Goal: Task Accomplishment & Management: Manage account settings

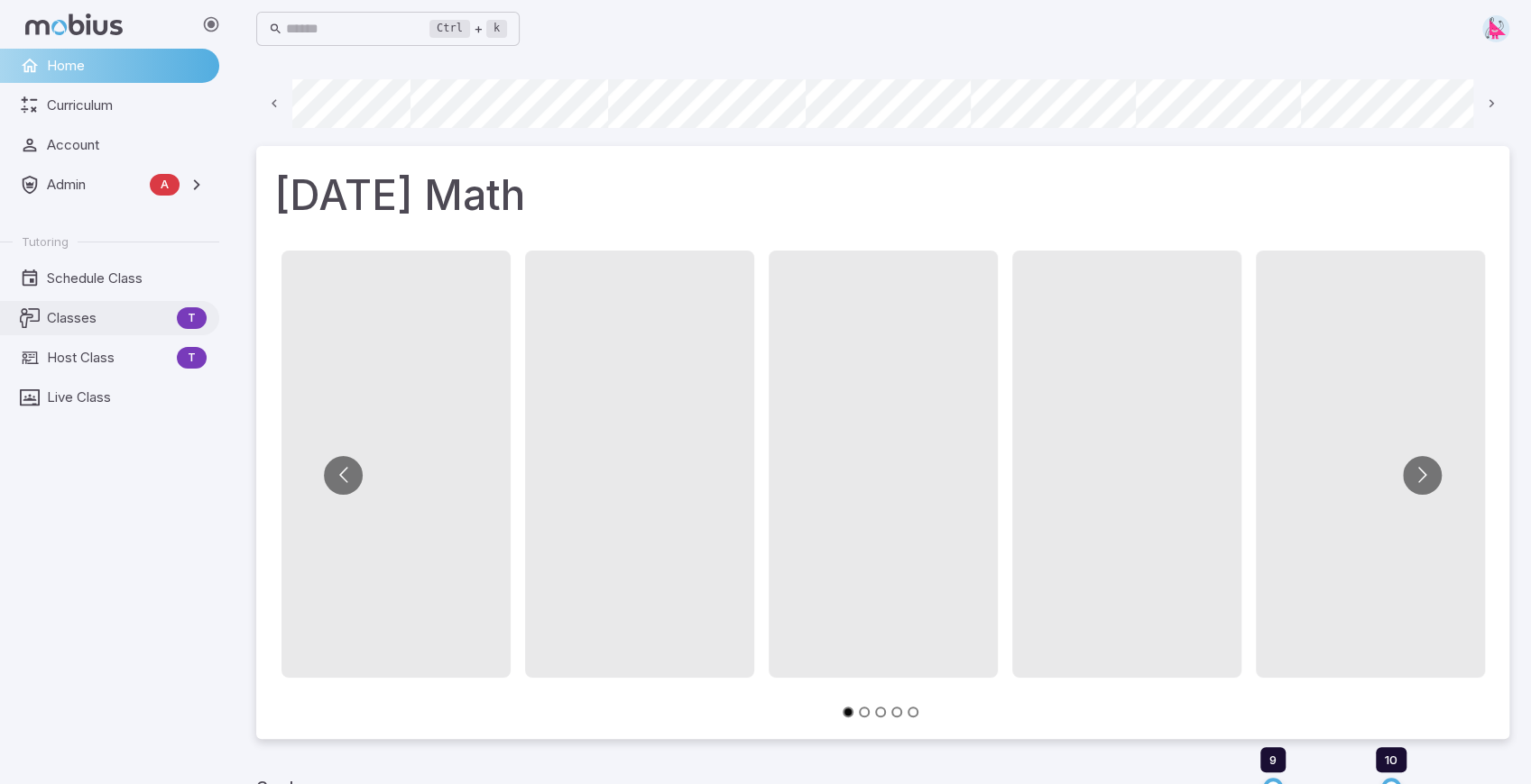
scroll to position [0, 972]
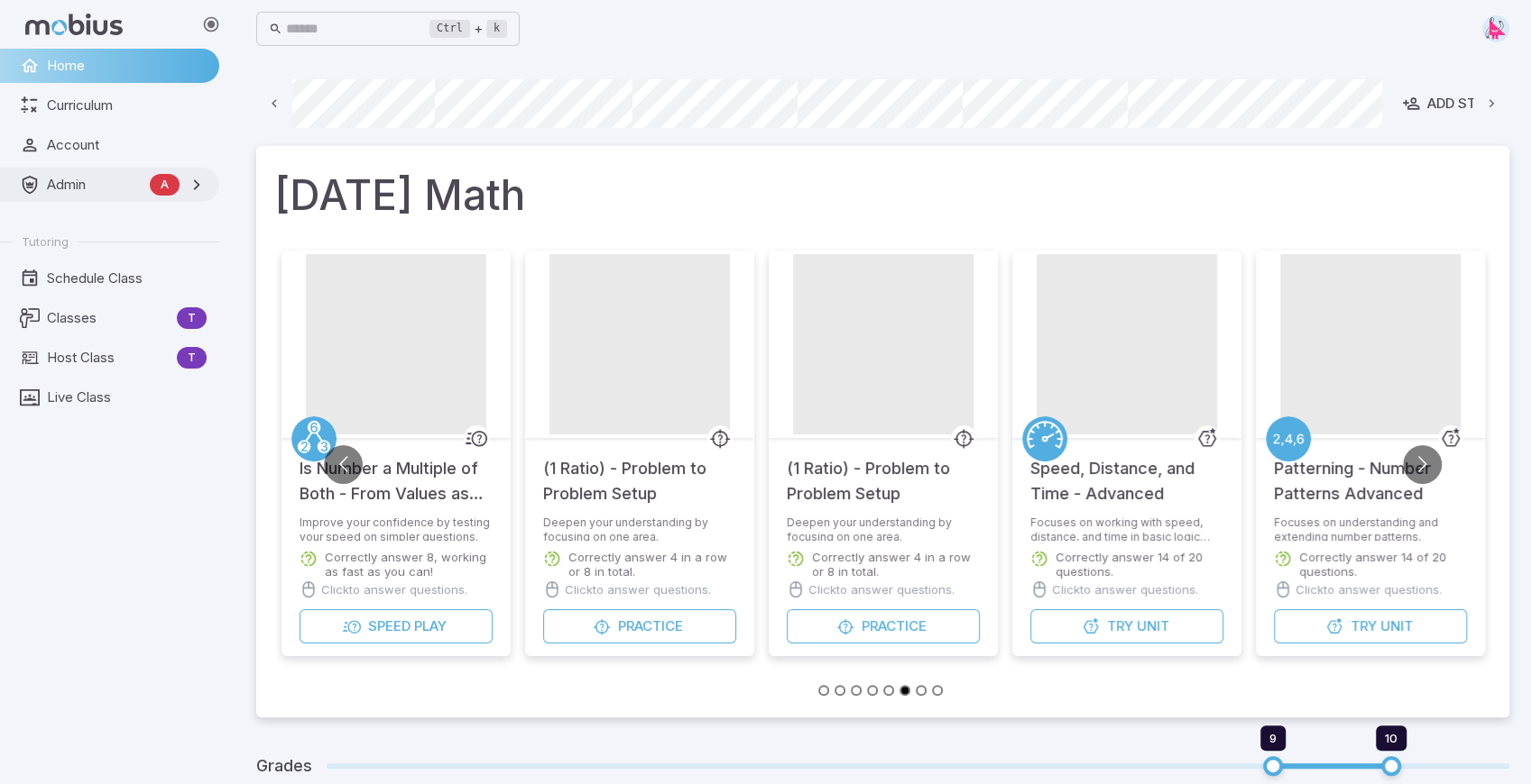
click at [72, 181] on span "Admin" at bounding box center [95, 185] width 96 height 20
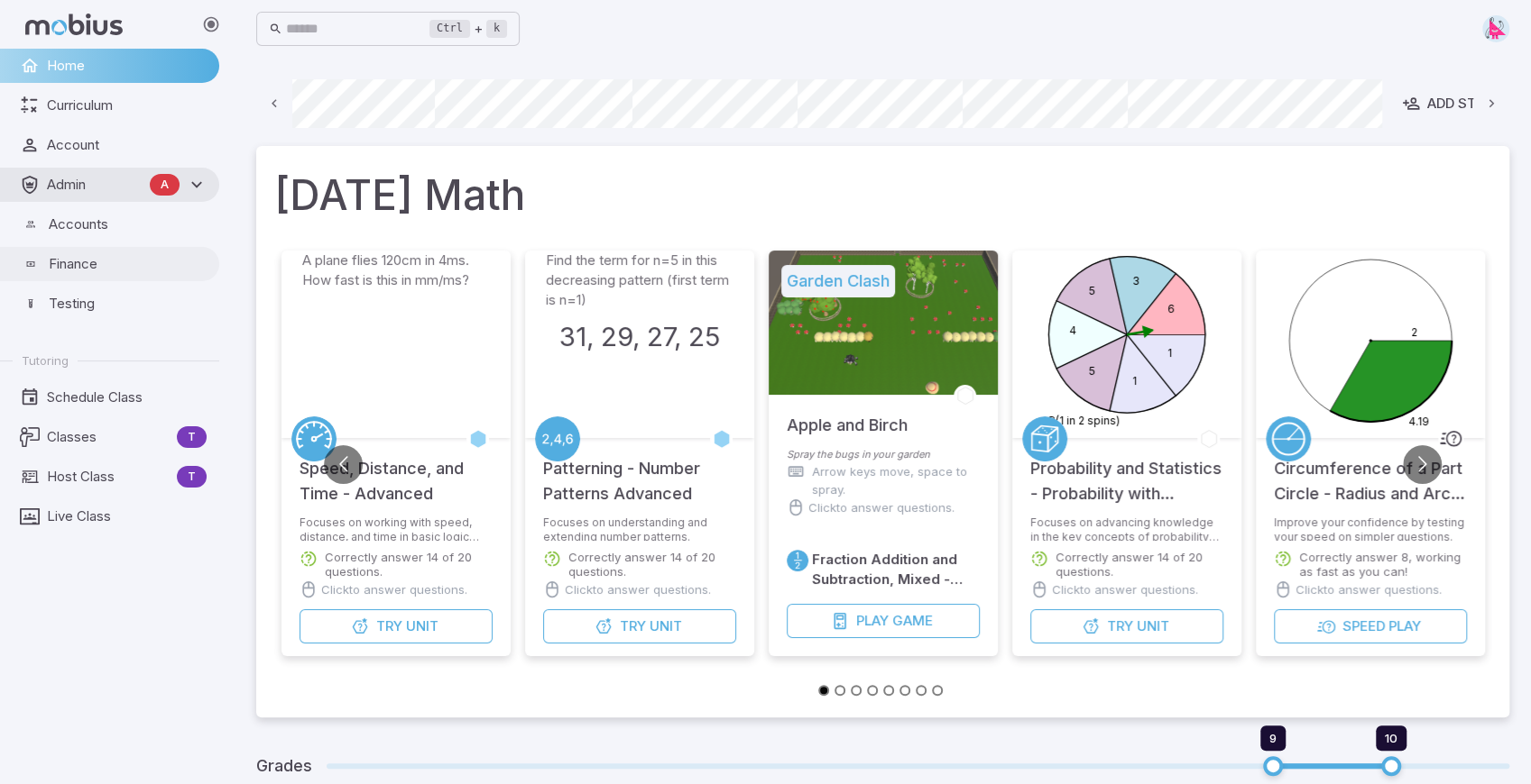
click at [67, 269] on span "Finance" at bounding box center [128, 264] width 158 height 20
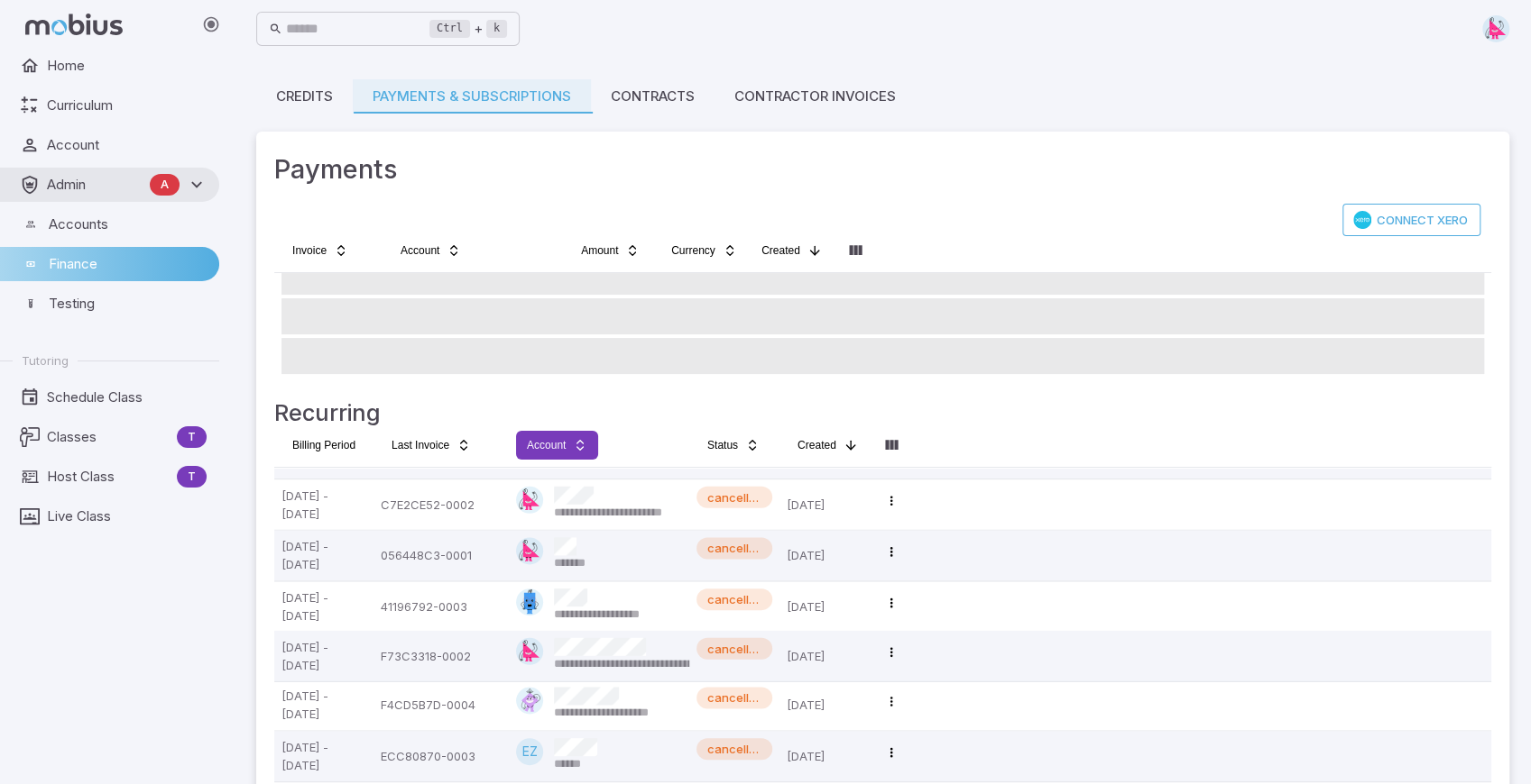
scroll to position [94, 0]
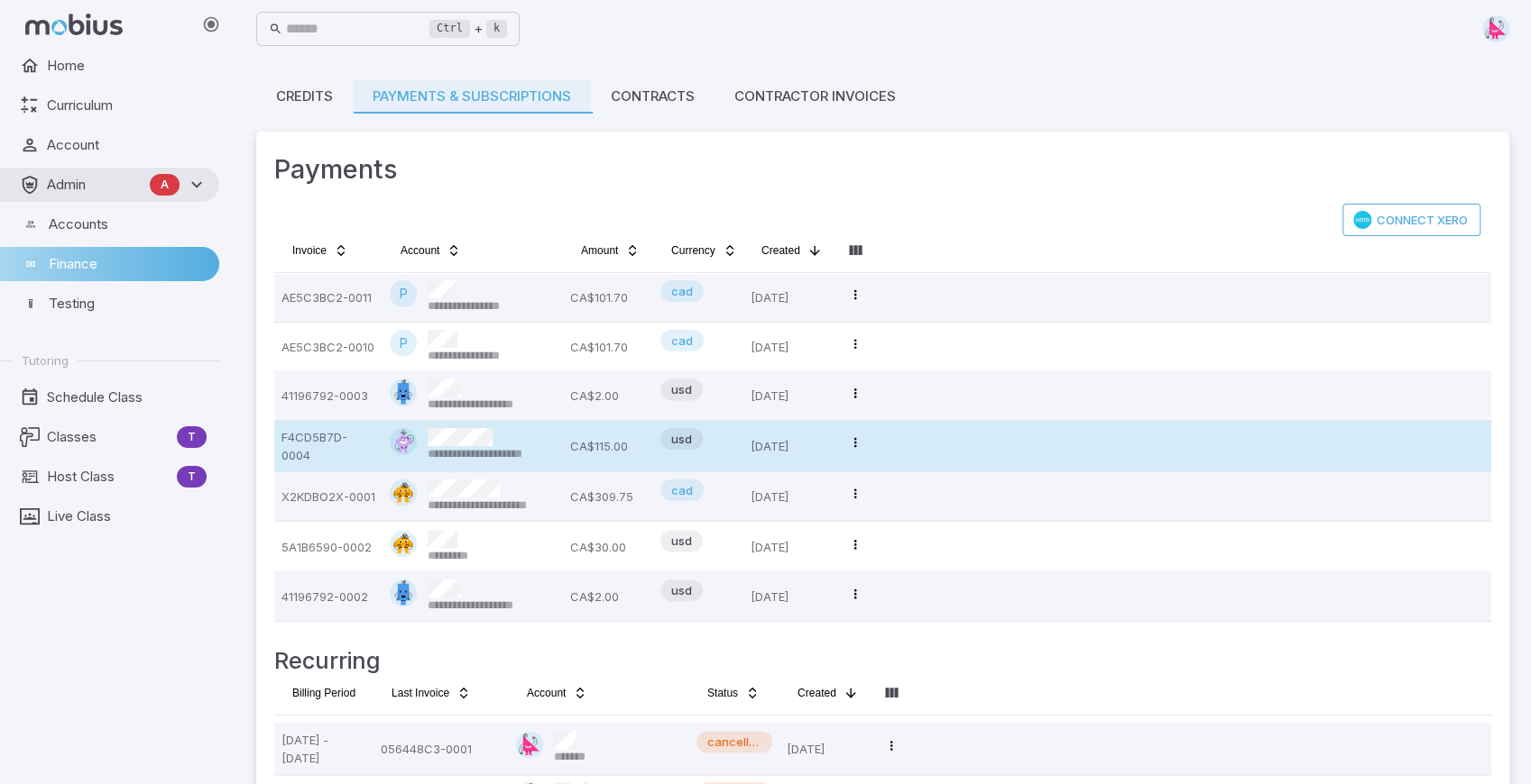
click at [591, 445] on p "CA$115.00" at bounding box center [608, 446] width 76 height 36
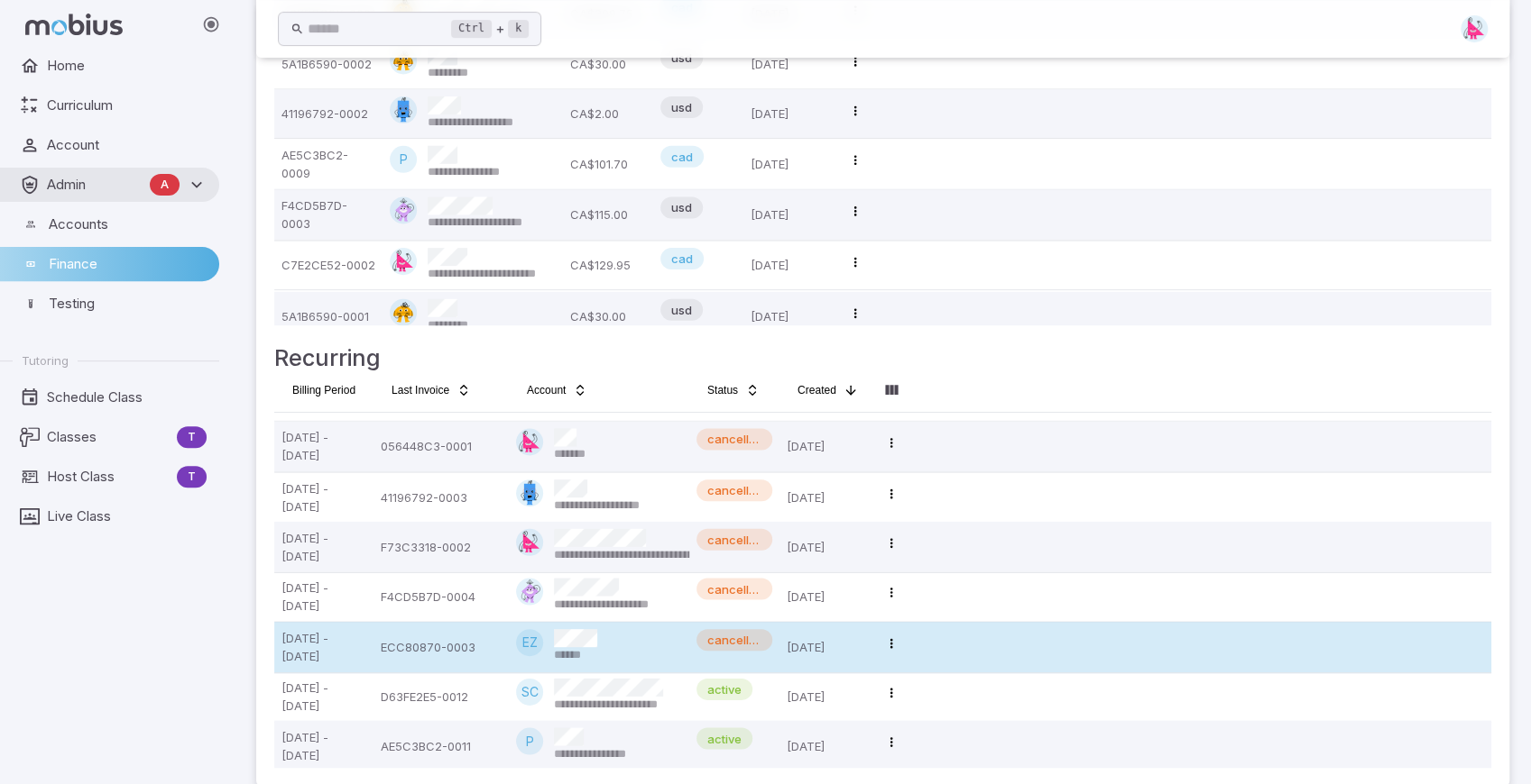
scroll to position [325, 0]
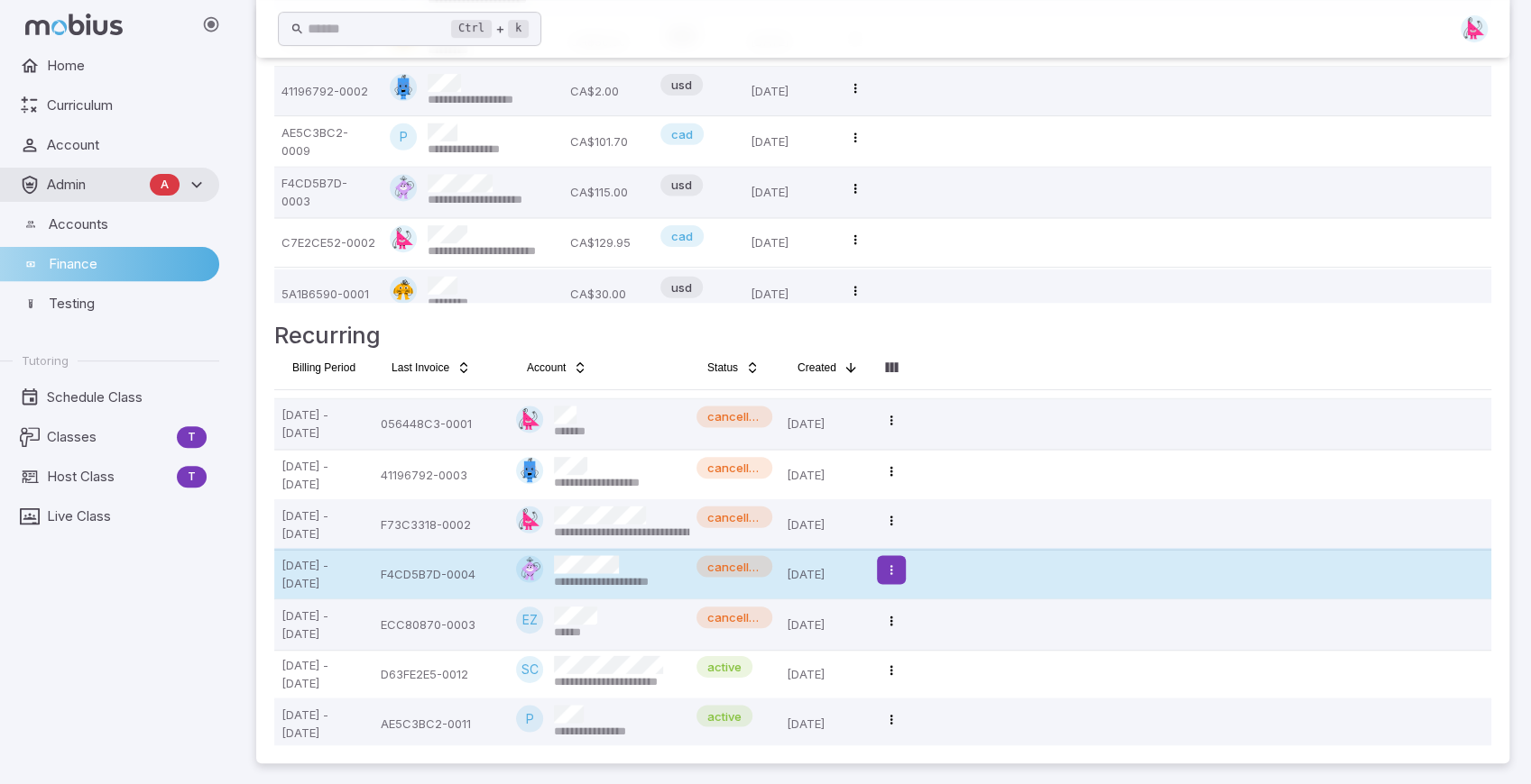
click at [895, 572] on html "**********" at bounding box center [766, 229] width 1531 height 1110
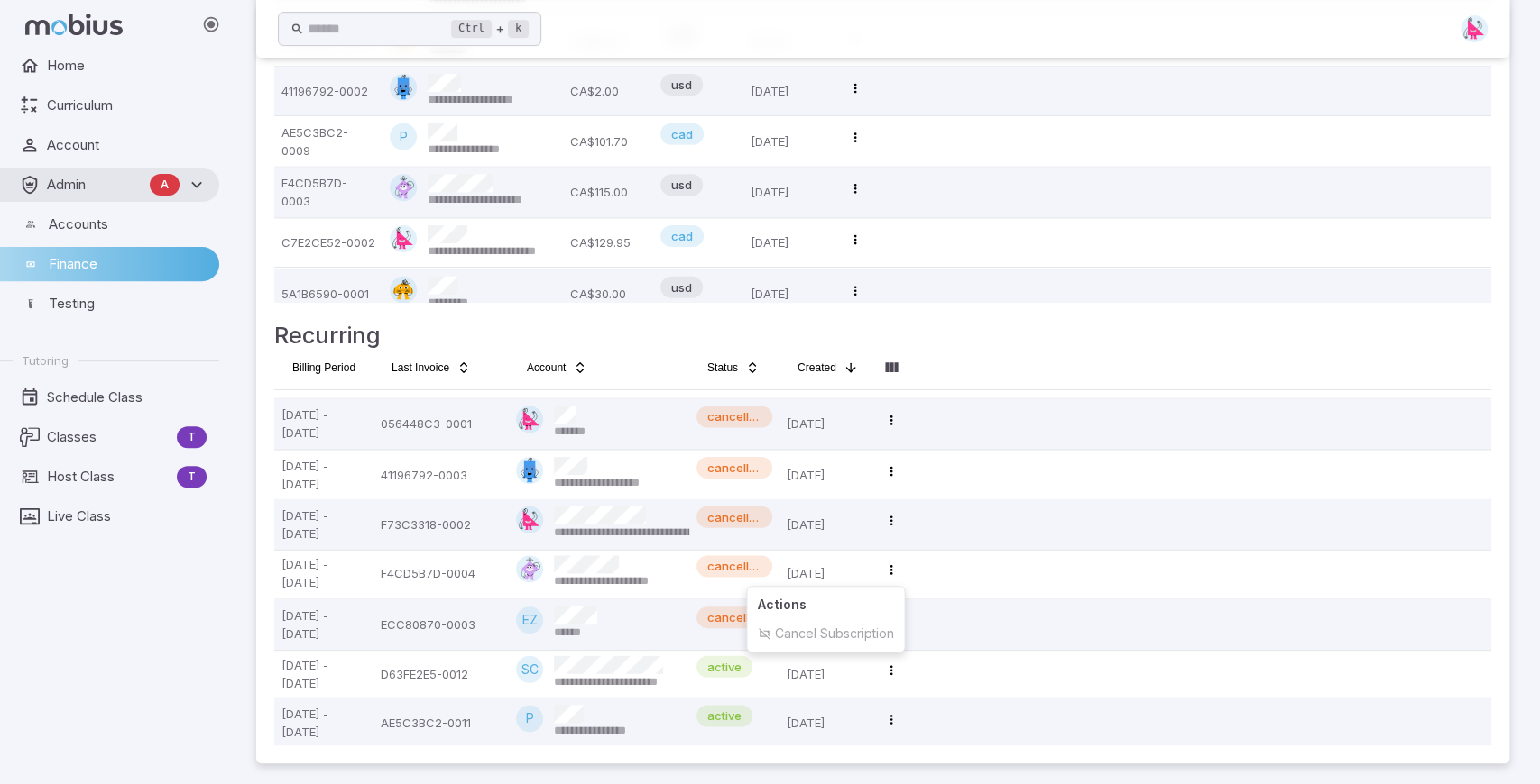
click at [592, 577] on html "**********" at bounding box center [770, 229] width 1540 height 1110
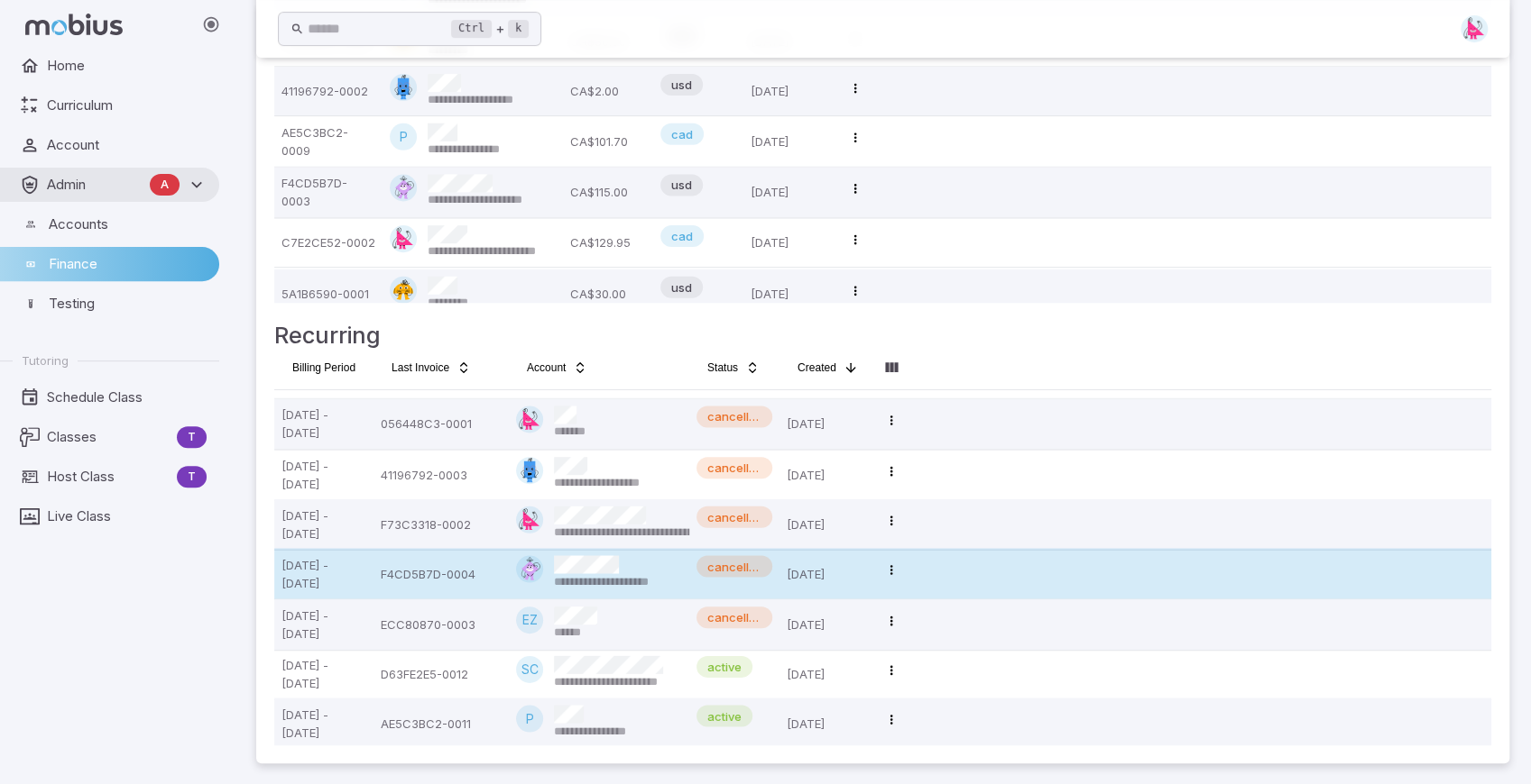
click at [572, 574] on span "**********" at bounding box center [625, 582] width 142 height 16
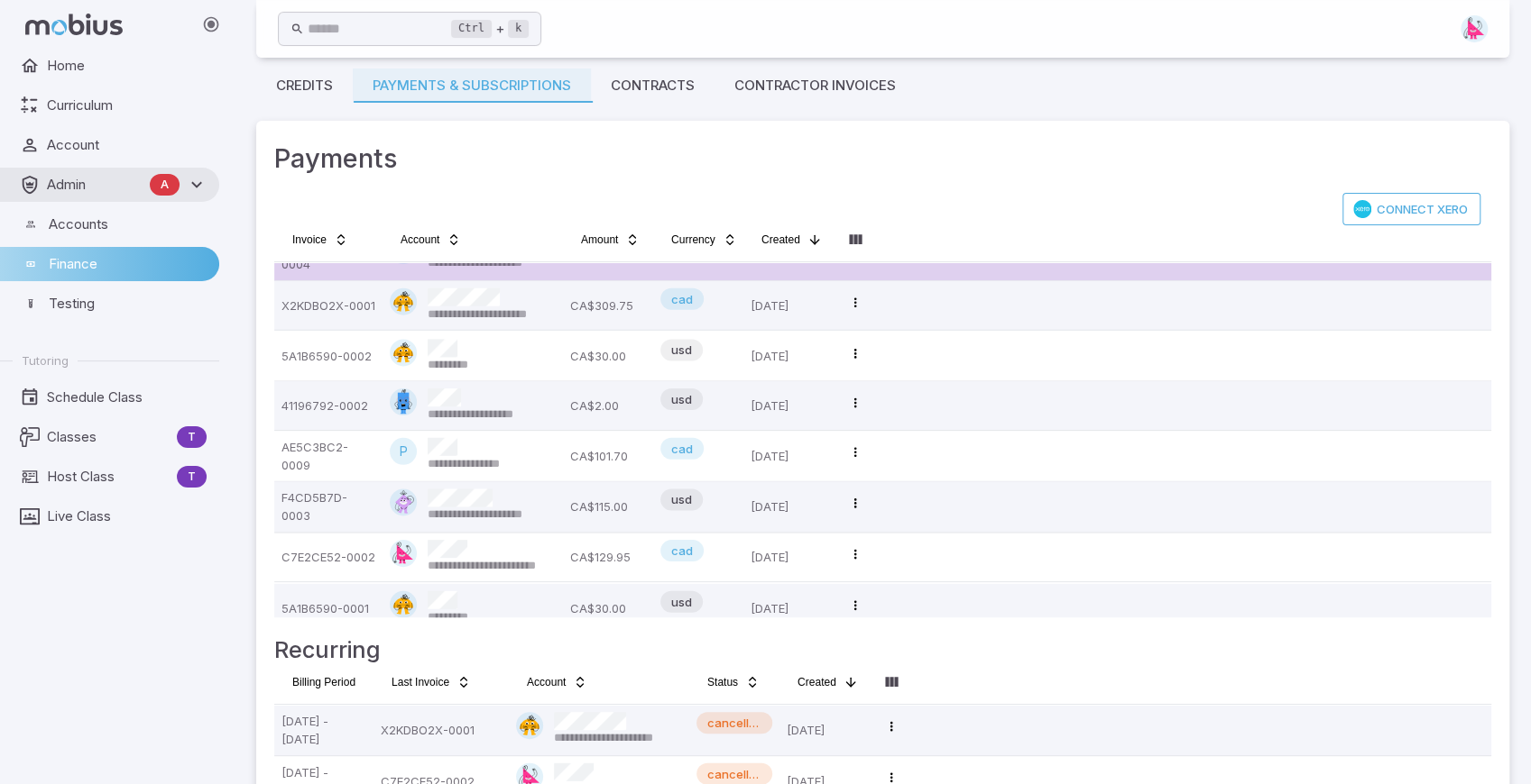
scroll to position [0, 0]
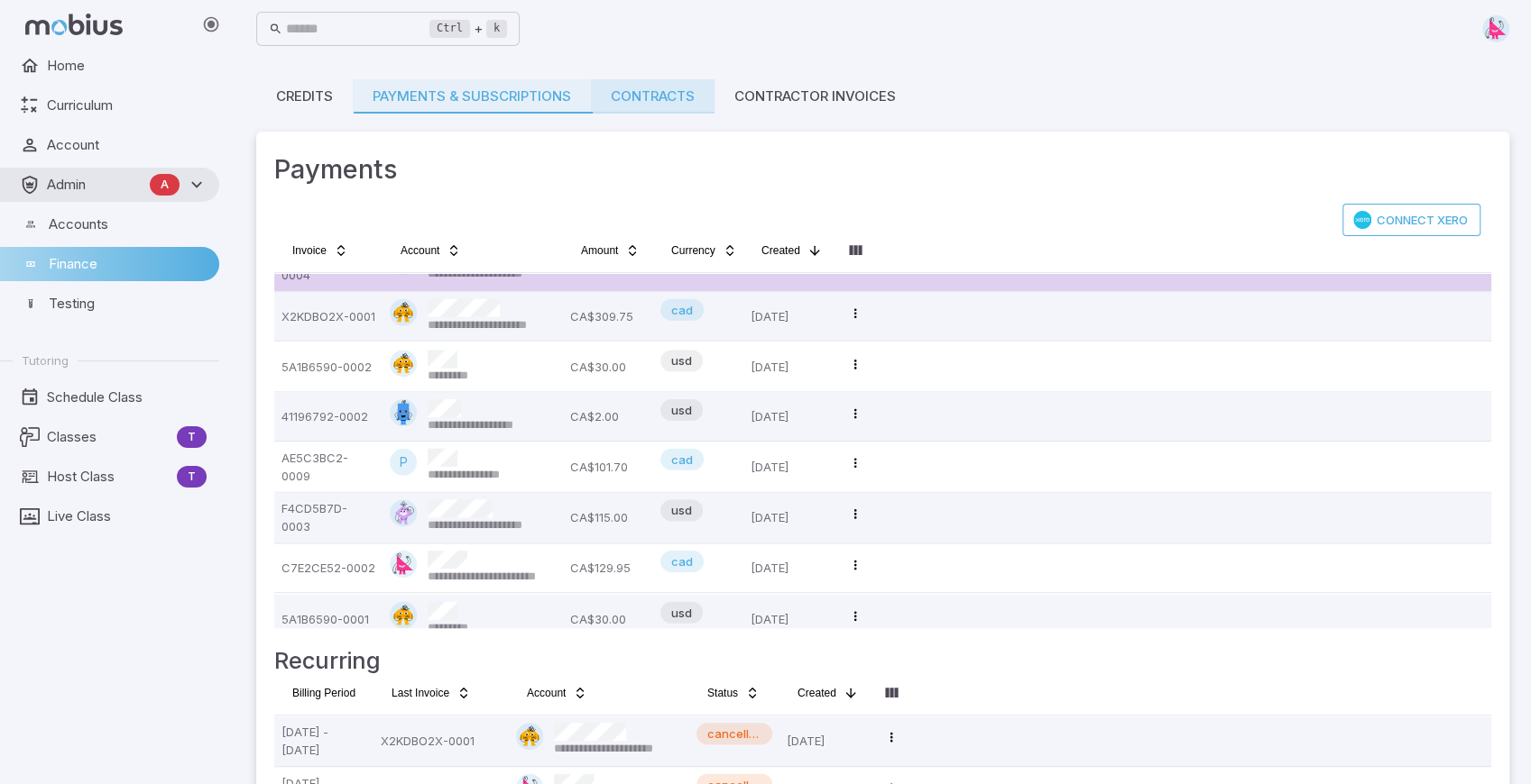
click at [686, 97] on link "Contracts" at bounding box center [653, 97] width 124 height 34
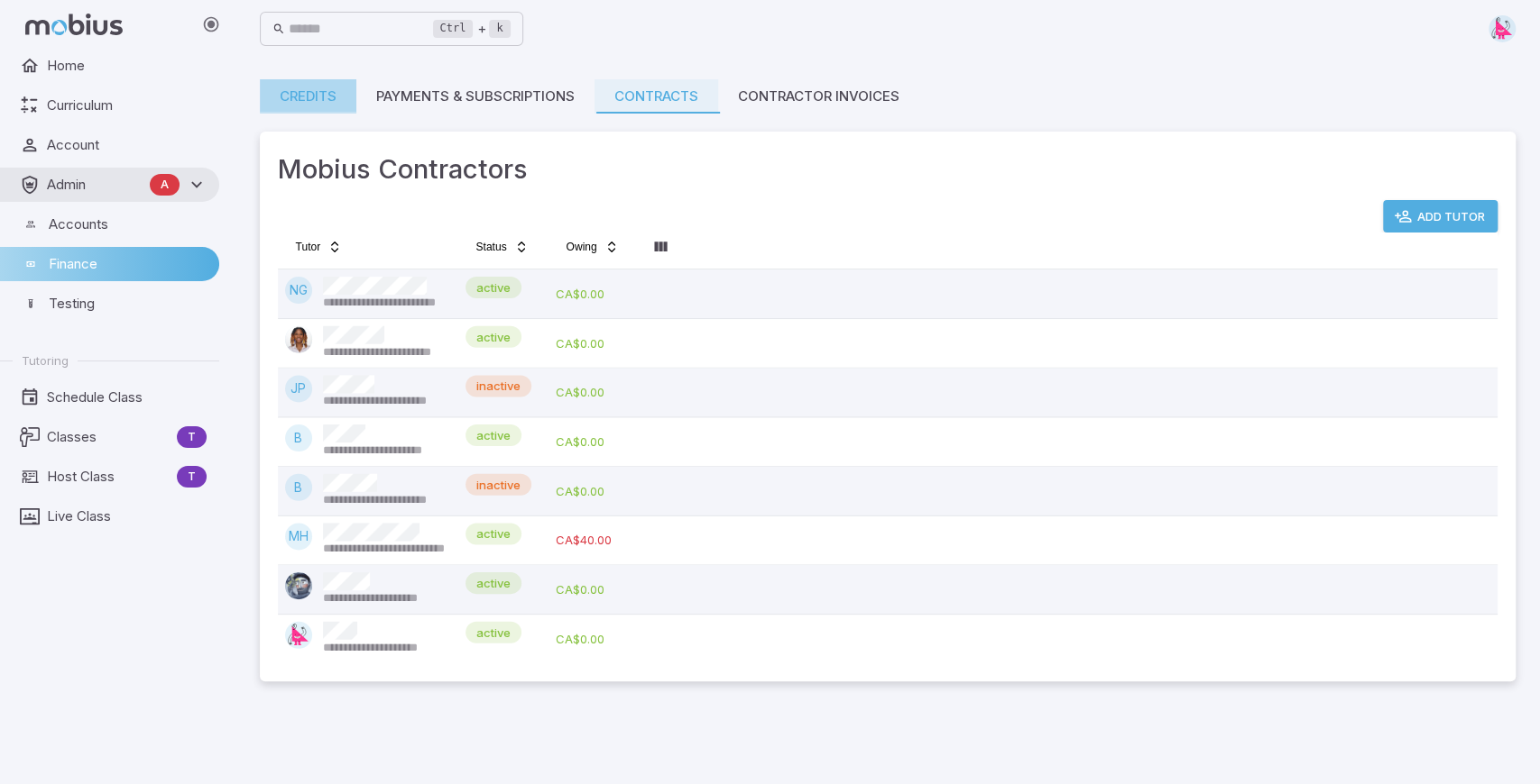
click at [304, 105] on link "Credits" at bounding box center [307, 97] width 97 height 34
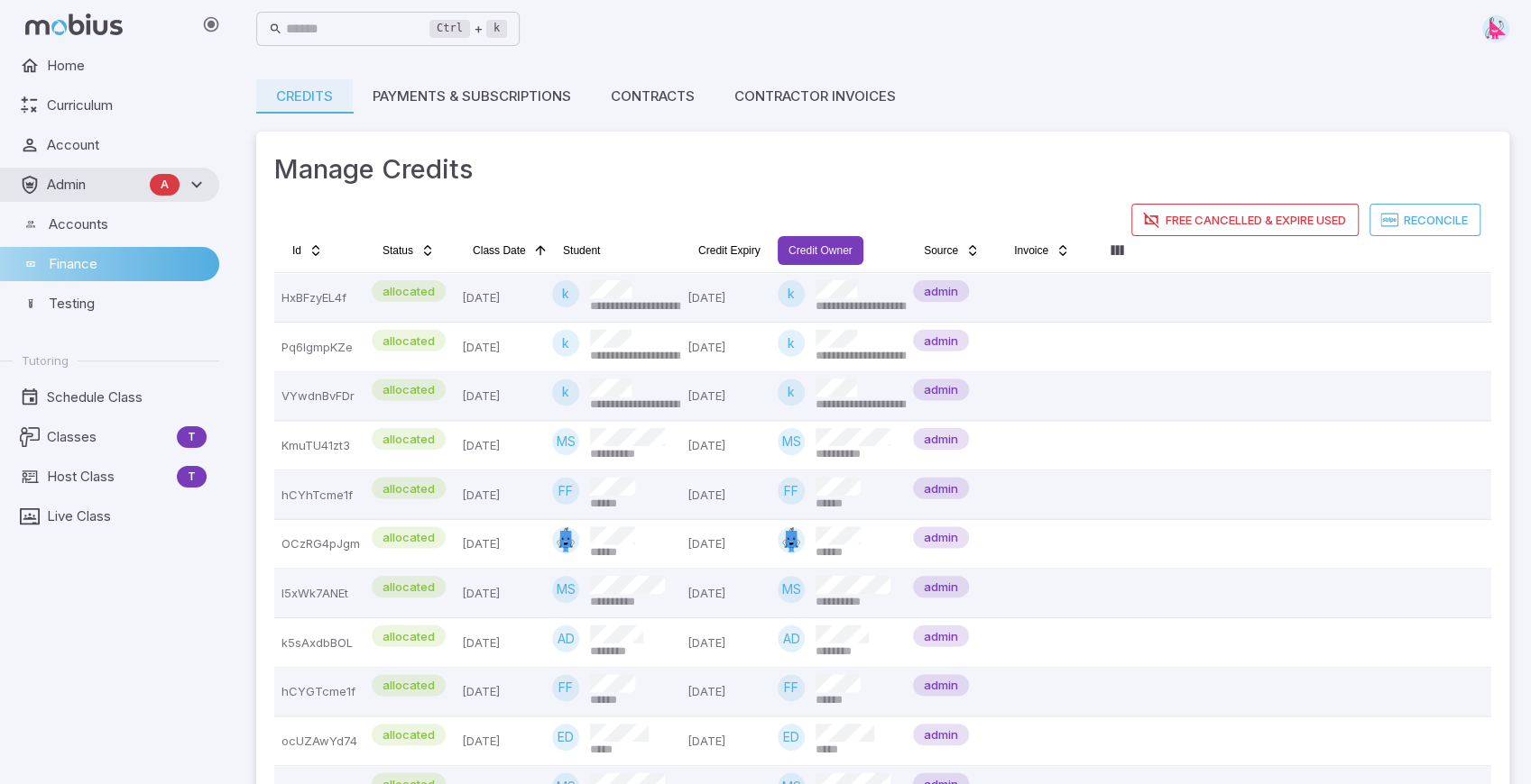
click at [838, 246] on html "**********" at bounding box center [766, 412] width 1531 height 825
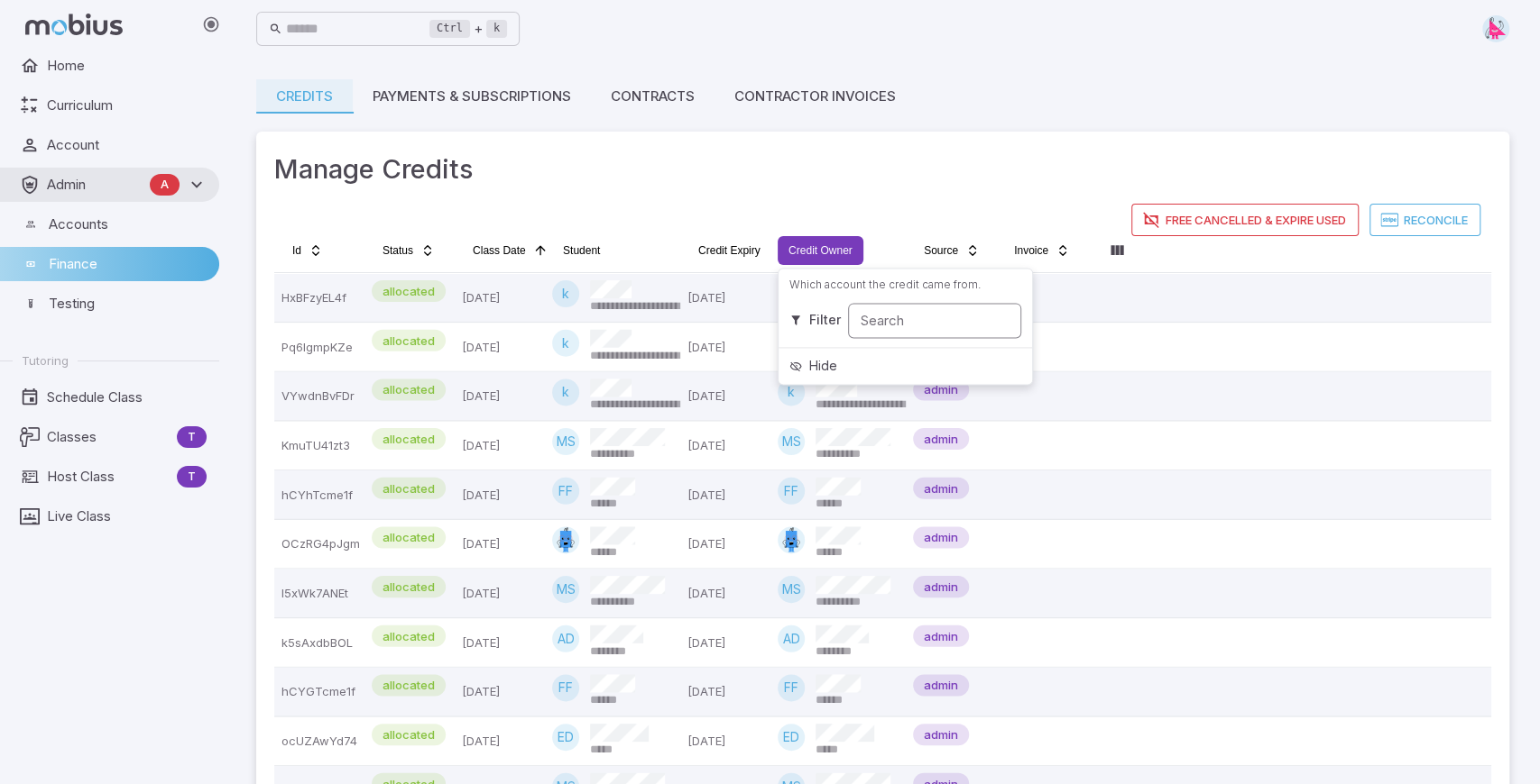
click at [907, 318] on input "Search" at bounding box center [935, 320] width 174 height 35
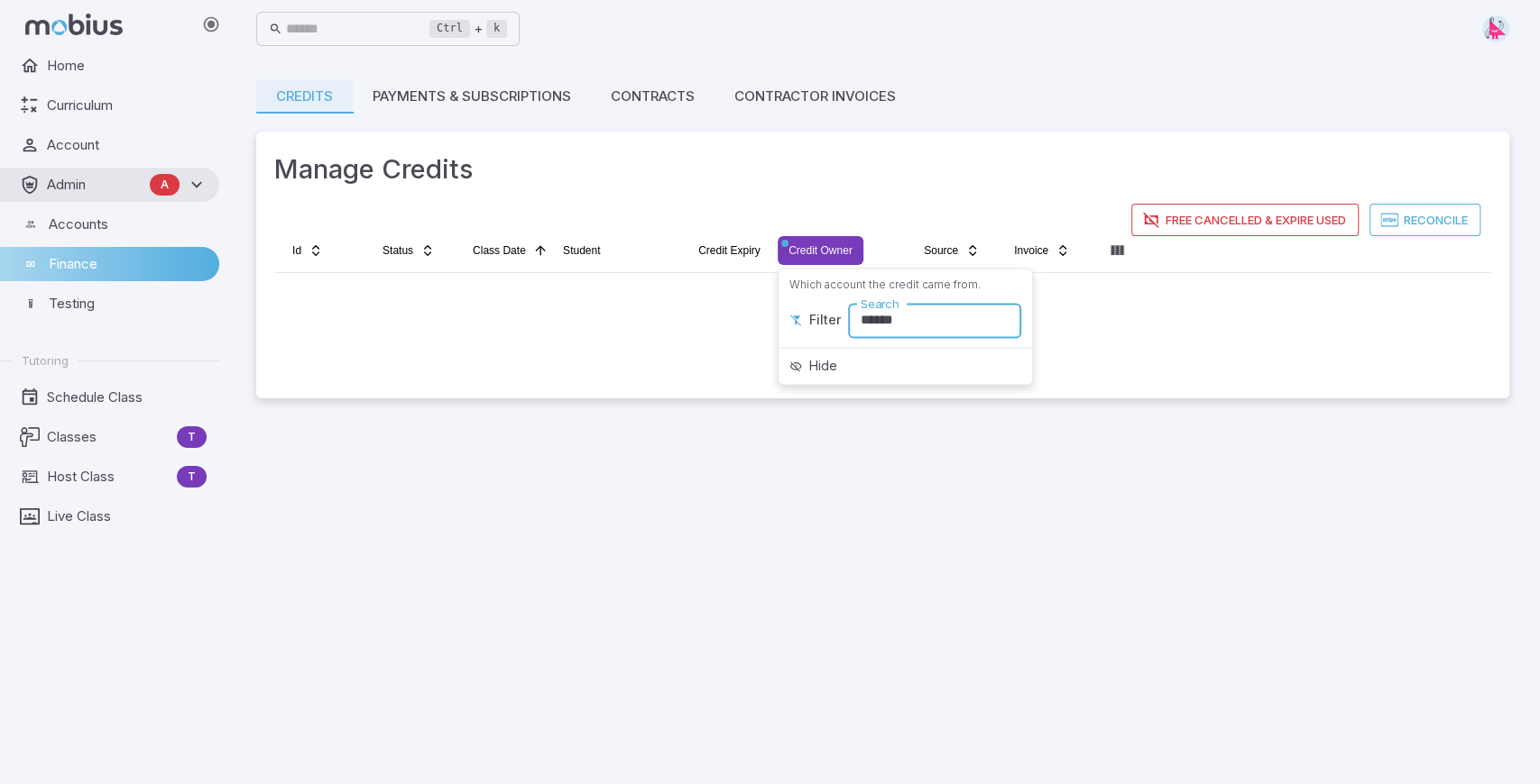
click at [895, 324] on input "******" at bounding box center [935, 320] width 174 height 35
type input "*"
click at [887, 214] on html "Home Curriculum Account Admin A Accounts Finance Testing Tutoring Schedule Clas…" at bounding box center [770, 392] width 1540 height 784
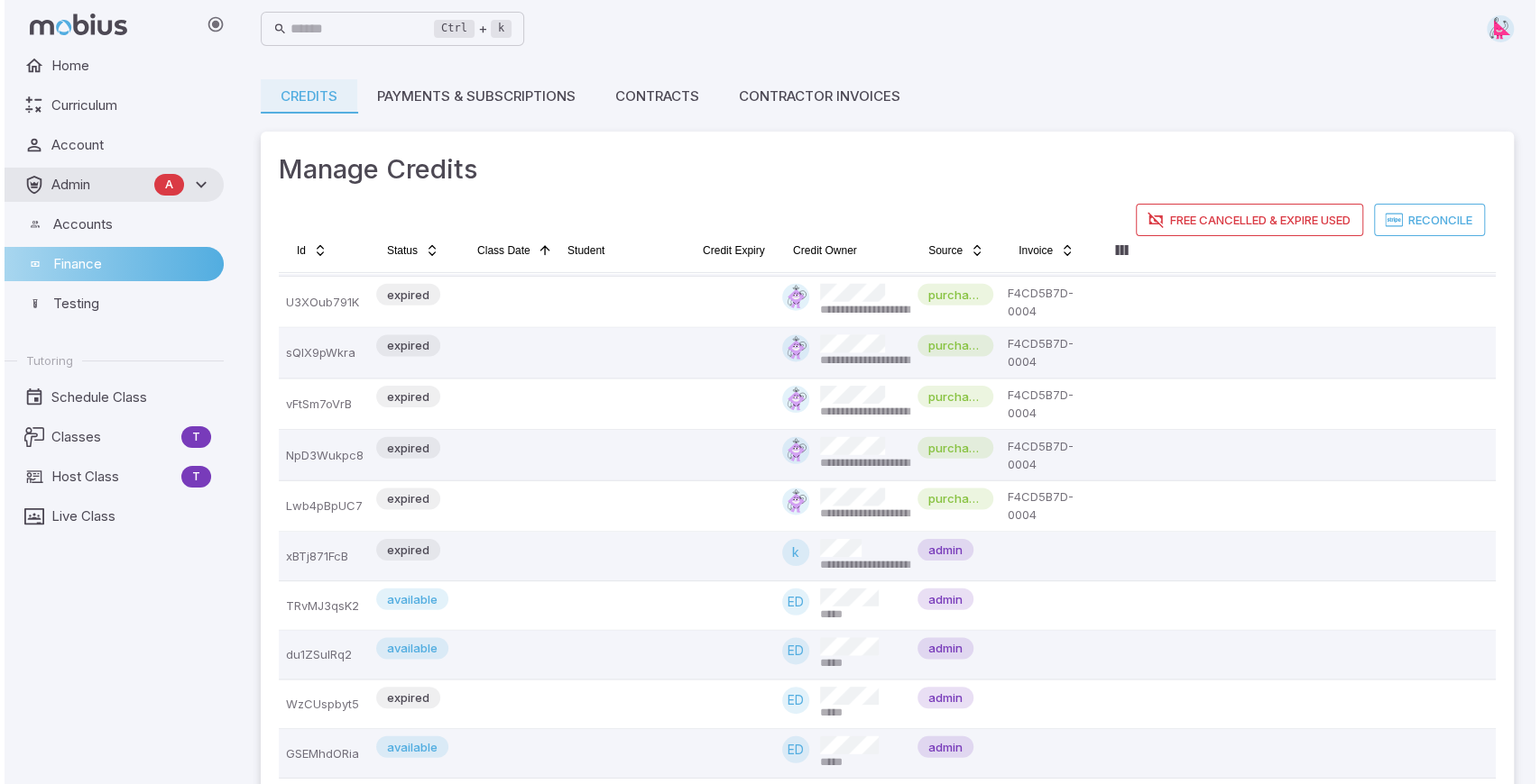
scroll to position [3916, 0]
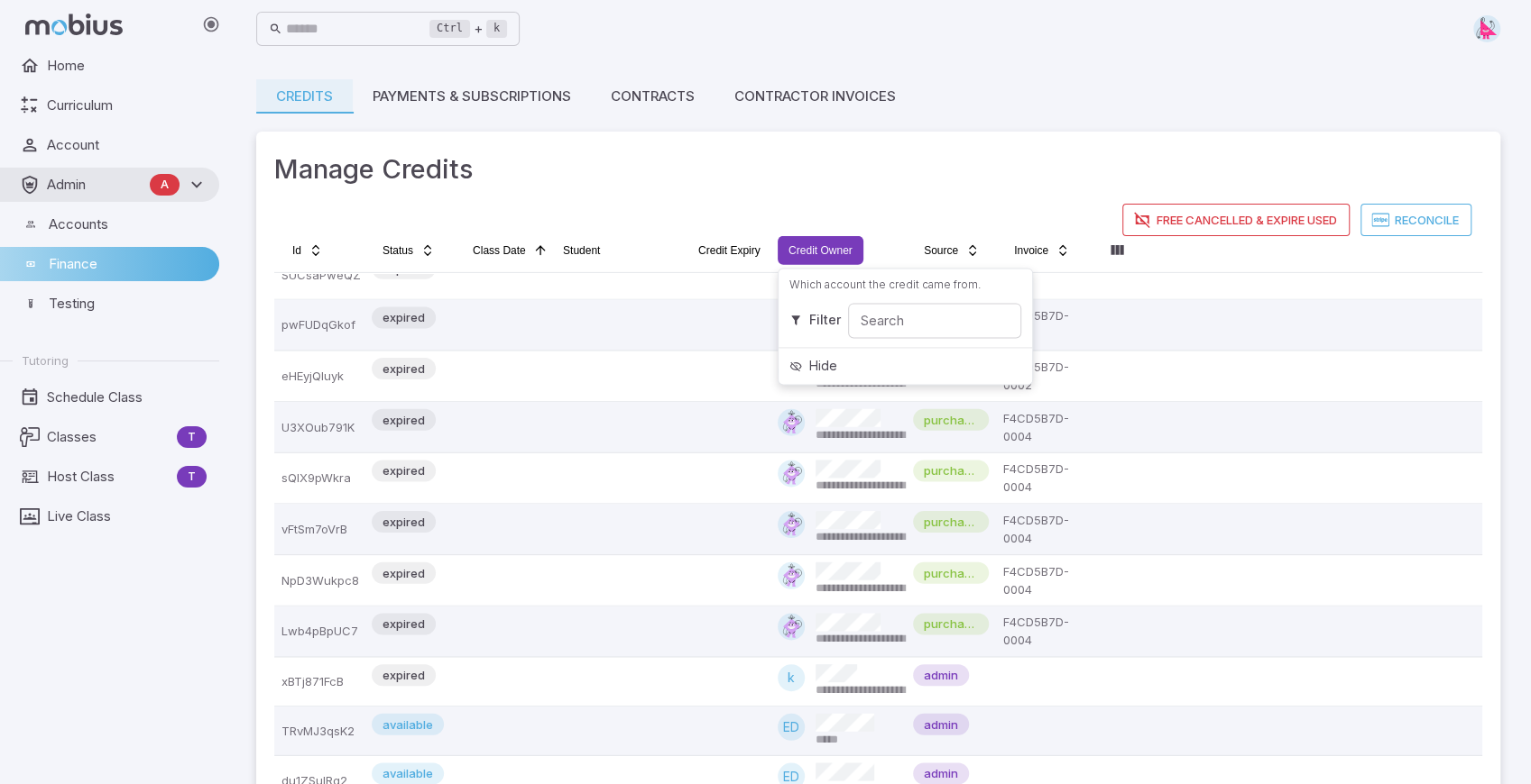
click at [831, 256] on html "**********" at bounding box center [766, 412] width 1531 height 825
click at [885, 324] on input "Search" at bounding box center [935, 320] width 174 height 35
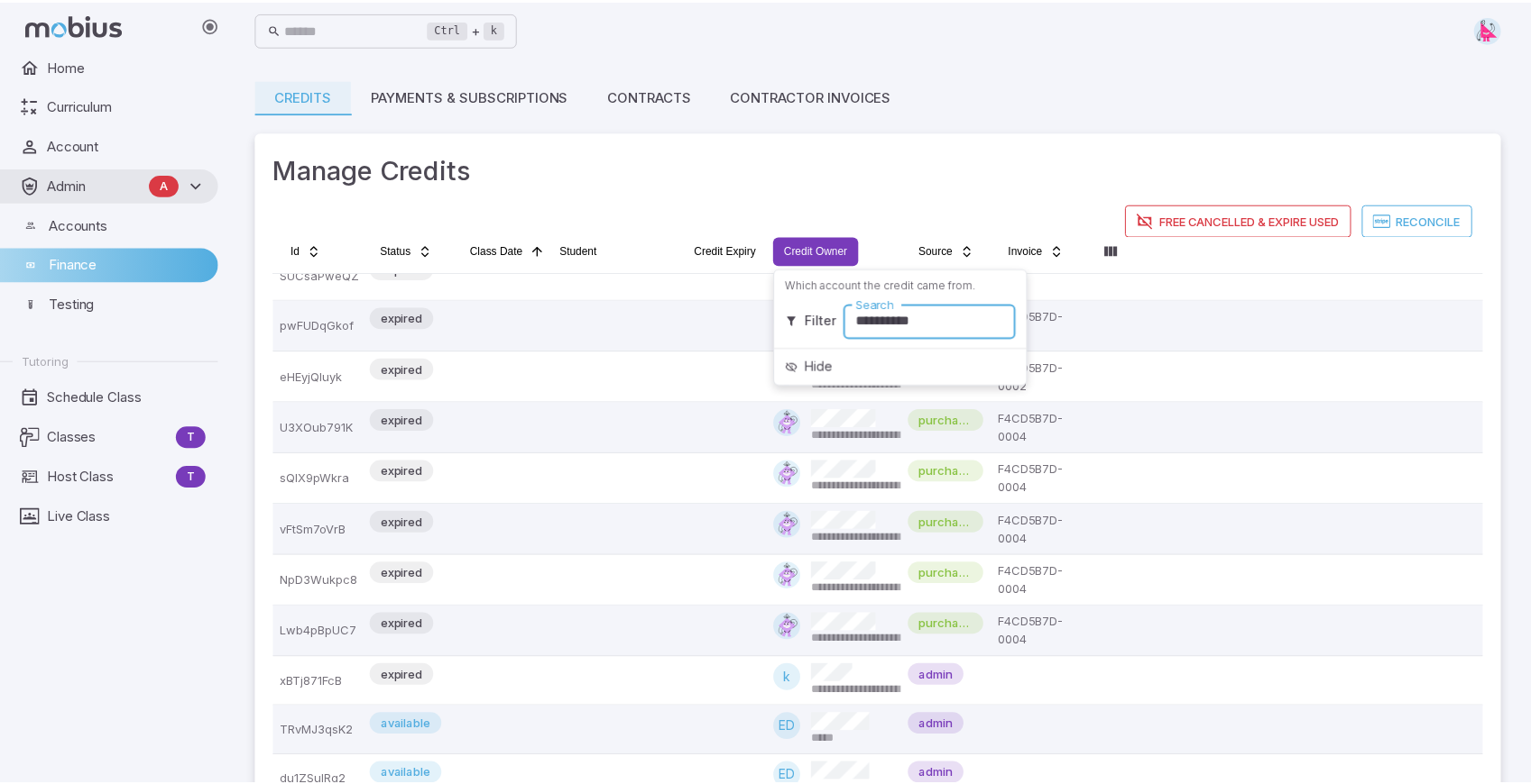
scroll to position [0, 0]
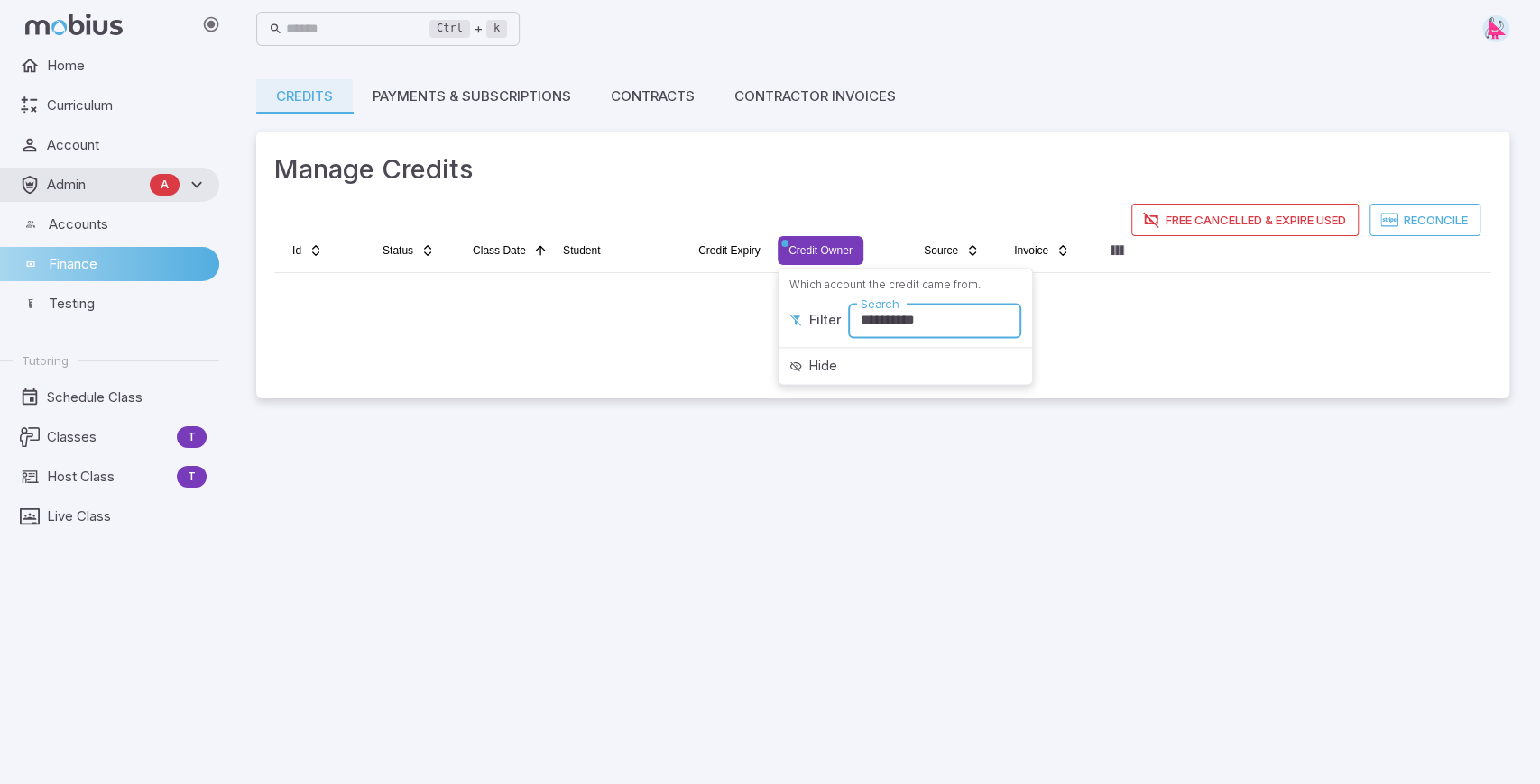
click at [904, 322] on input "**********" at bounding box center [935, 320] width 174 height 35
click at [861, 324] on input "**********" at bounding box center [935, 320] width 174 height 35
type input "**********"
click at [931, 324] on input "**********" at bounding box center [935, 320] width 174 height 35
drag, startPoint x: 953, startPoint y: 319, endPoint x: 817, endPoint y: 307, distance: 136.5
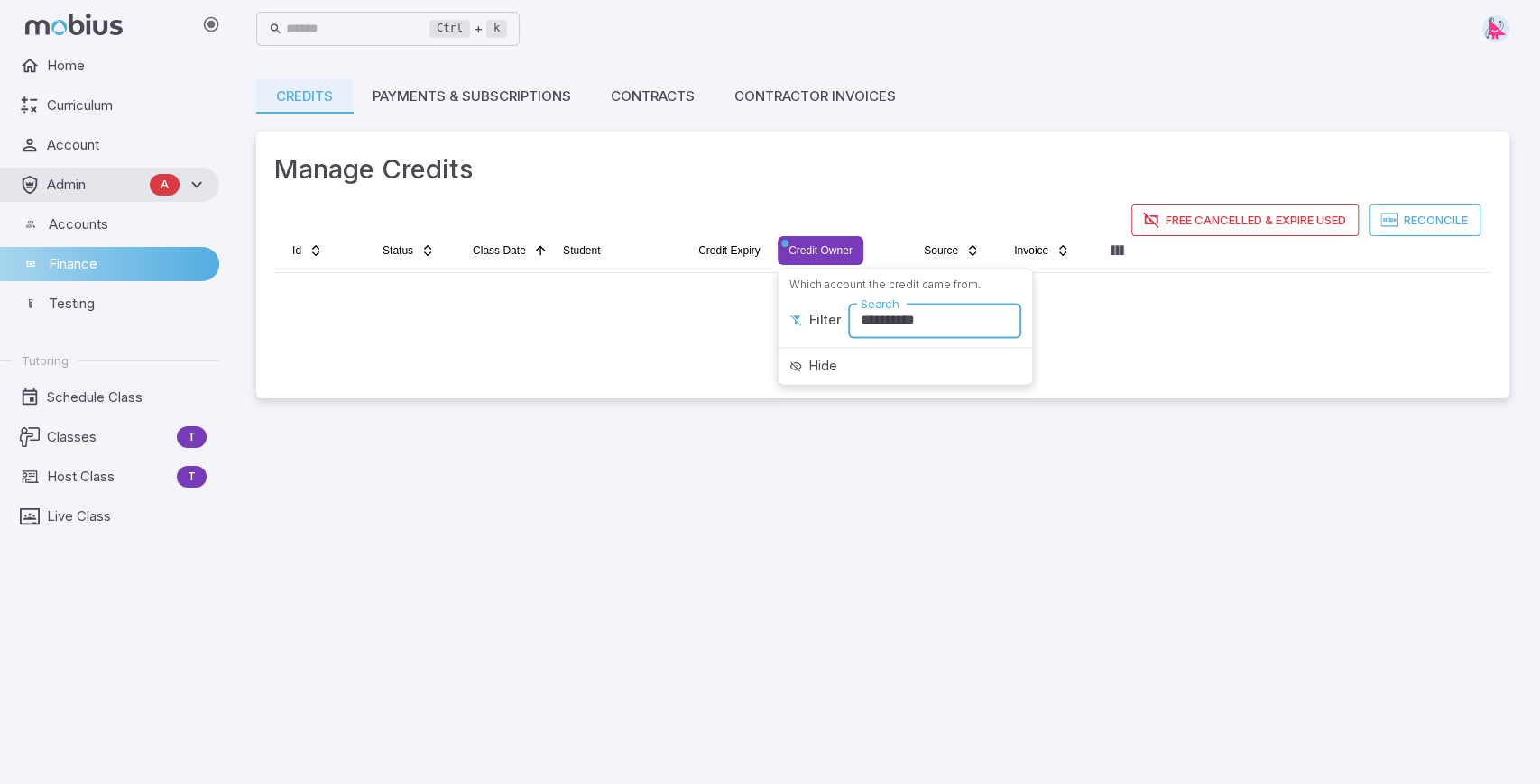
click at [817, 307] on div "**********" at bounding box center [905, 320] width 247 height 46
click at [76, 227] on html "Home Curriculum Account Admin A Accounts Finance Testing Tutoring Schedule Clas…" at bounding box center [770, 392] width 1540 height 784
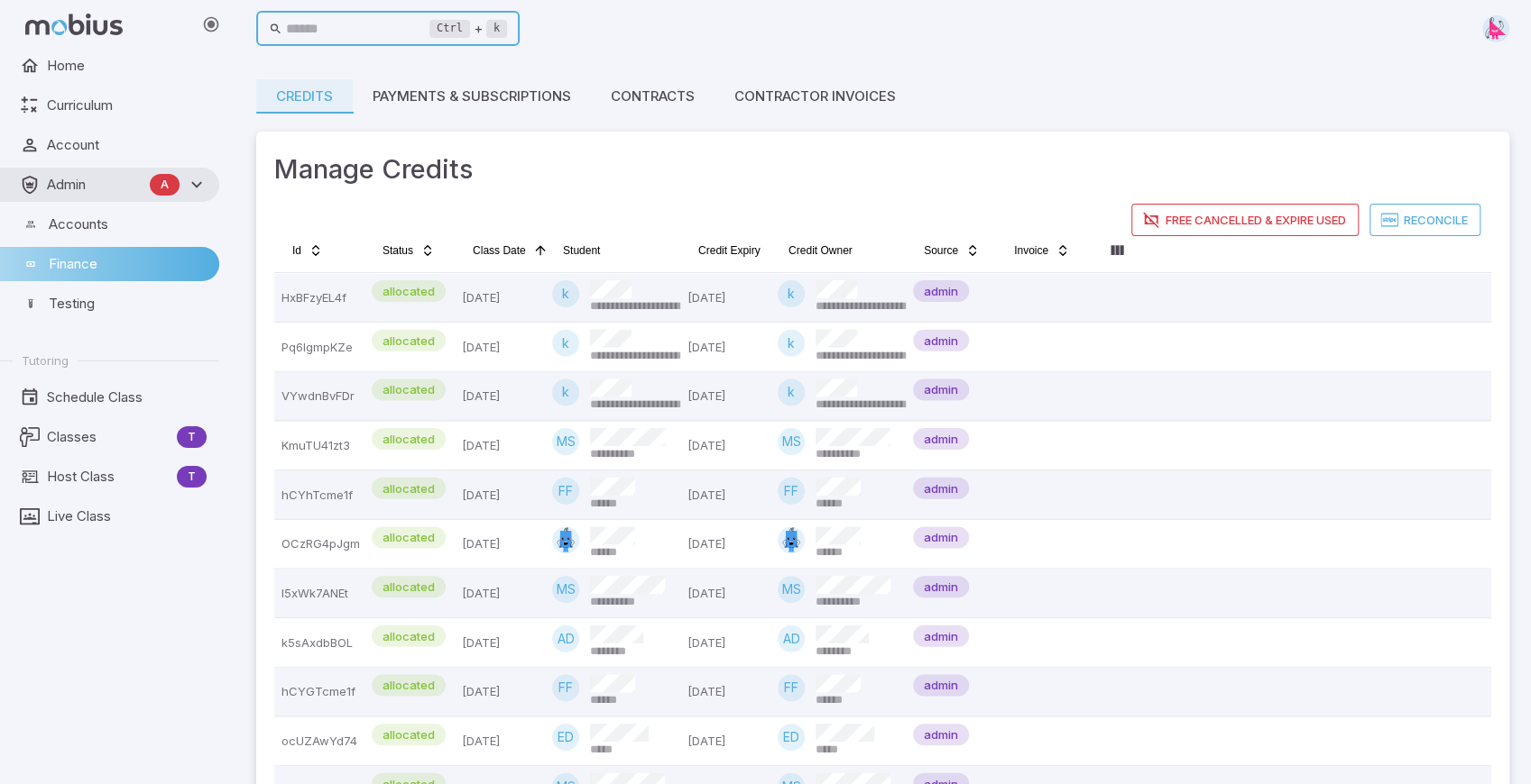
click at [327, 30] on input "text" at bounding box center [357, 29] width 145 height 35
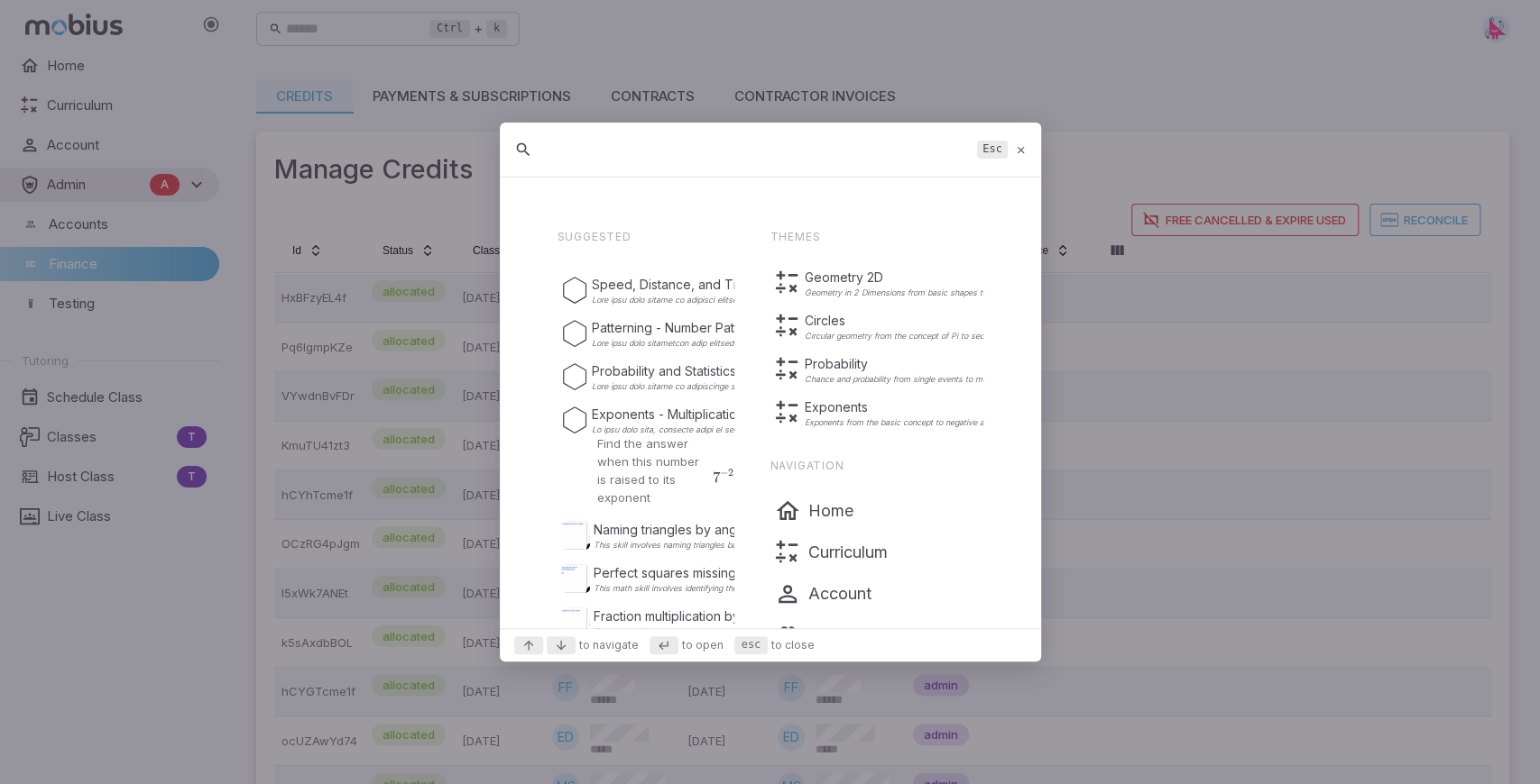
click at [1018, 152] on icon at bounding box center [1021, 151] width 12 height 14
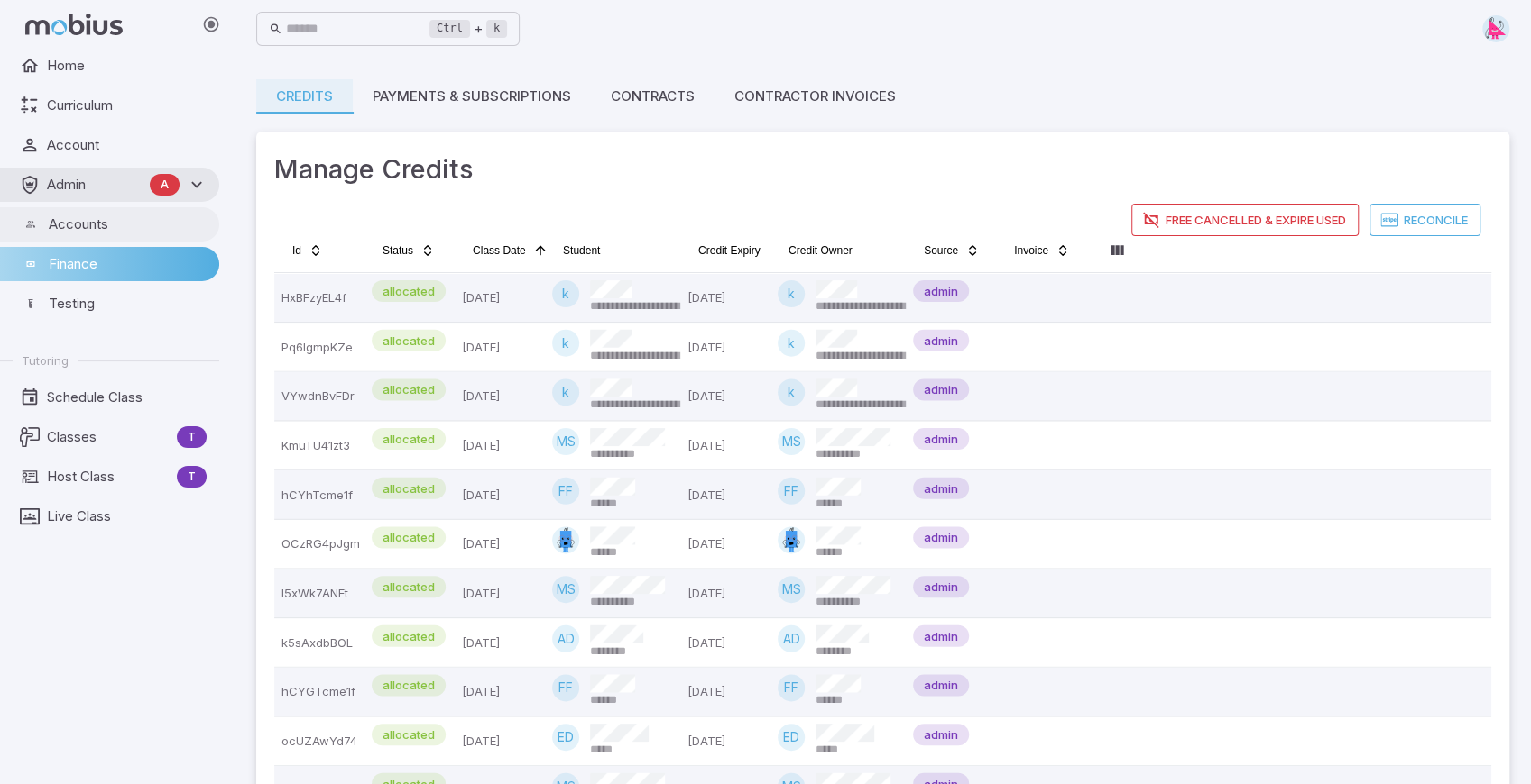
click at [72, 236] on link "Accounts" at bounding box center [110, 224] width 220 height 34
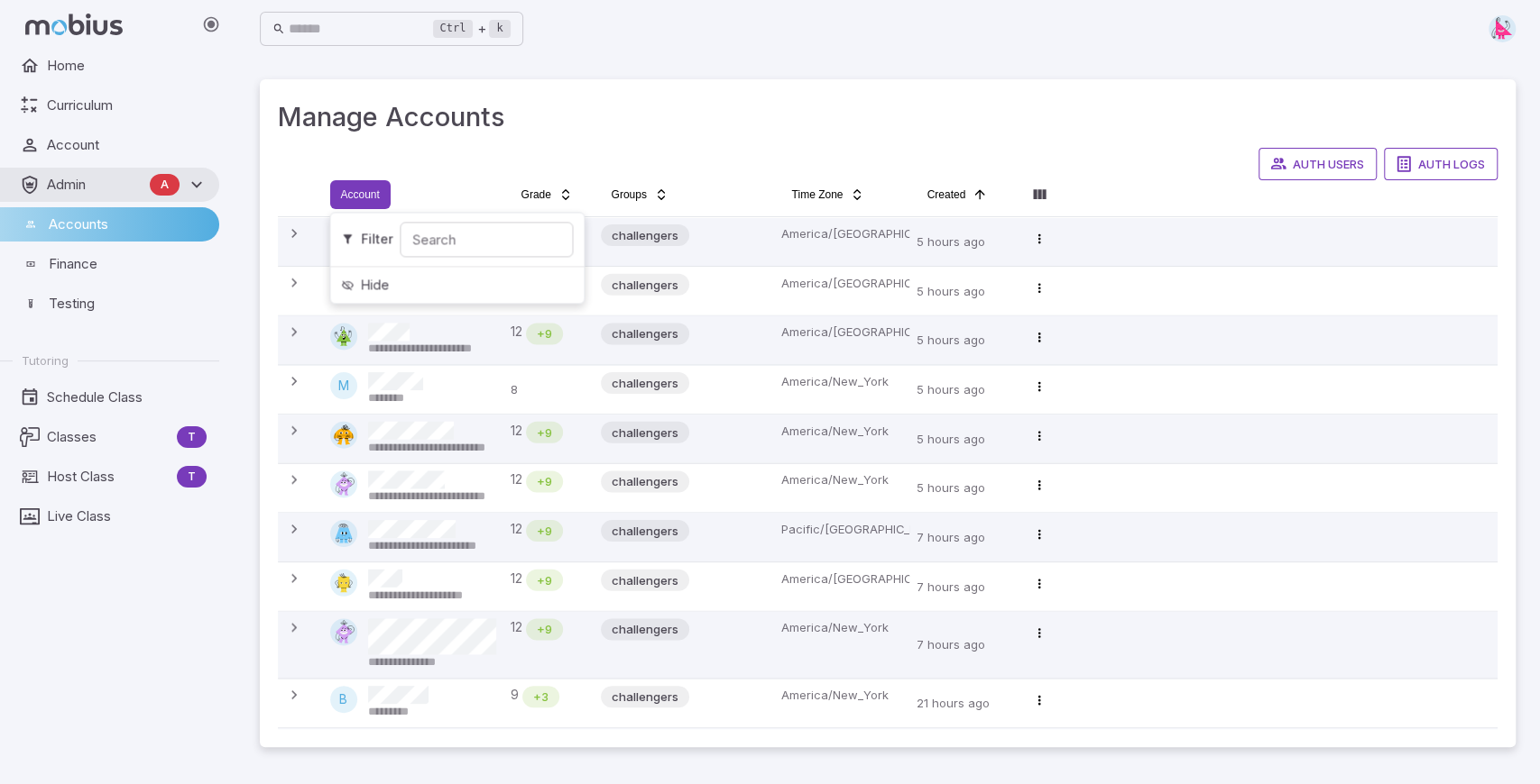
click at [360, 200] on html "**********" at bounding box center [770, 392] width 1540 height 784
click at [434, 249] on input "Search" at bounding box center [486, 238] width 174 height 35
type input "******"
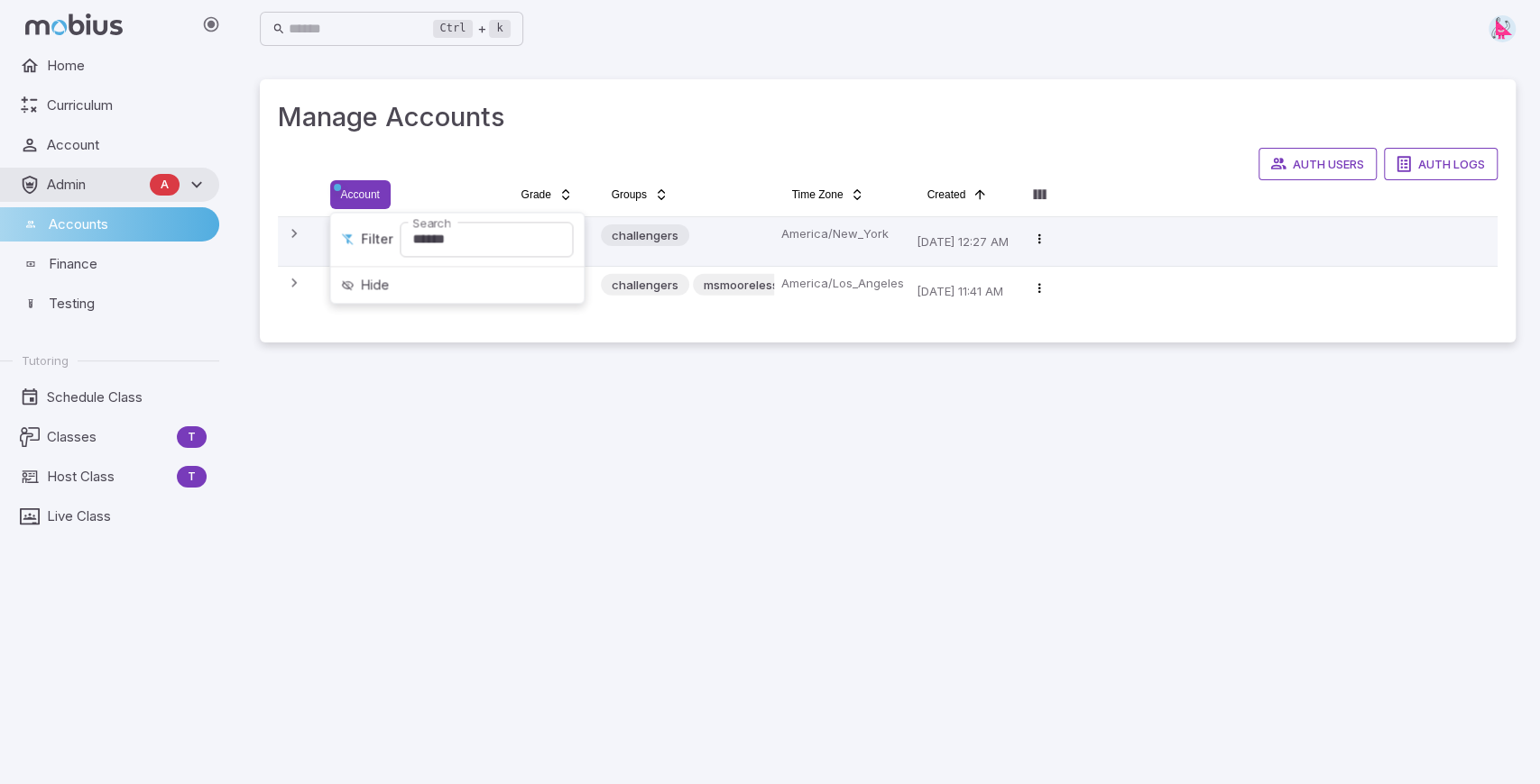
click at [537, 150] on html "**********" at bounding box center [770, 392] width 1540 height 784
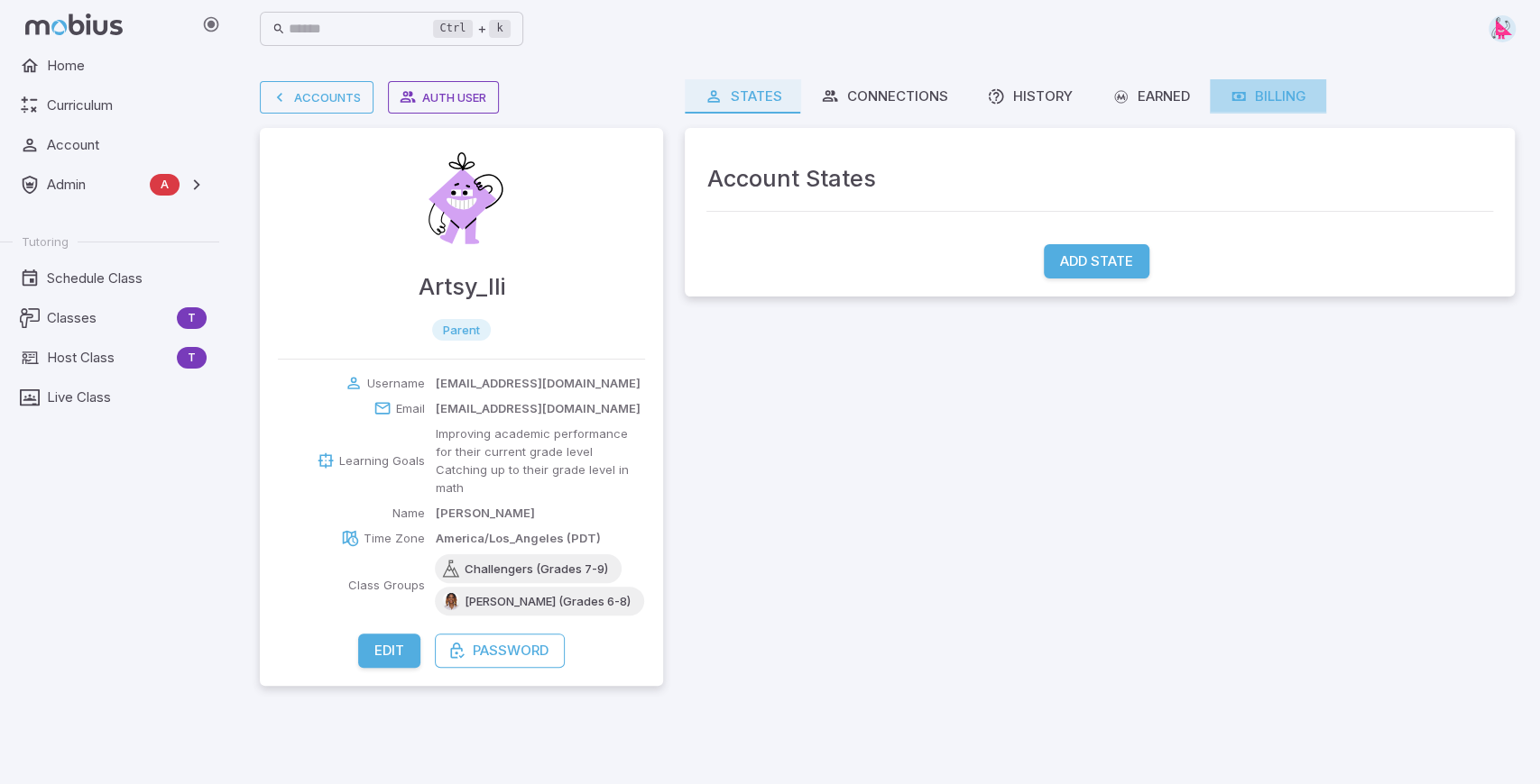
click at [1274, 96] on div "Billing" at bounding box center [1268, 97] width 77 height 20
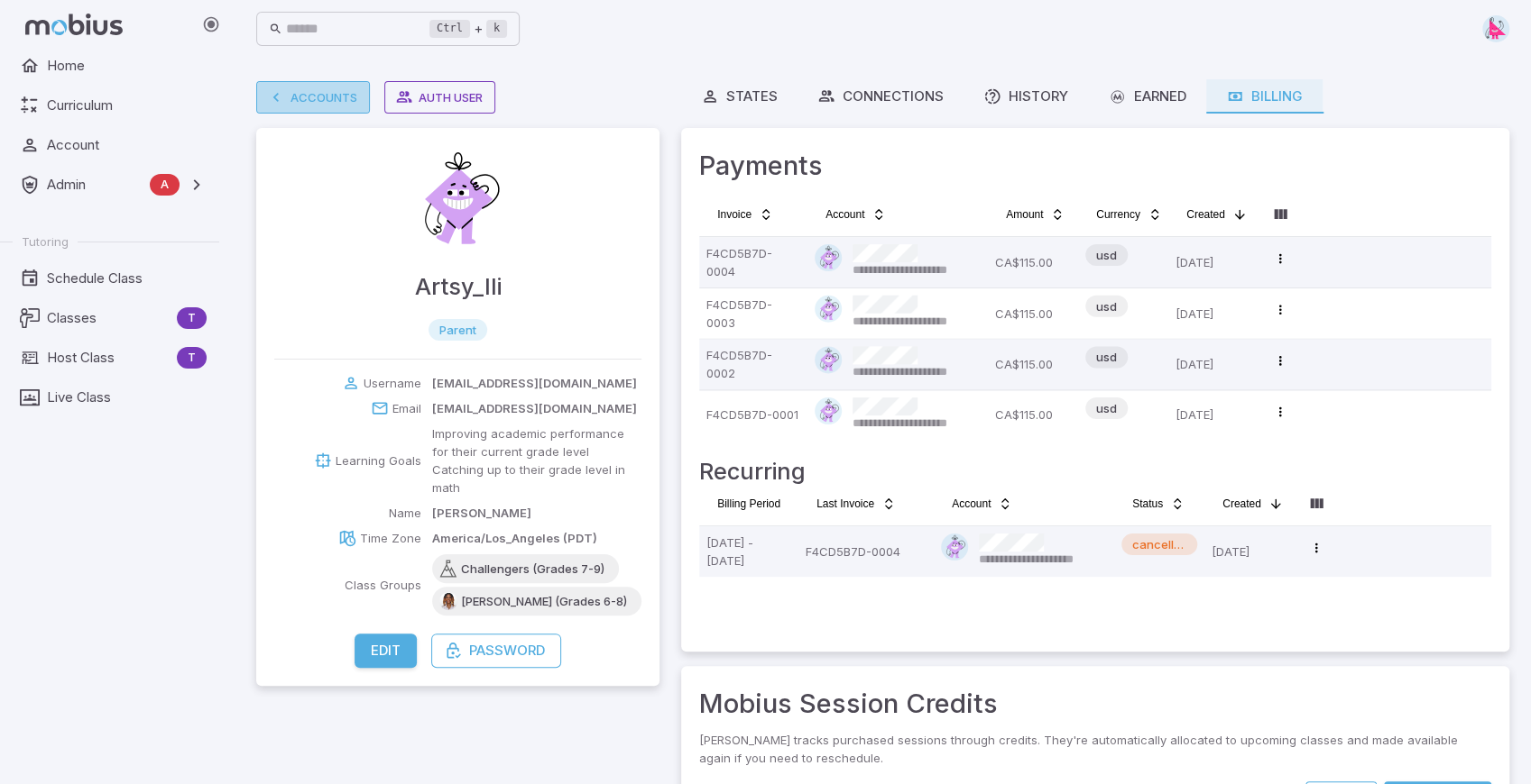
click at [330, 95] on link "Accounts" at bounding box center [313, 97] width 114 height 33
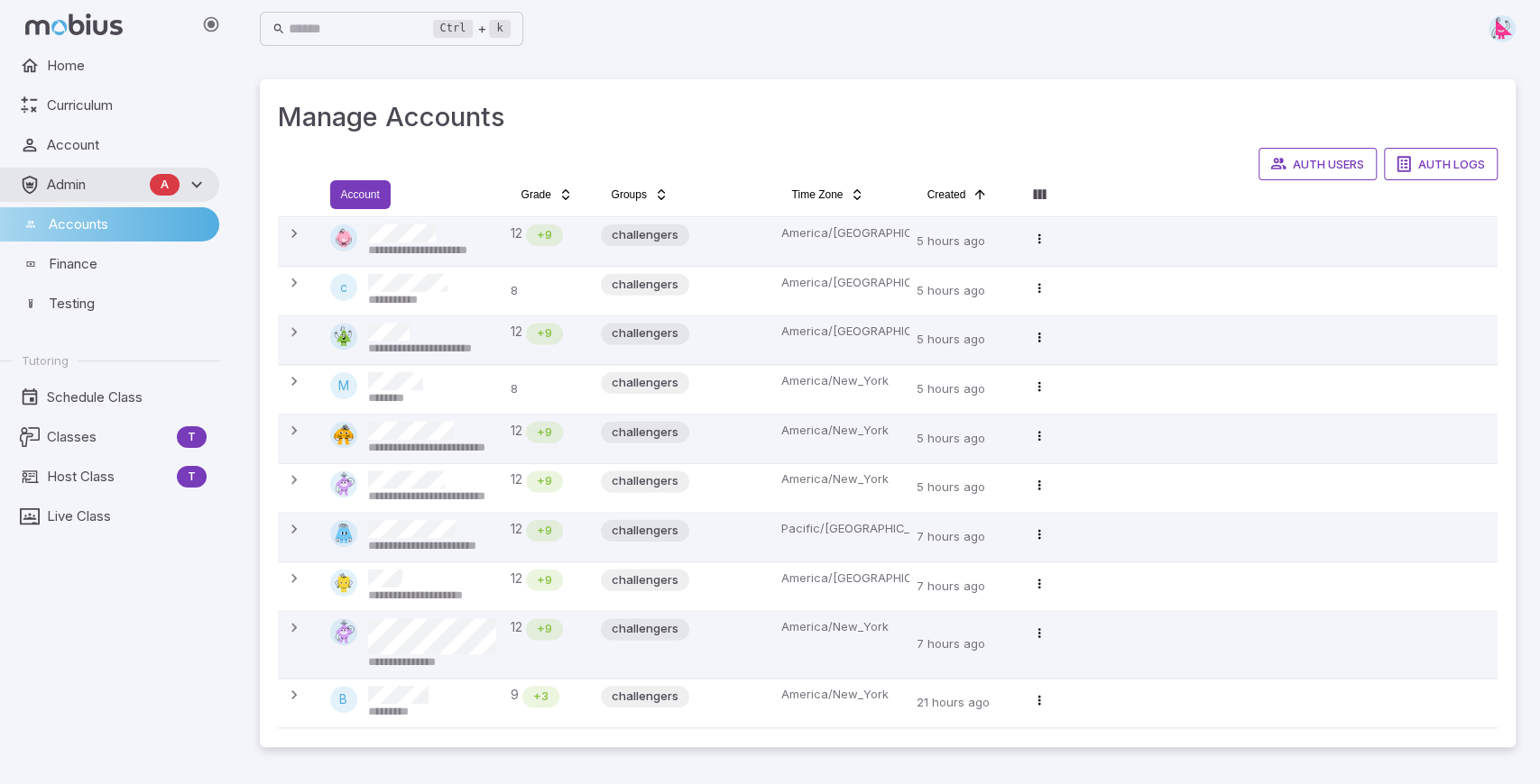
click at [361, 189] on html "**********" at bounding box center [770, 392] width 1540 height 784
click at [447, 248] on input "Search" at bounding box center [486, 238] width 174 height 35
type input "******"
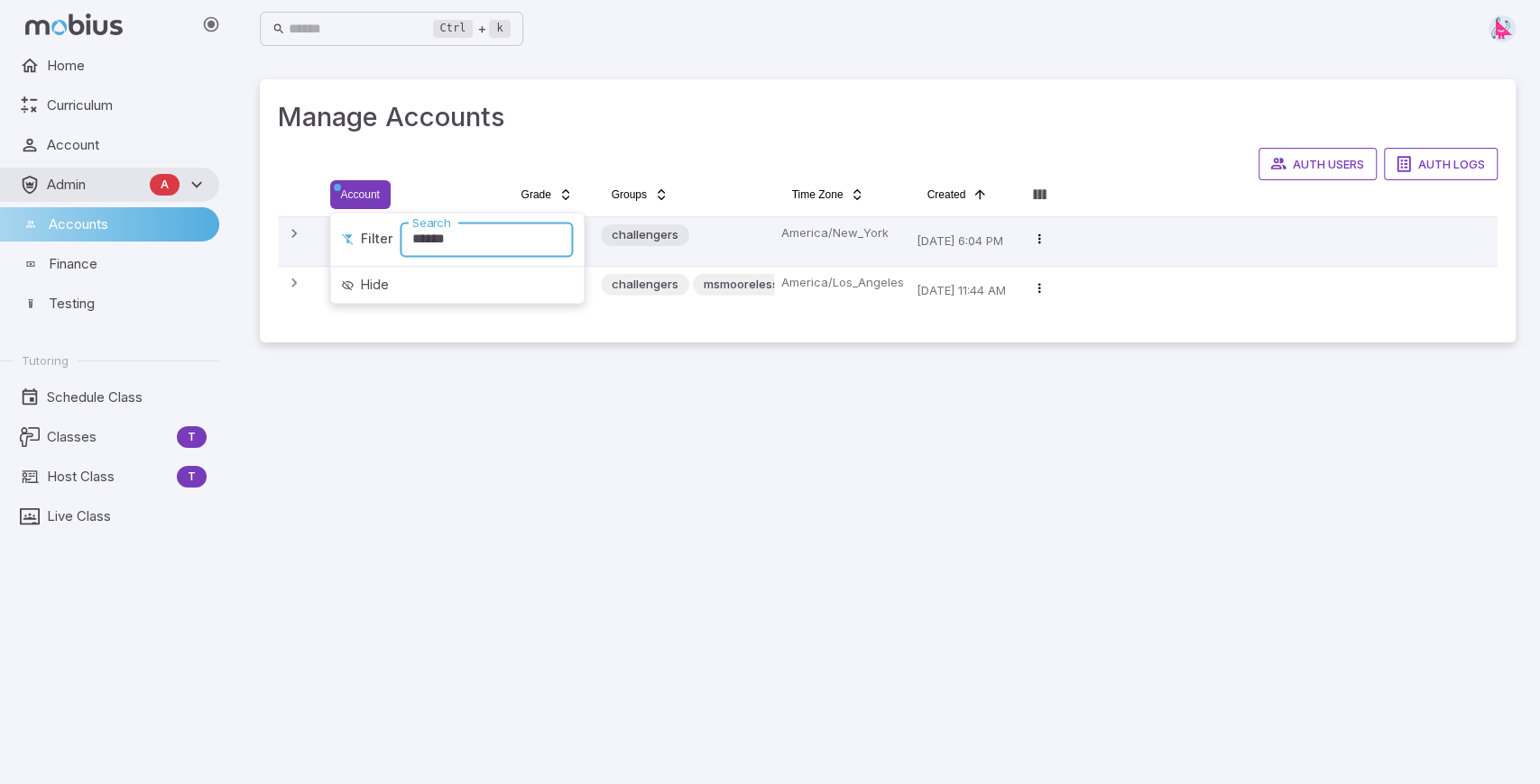
click at [644, 373] on html "**********" at bounding box center [770, 392] width 1540 height 784
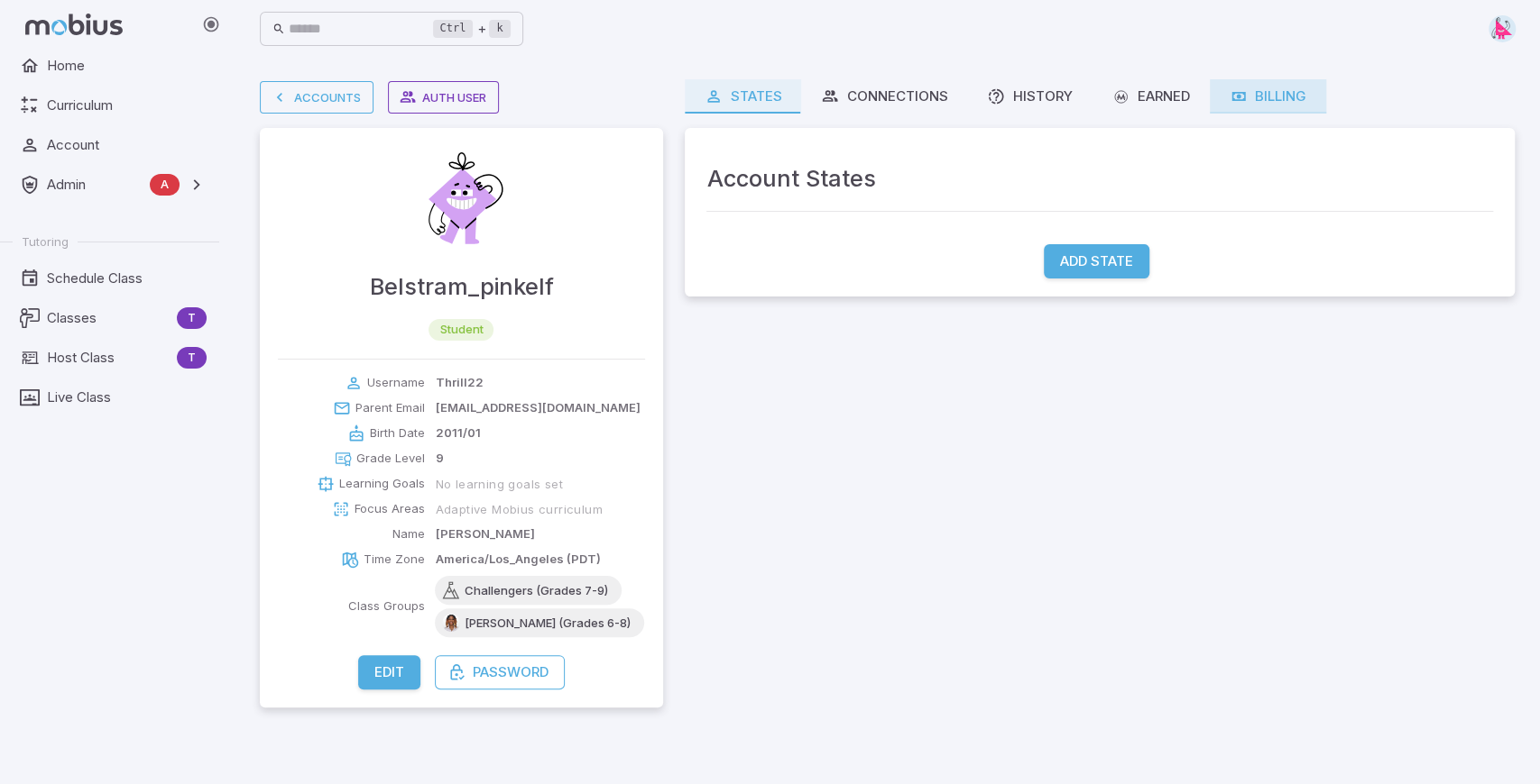
click at [1242, 95] on icon at bounding box center [1239, 97] width 18 height 18
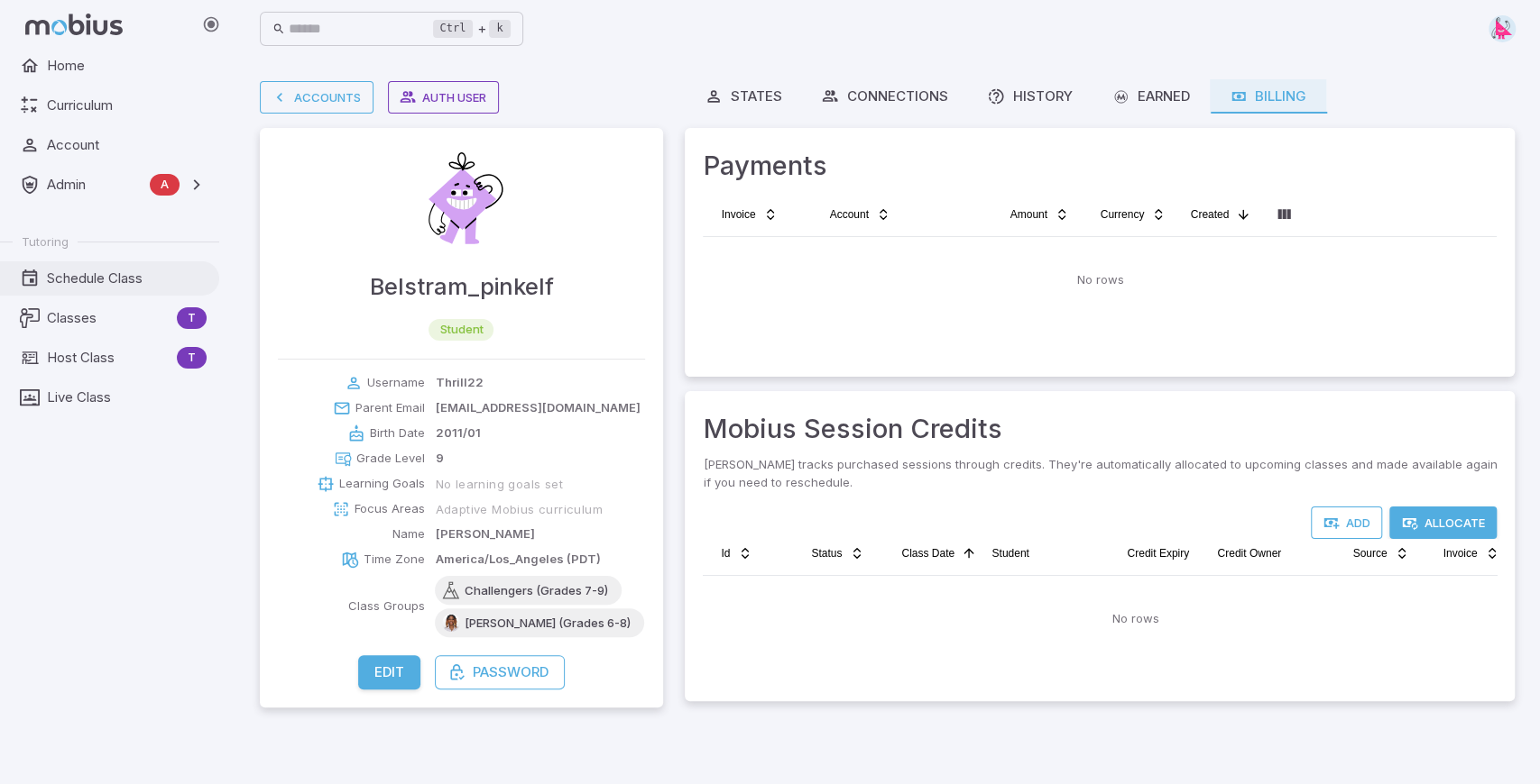
click at [80, 275] on span "Schedule Class" at bounding box center [127, 278] width 160 height 20
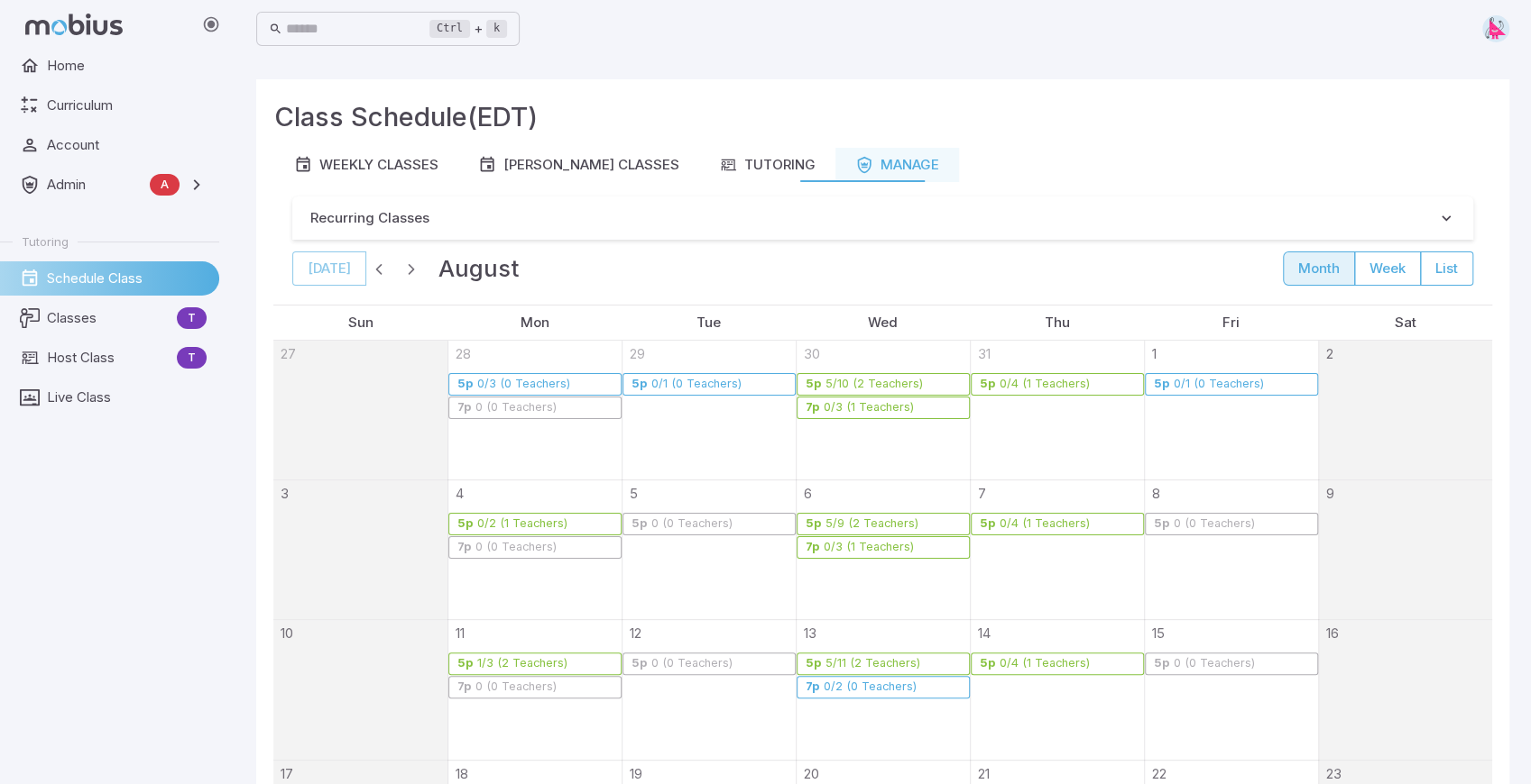
click at [378, 267] on span "button" at bounding box center [379, 268] width 18 height 18
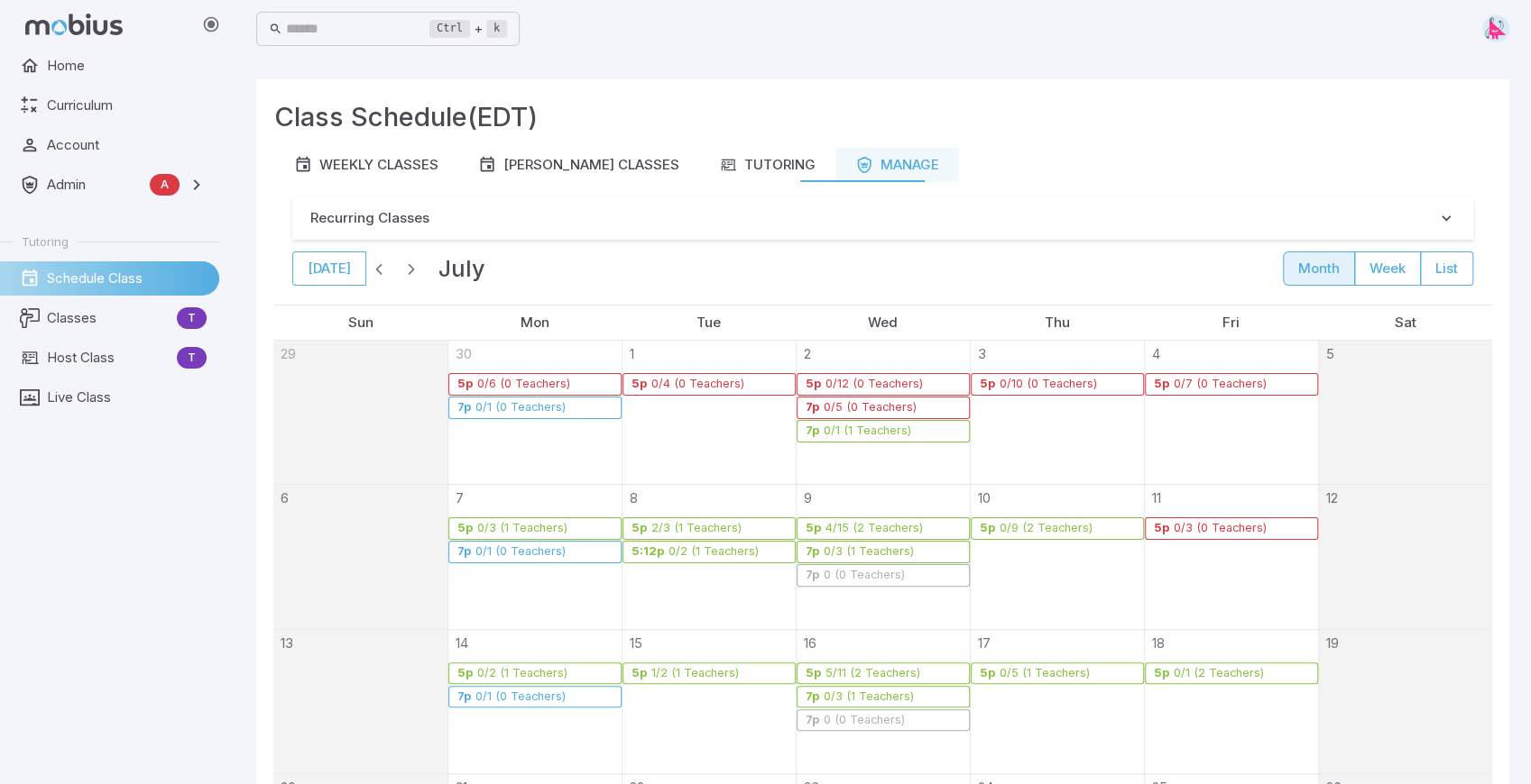
click at [378, 267] on span "button" at bounding box center [379, 268] width 18 height 18
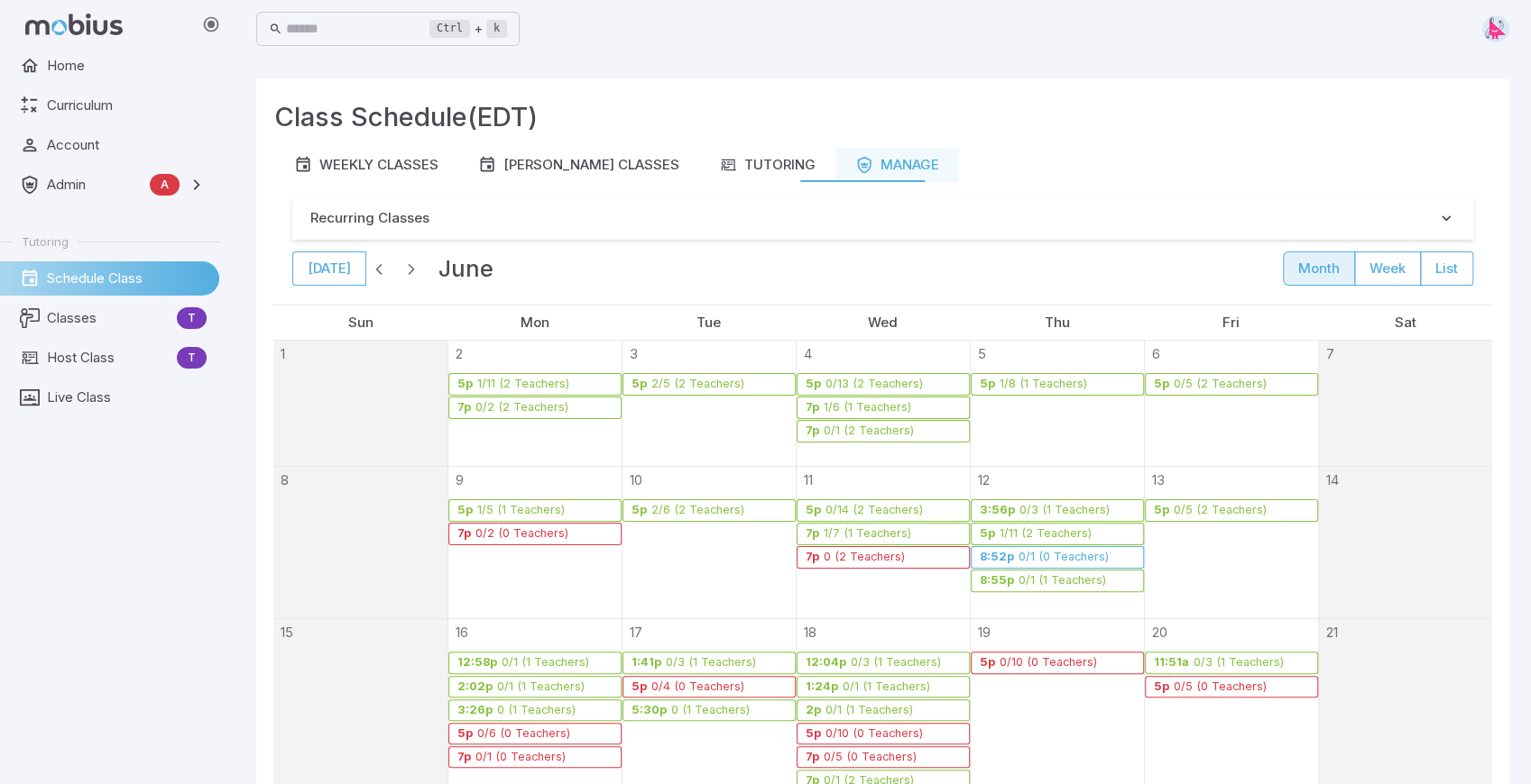
click at [378, 267] on span "button" at bounding box center [379, 268] width 18 height 18
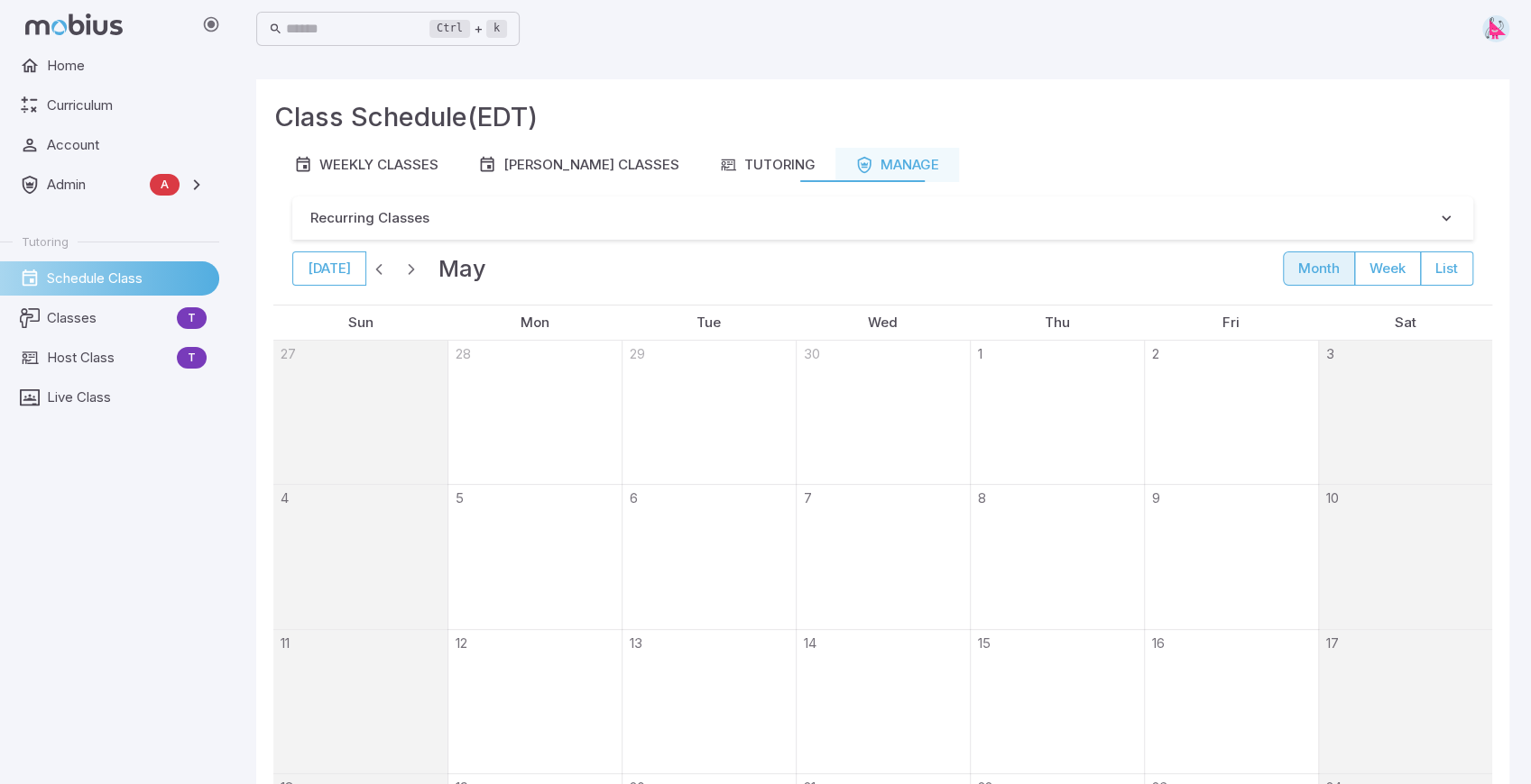
click at [378, 267] on span "button" at bounding box center [379, 268] width 18 height 18
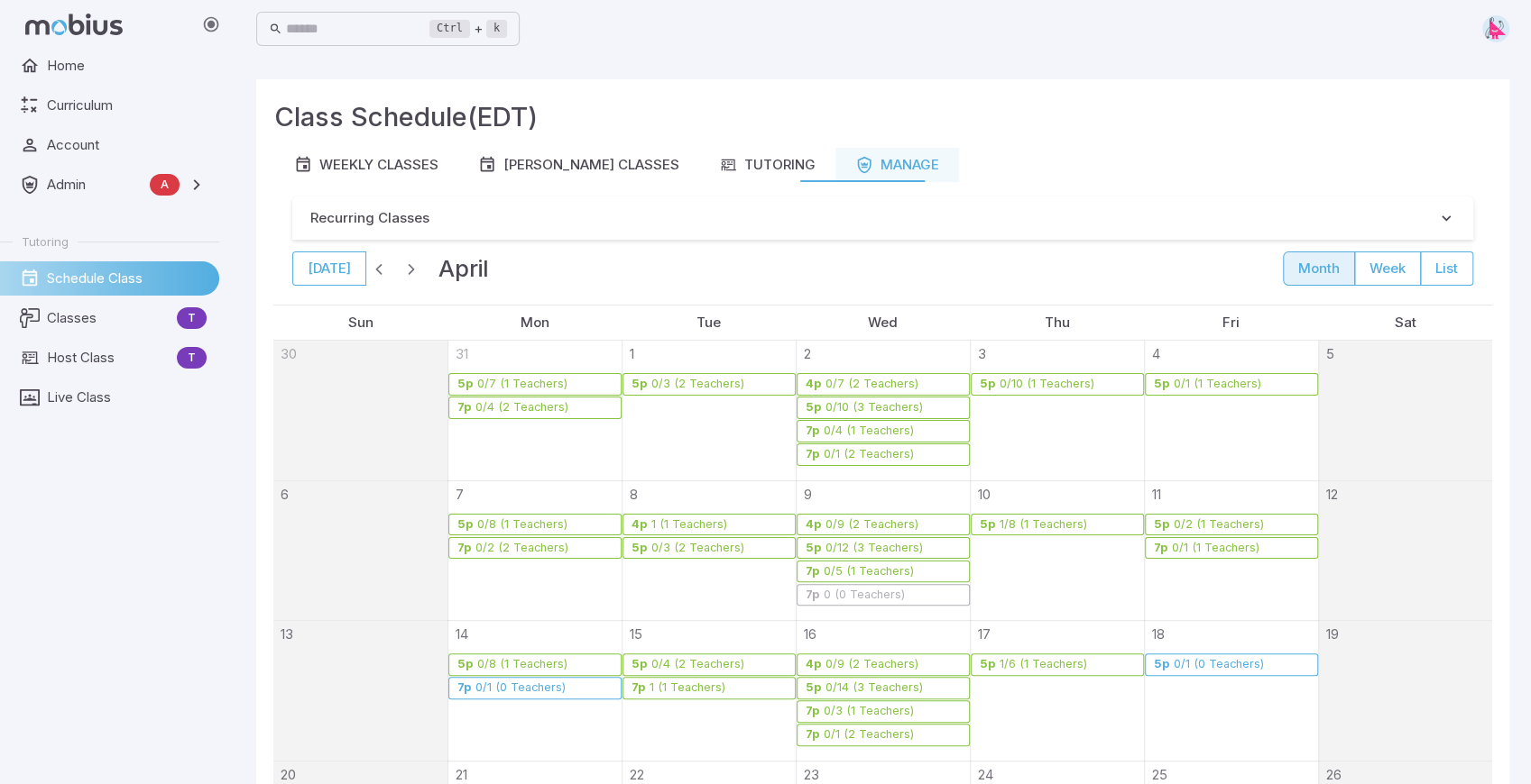
click at [378, 267] on span "button" at bounding box center [379, 268] width 18 height 18
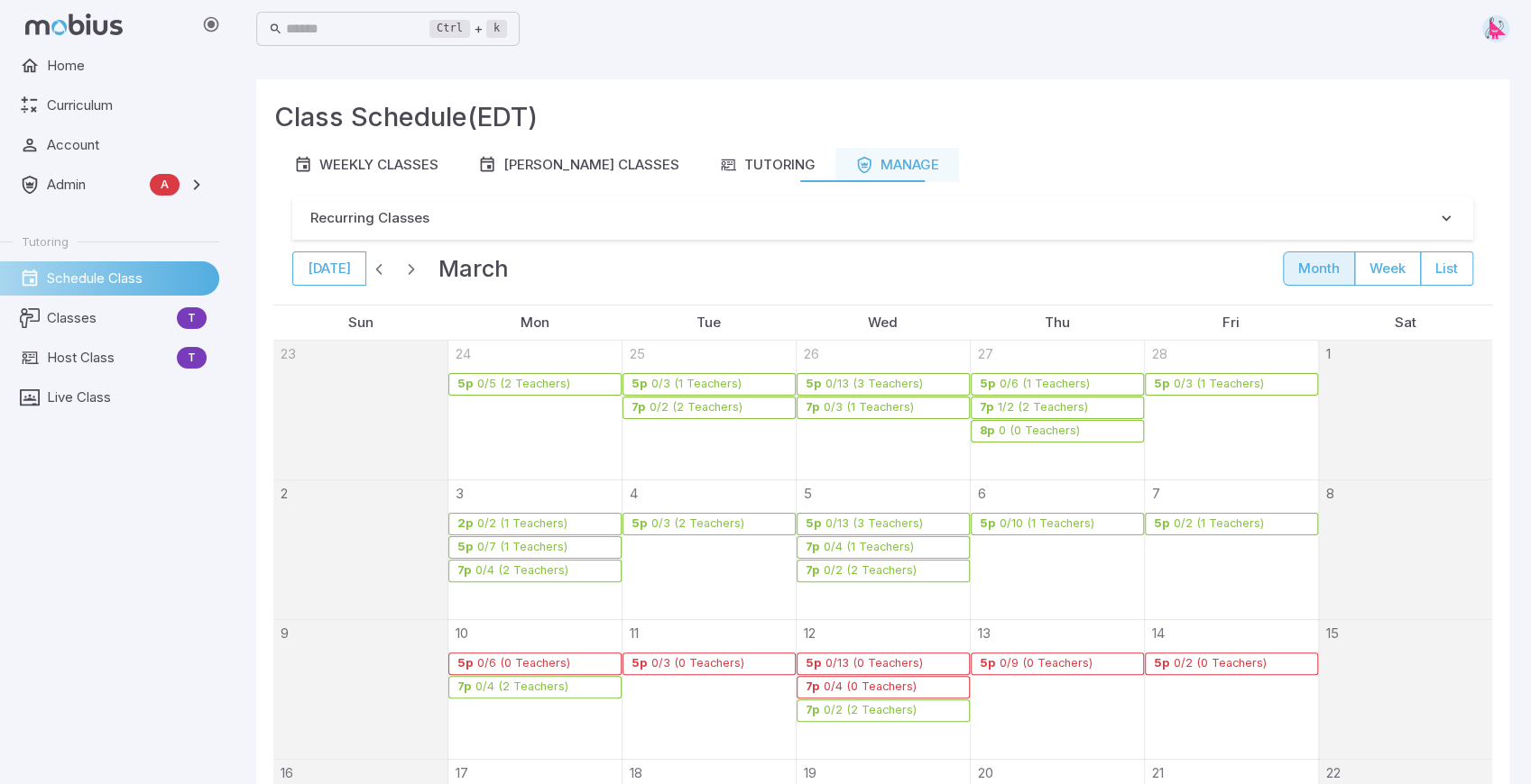
click at [378, 267] on span "button" at bounding box center [379, 268] width 18 height 18
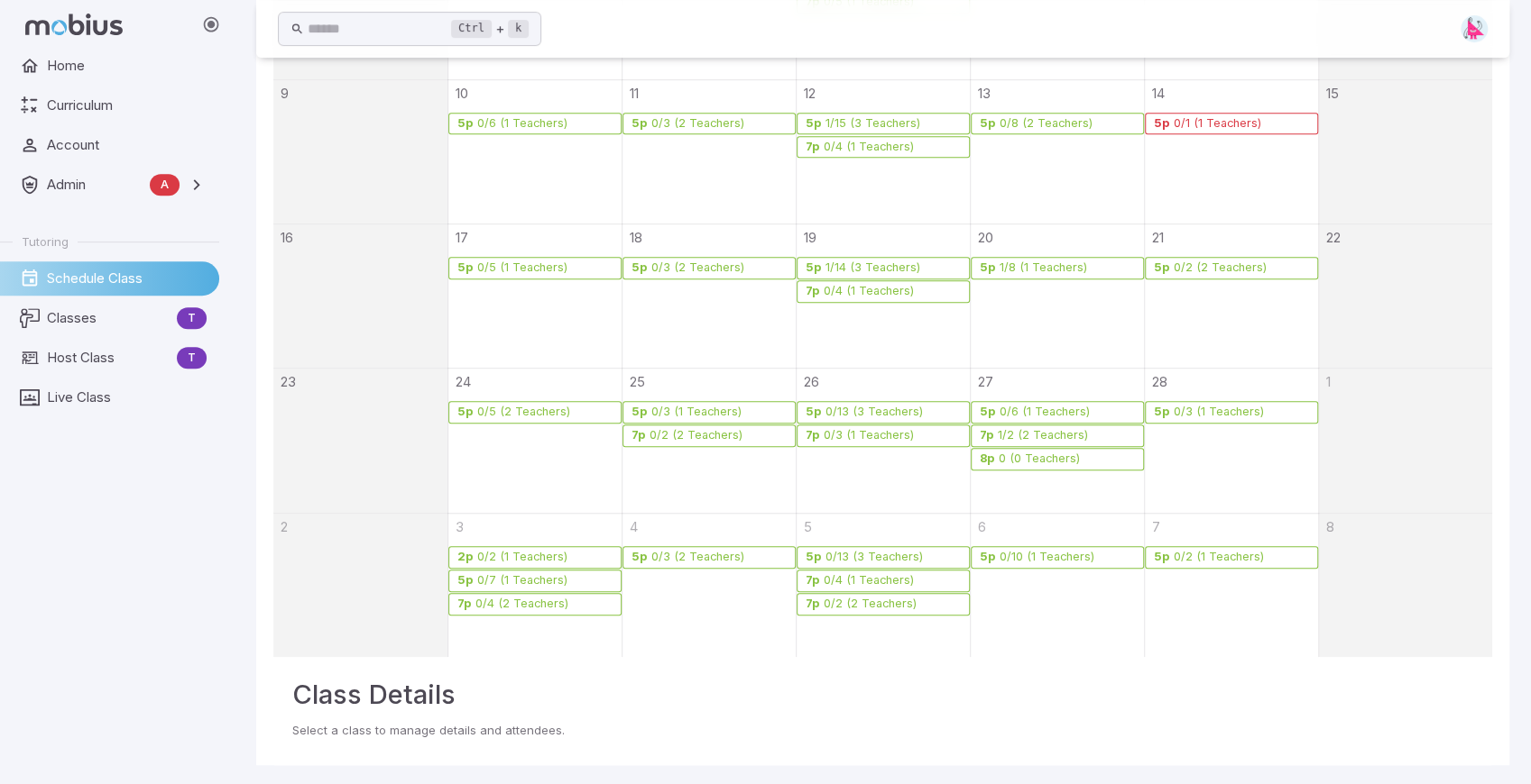
scroll to position [552, 0]
click at [858, 600] on div "0/2 (2 Teachers)" at bounding box center [869, 602] width 95 height 14
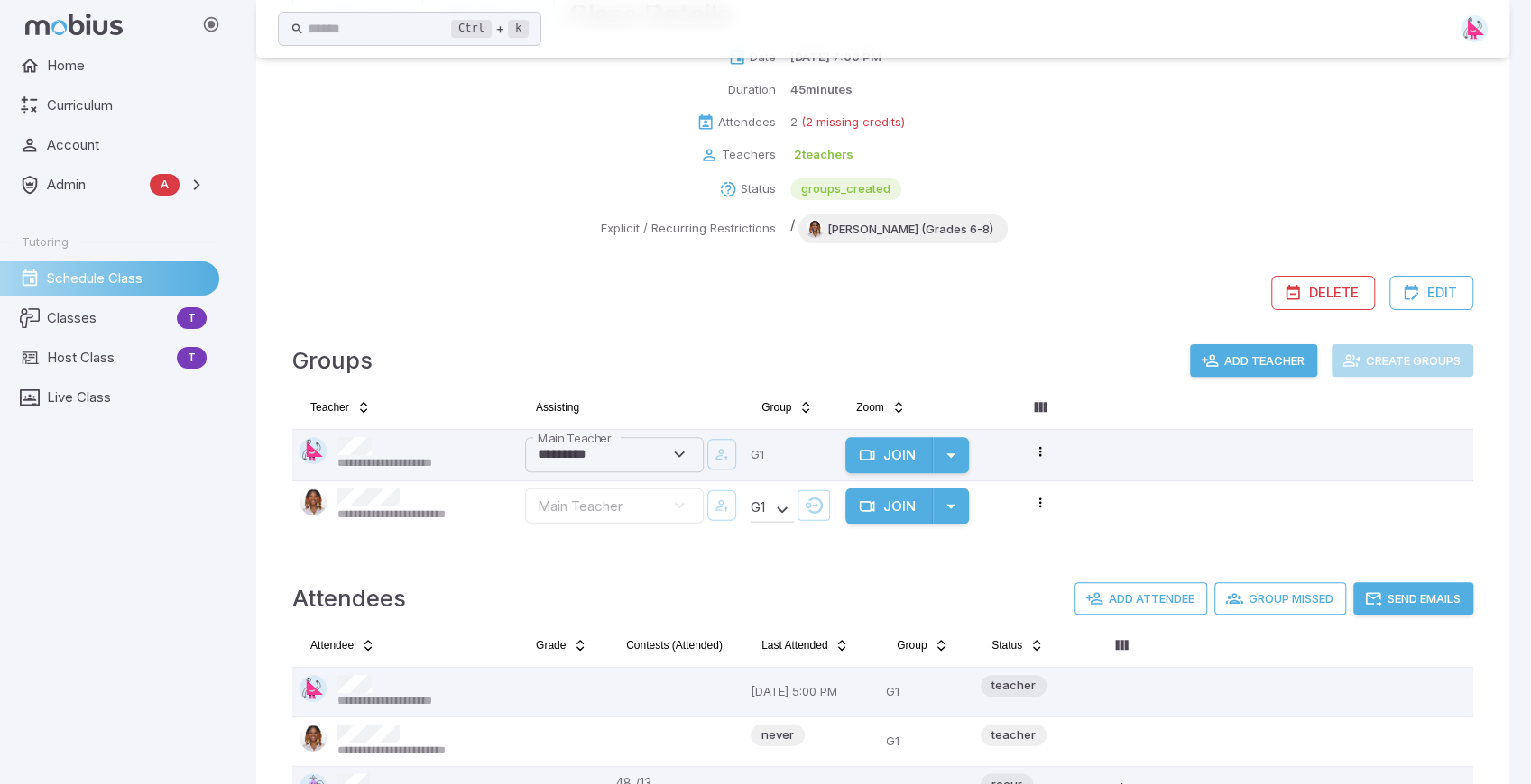
scroll to position [159, 0]
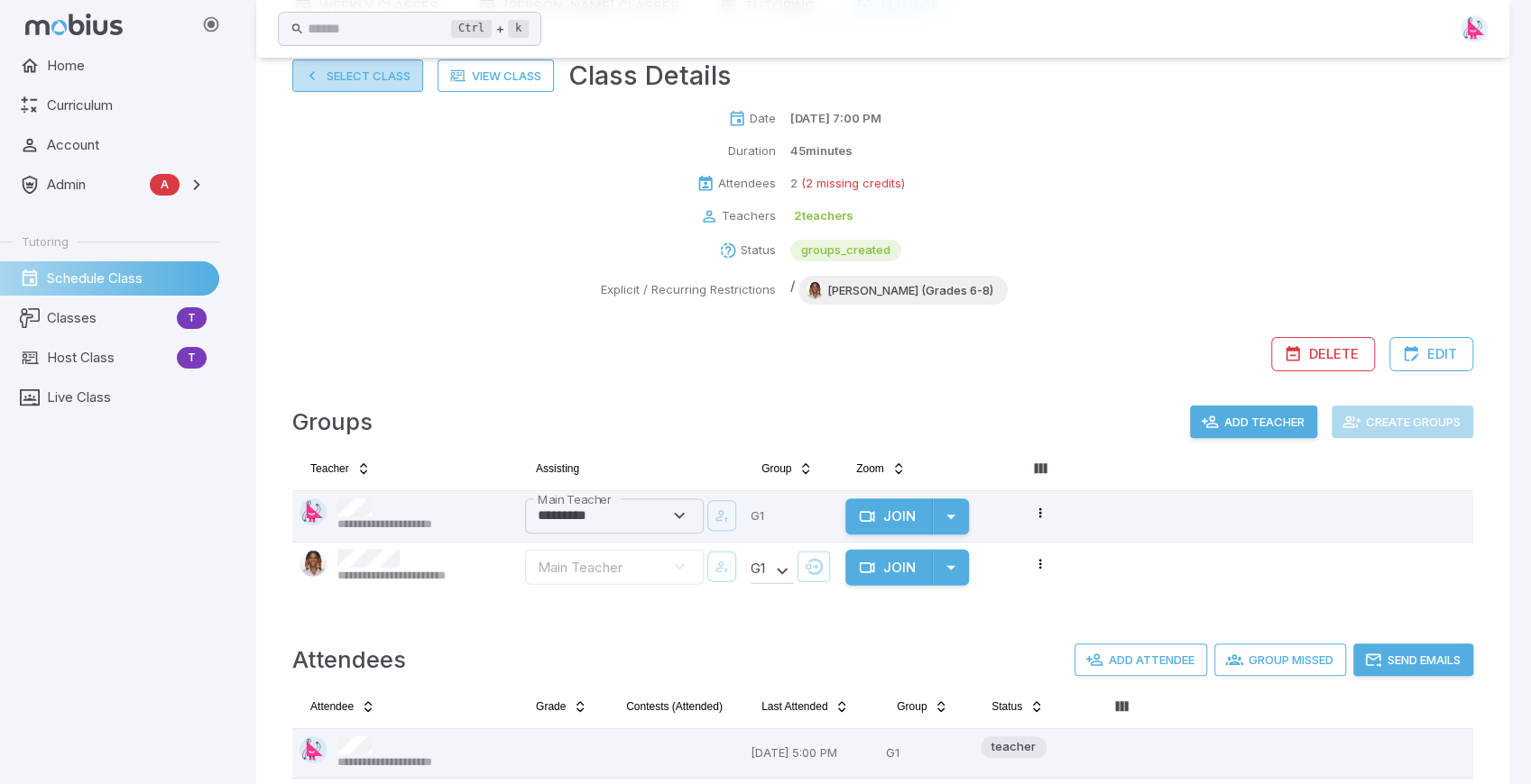
click at [356, 79] on button "Select Class" at bounding box center [357, 76] width 131 height 33
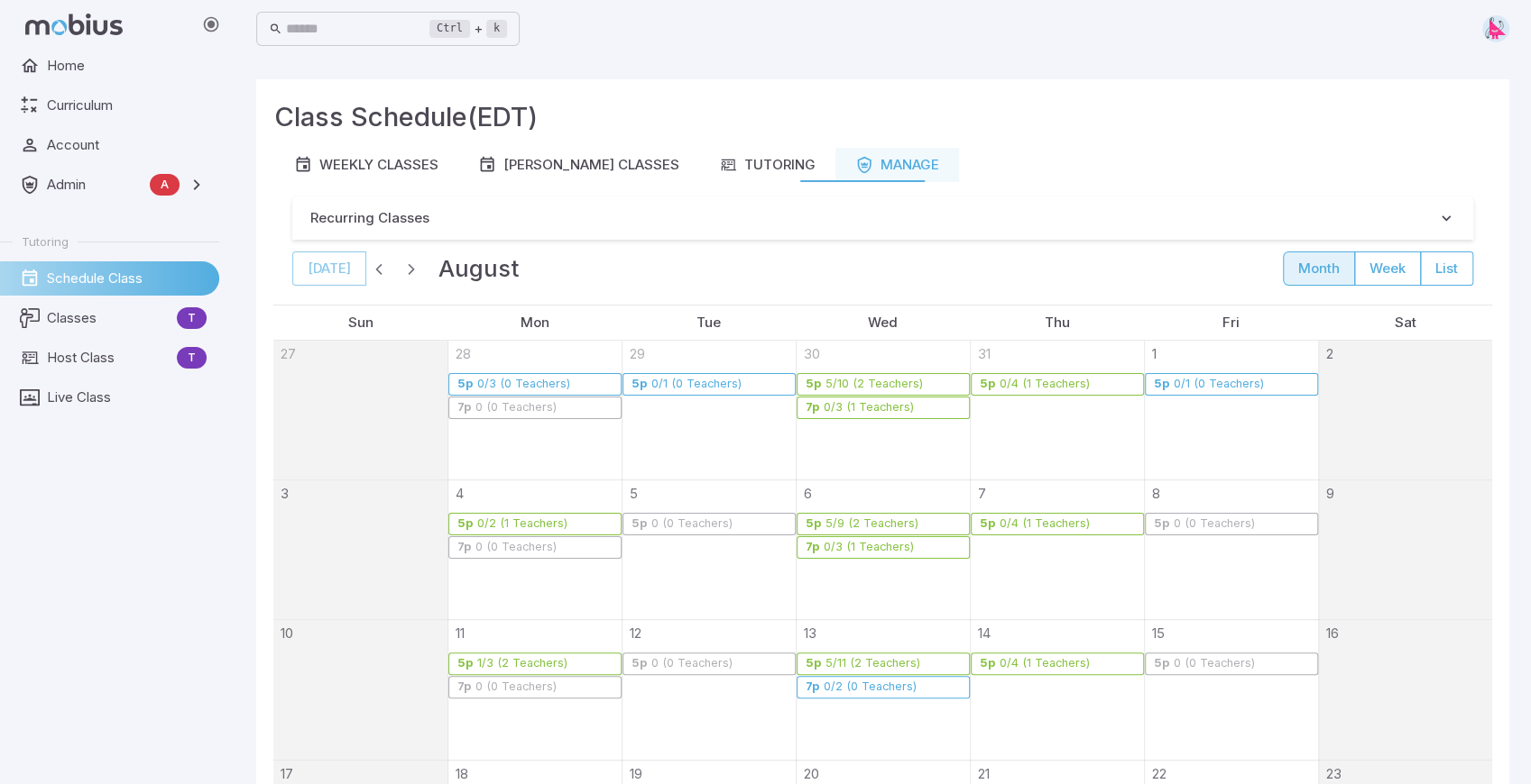
click at [377, 271] on span "button" at bounding box center [379, 268] width 18 height 18
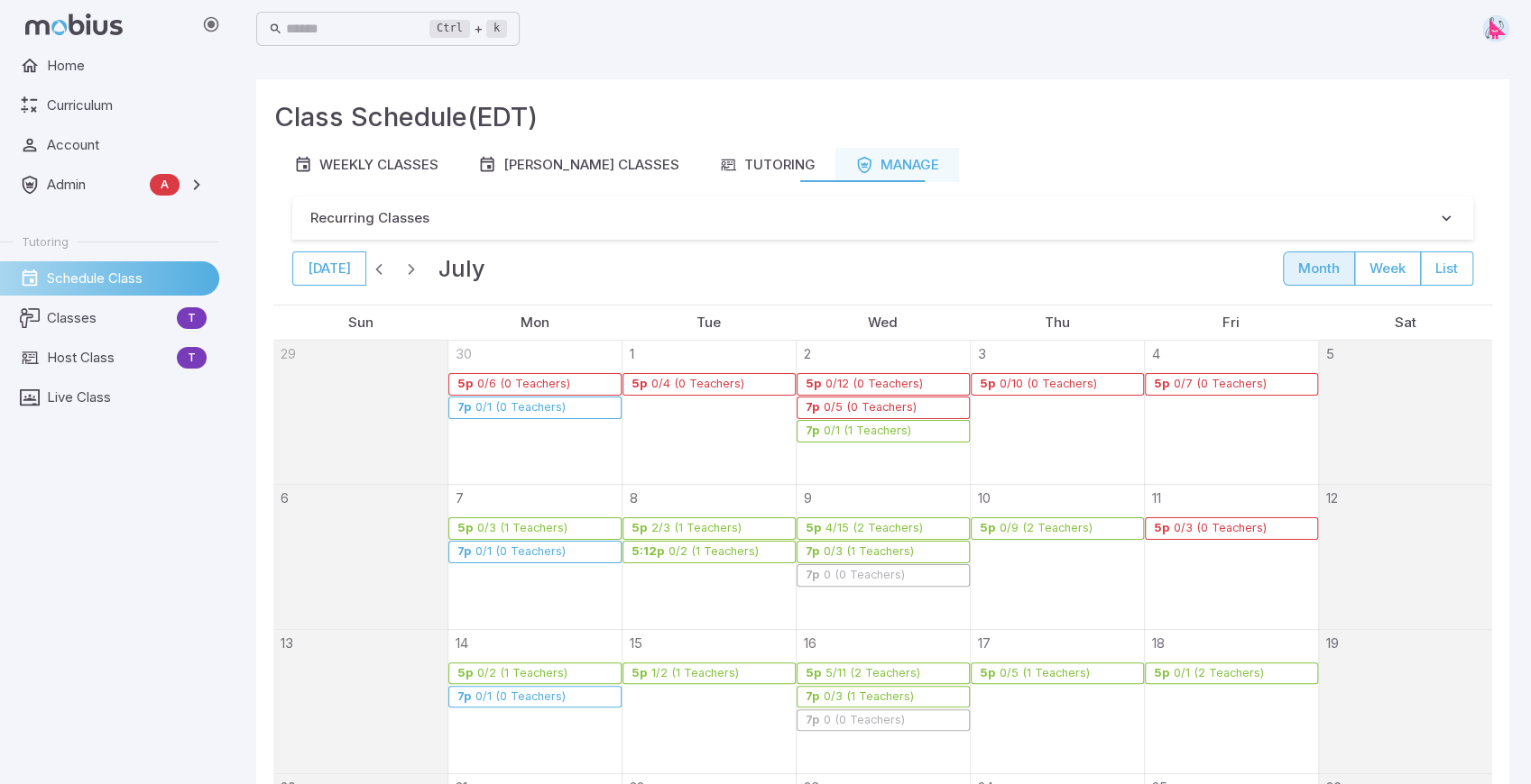
click at [377, 271] on span "button" at bounding box center [379, 268] width 18 height 18
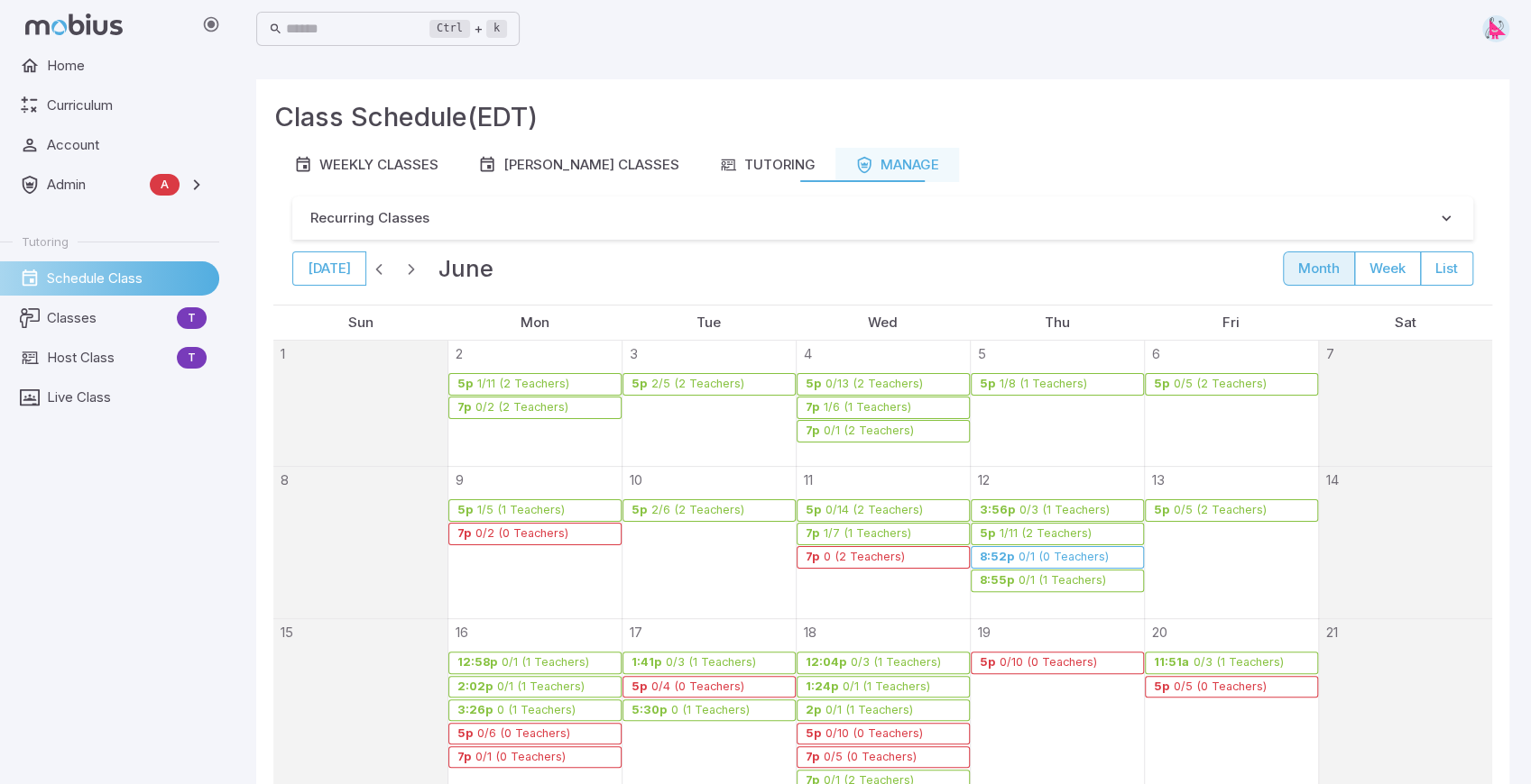
click at [377, 271] on span "button" at bounding box center [379, 268] width 18 height 18
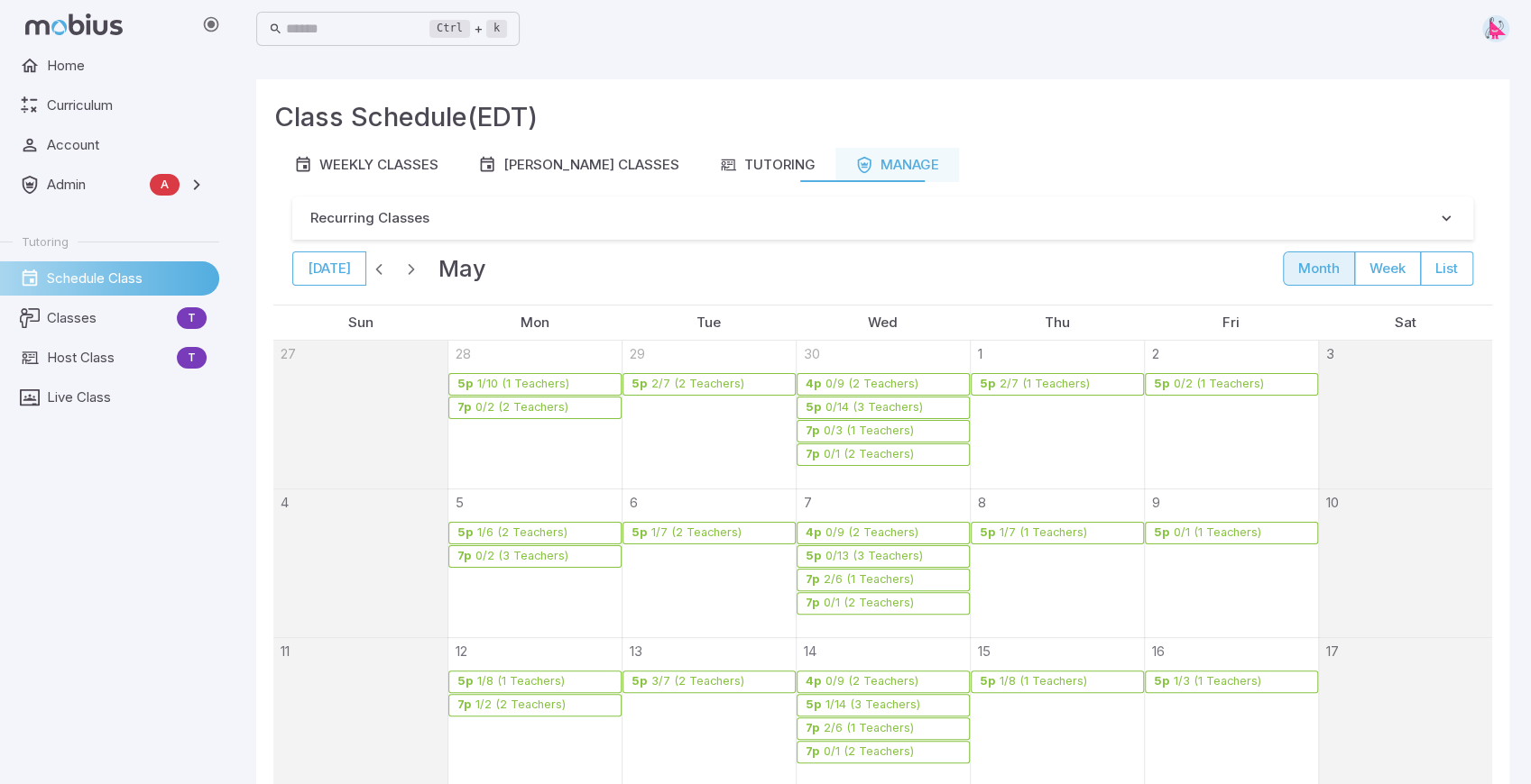
click at [377, 271] on span "button" at bounding box center [379, 268] width 18 height 18
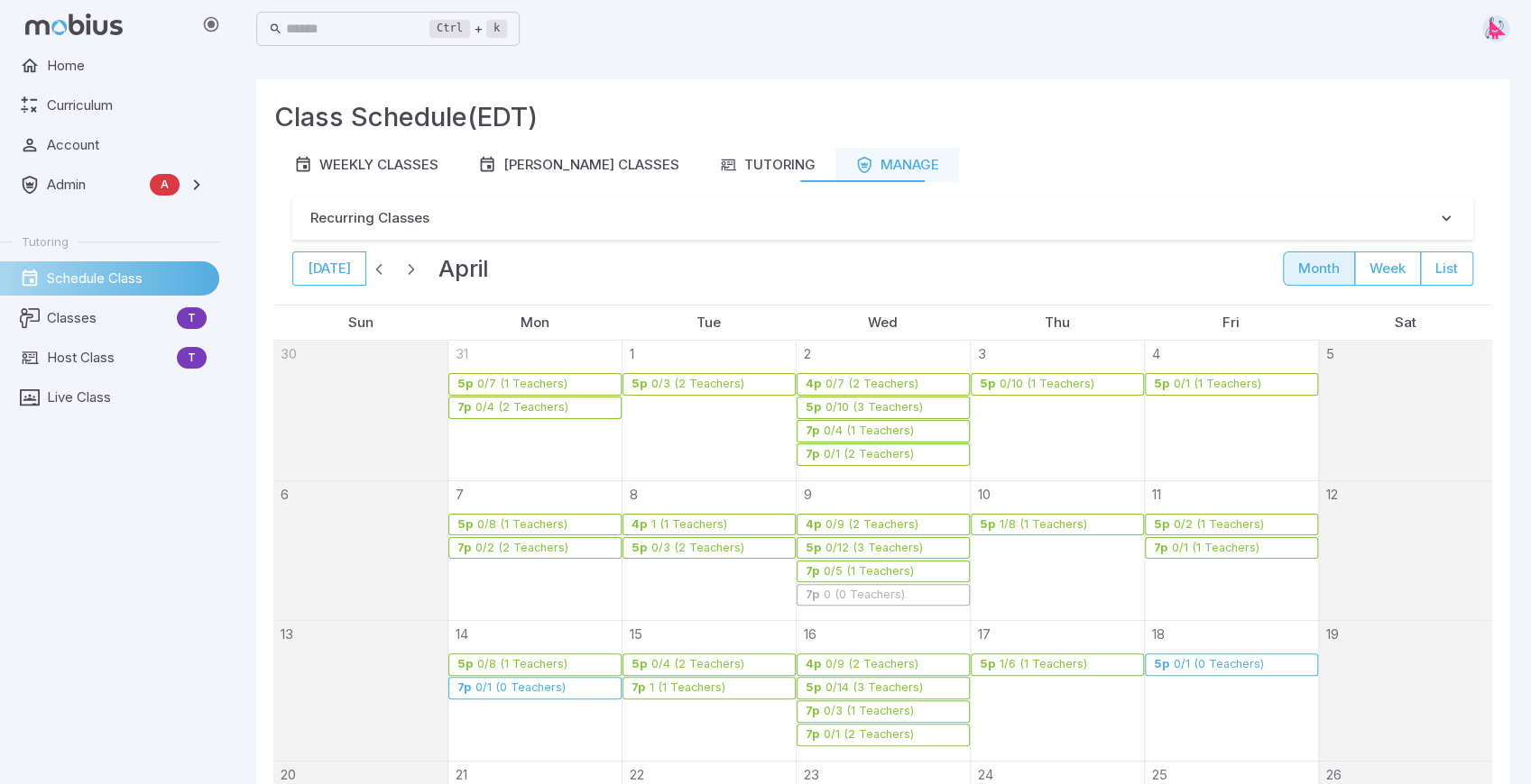
click at [377, 271] on span "button" at bounding box center [379, 268] width 18 height 18
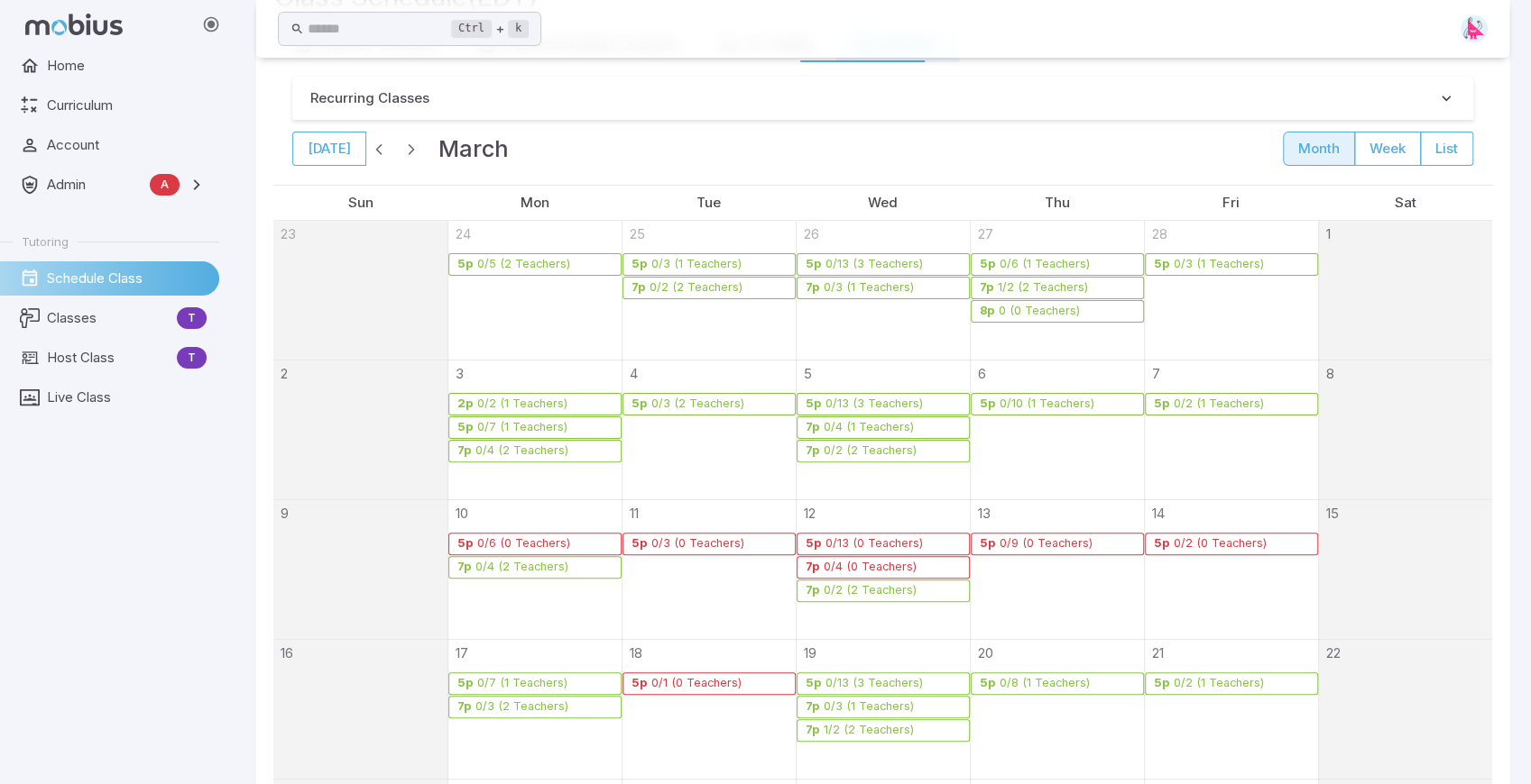
scroll to position [60, 0]
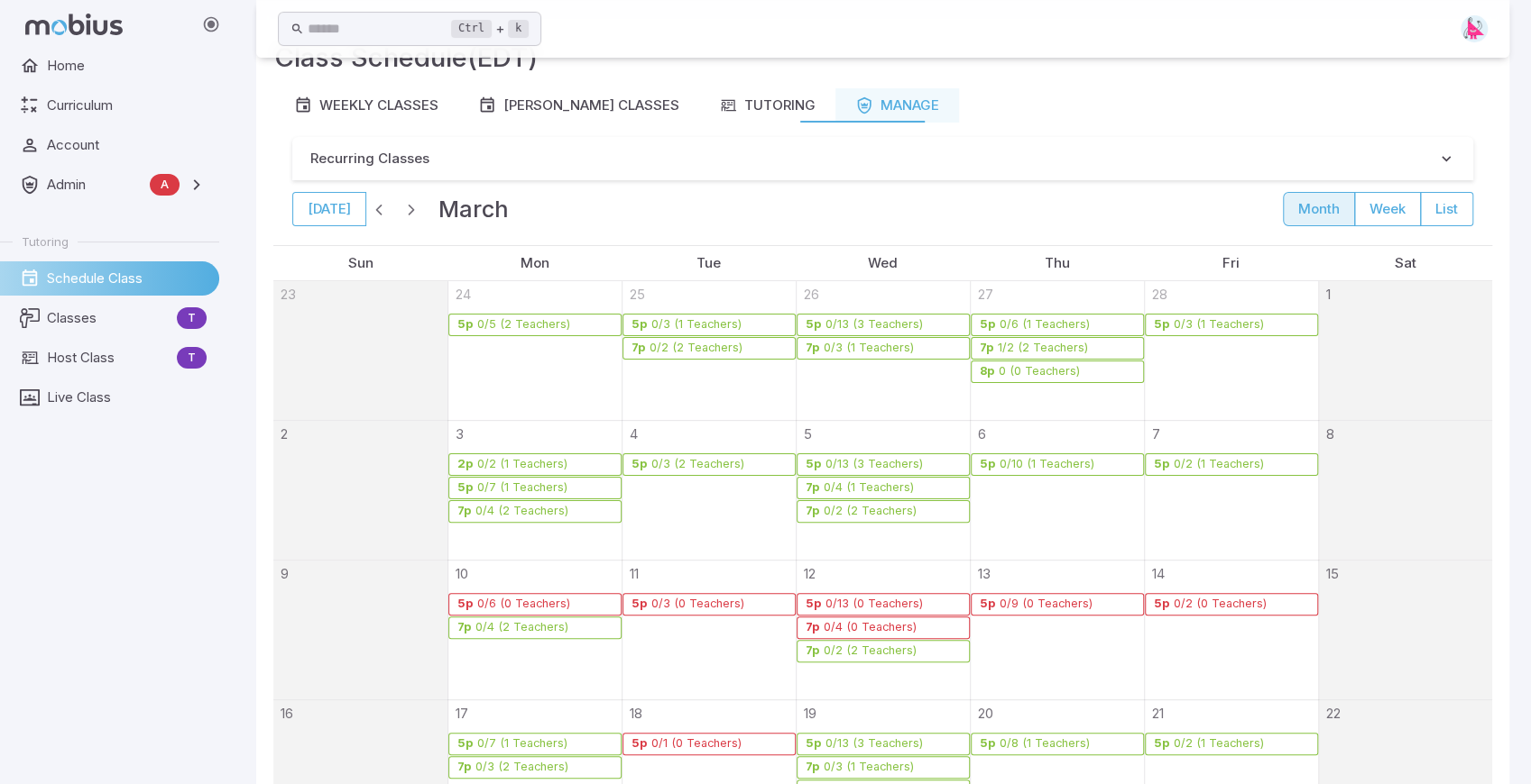
click at [375, 207] on span "button" at bounding box center [379, 209] width 18 height 18
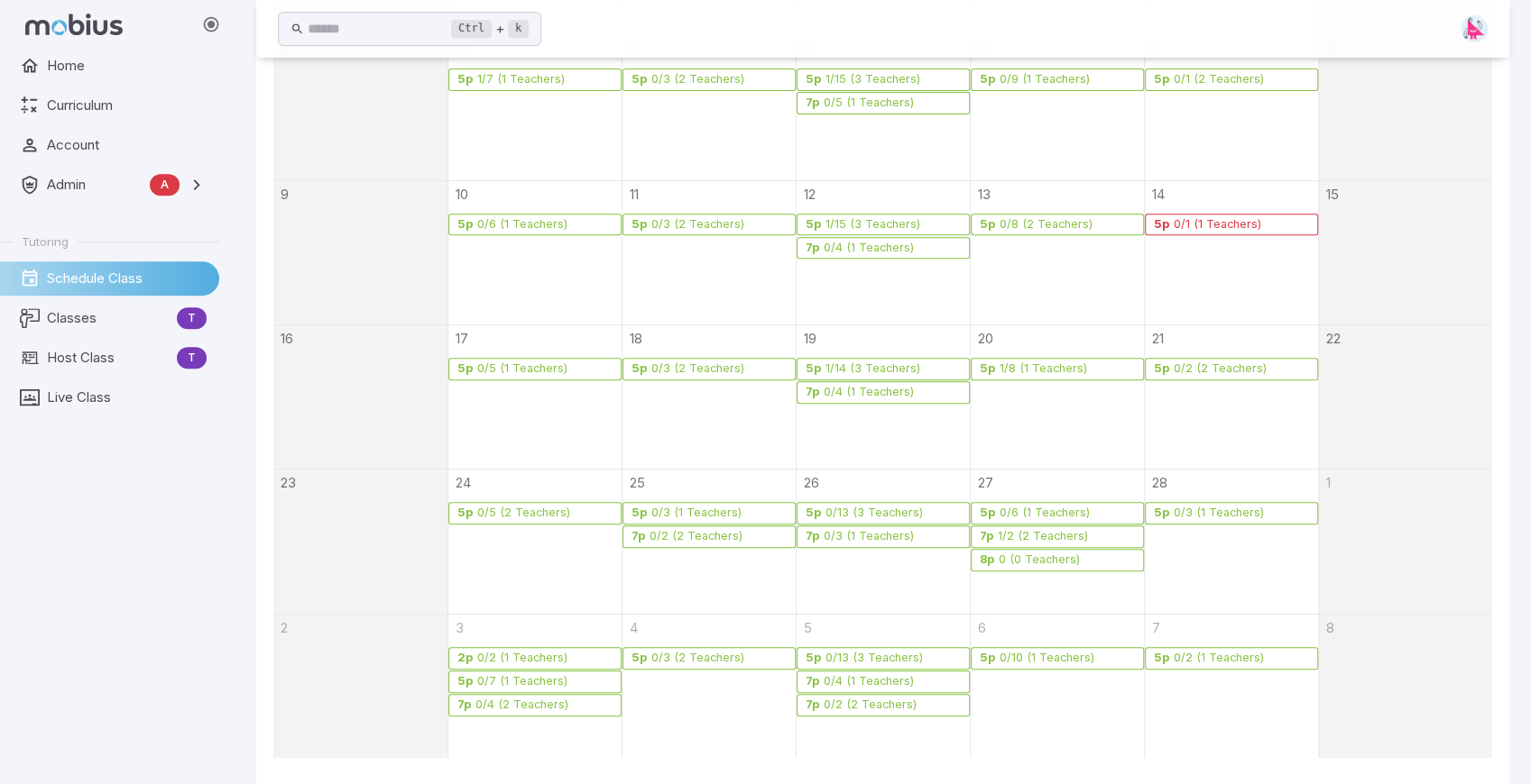
scroll to position [481, 0]
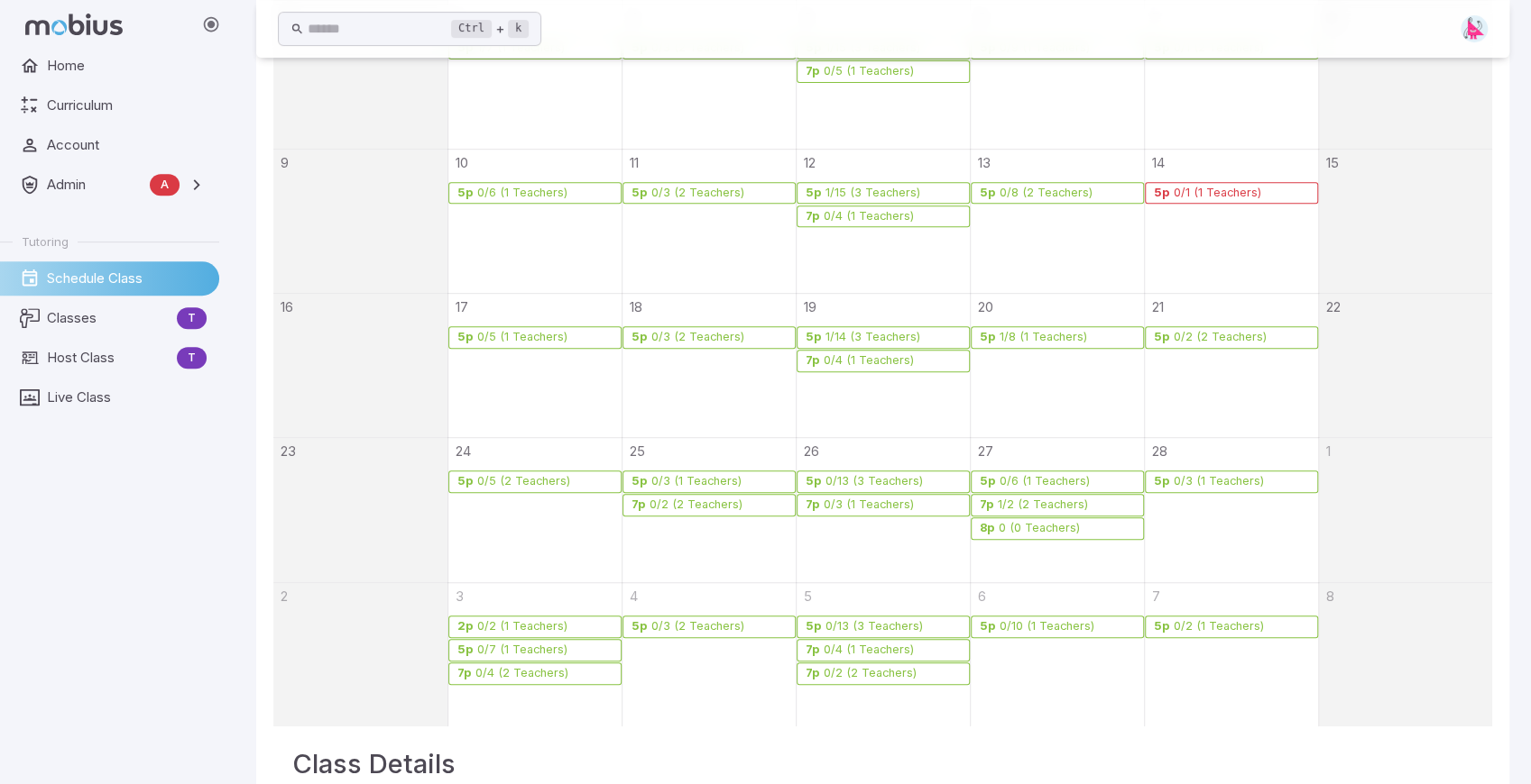
click at [867, 671] on div "0/2 (2 Teachers)" at bounding box center [869, 674] width 95 height 14
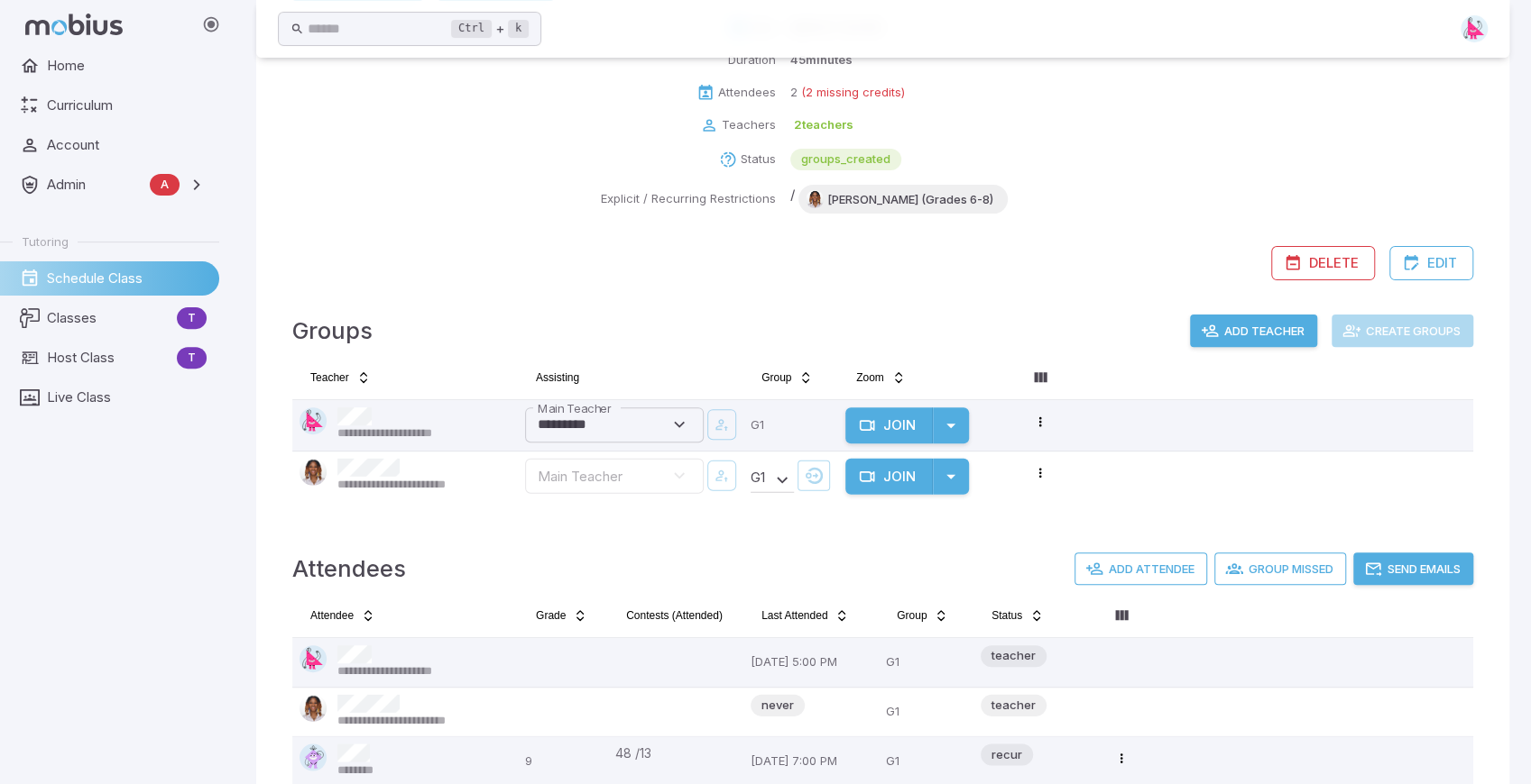
scroll to position [130, 0]
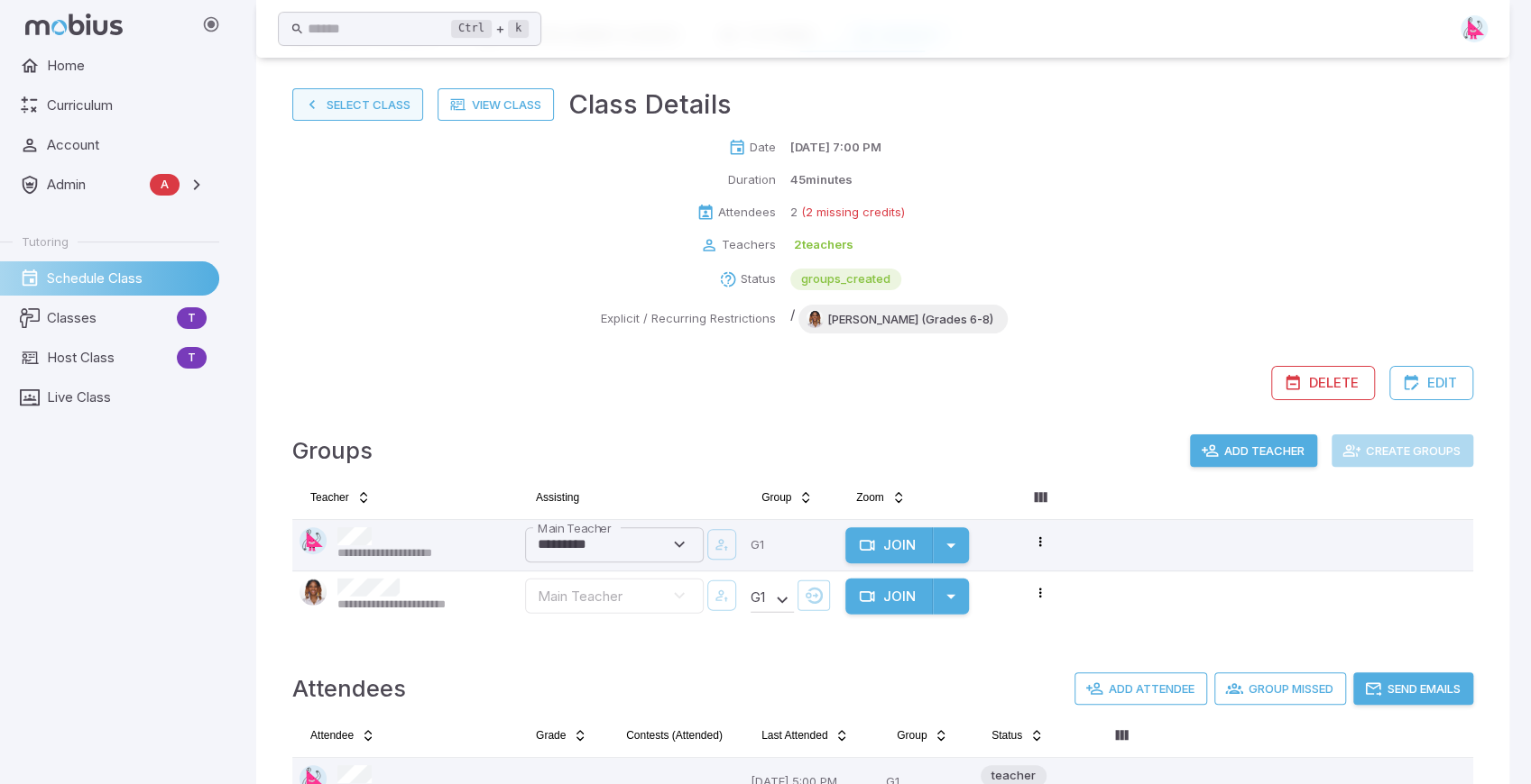
click at [361, 108] on button "Select Class" at bounding box center [357, 105] width 131 height 33
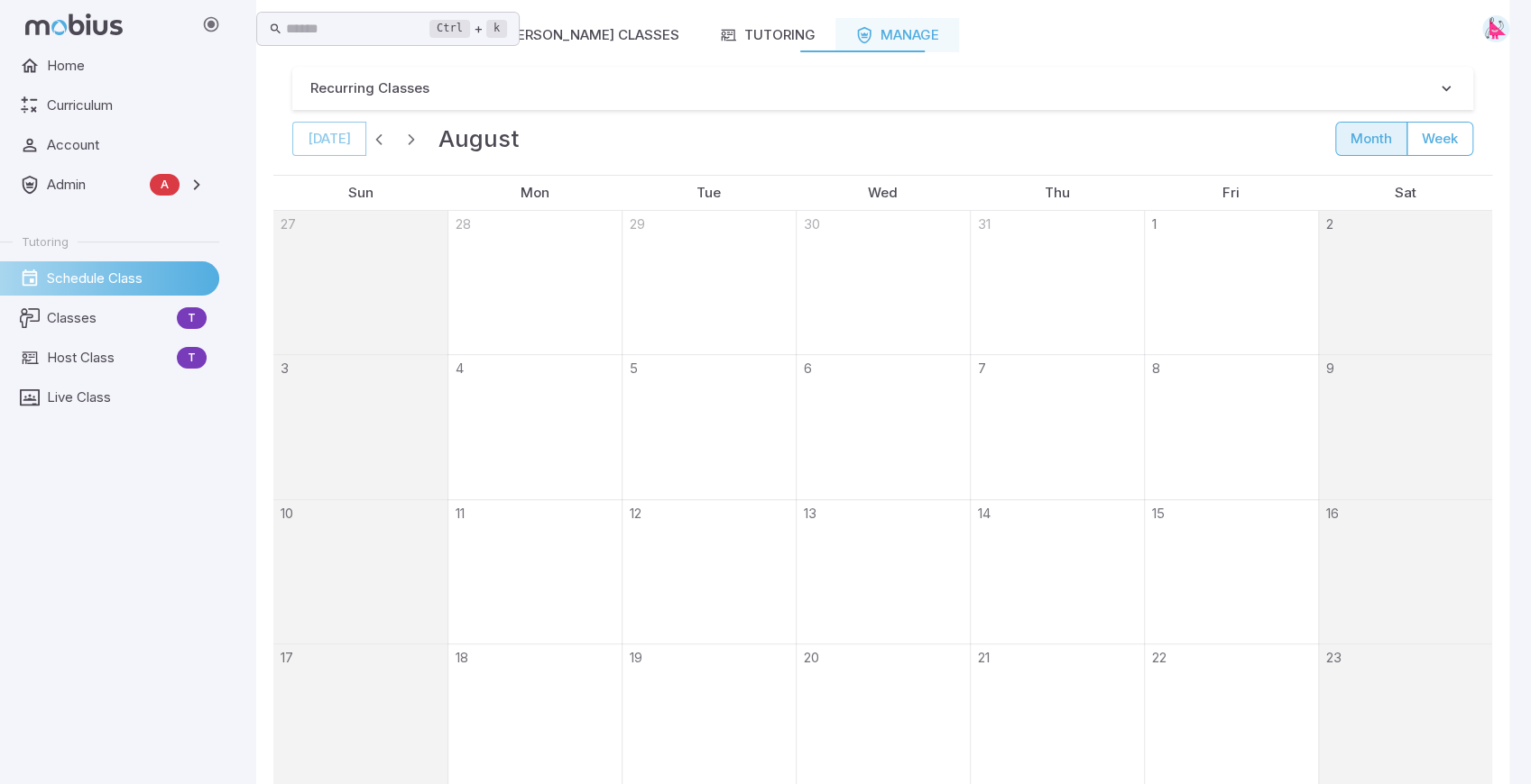
scroll to position [0, 0]
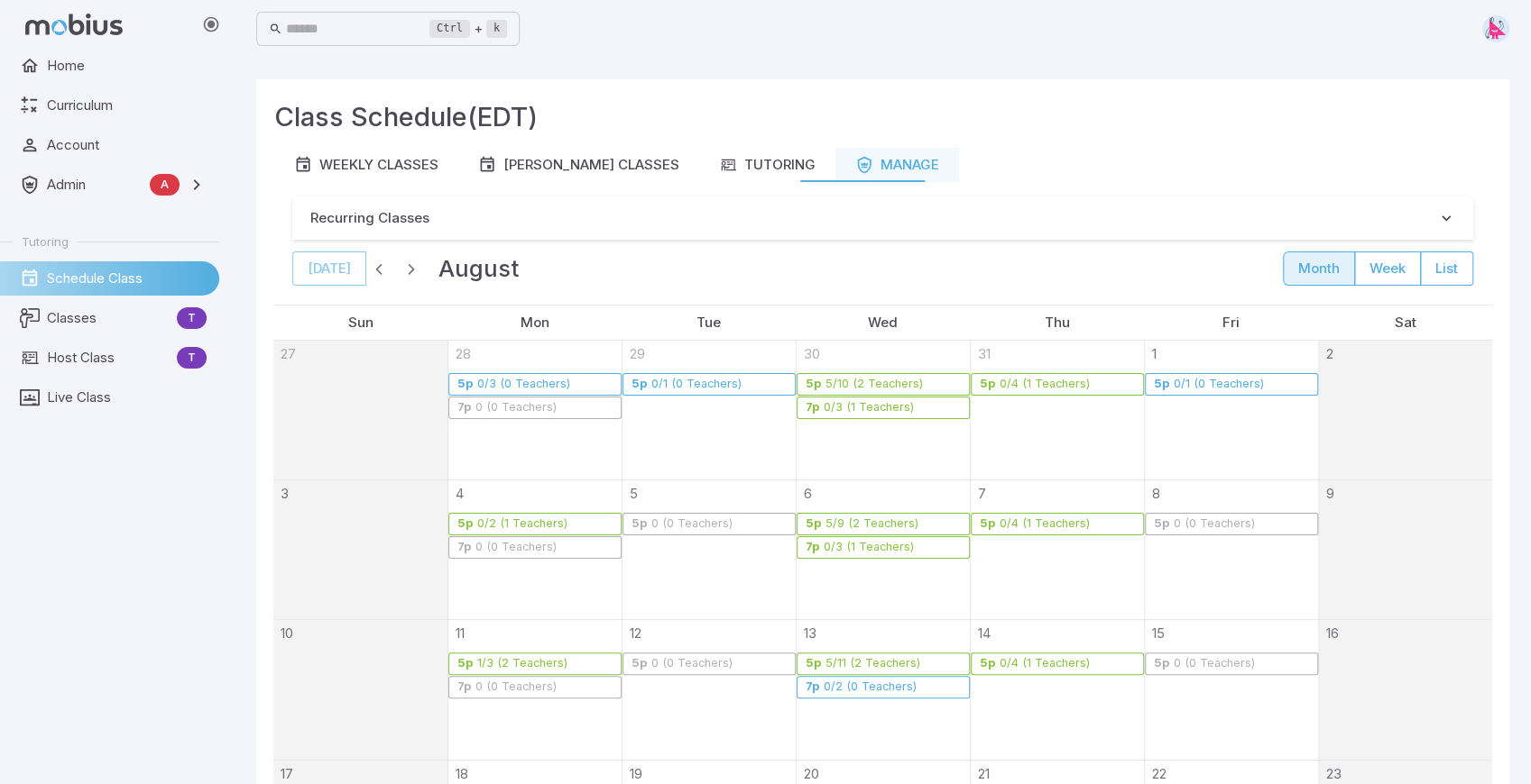
click at [375, 268] on span "button" at bounding box center [379, 268] width 18 height 18
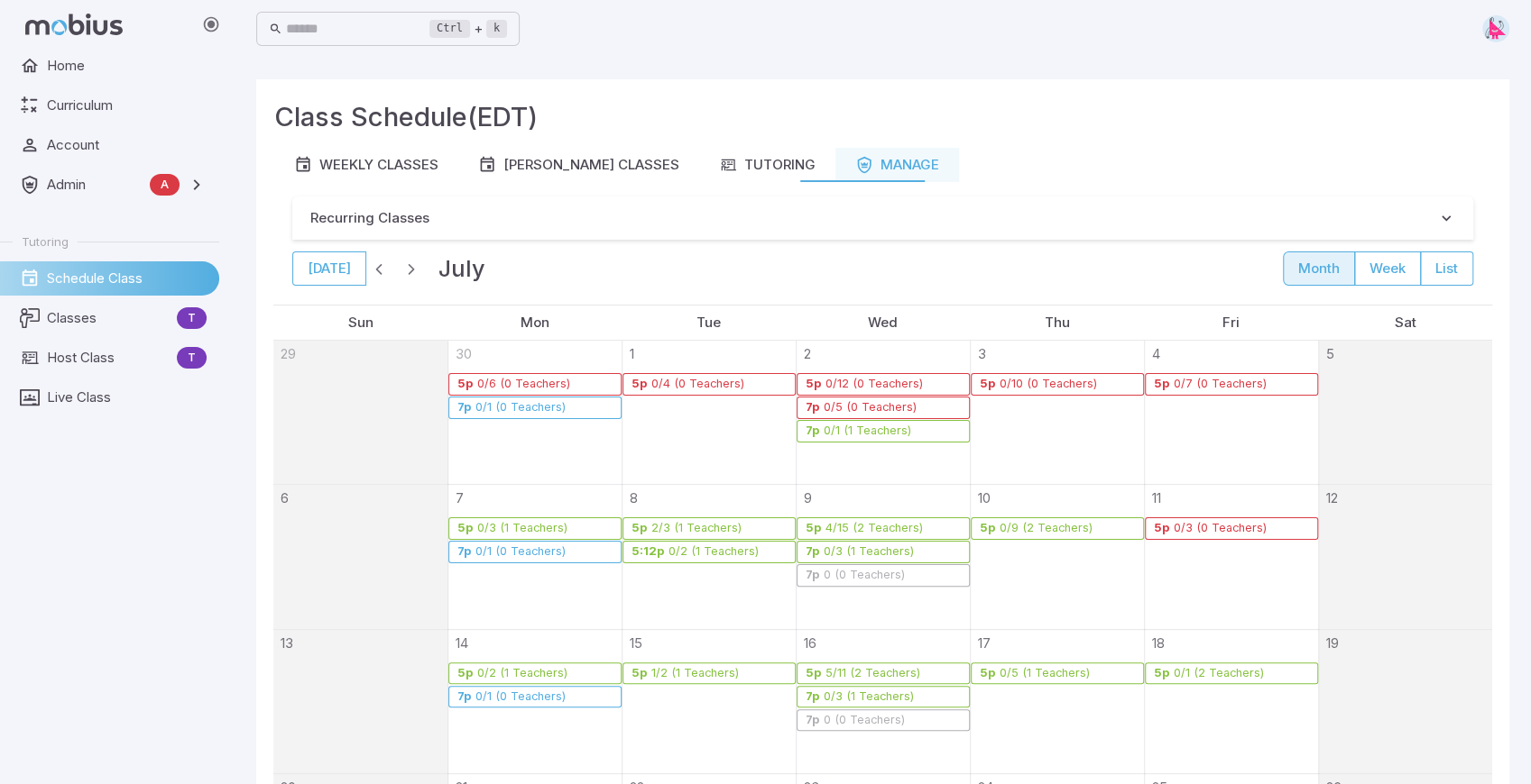
click at [375, 268] on span "button" at bounding box center [379, 268] width 18 height 18
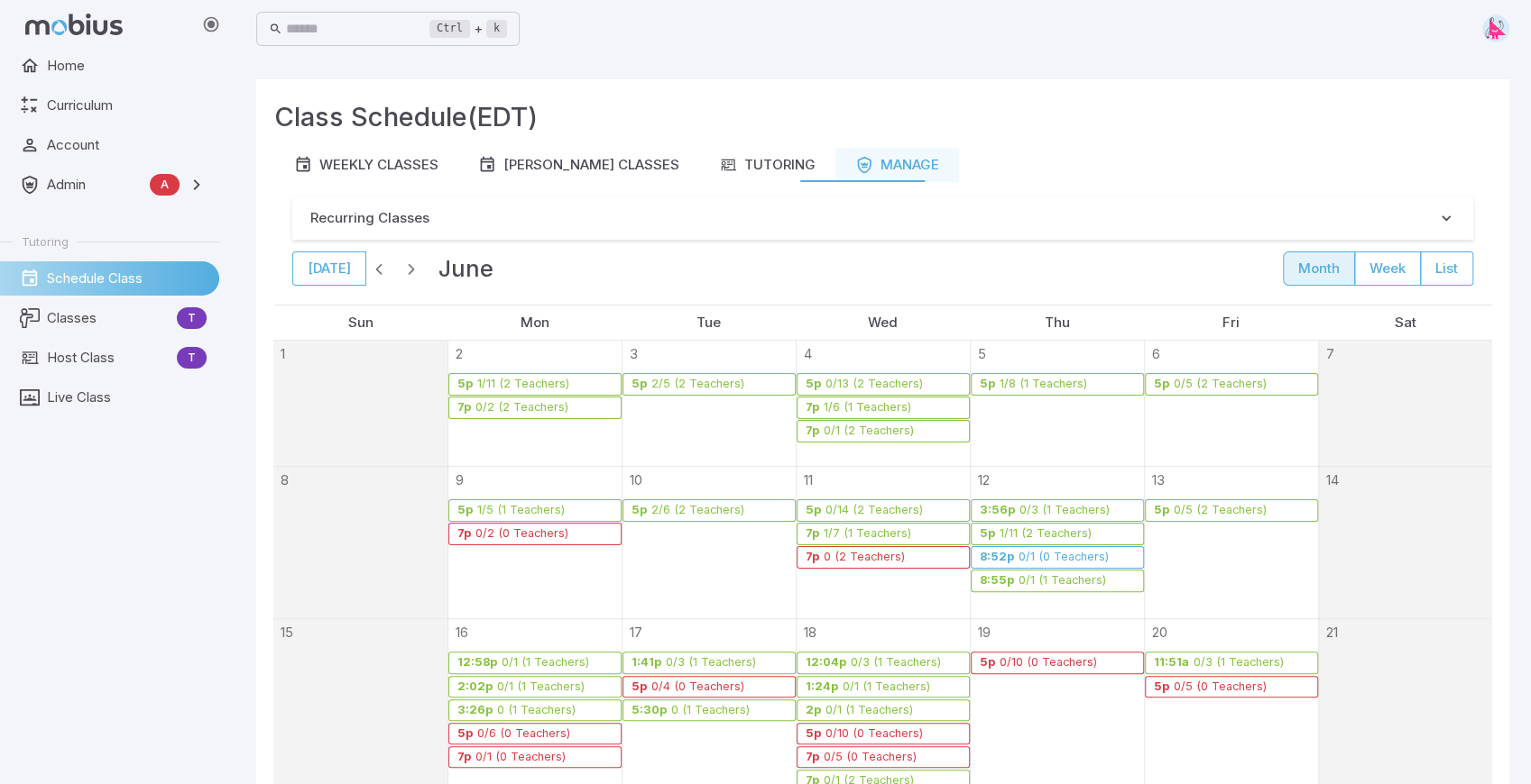
click at [375, 268] on span "button" at bounding box center [379, 268] width 18 height 18
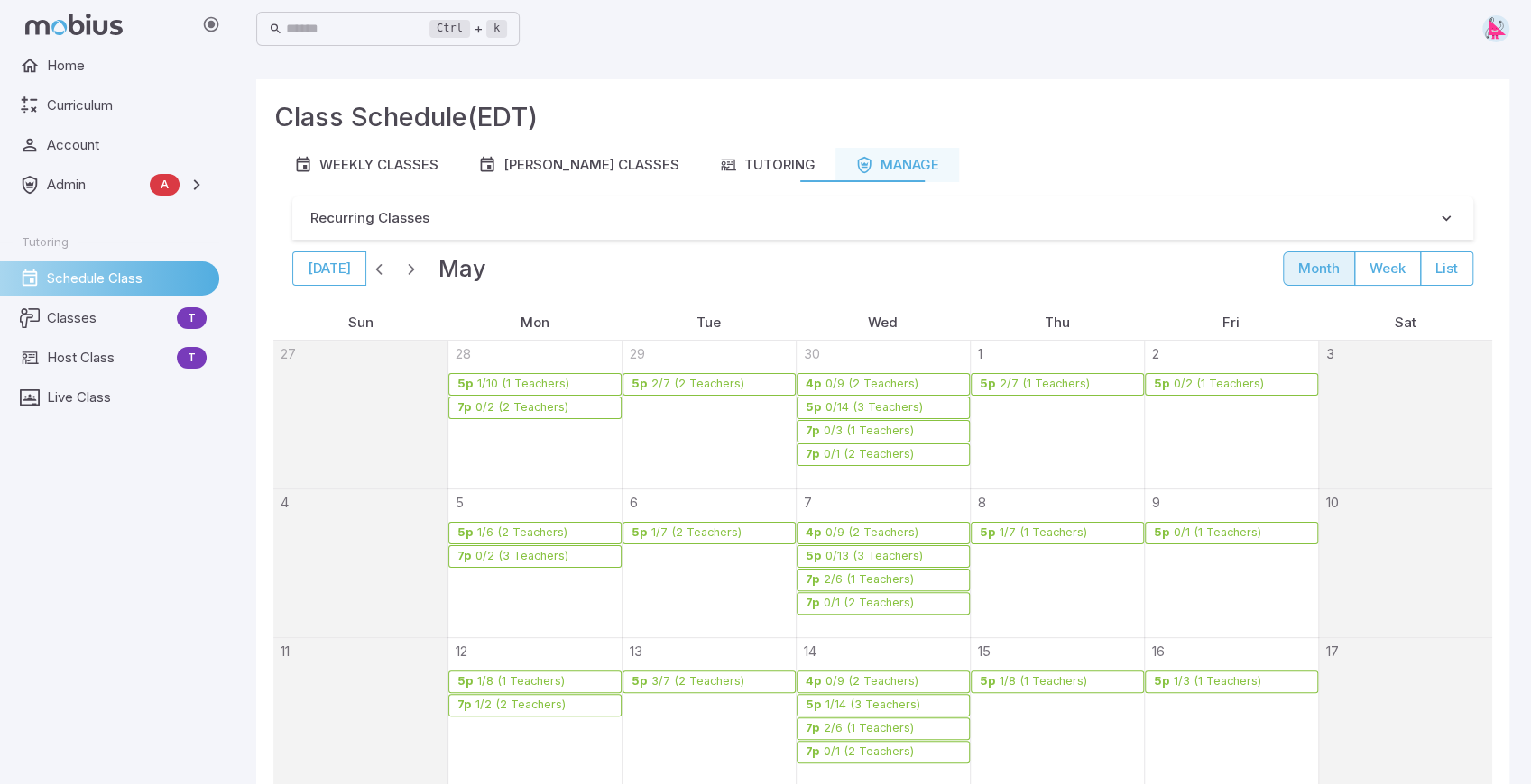
click at [375, 268] on span "button" at bounding box center [379, 268] width 18 height 18
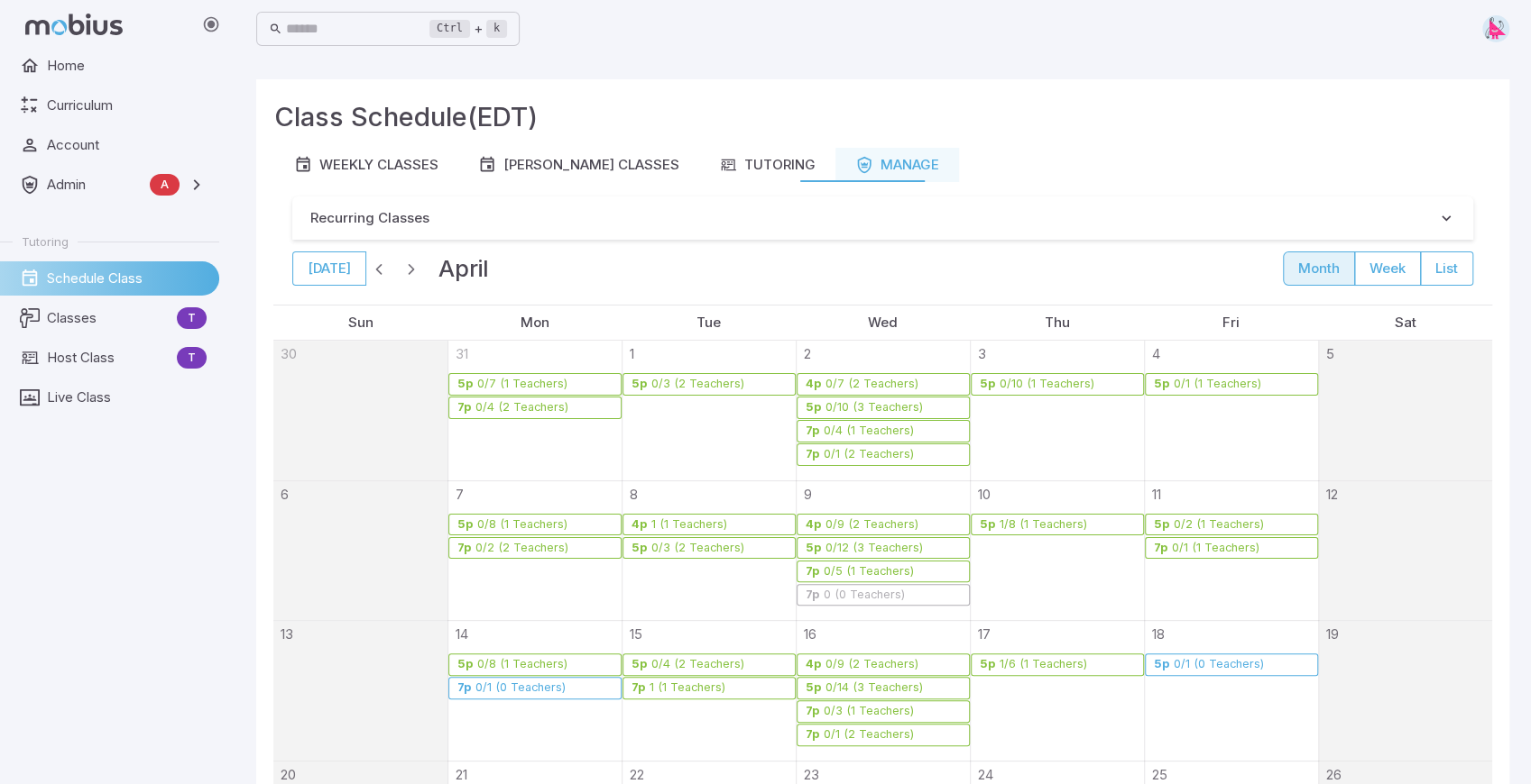
click at [375, 268] on span "button" at bounding box center [379, 268] width 18 height 18
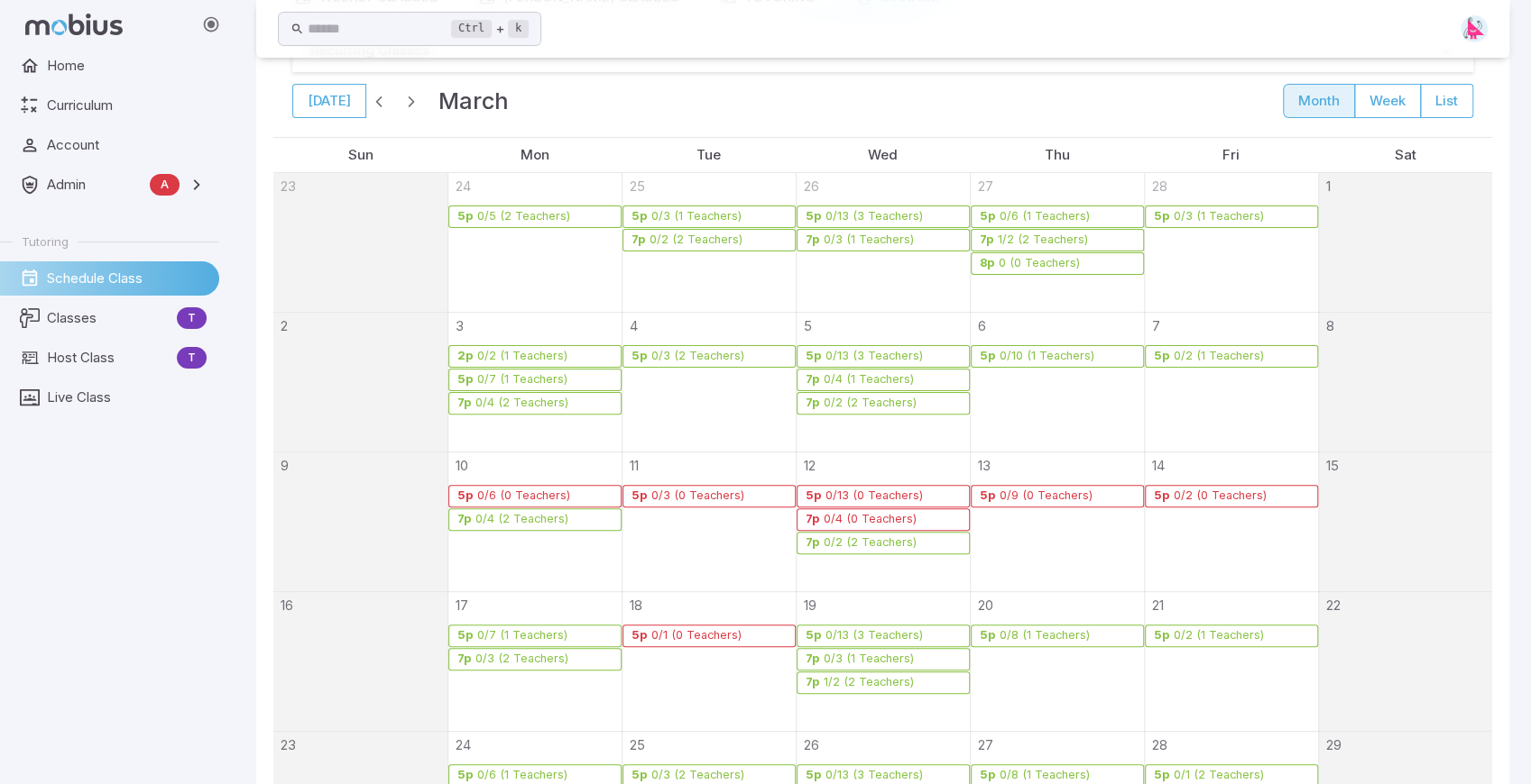
scroll to position [181, 0]
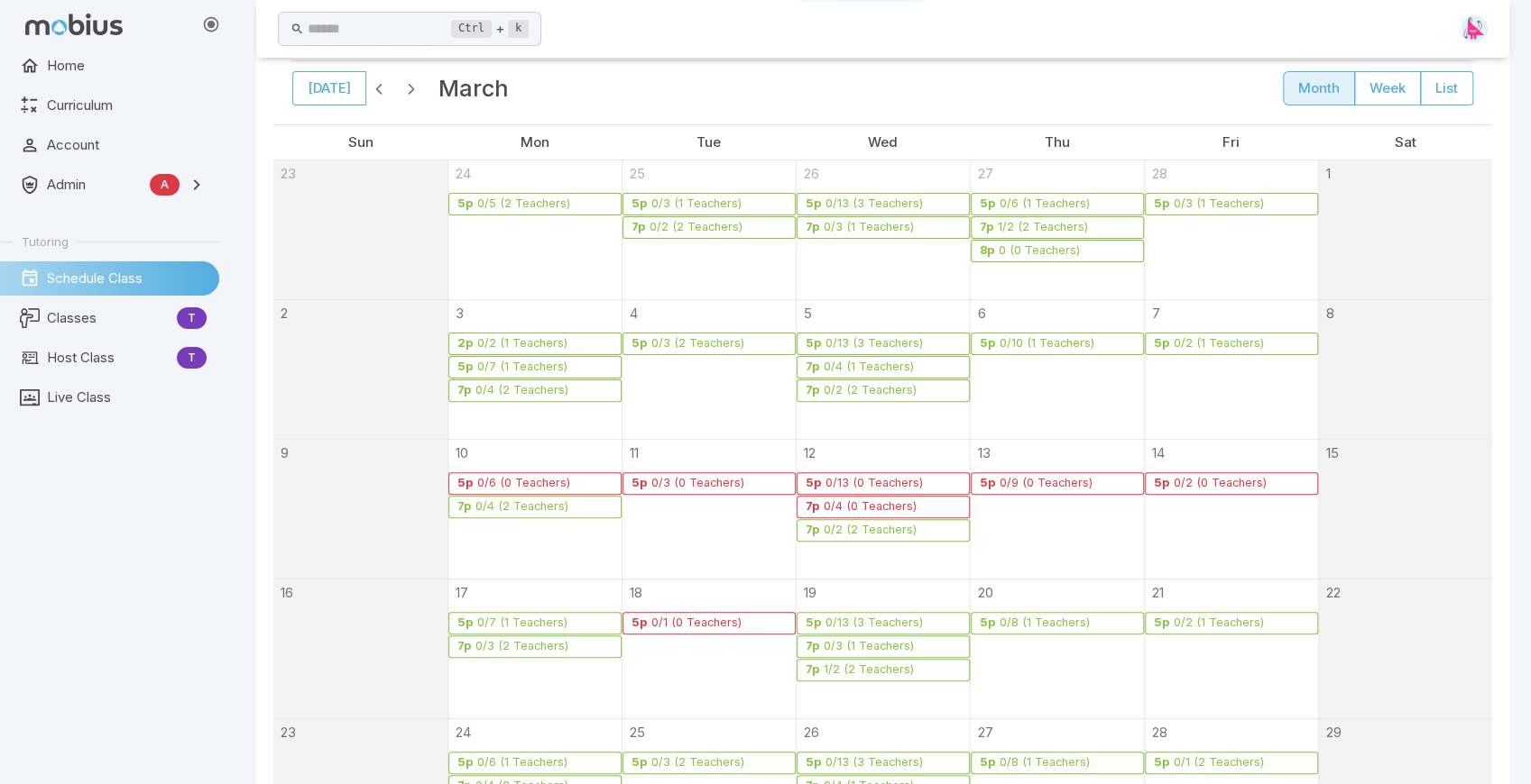
click at [872, 529] on div "0/2 (2 Teachers)" at bounding box center [869, 531] width 95 height 14
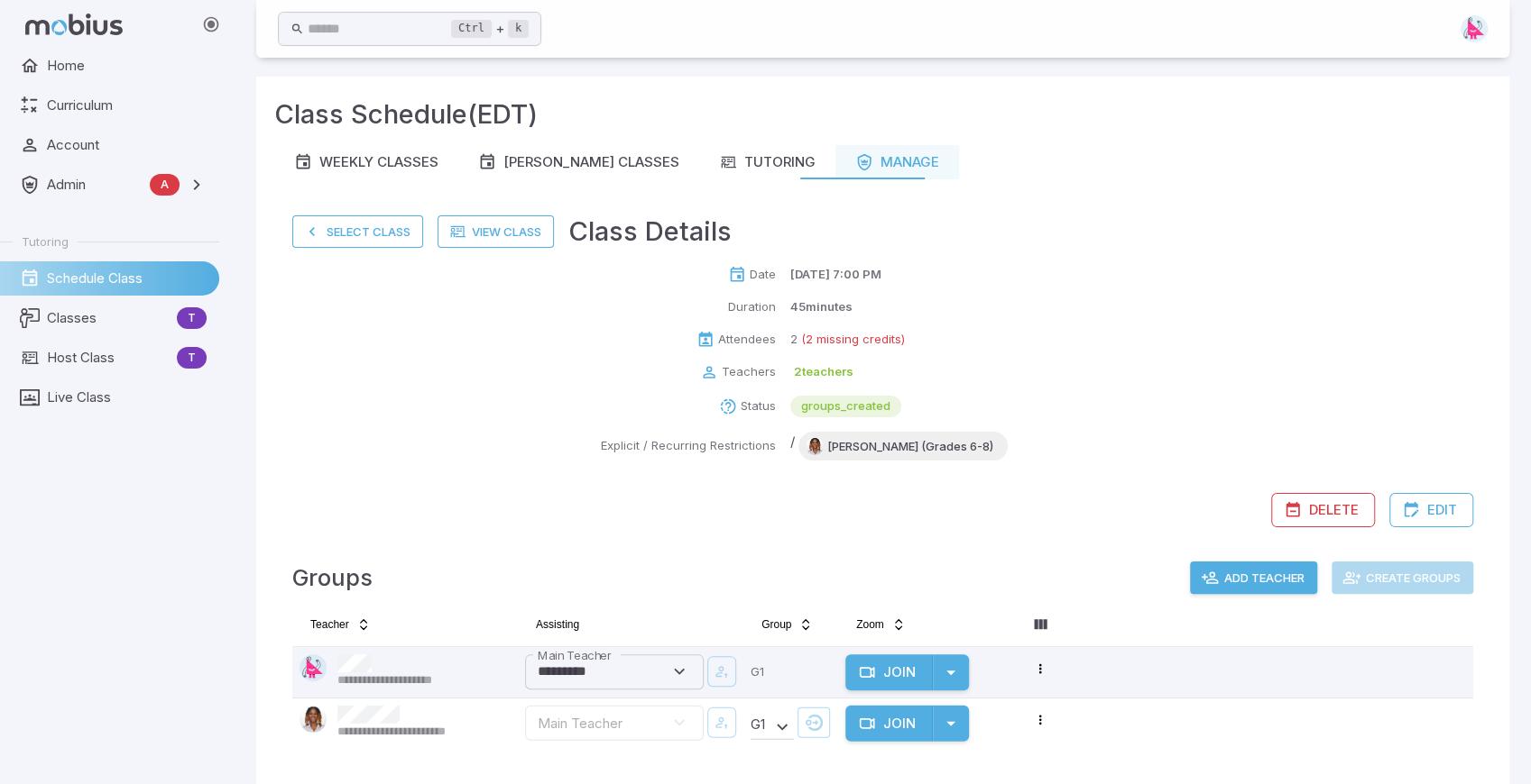
scroll to position [0, 0]
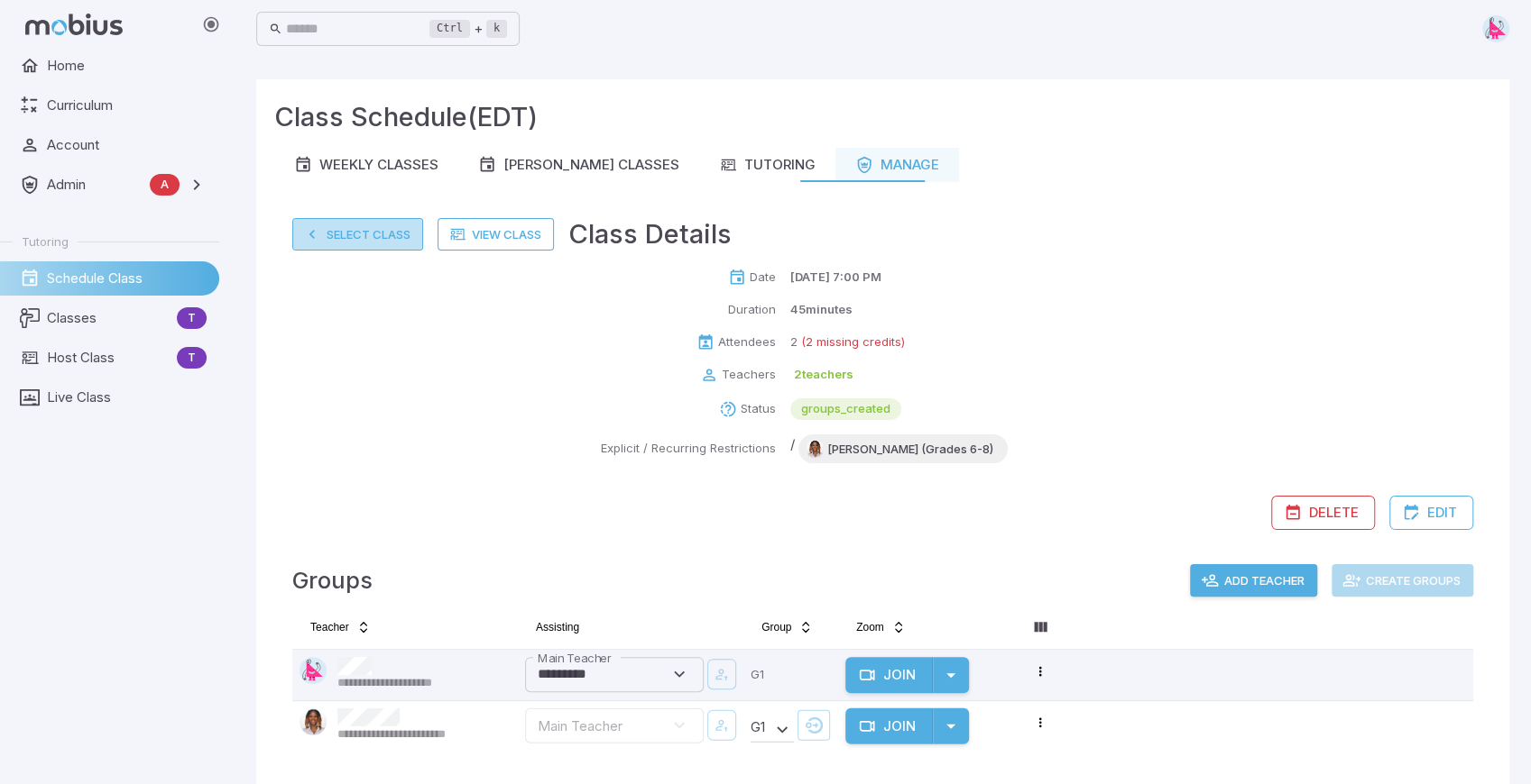
click at [366, 236] on button "Select Class" at bounding box center [357, 234] width 131 height 33
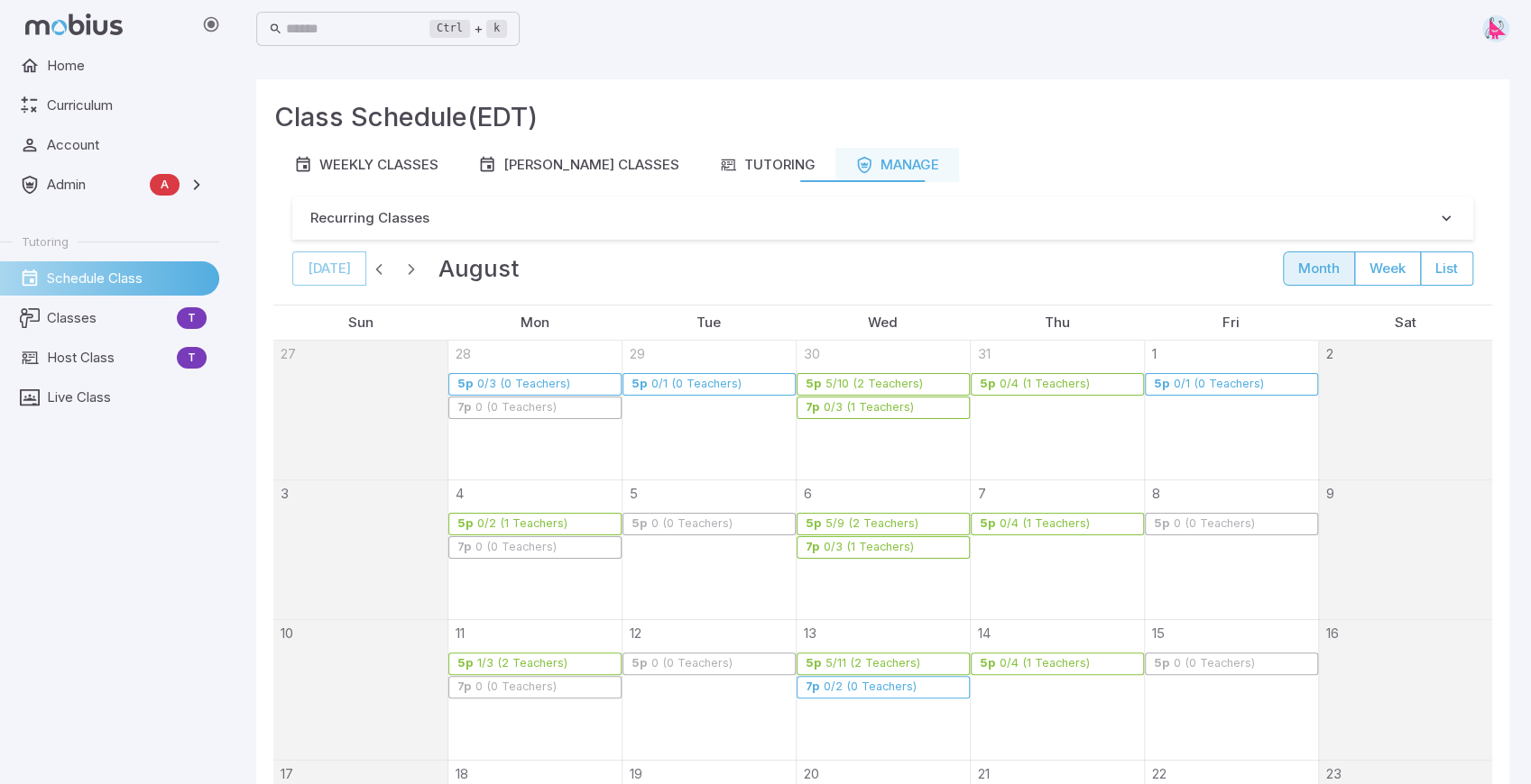
click at [373, 271] on span "button" at bounding box center [379, 268] width 18 height 18
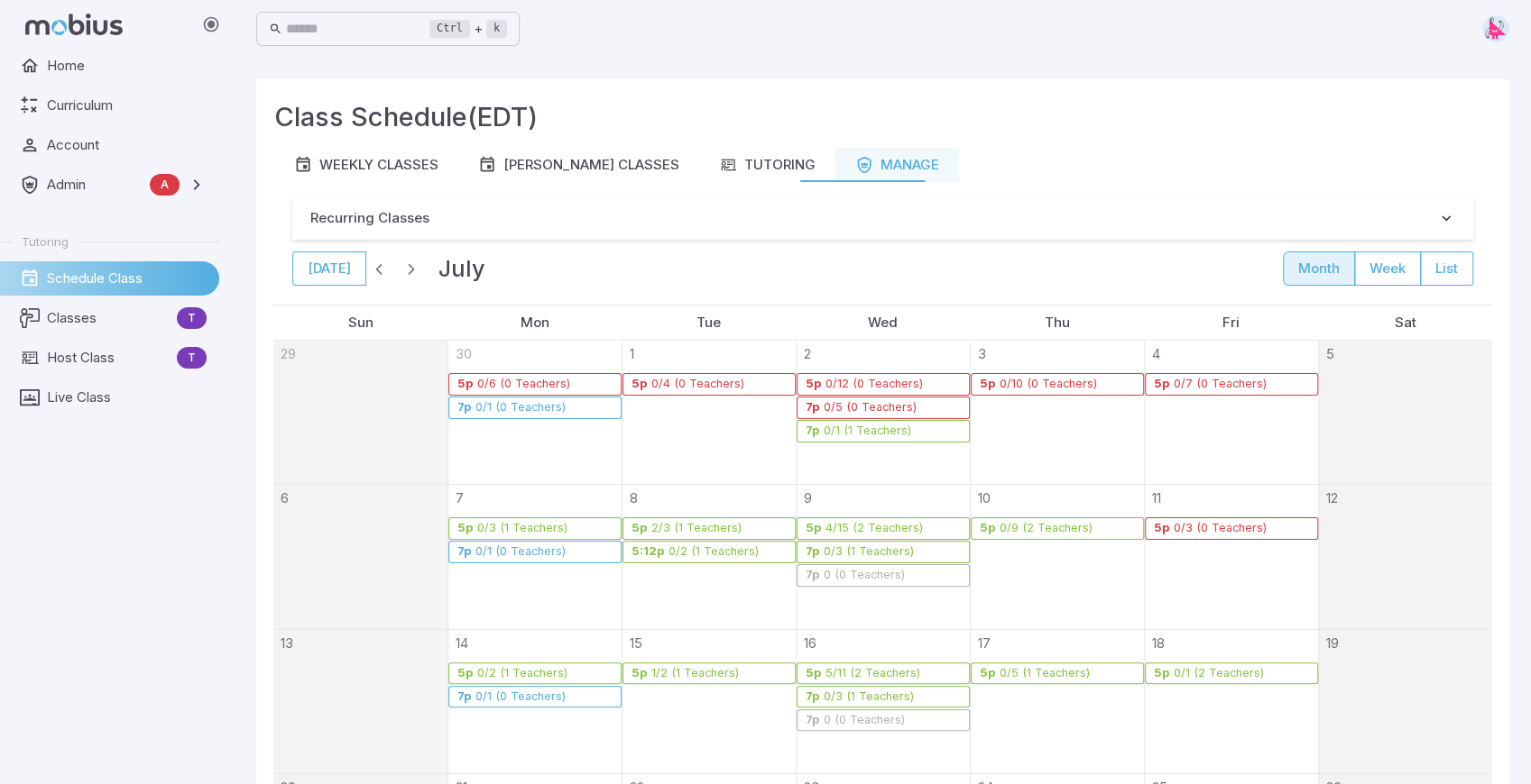
click at [373, 271] on span "button" at bounding box center [379, 268] width 18 height 18
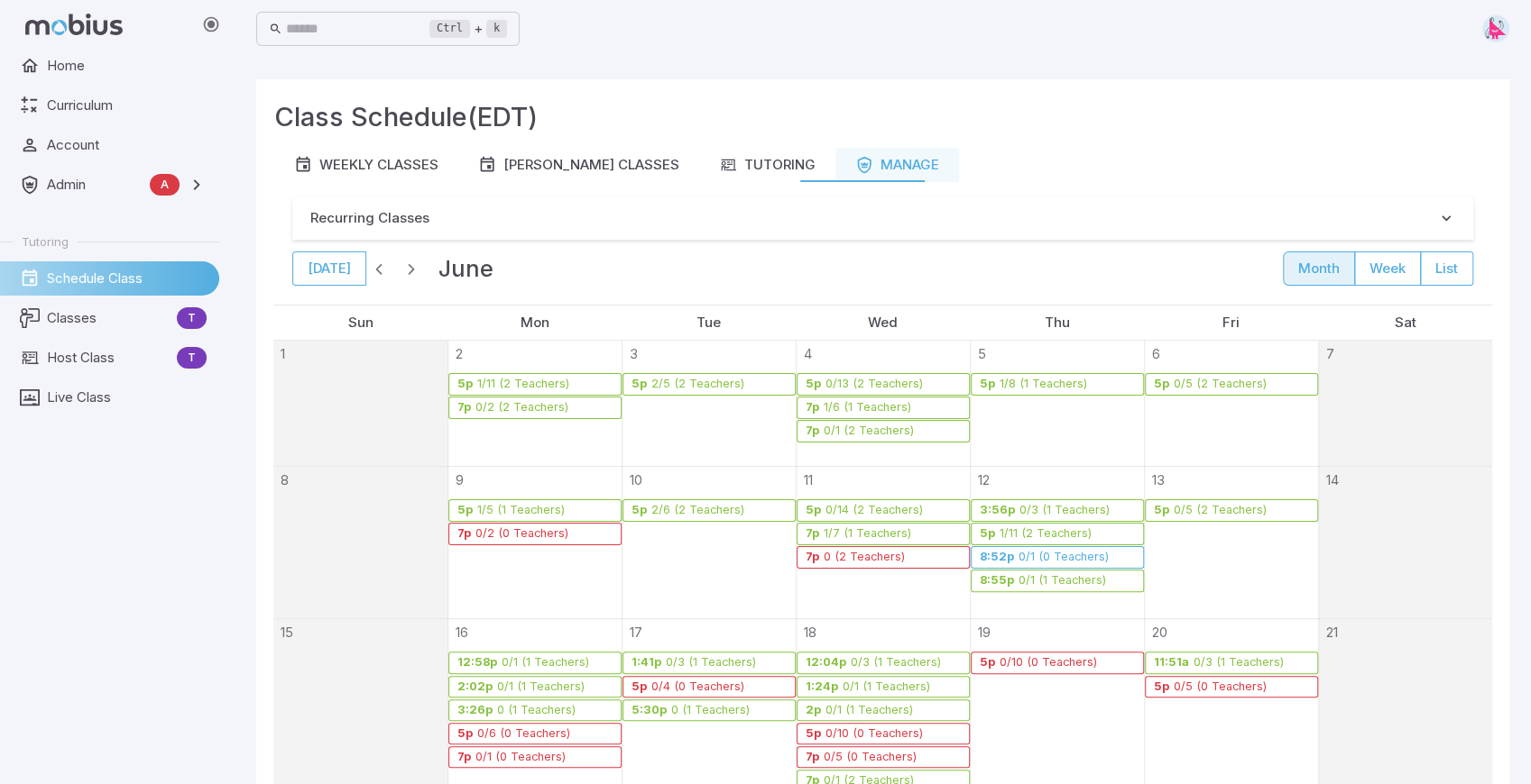
click at [373, 271] on span "button" at bounding box center [379, 268] width 18 height 18
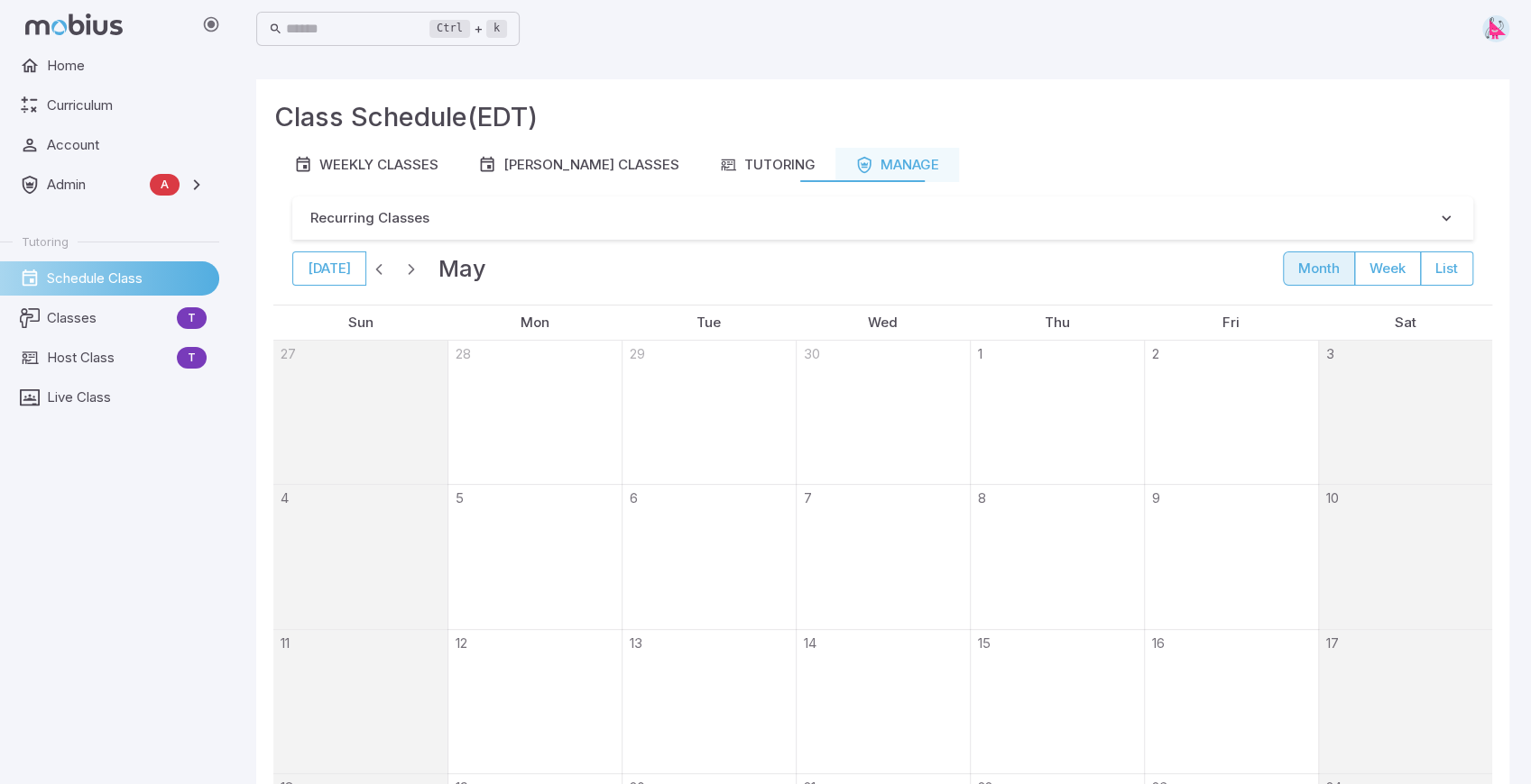
click at [373, 271] on span "button" at bounding box center [379, 268] width 18 height 18
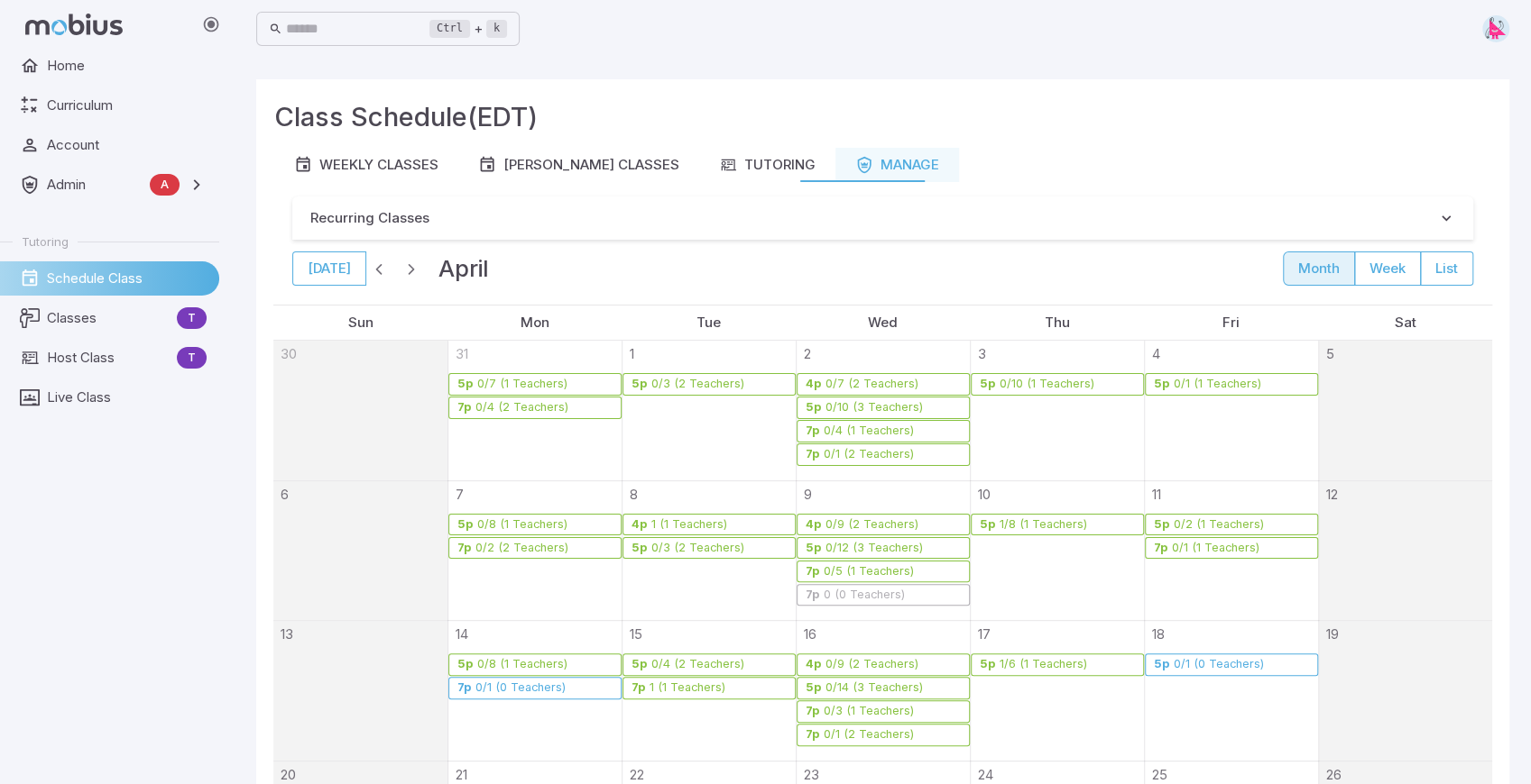
click at [373, 271] on span "button" at bounding box center [379, 268] width 18 height 18
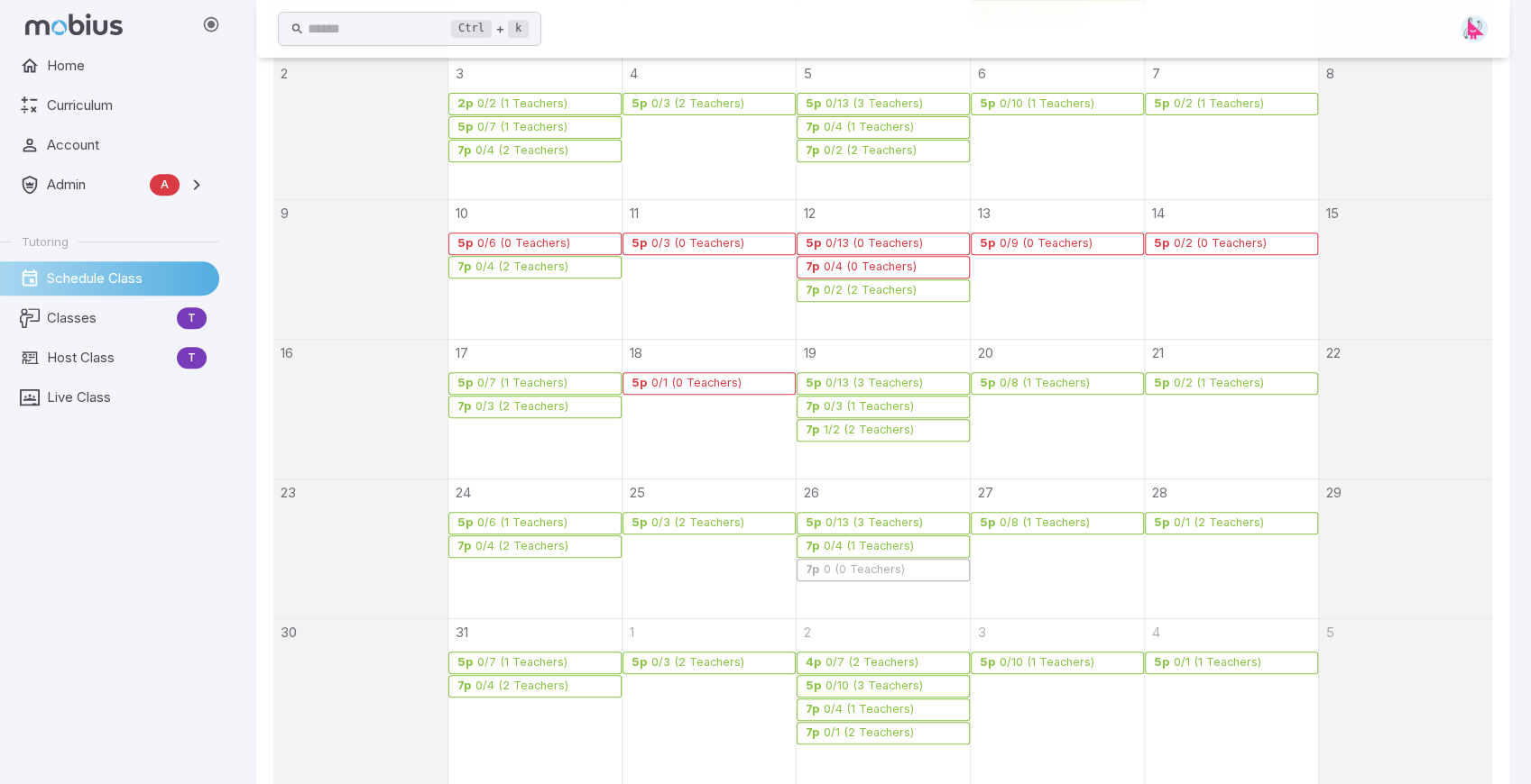
scroll to position [420, 0]
drag, startPoint x: 846, startPoint y: 427, endPoint x: 828, endPoint y: 428, distance: 18.0
click at [828, 428] on link "7p 1/2 (2 Teachers)" at bounding box center [883, 430] width 174 height 23
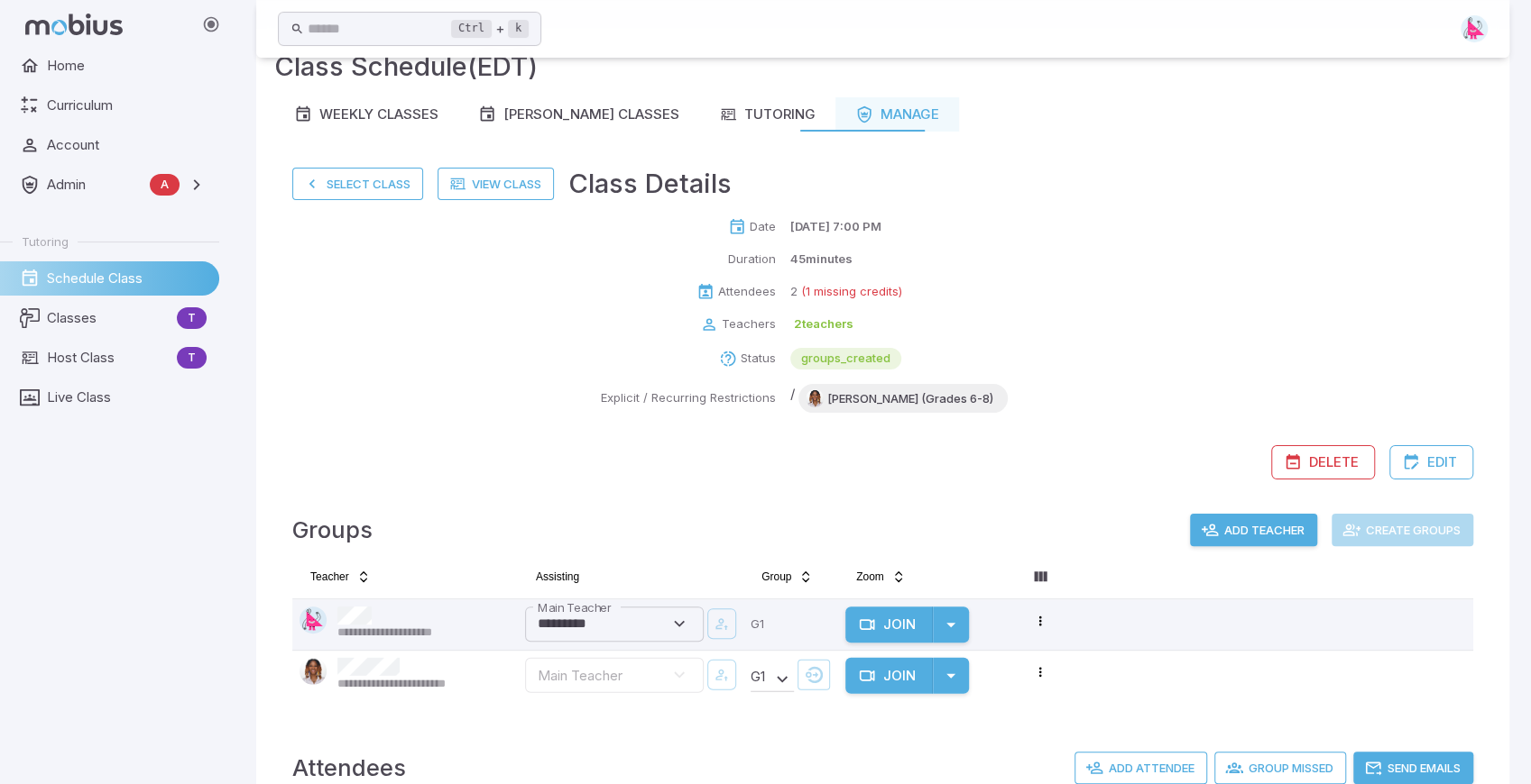
scroll to position [38, 0]
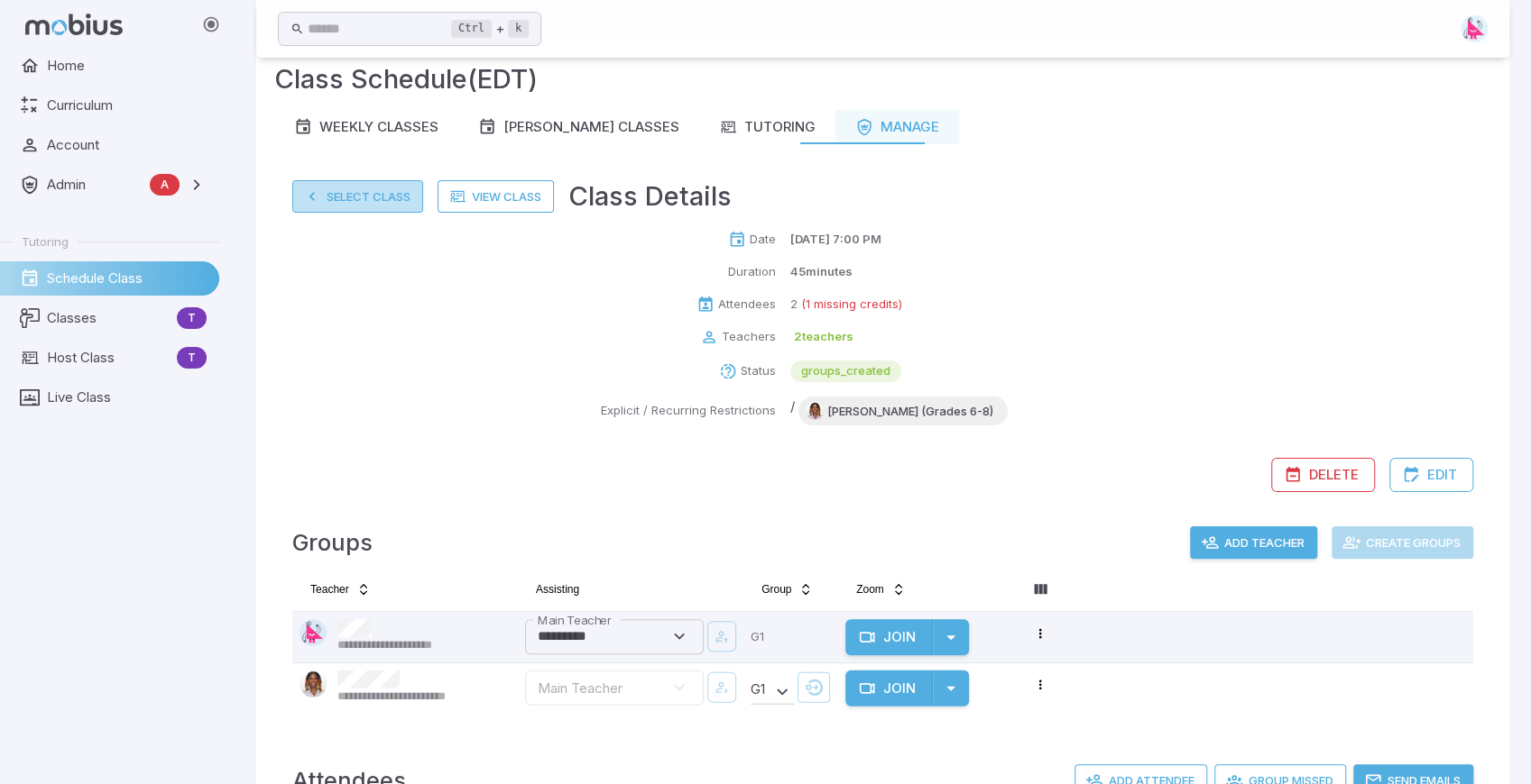
click at [330, 193] on button "Select Class" at bounding box center [357, 196] width 131 height 33
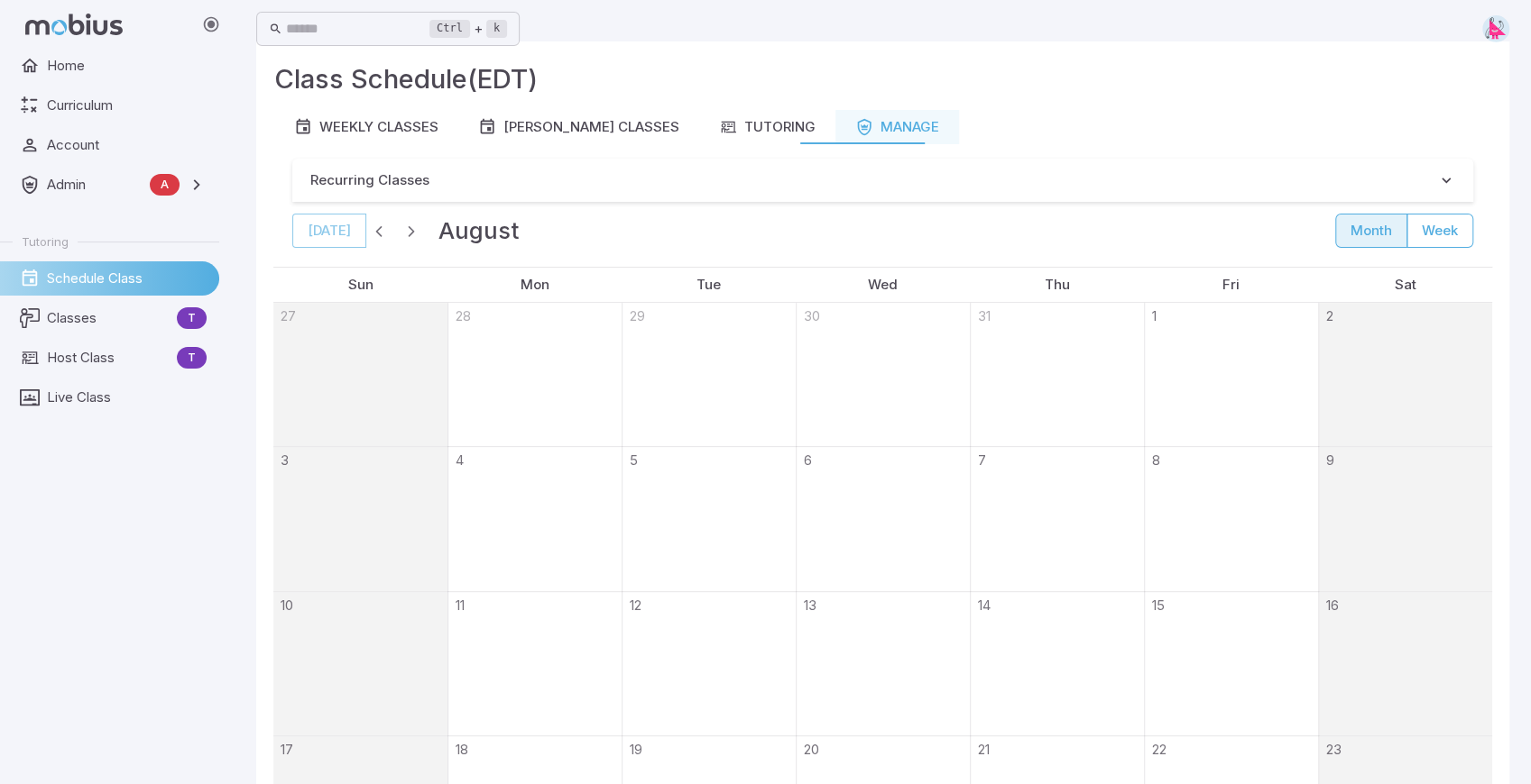
scroll to position [0, 0]
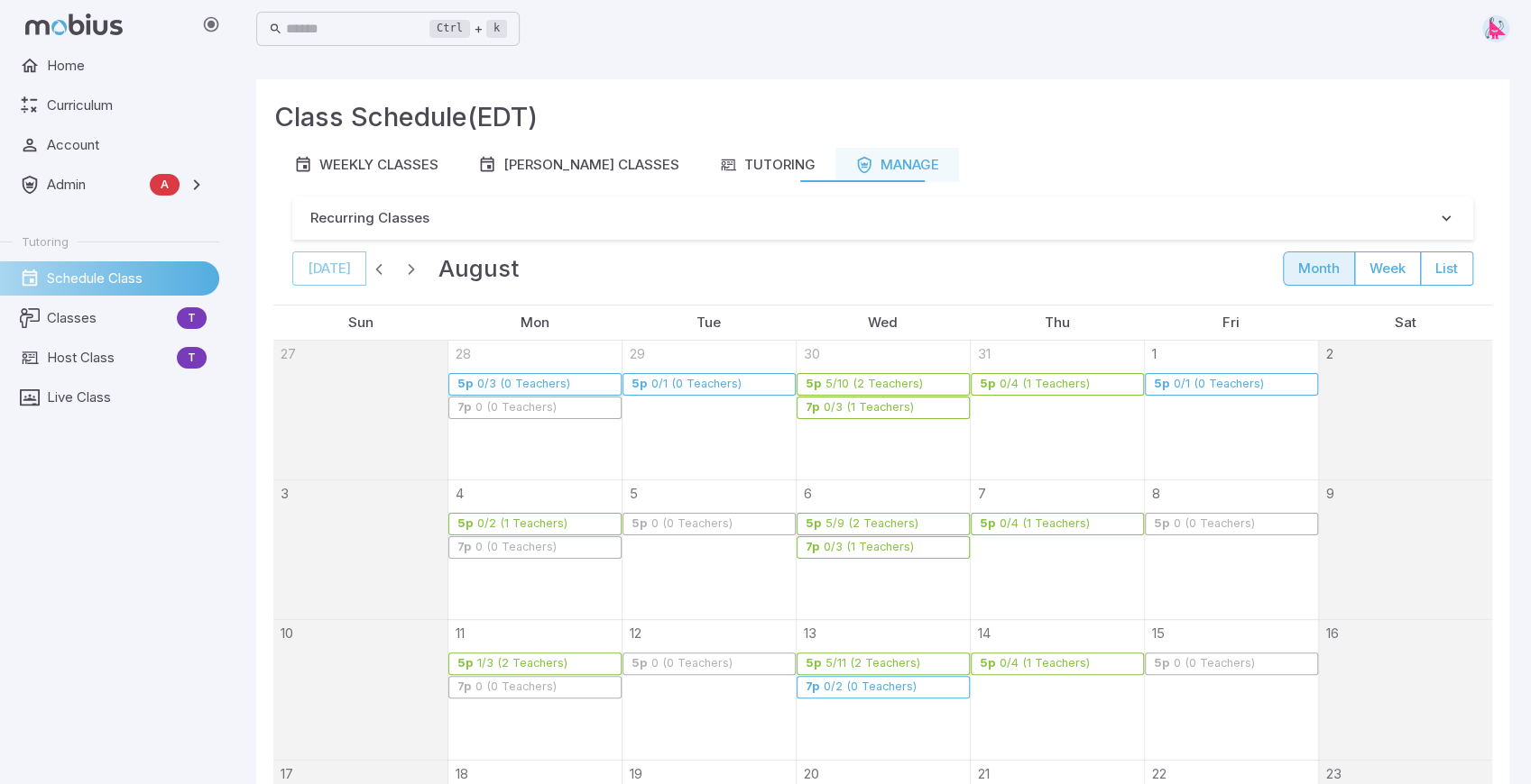
click at [374, 267] on span "button" at bounding box center [379, 268] width 18 height 18
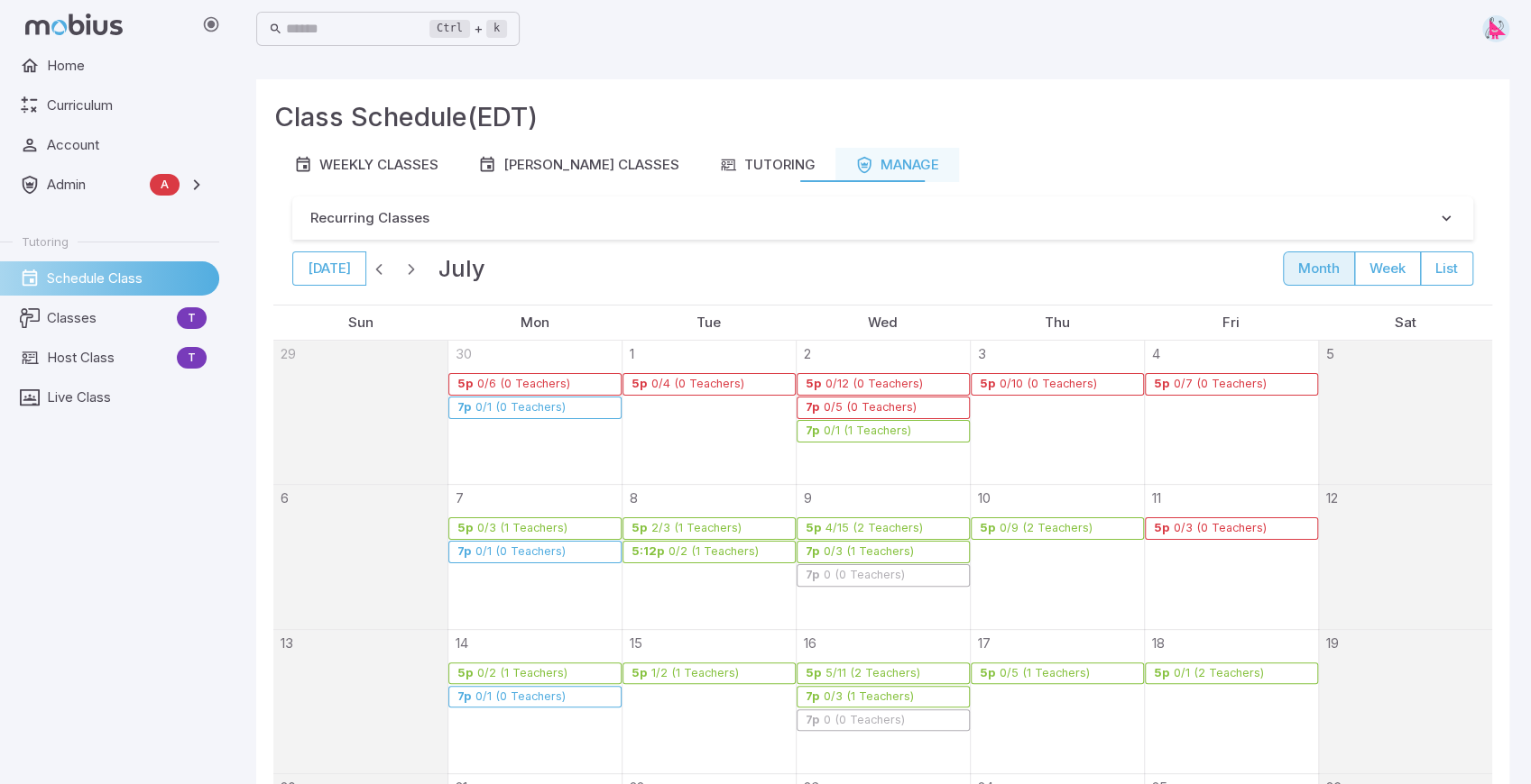
click at [374, 267] on span "button" at bounding box center [379, 268] width 18 height 18
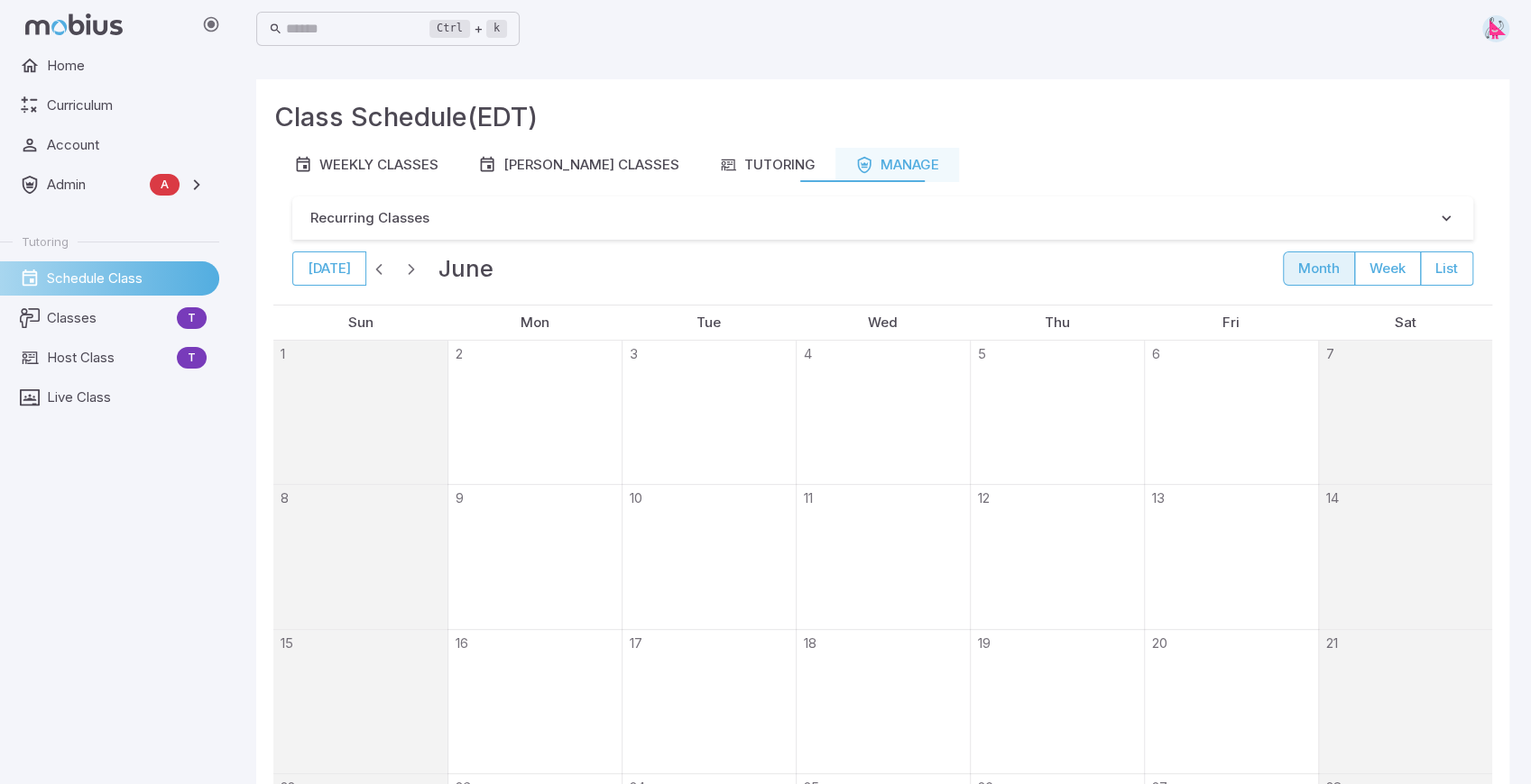
click at [374, 267] on span "button" at bounding box center [379, 268] width 18 height 18
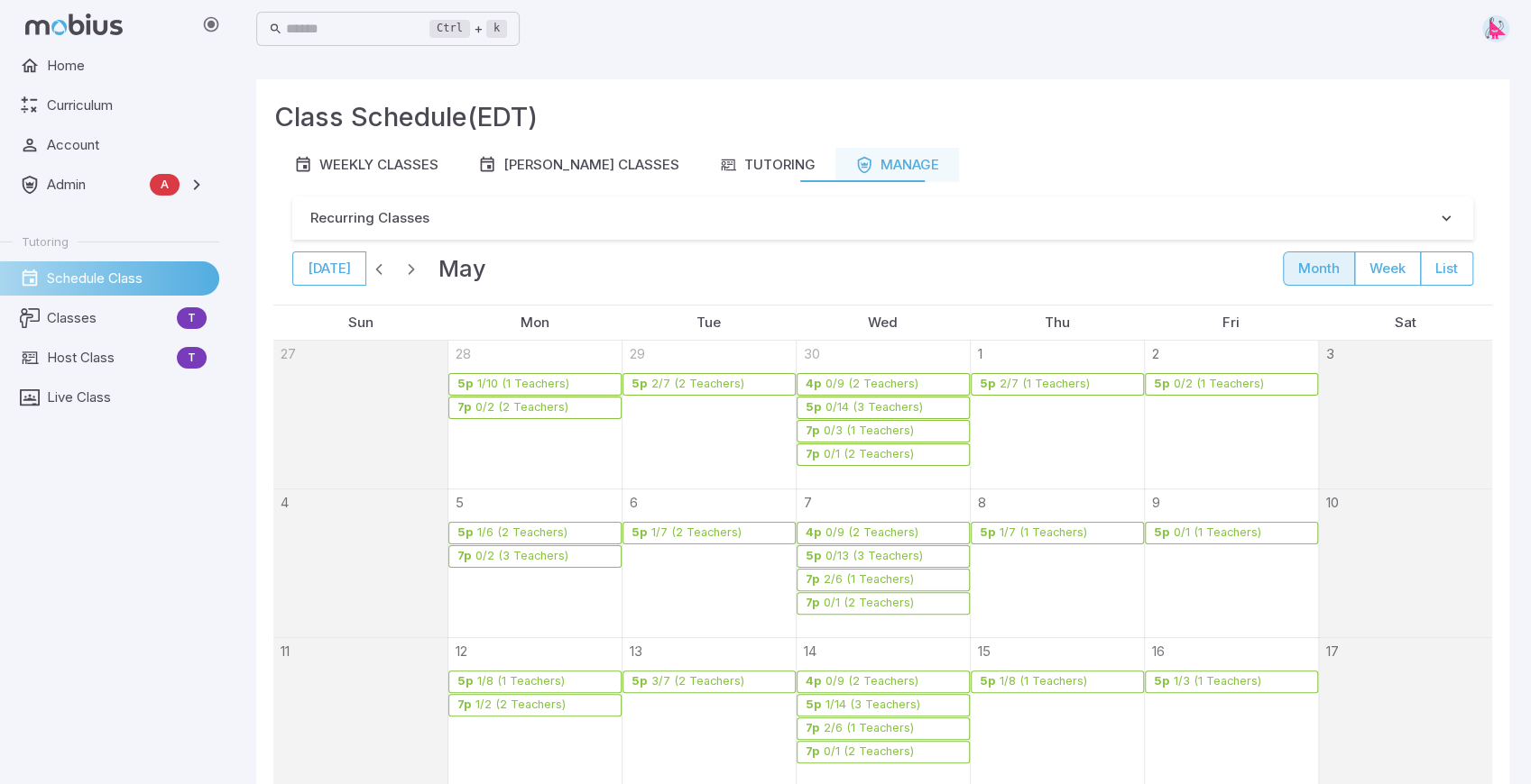
click at [374, 267] on span "button" at bounding box center [379, 268] width 18 height 18
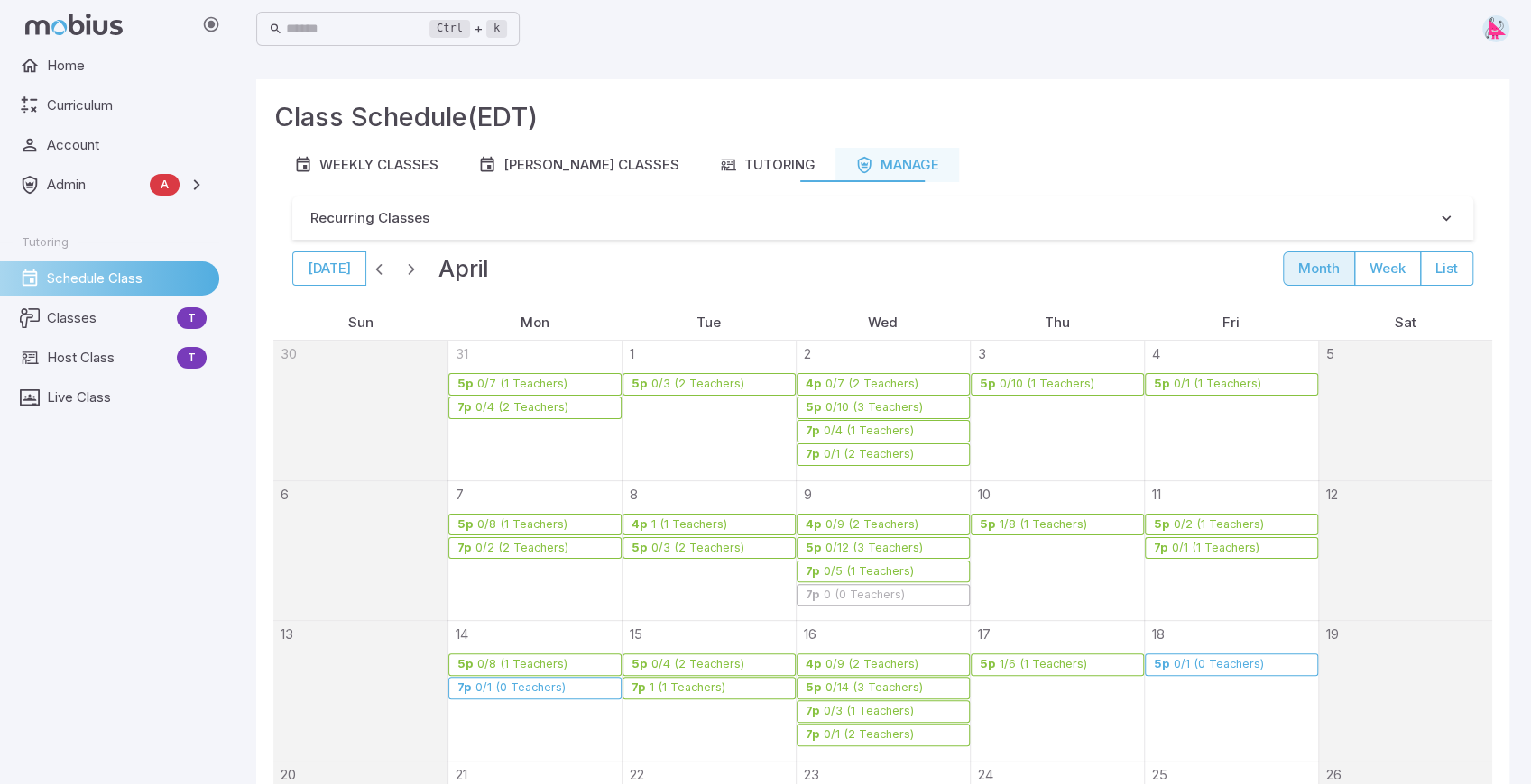
click at [374, 267] on span "button" at bounding box center [379, 268] width 18 height 18
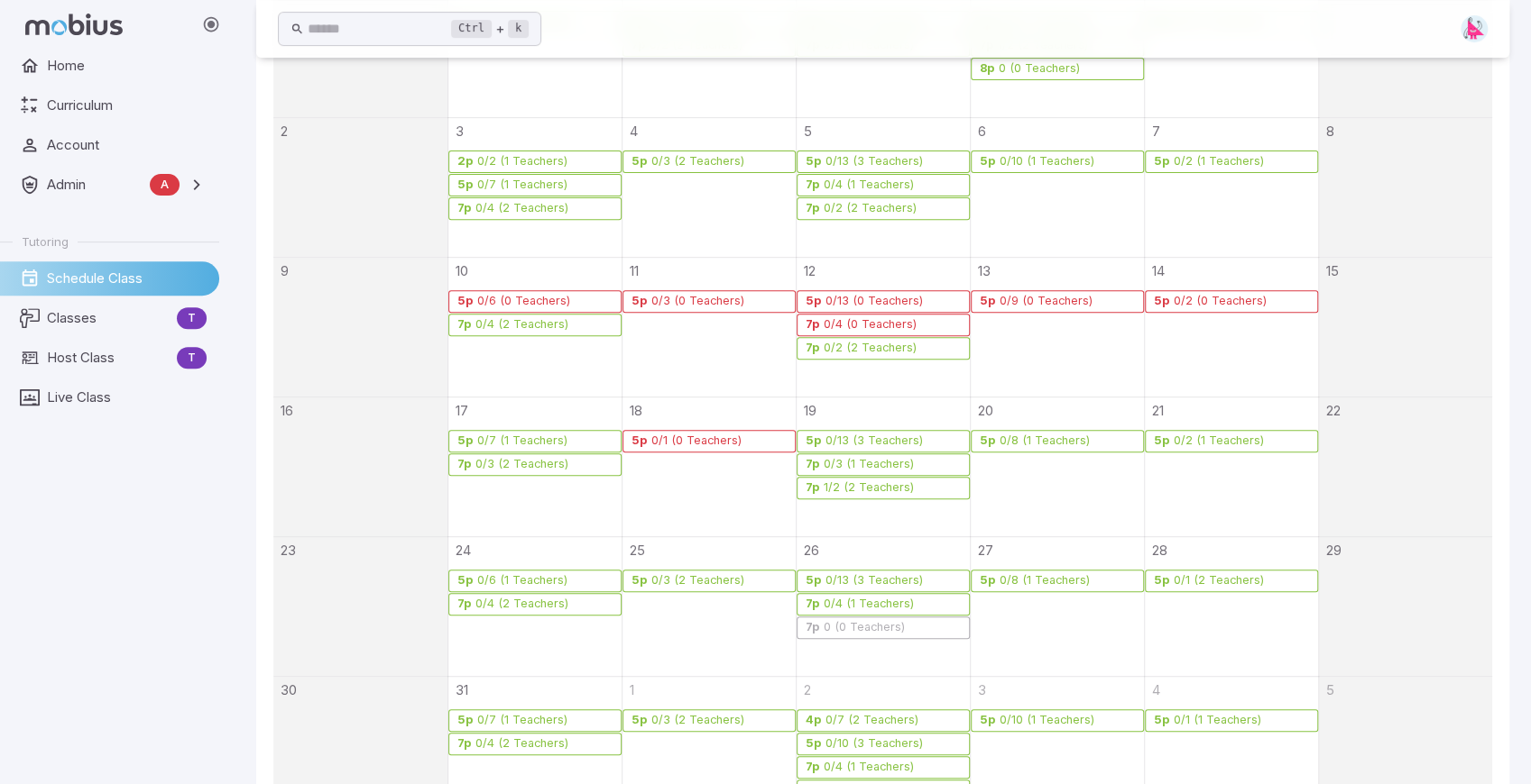
scroll to position [420, 0]
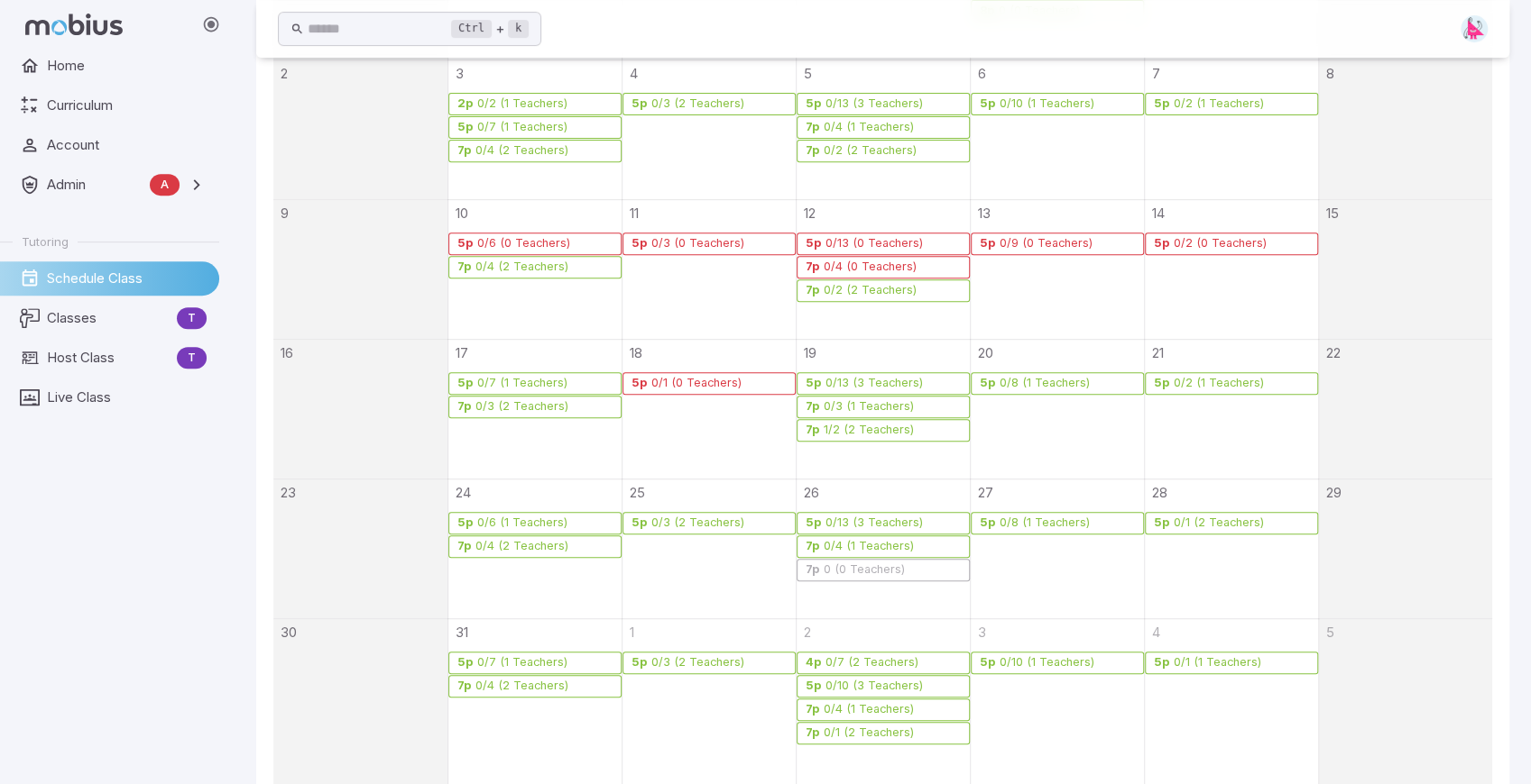
click at [876, 548] on div "0/4 (1 Teachers)" at bounding box center [868, 547] width 92 height 14
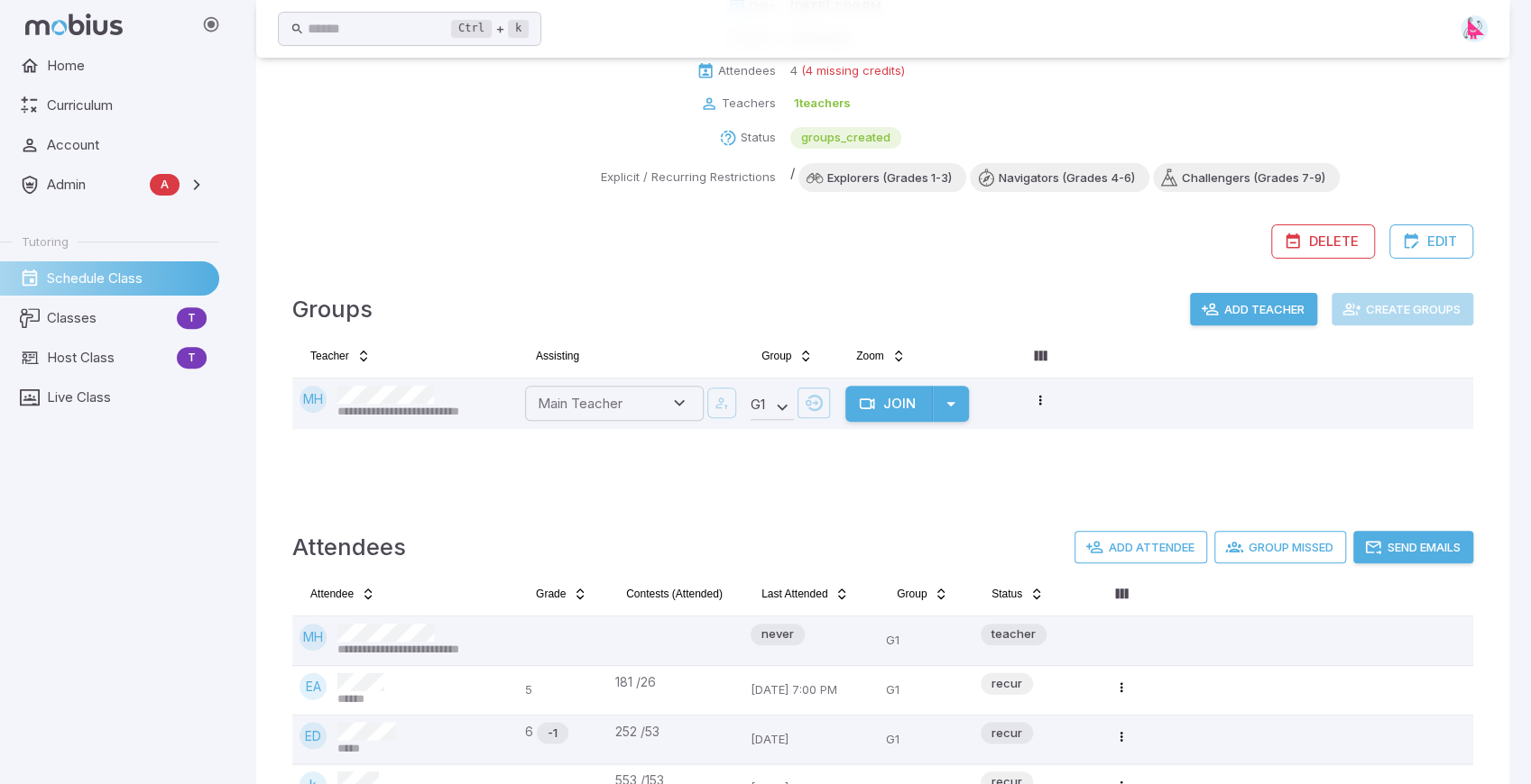
scroll to position [27, 0]
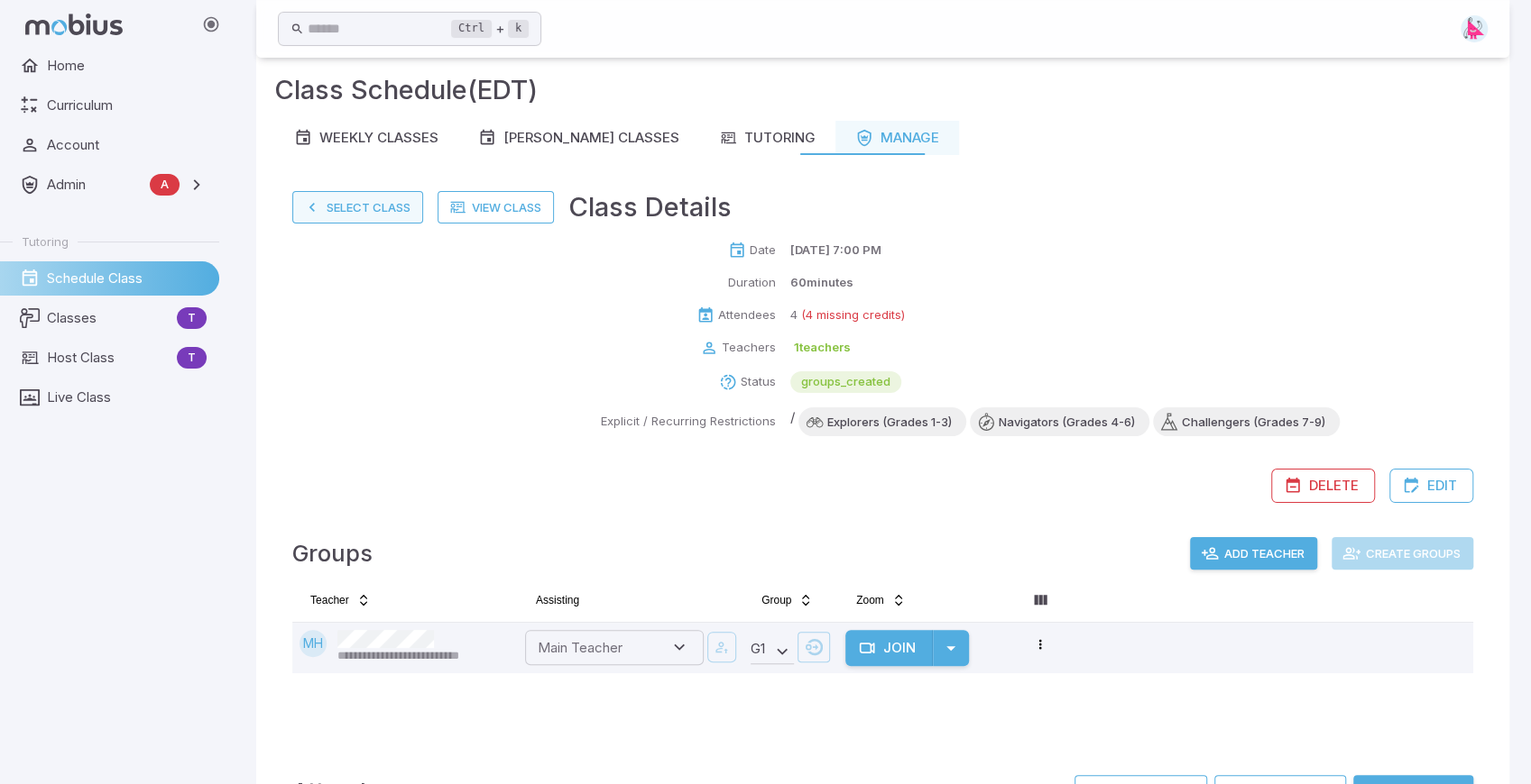
click at [343, 203] on button "Select Class" at bounding box center [357, 207] width 131 height 33
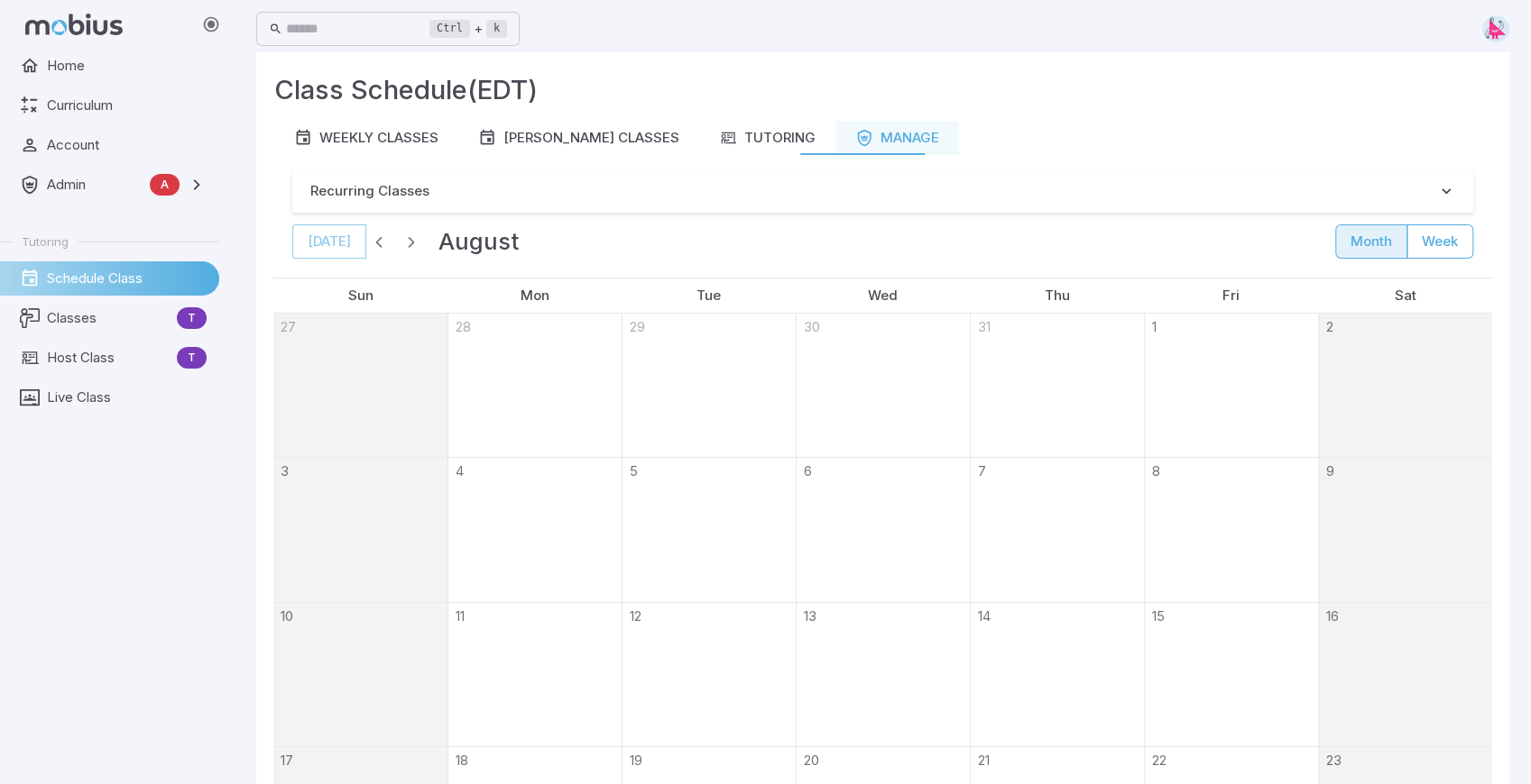
scroll to position [0, 0]
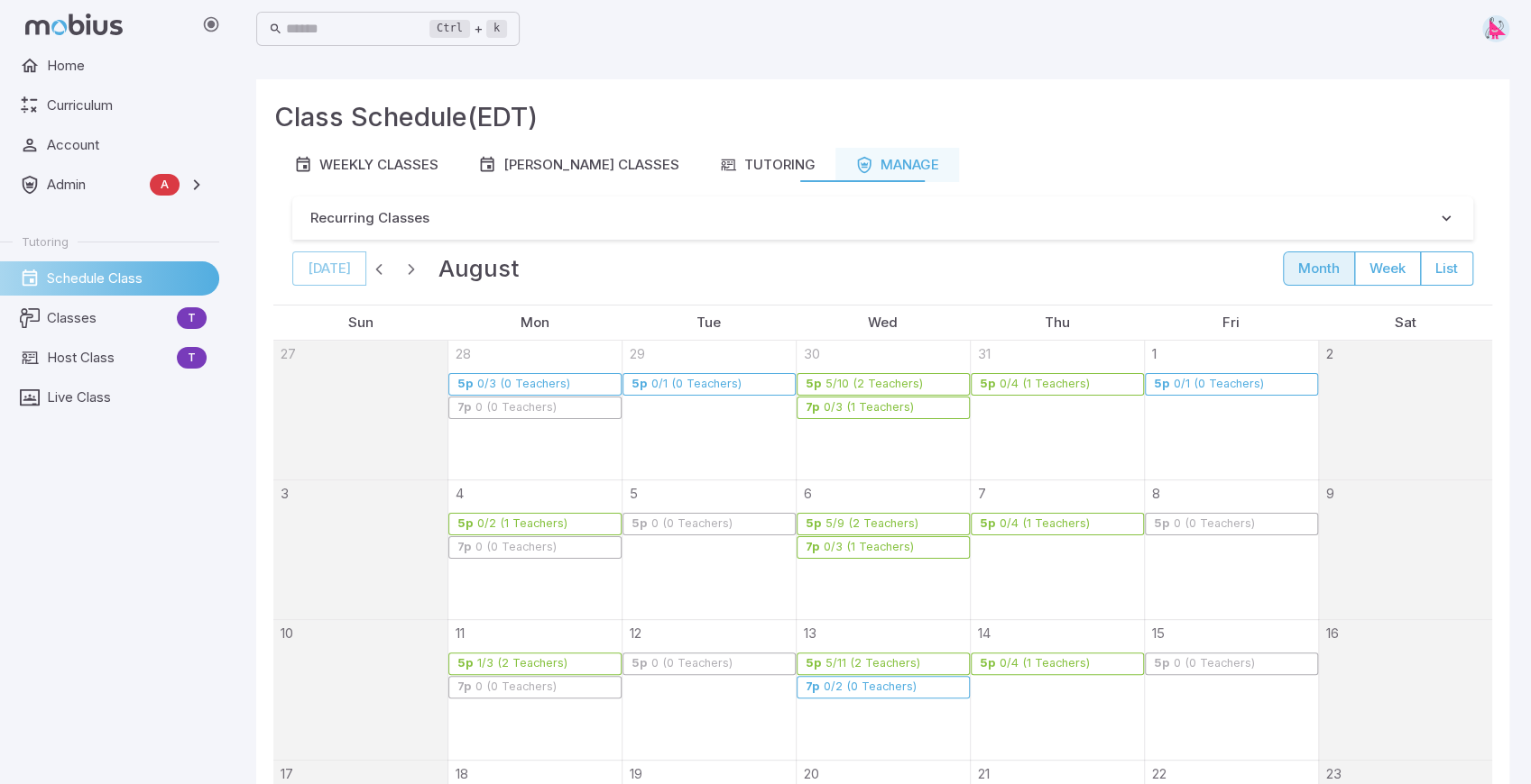
click at [373, 268] on span "button" at bounding box center [379, 268] width 18 height 18
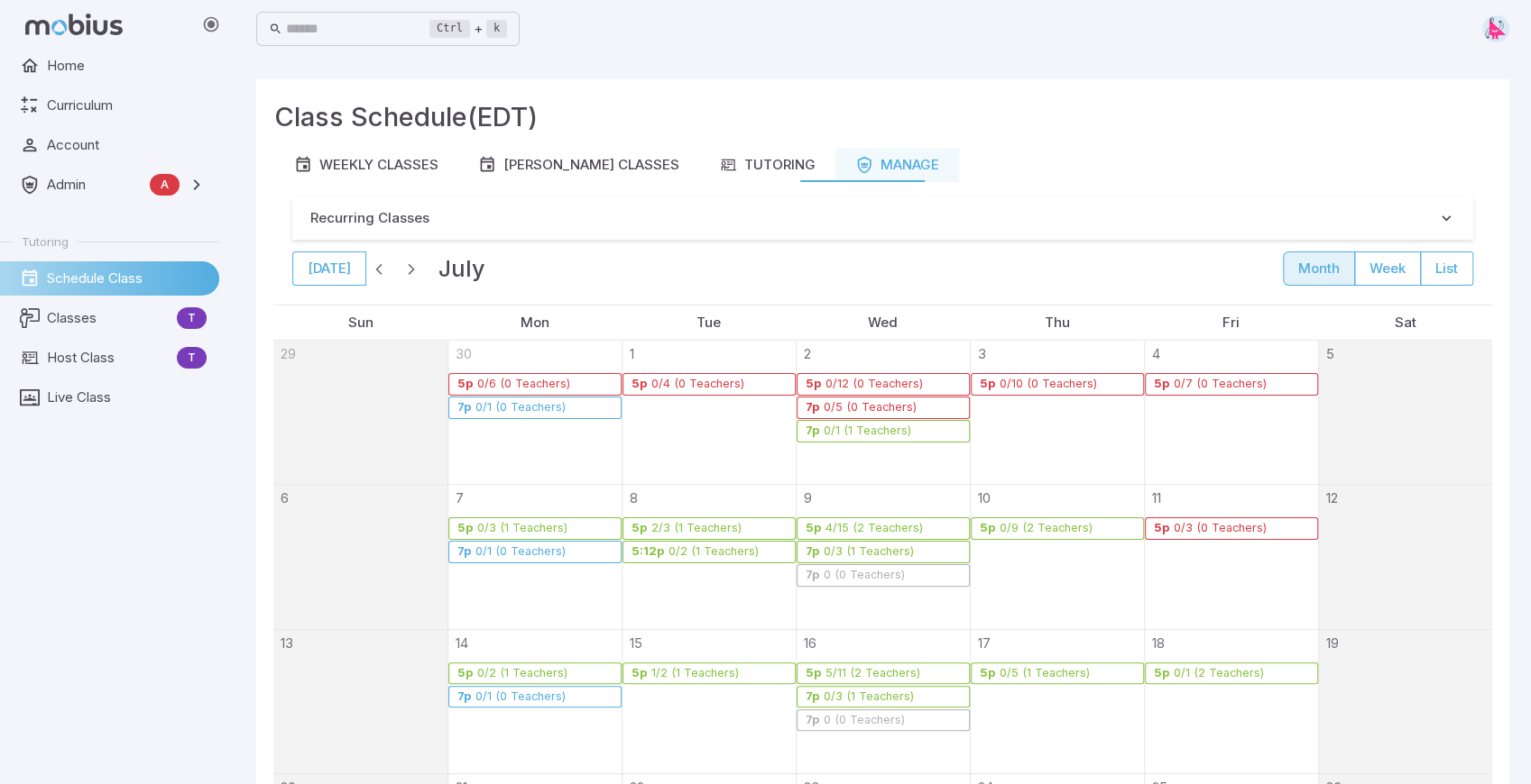
click at [373, 268] on span "button" at bounding box center [379, 268] width 18 height 18
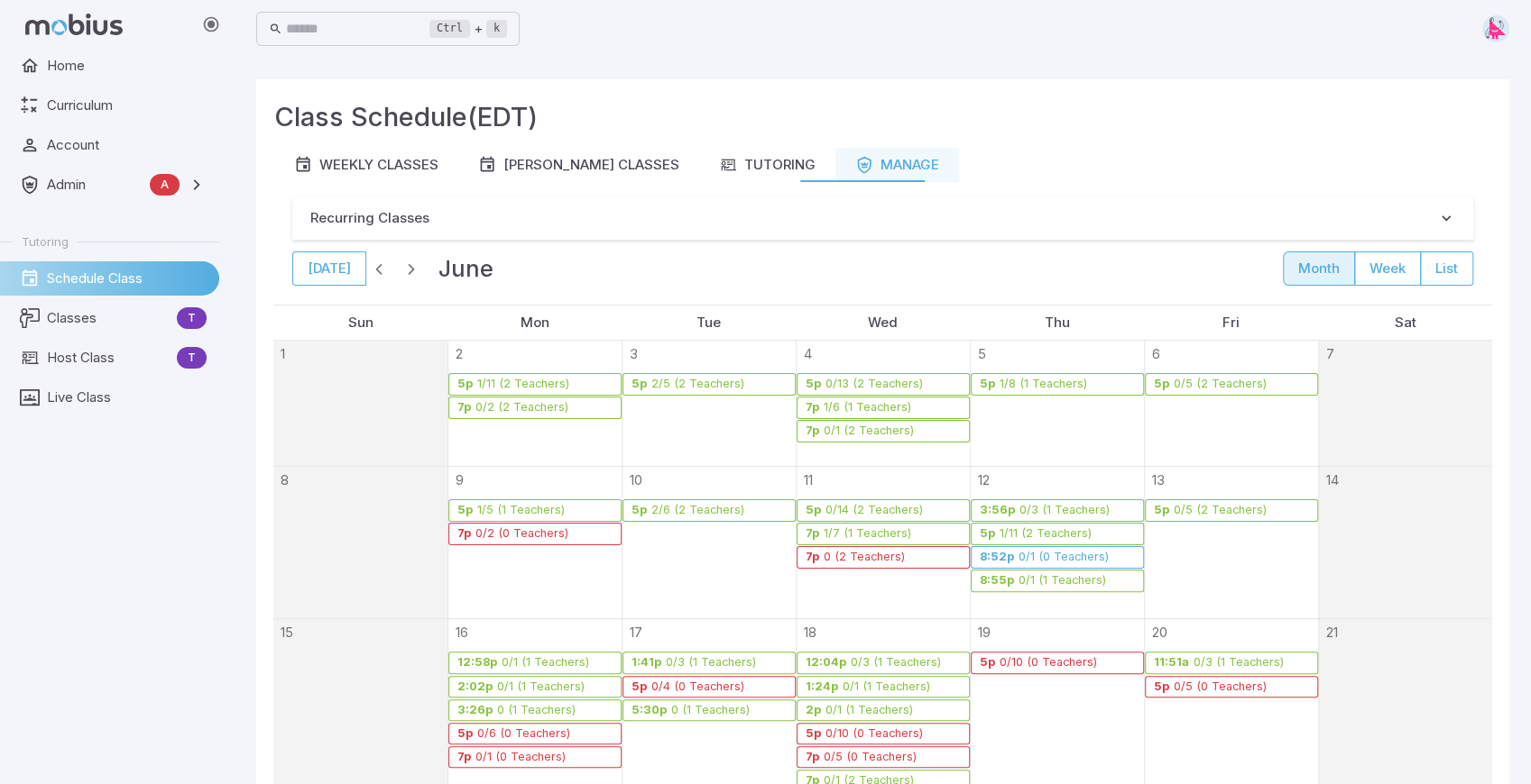
click at [373, 268] on span "button" at bounding box center [379, 268] width 18 height 18
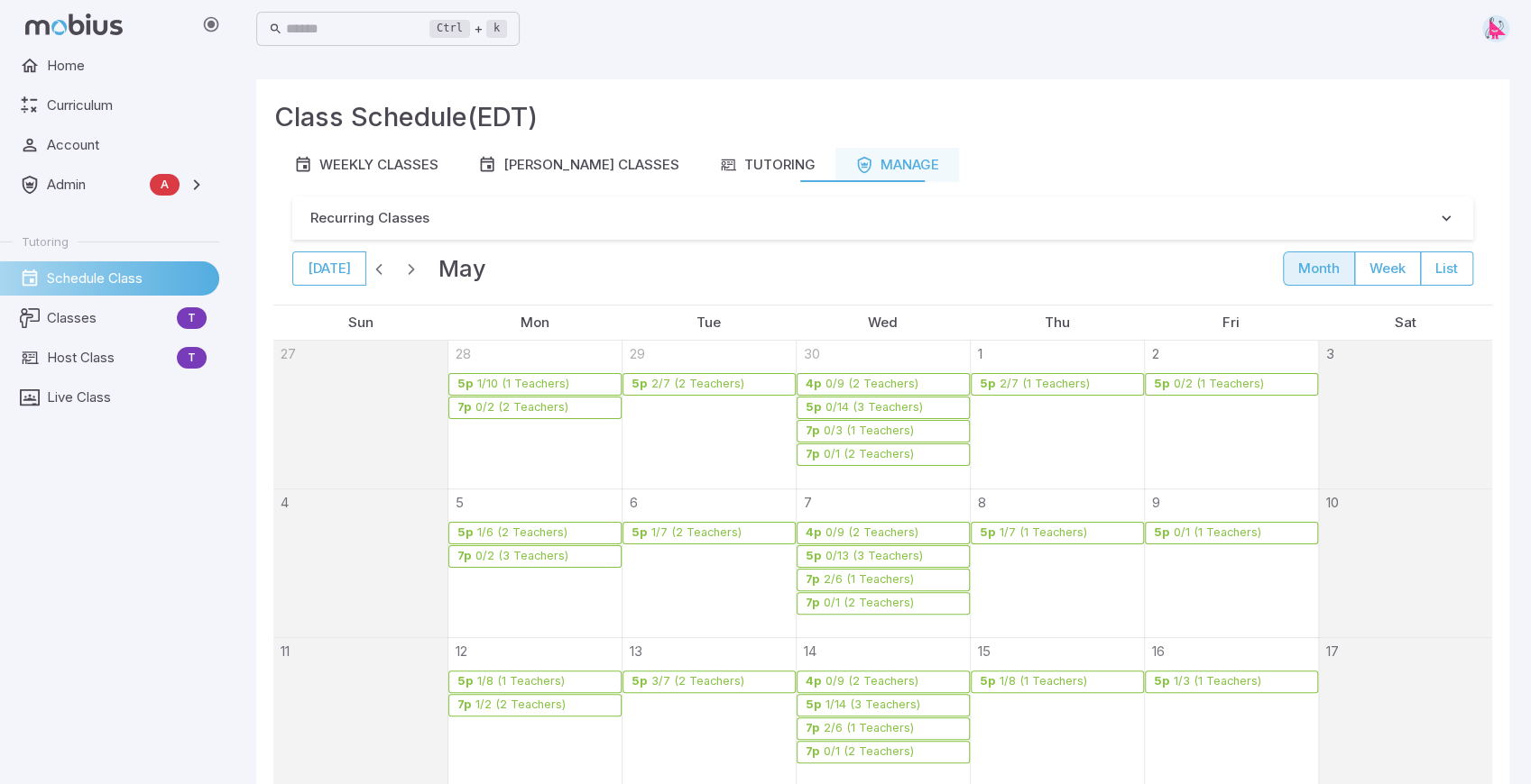
click at [373, 268] on span "button" at bounding box center [379, 268] width 18 height 18
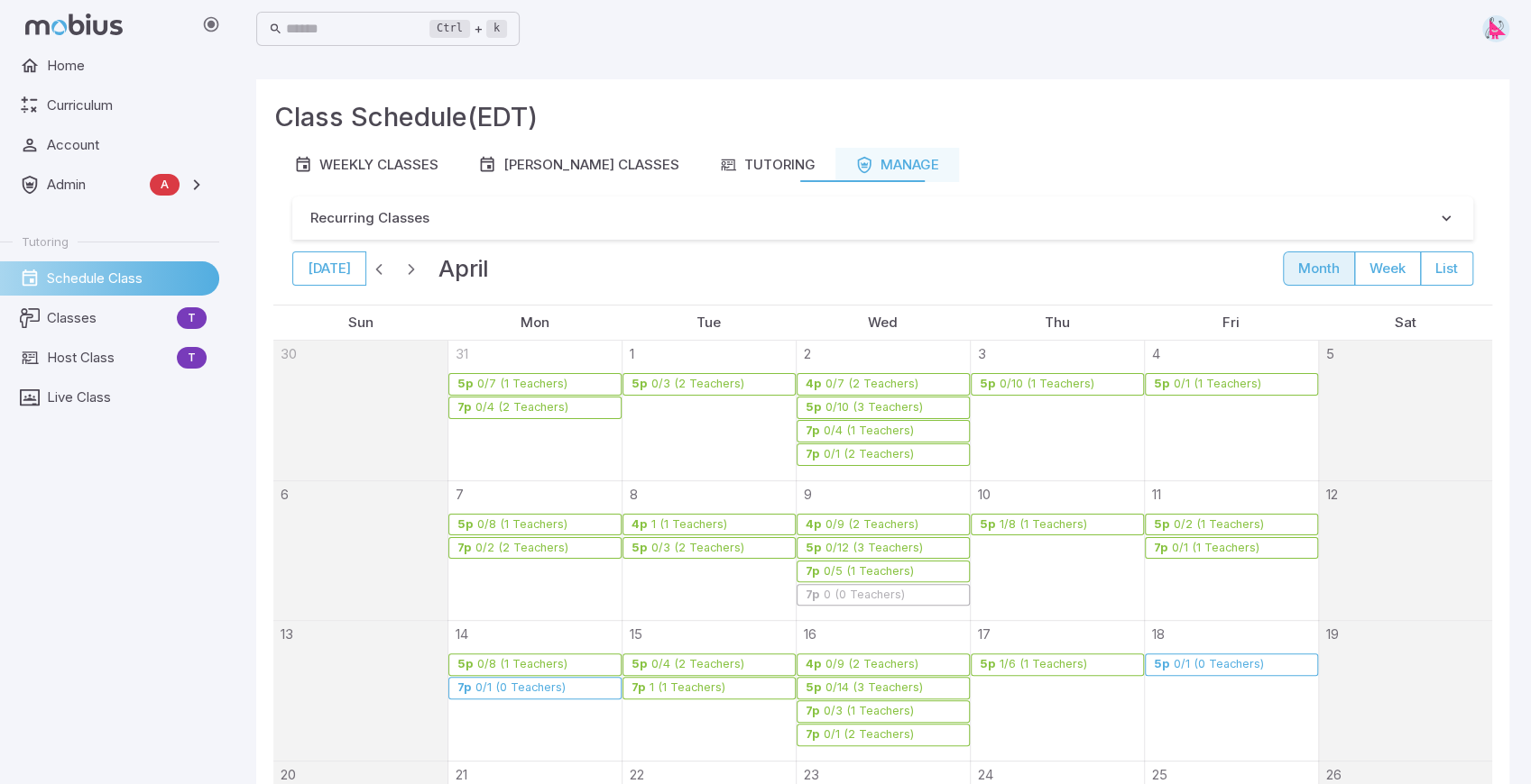
click at [373, 268] on span "button" at bounding box center [379, 268] width 18 height 18
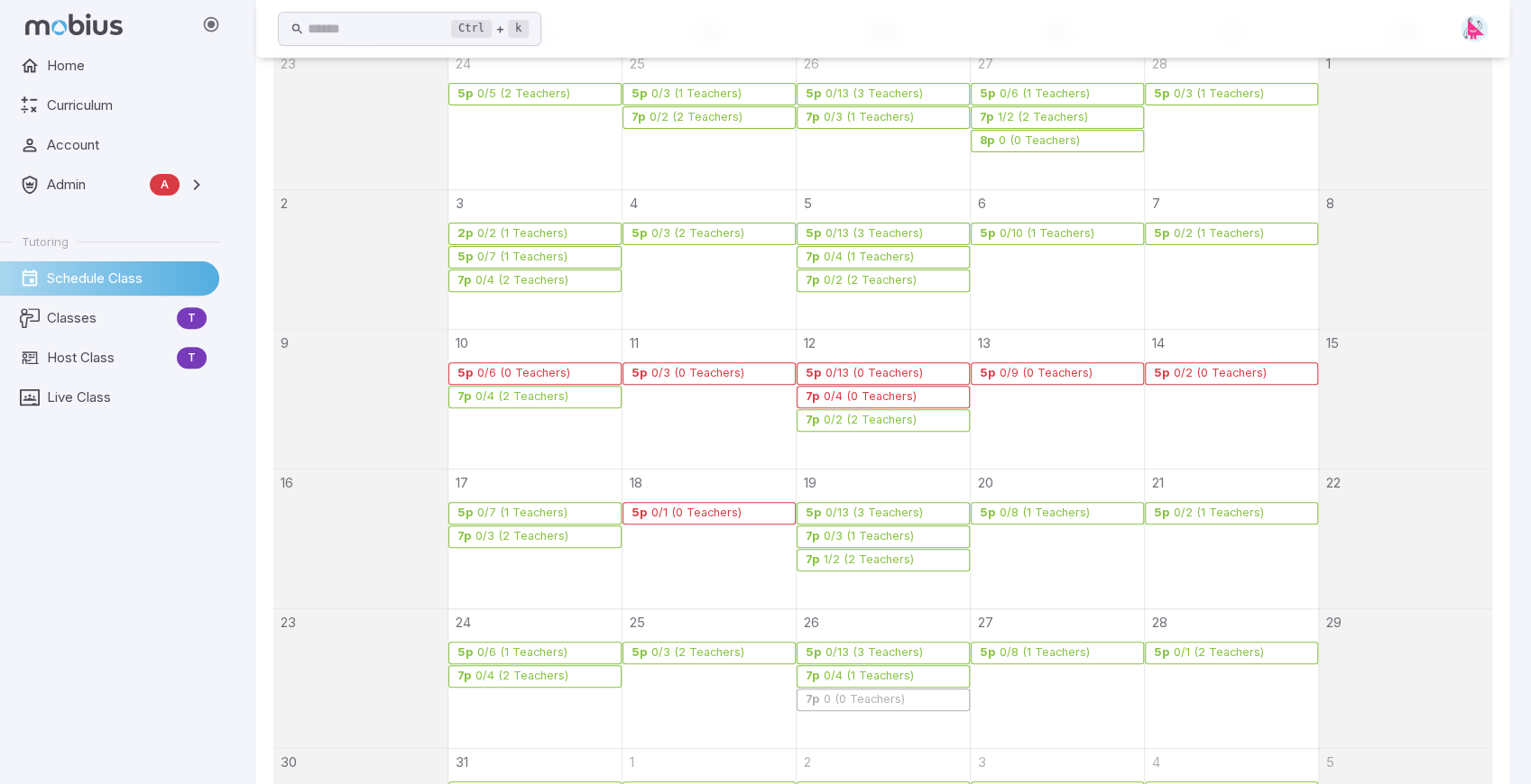
scroll to position [420, 0]
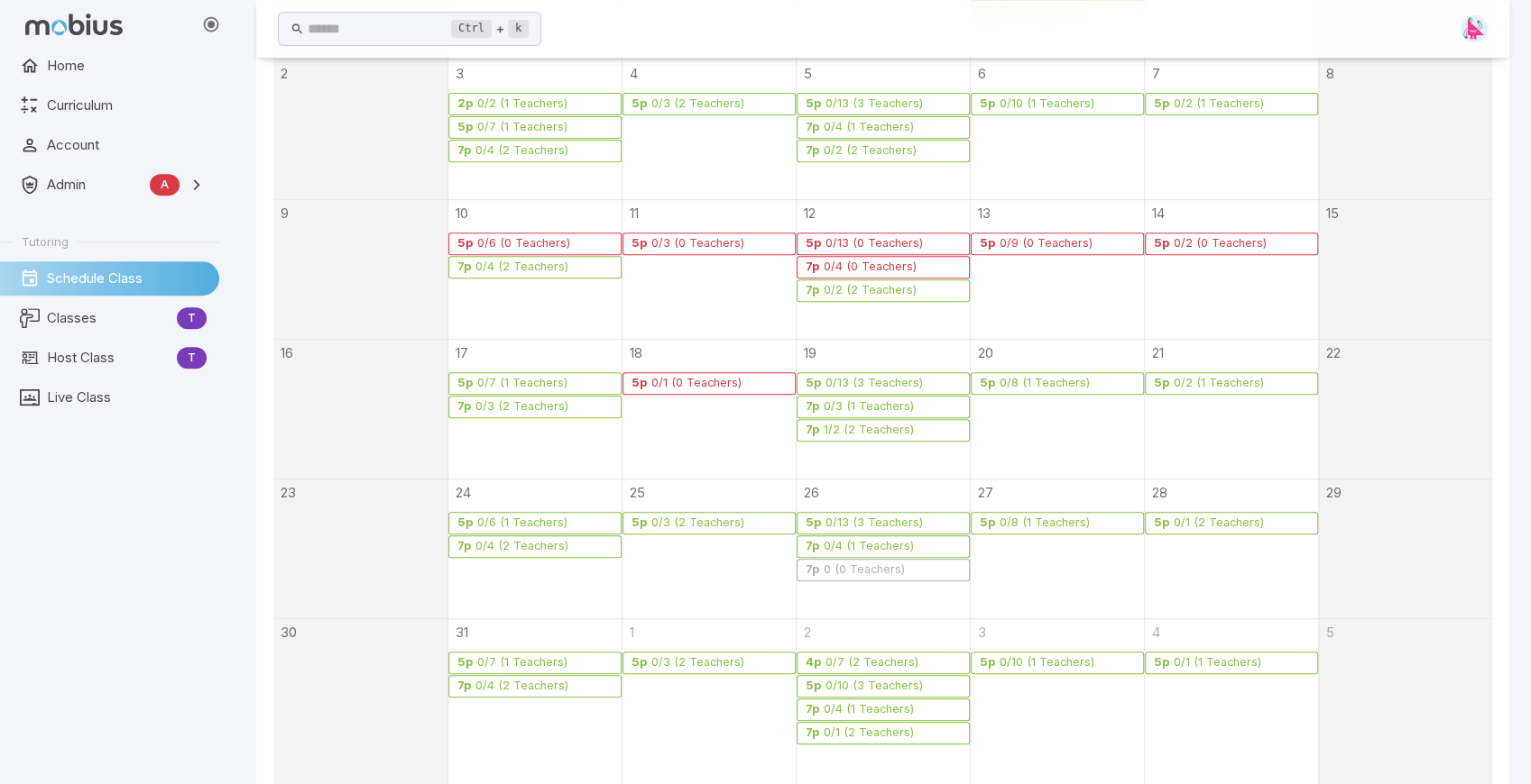
click at [881, 430] on div "1/2 (2 Teachers)" at bounding box center [868, 431] width 92 height 14
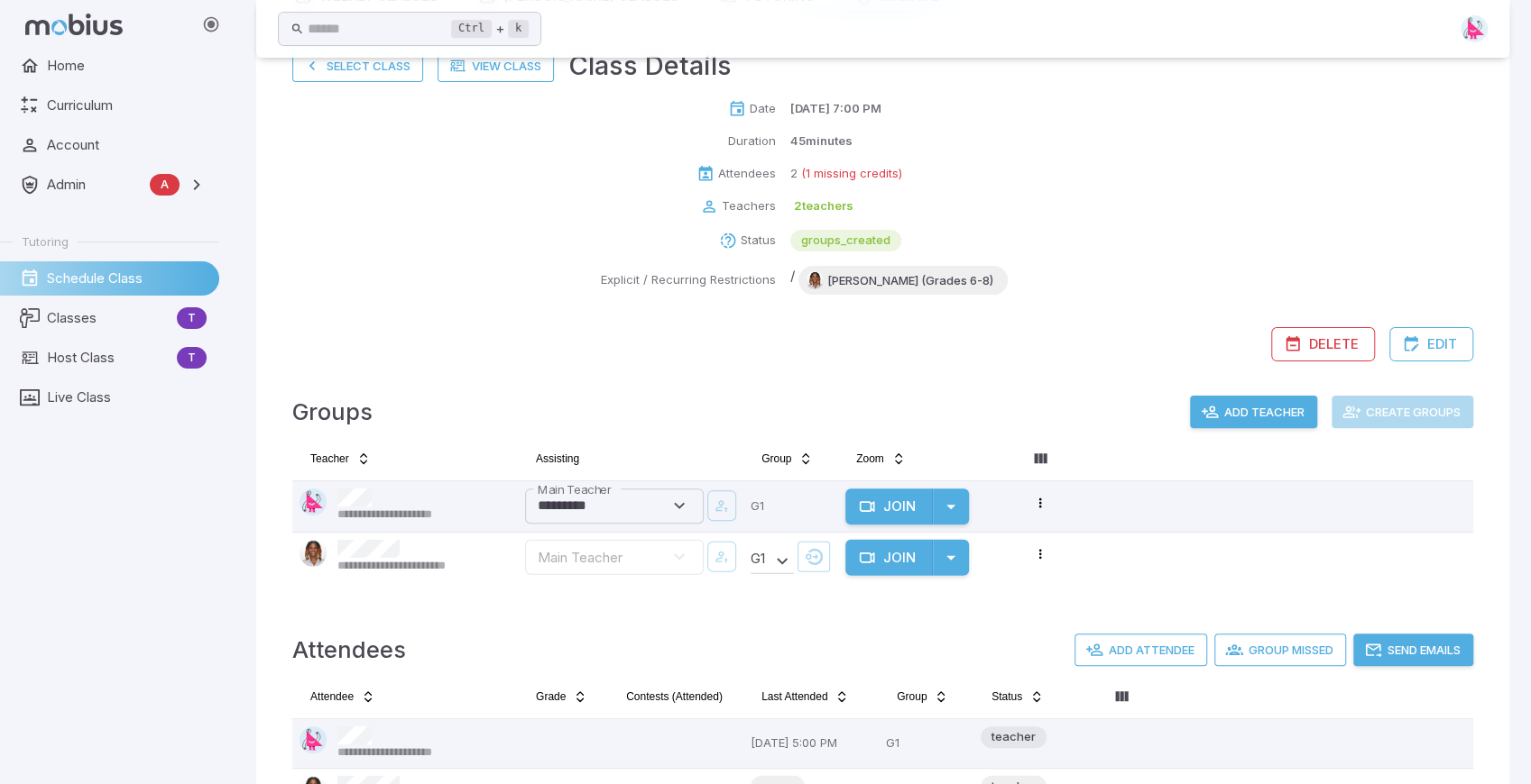
scroll to position [38, 0]
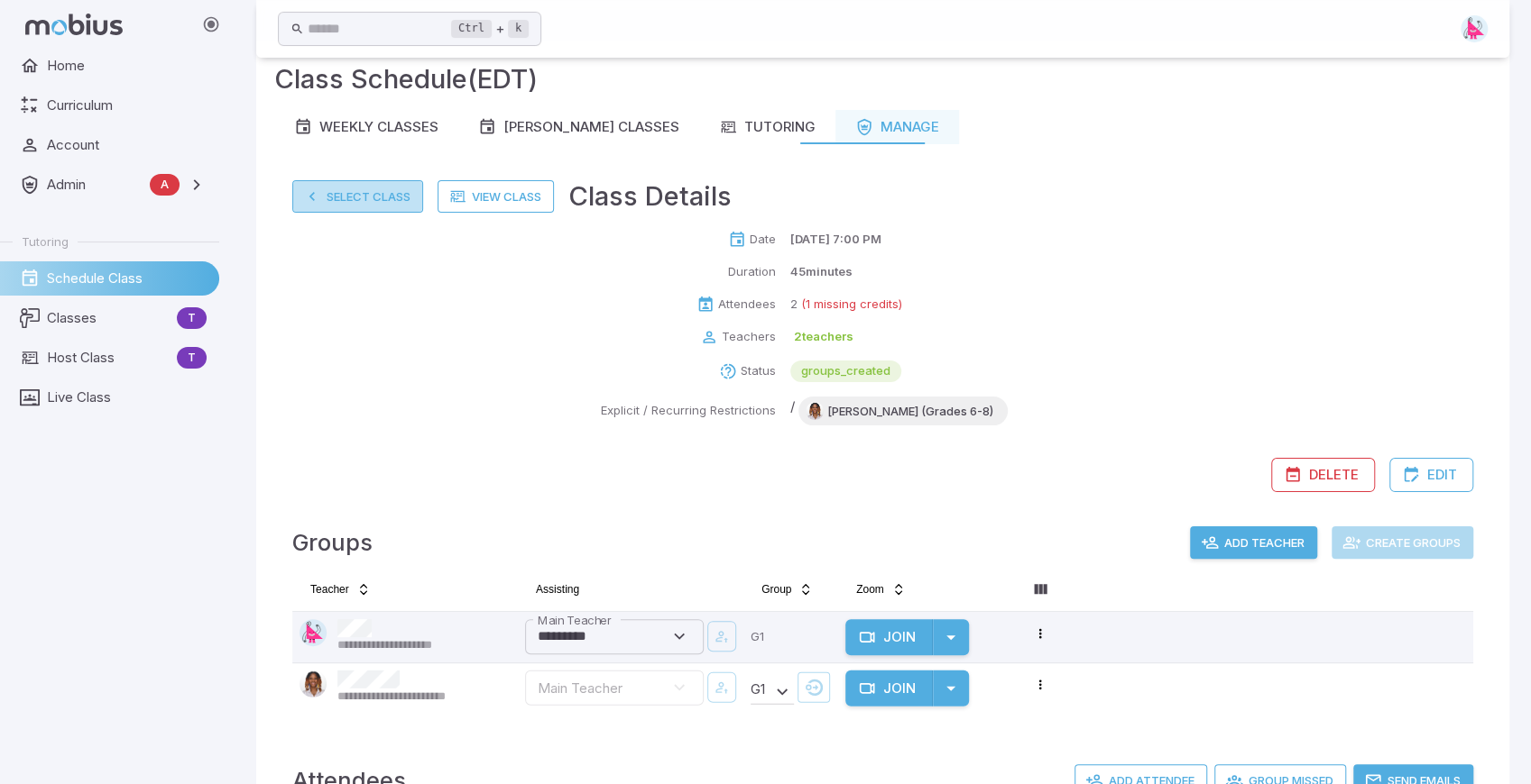
click at [364, 203] on button "Select Class" at bounding box center [357, 196] width 131 height 33
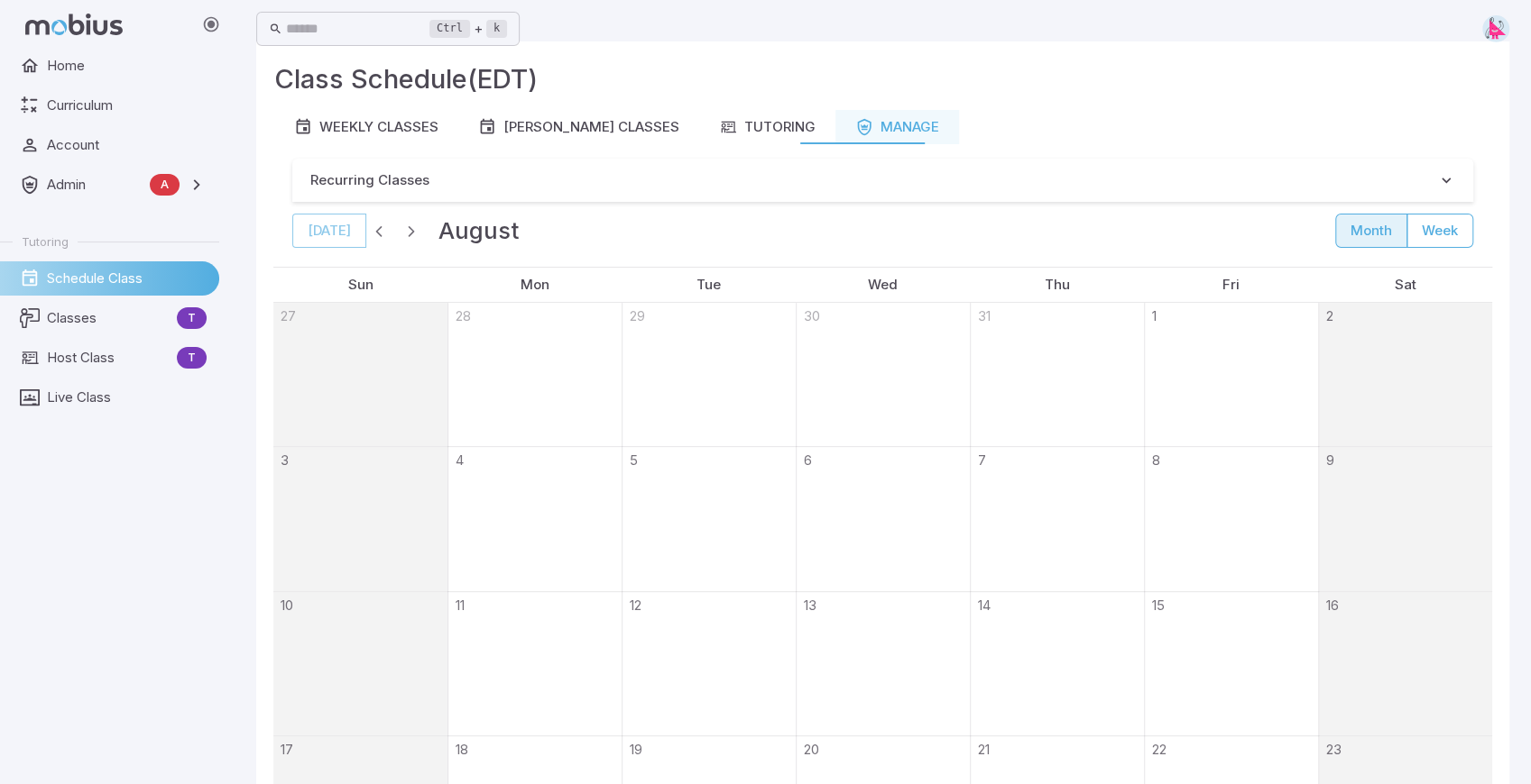
scroll to position [0, 0]
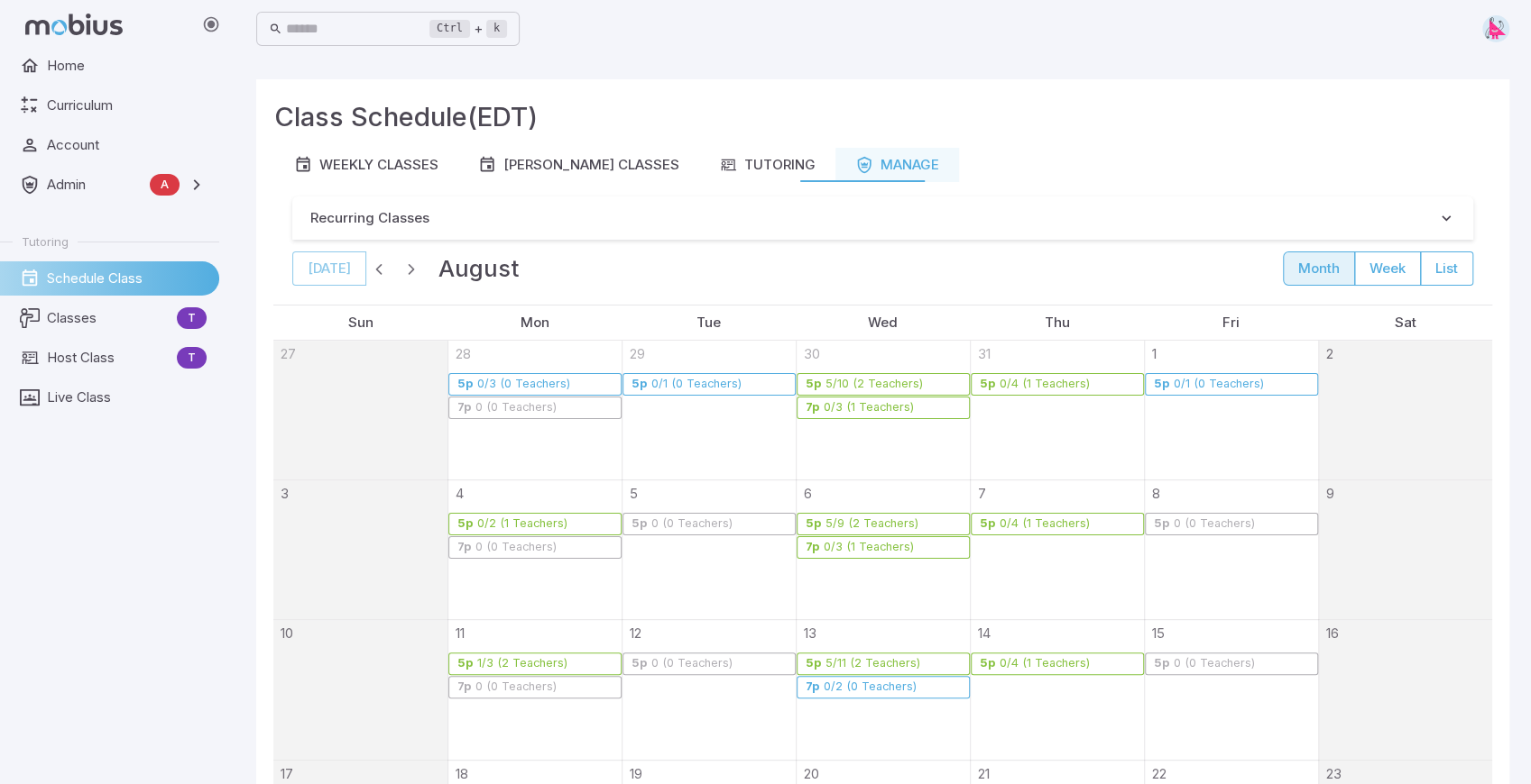
click at [373, 262] on span "button" at bounding box center [379, 268] width 18 height 18
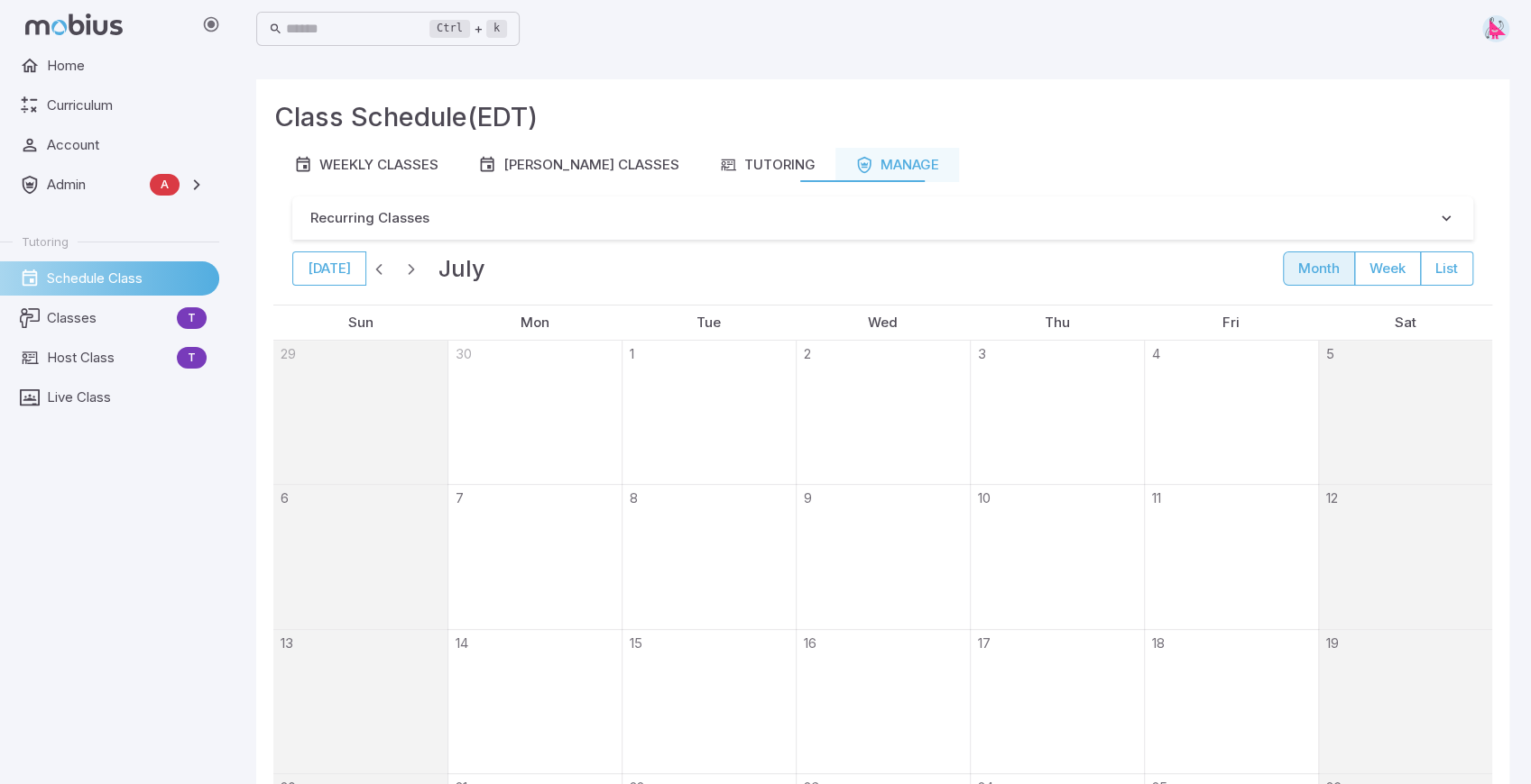
click at [373, 262] on span "button" at bounding box center [379, 268] width 18 height 18
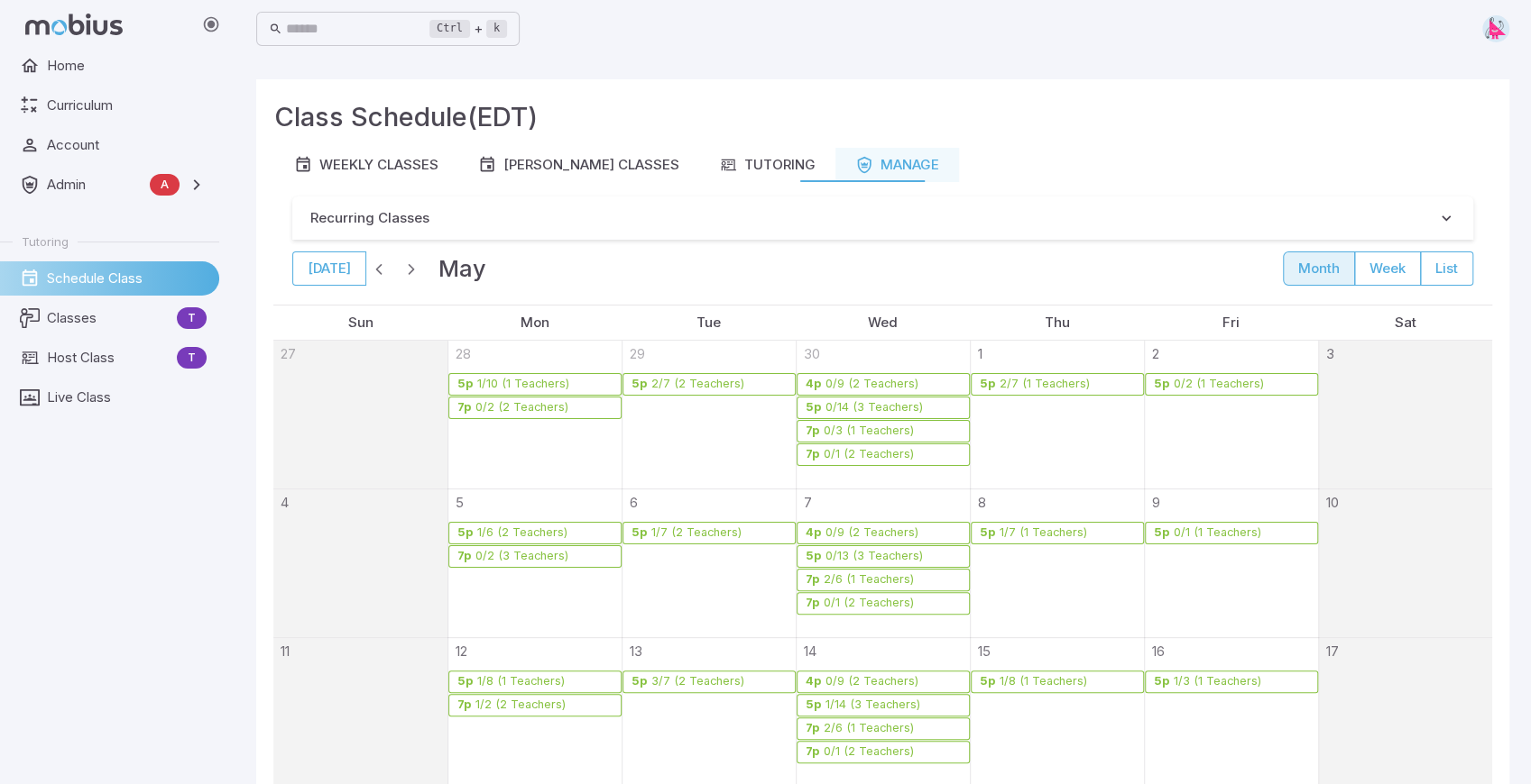
click at [373, 262] on span "button" at bounding box center [379, 268] width 18 height 18
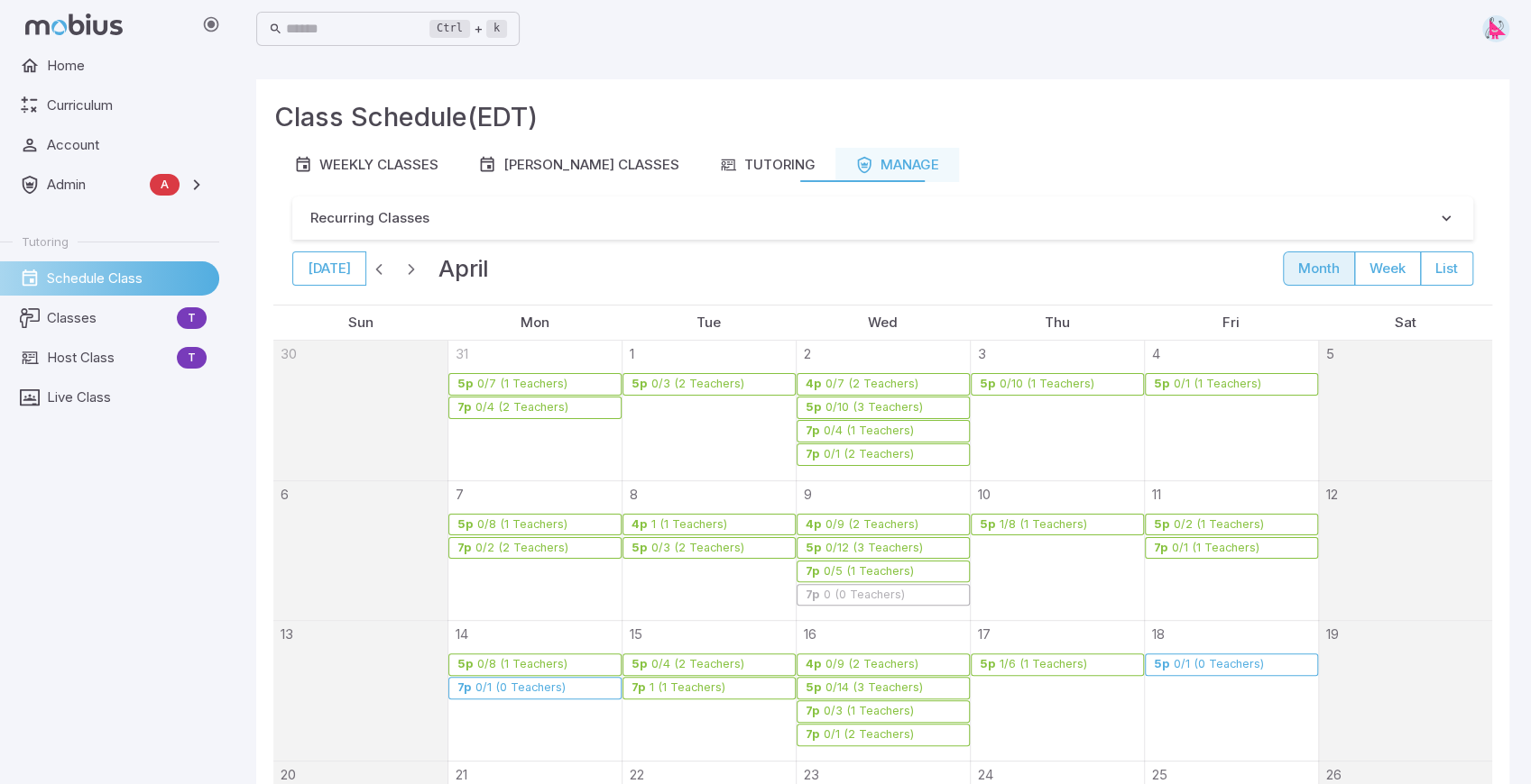
click at [373, 262] on span "button" at bounding box center [379, 268] width 18 height 18
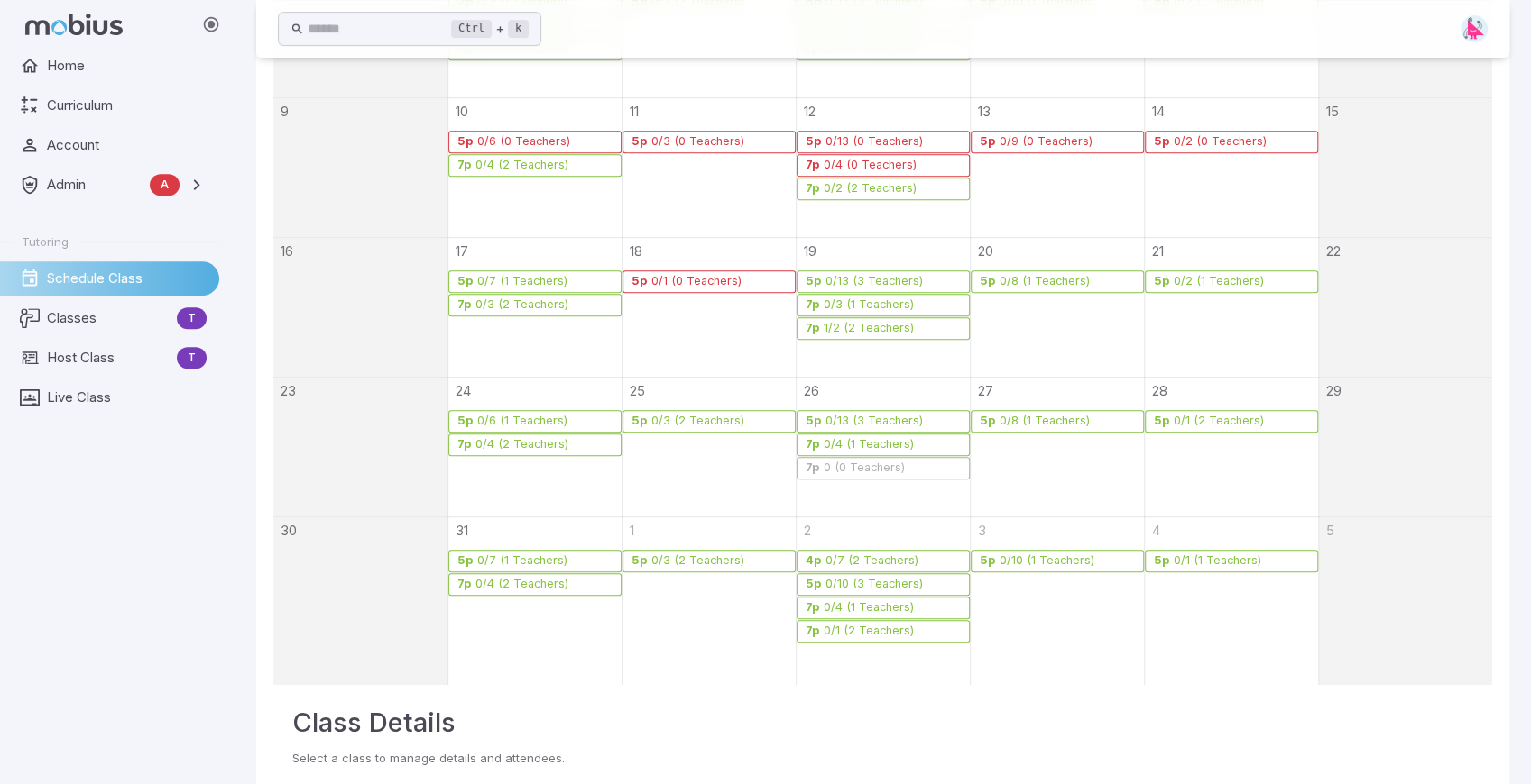
scroll to position [541, 0]
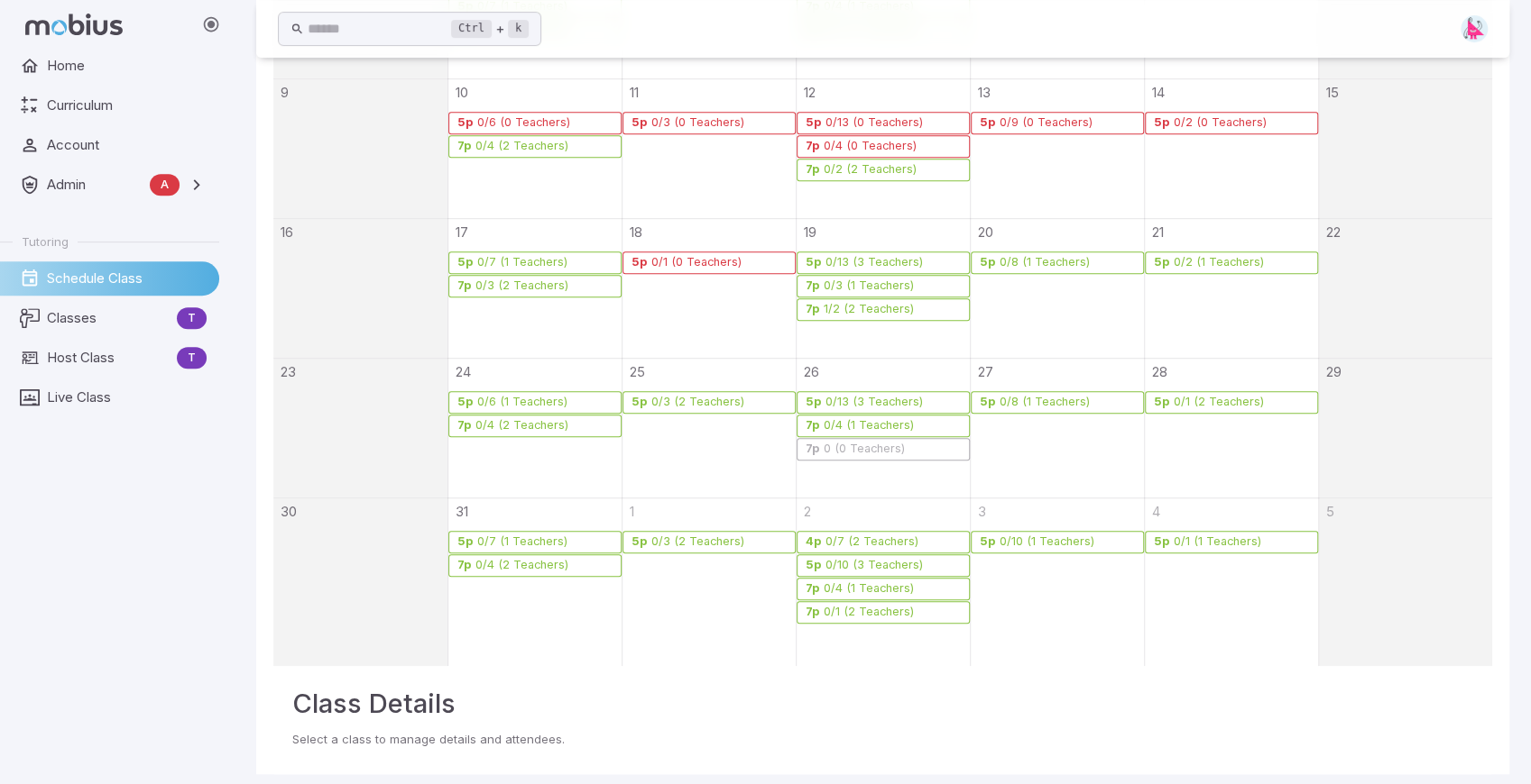
click at [884, 449] on div "0 (0 Teachers)" at bounding box center [863, 450] width 83 height 14
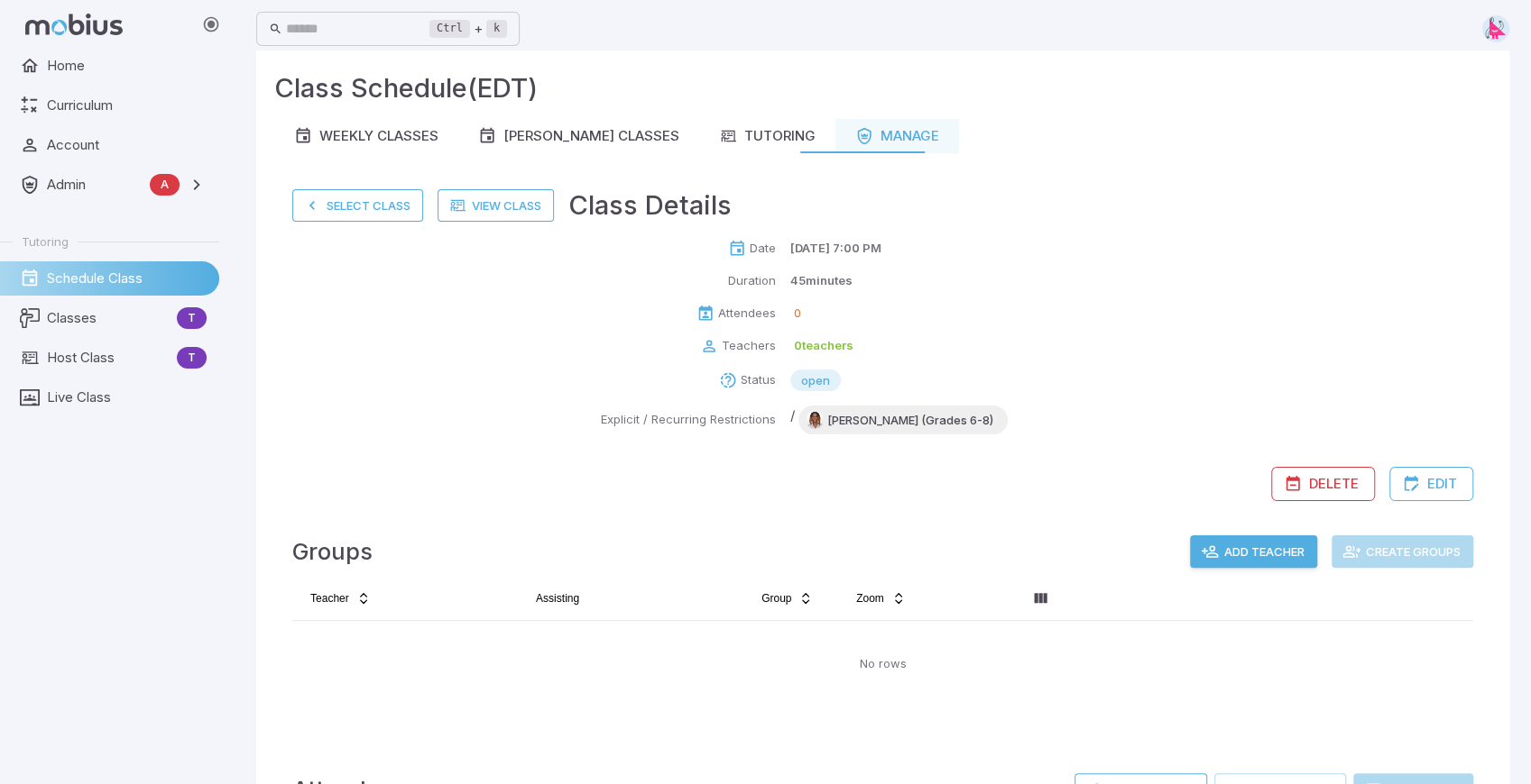
scroll to position [0, 0]
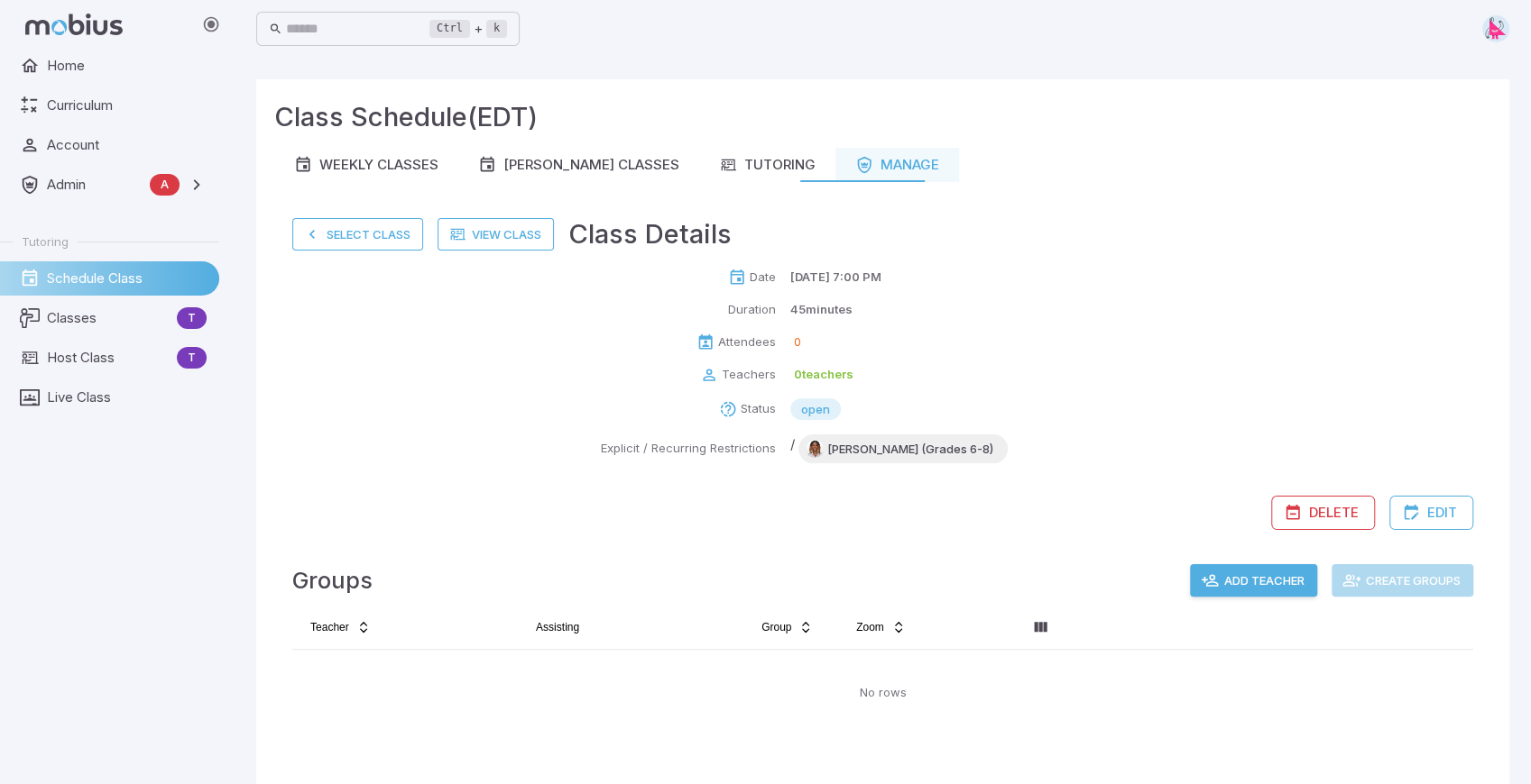
click at [342, 242] on button "Select Class" at bounding box center [357, 234] width 131 height 33
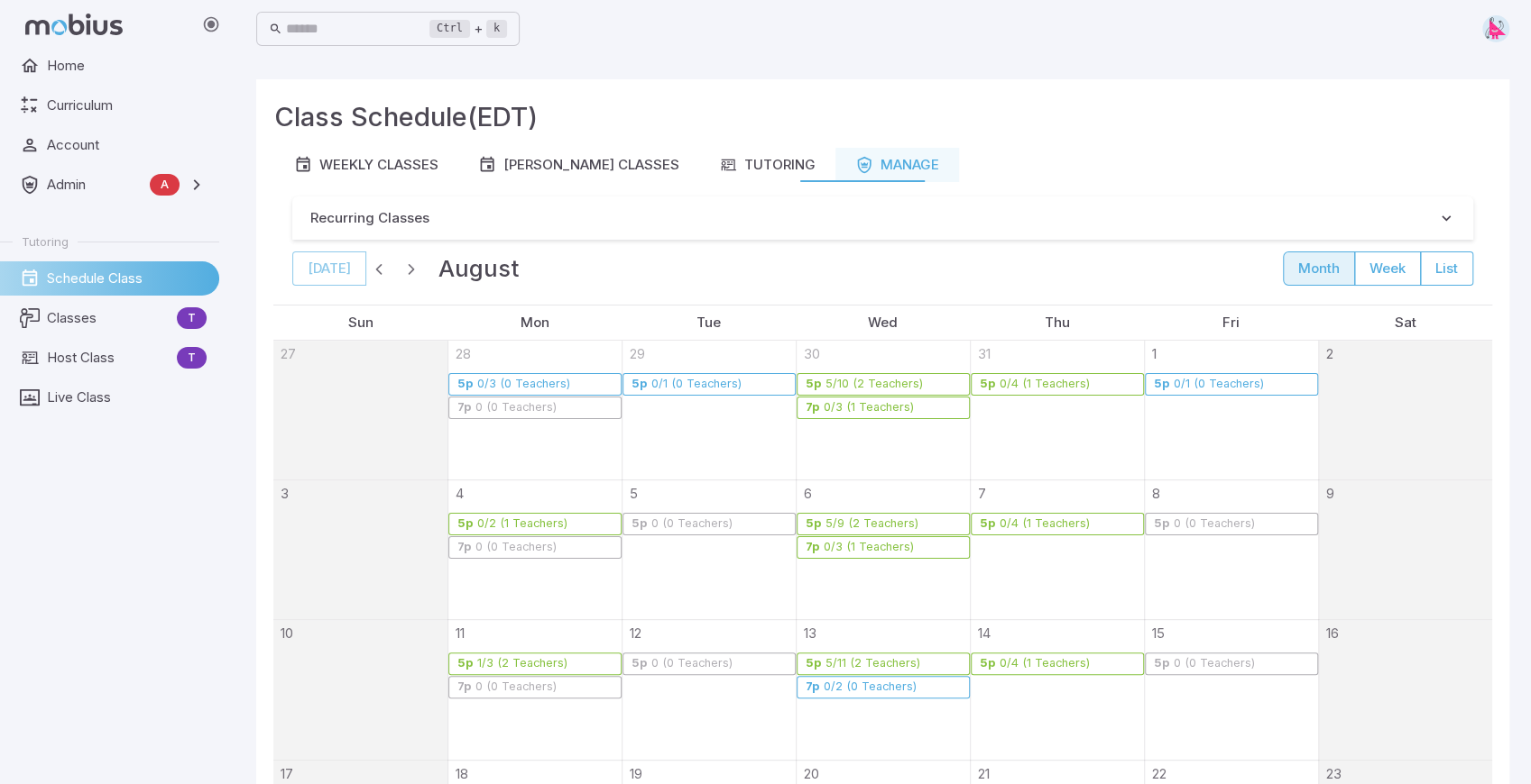
click at [376, 269] on span "button" at bounding box center [379, 268] width 18 height 18
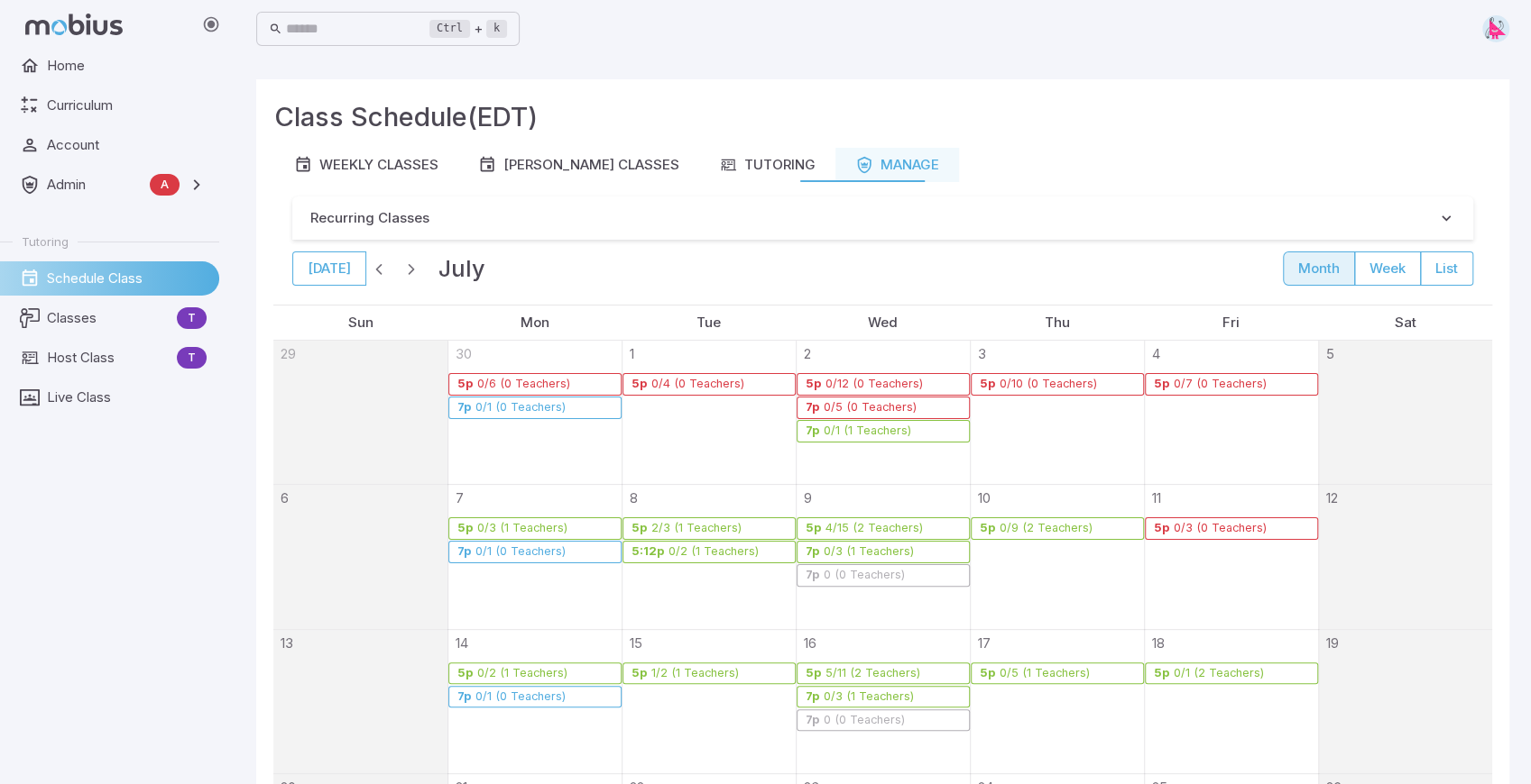
click at [376, 269] on span "button" at bounding box center [379, 268] width 18 height 18
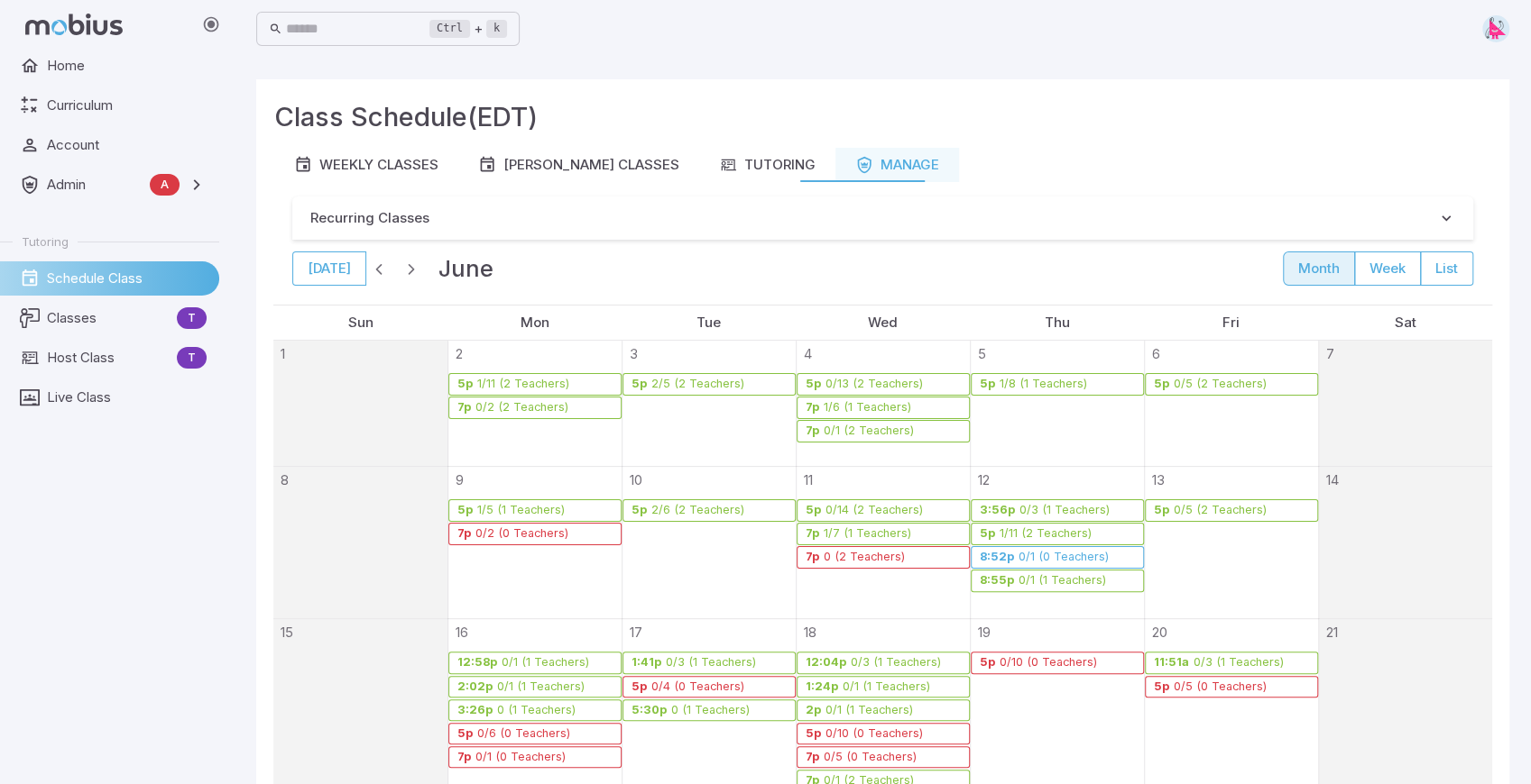
click at [376, 269] on span "button" at bounding box center [379, 268] width 18 height 18
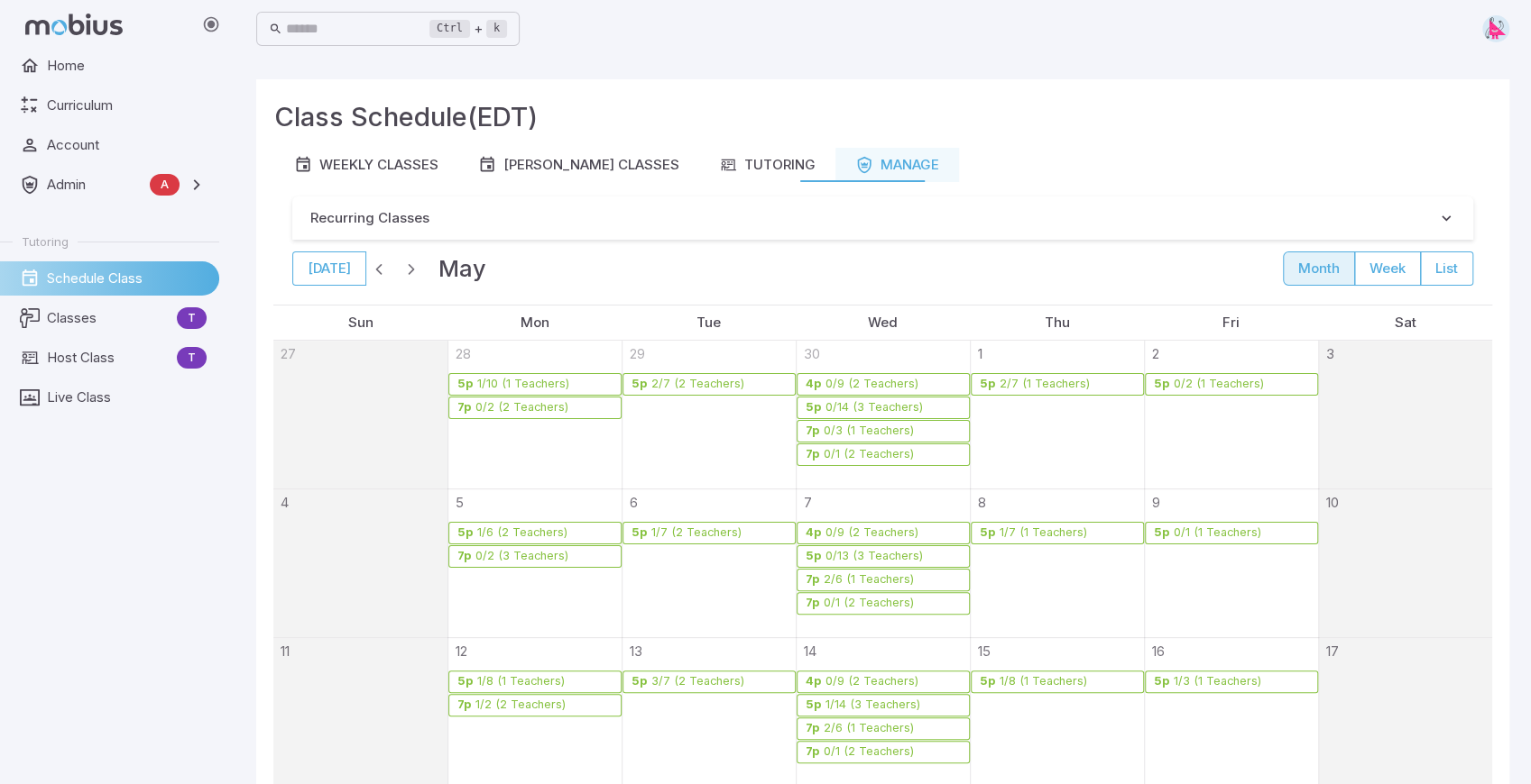
click at [376, 269] on span "button" at bounding box center [379, 268] width 18 height 18
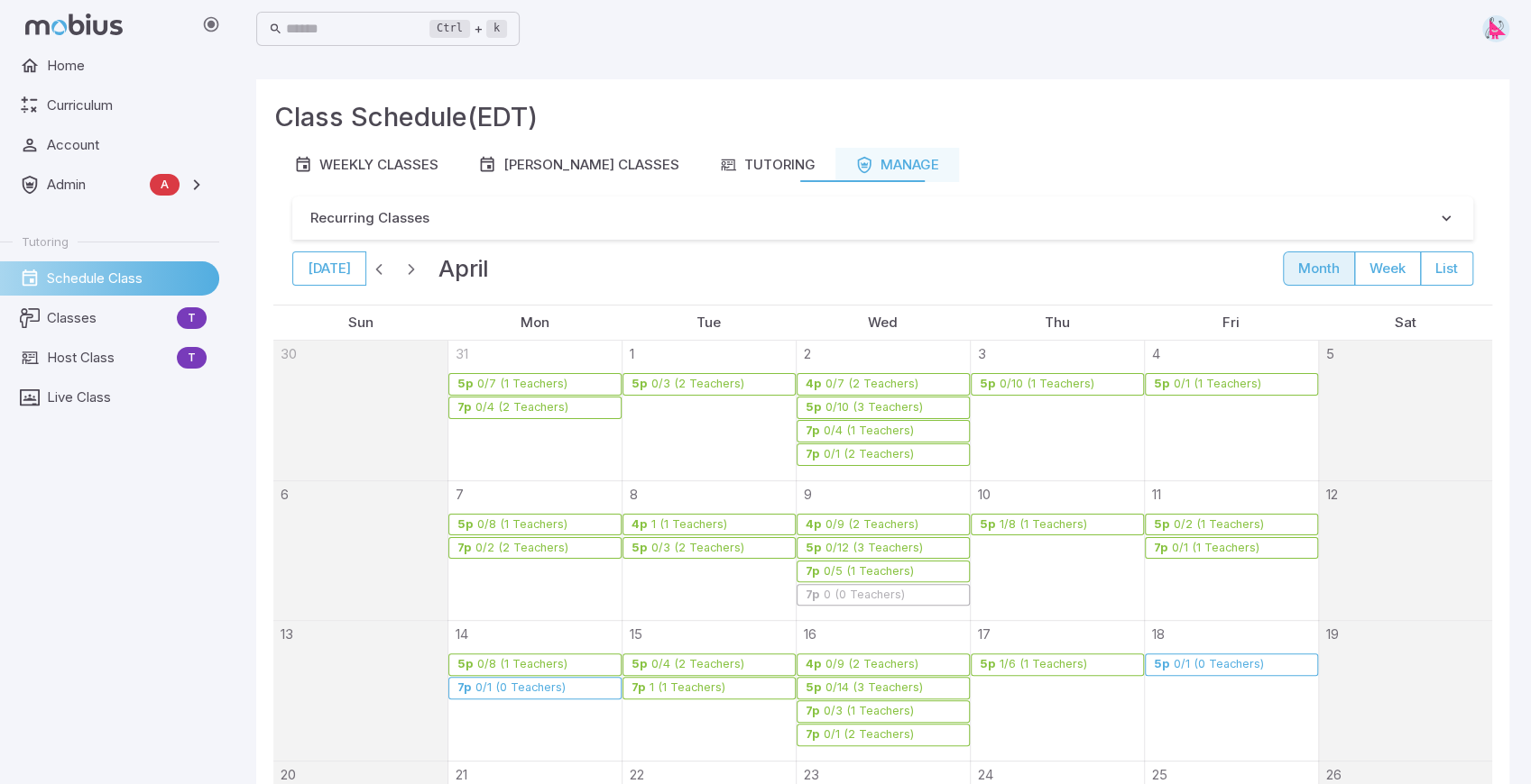
click at [376, 269] on span "button" at bounding box center [379, 268] width 18 height 18
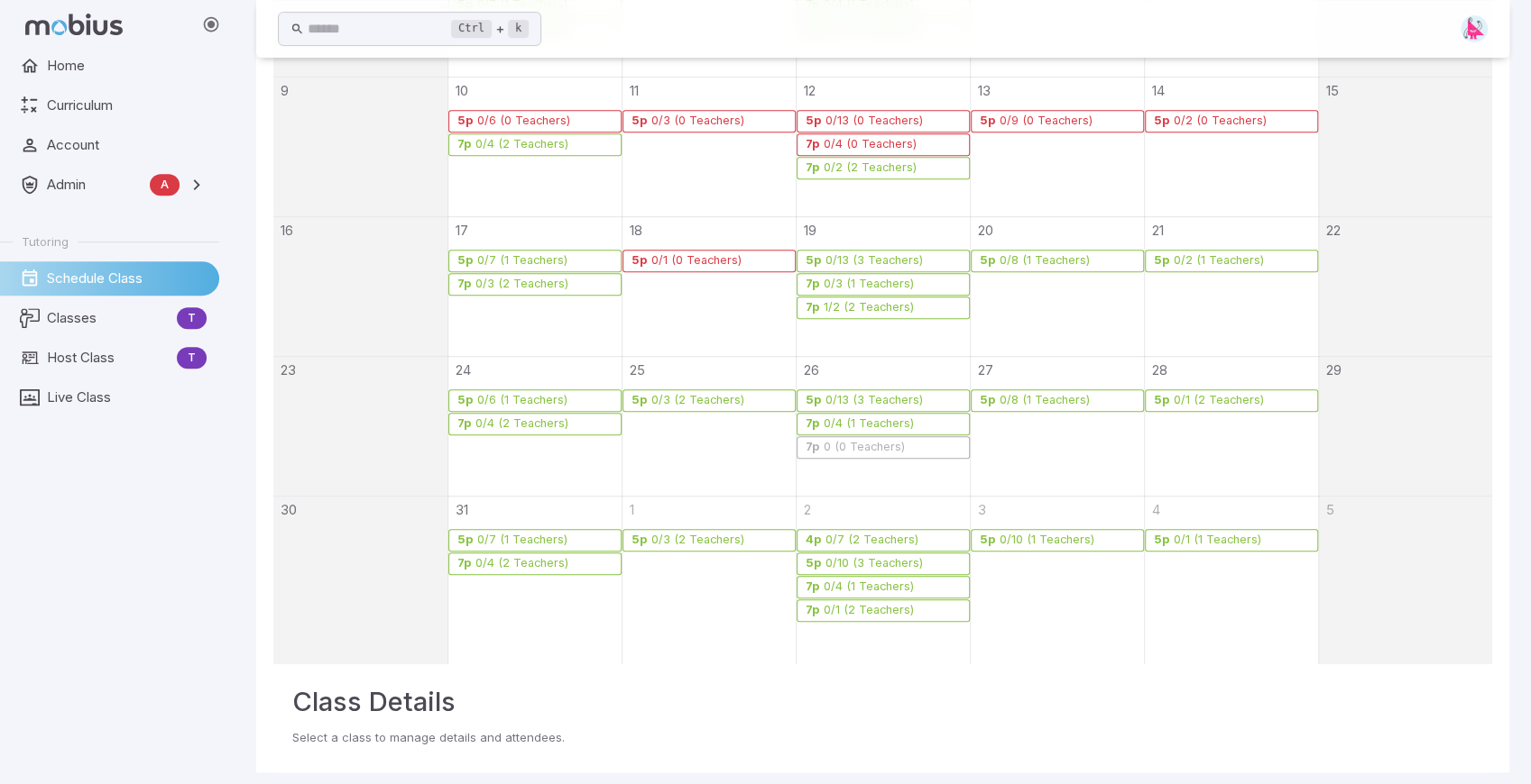
scroll to position [552, 0]
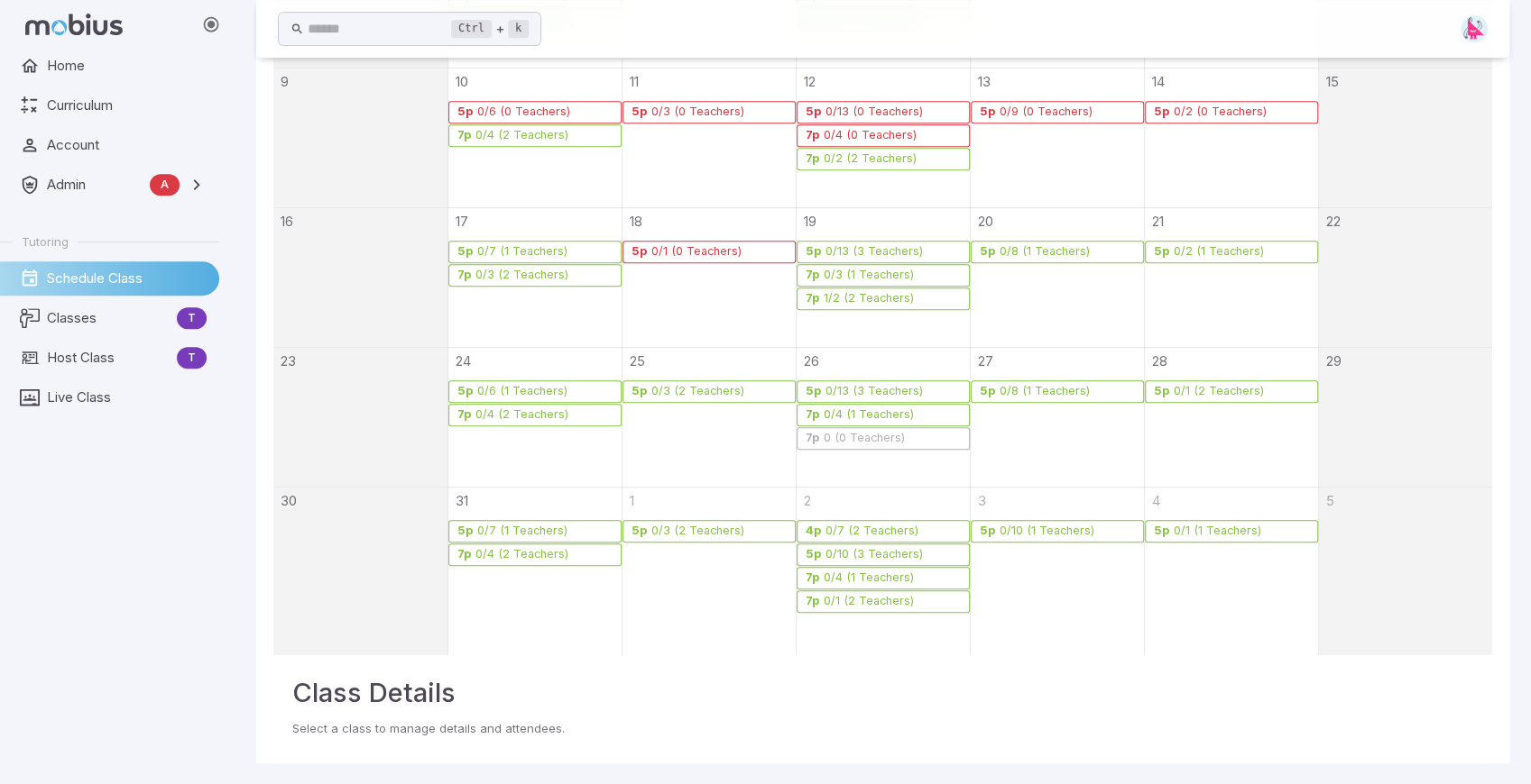
click at [876, 600] on div "0/1 (2 Teachers)" at bounding box center [868, 601] width 92 height 14
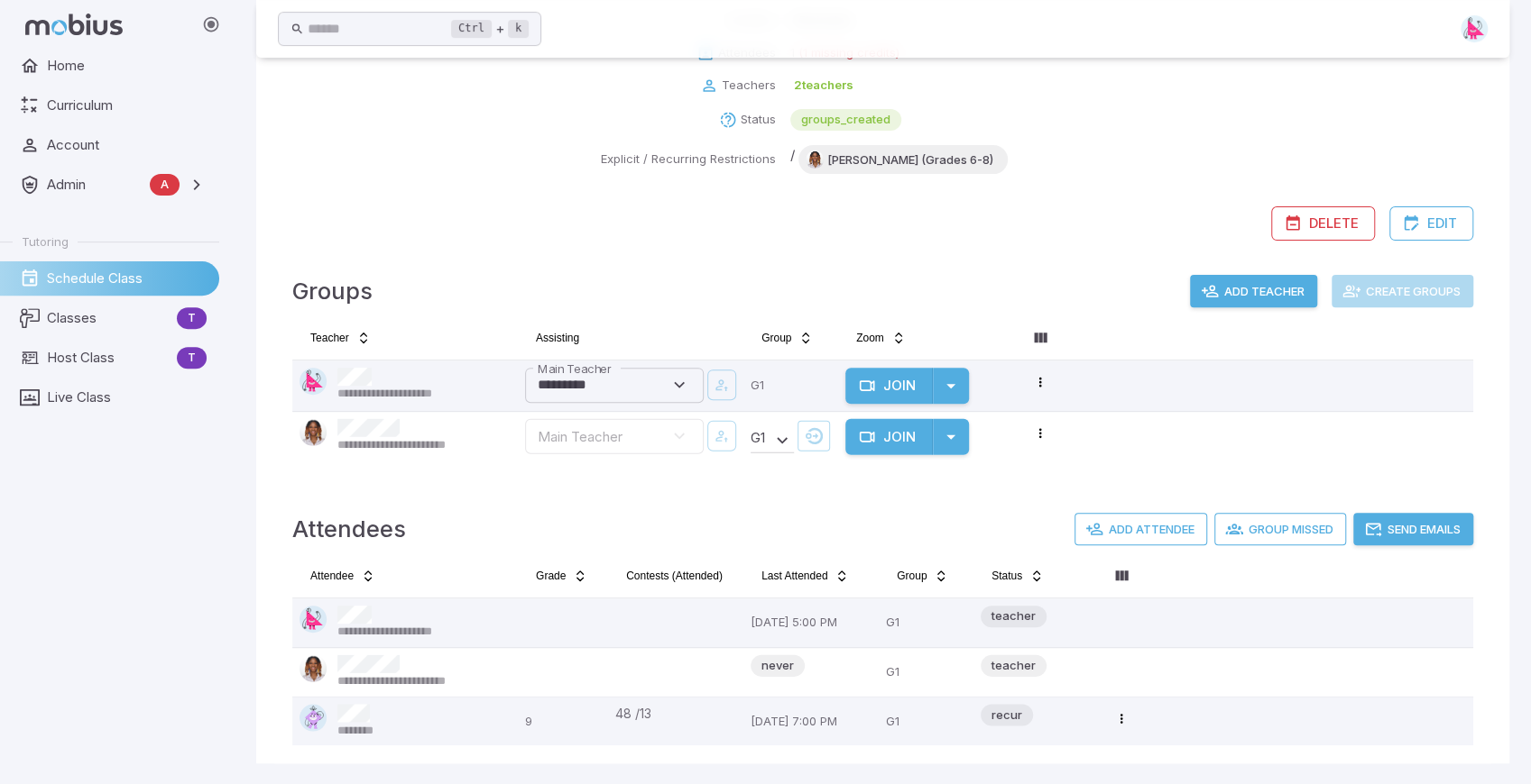
scroll to position [0, 0]
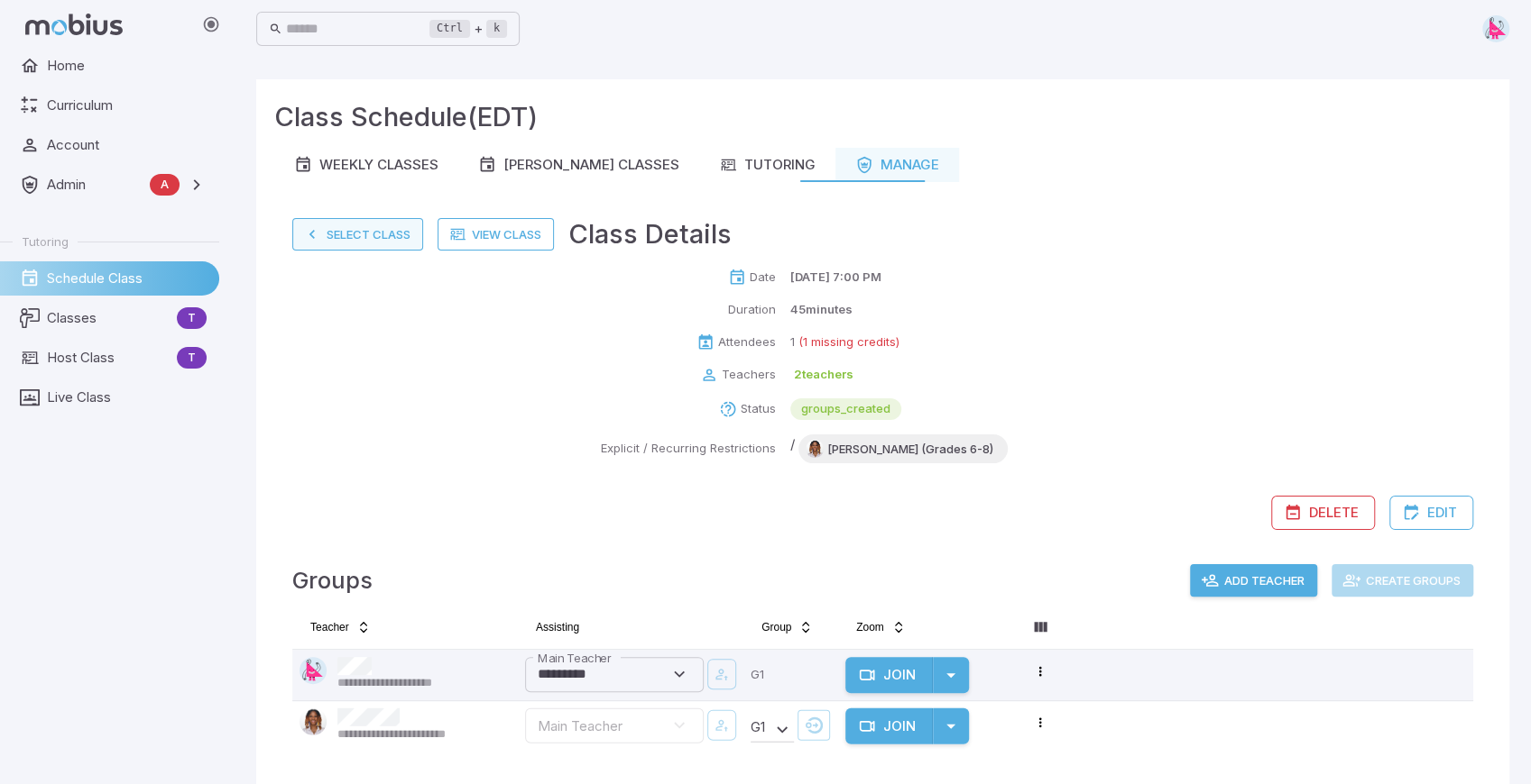
click at [328, 228] on button "Select Class" at bounding box center [357, 234] width 131 height 33
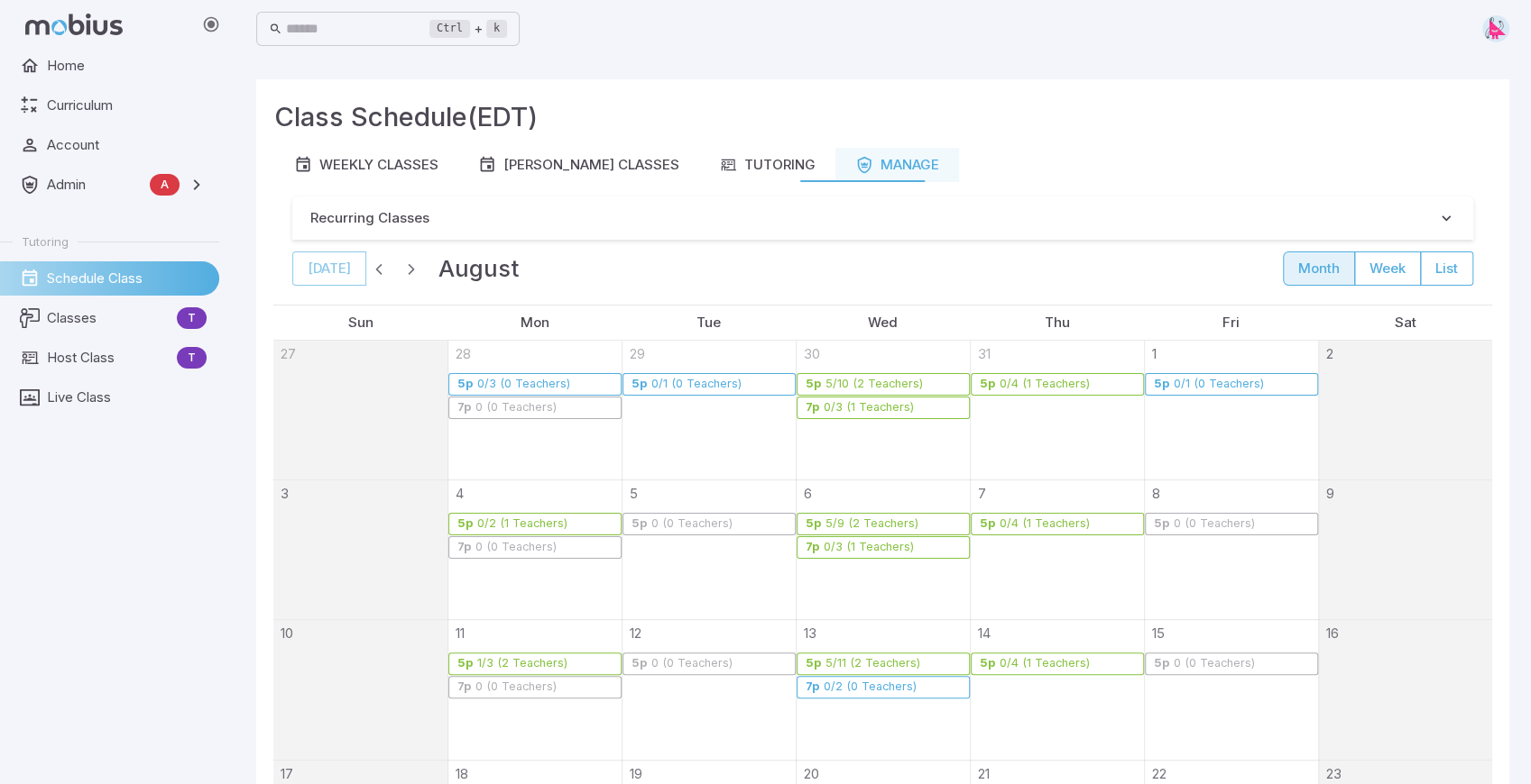
click at [378, 265] on span "button" at bounding box center [379, 268] width 18 height 18
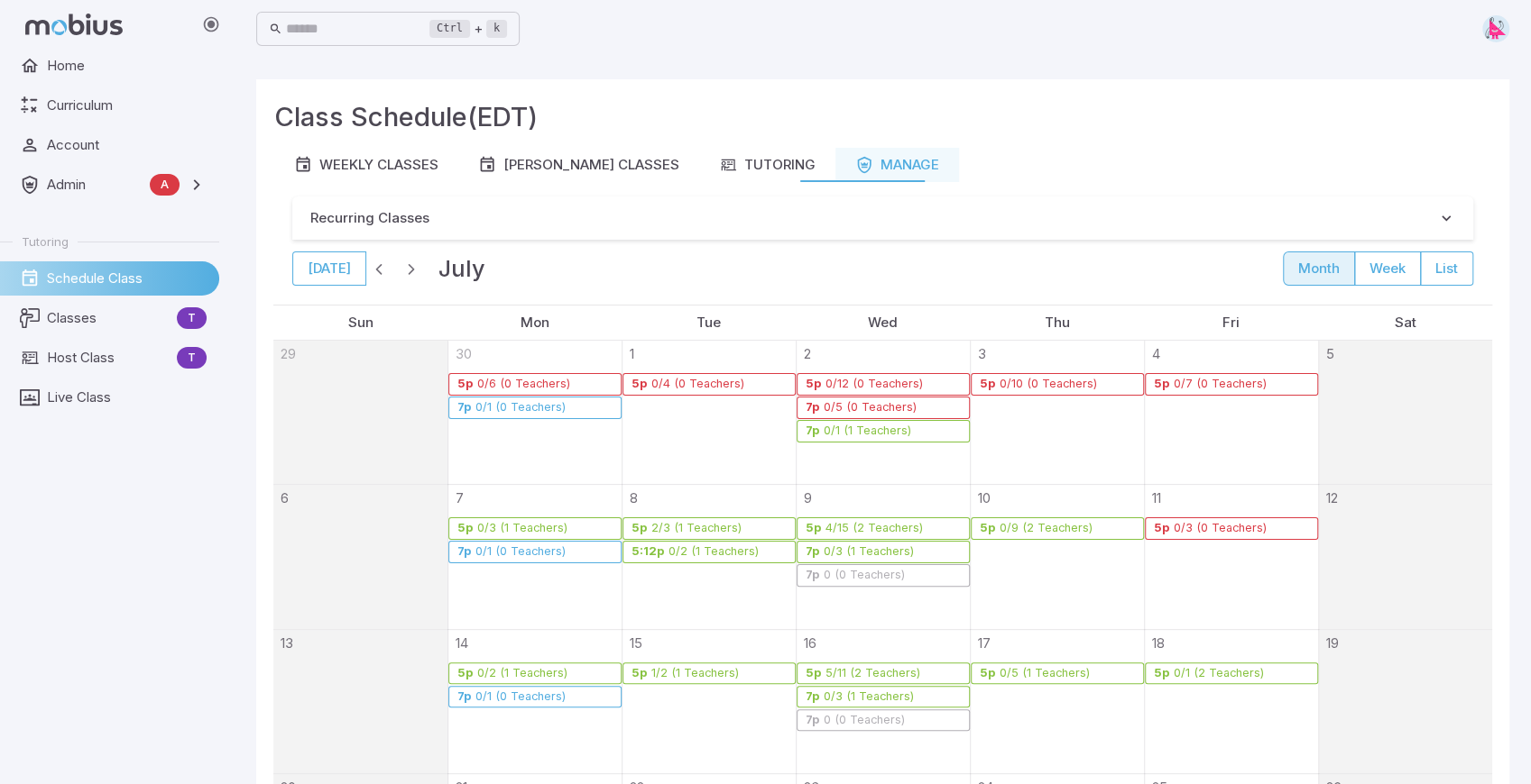
click at [378, 265] on span "button" at bounding box center [379, 268] width 18 height 18
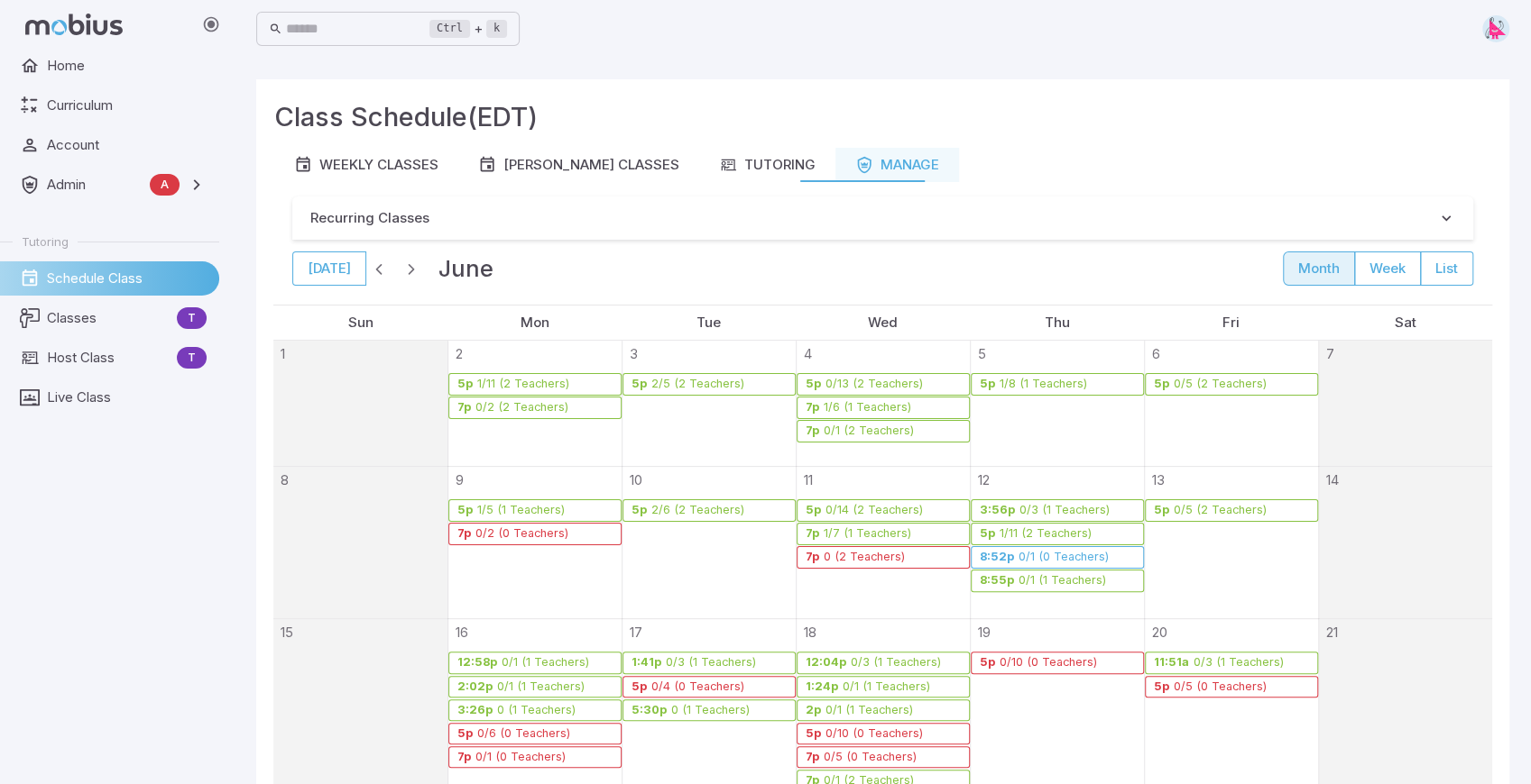
click at [378, 265] on span "button" at bounding box center [379, 268] width 18 height 18
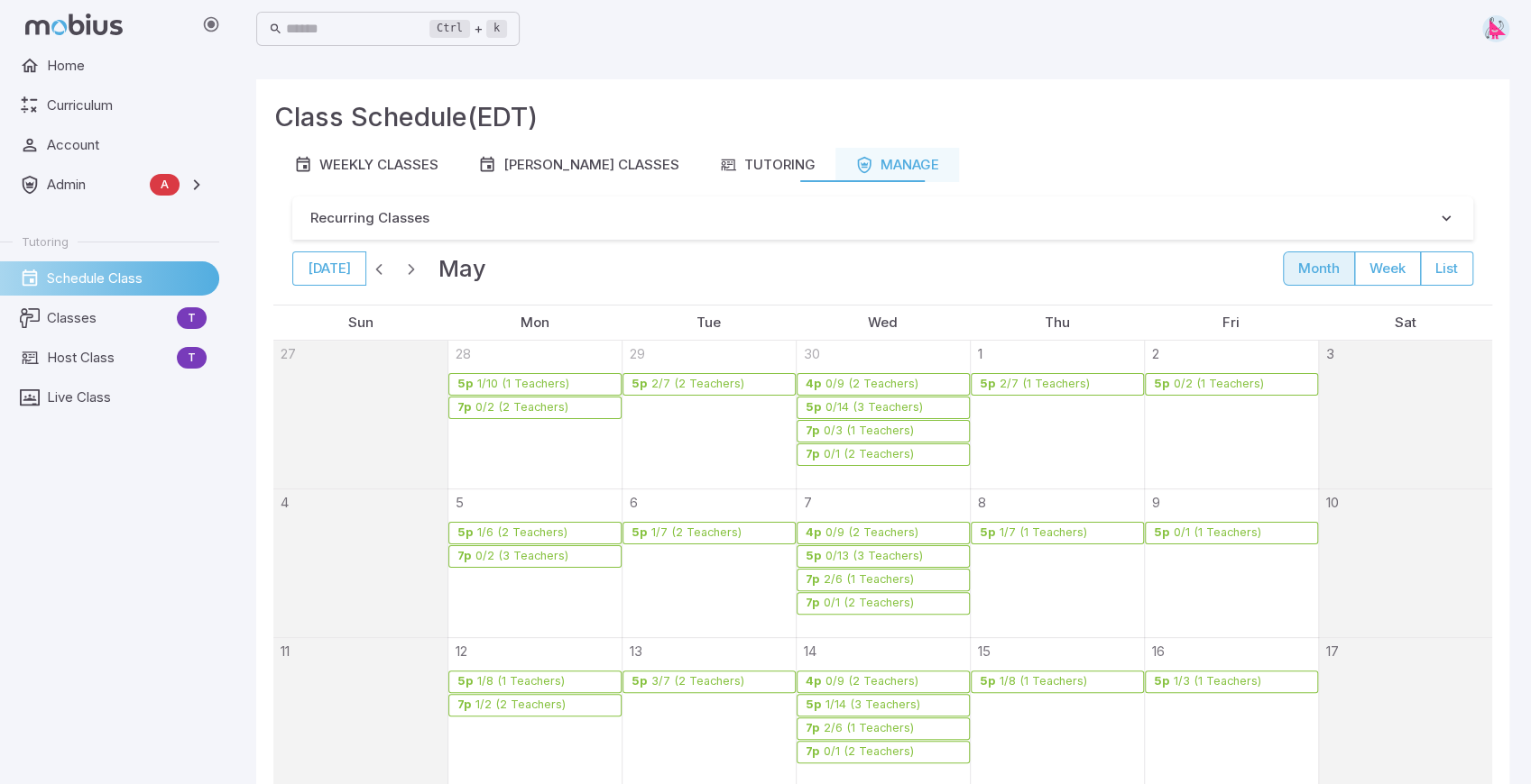
click at [378, 265] on span "button" at bounding box center [379, 268] width 18 height 18
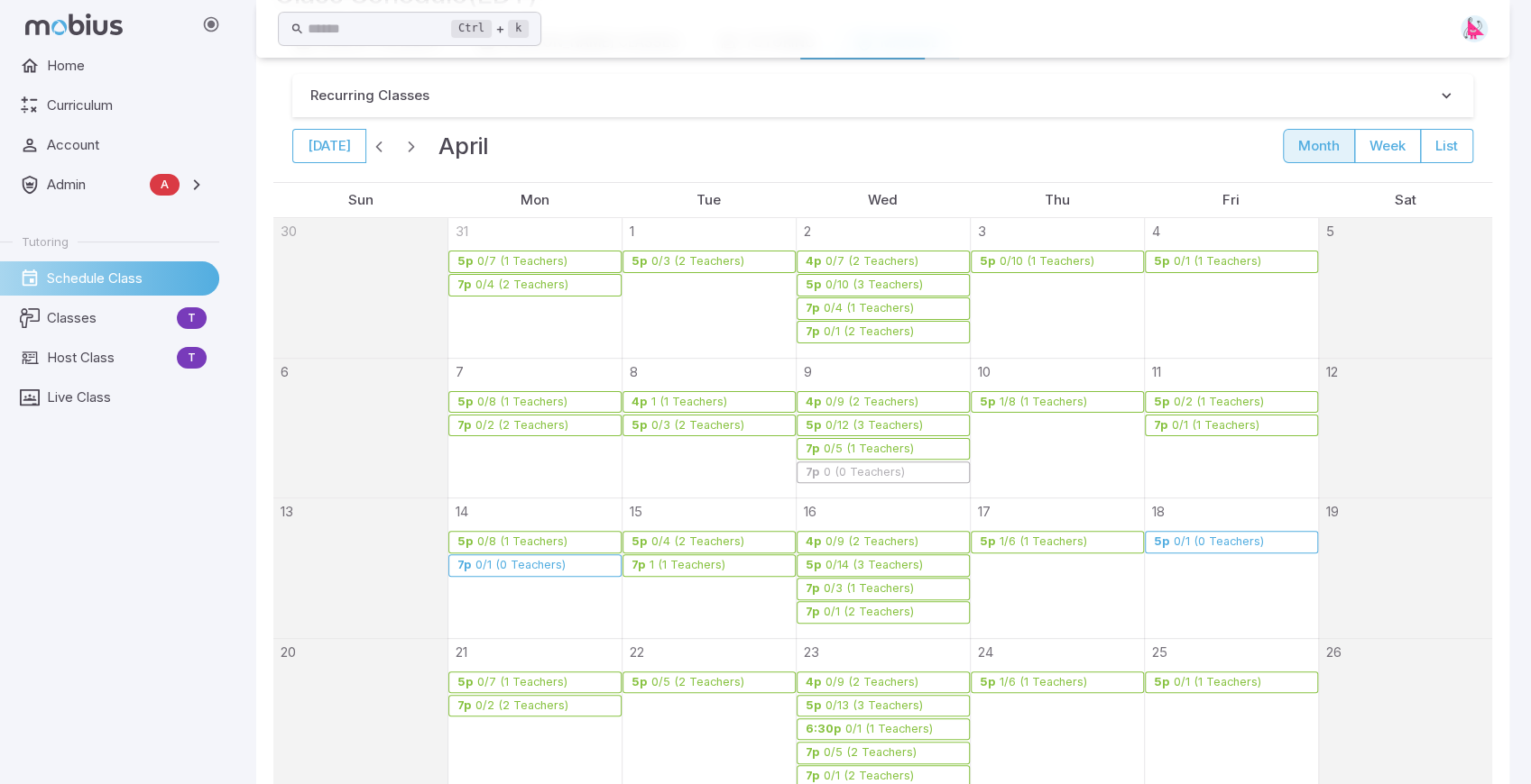
scroll to position [115, 0]
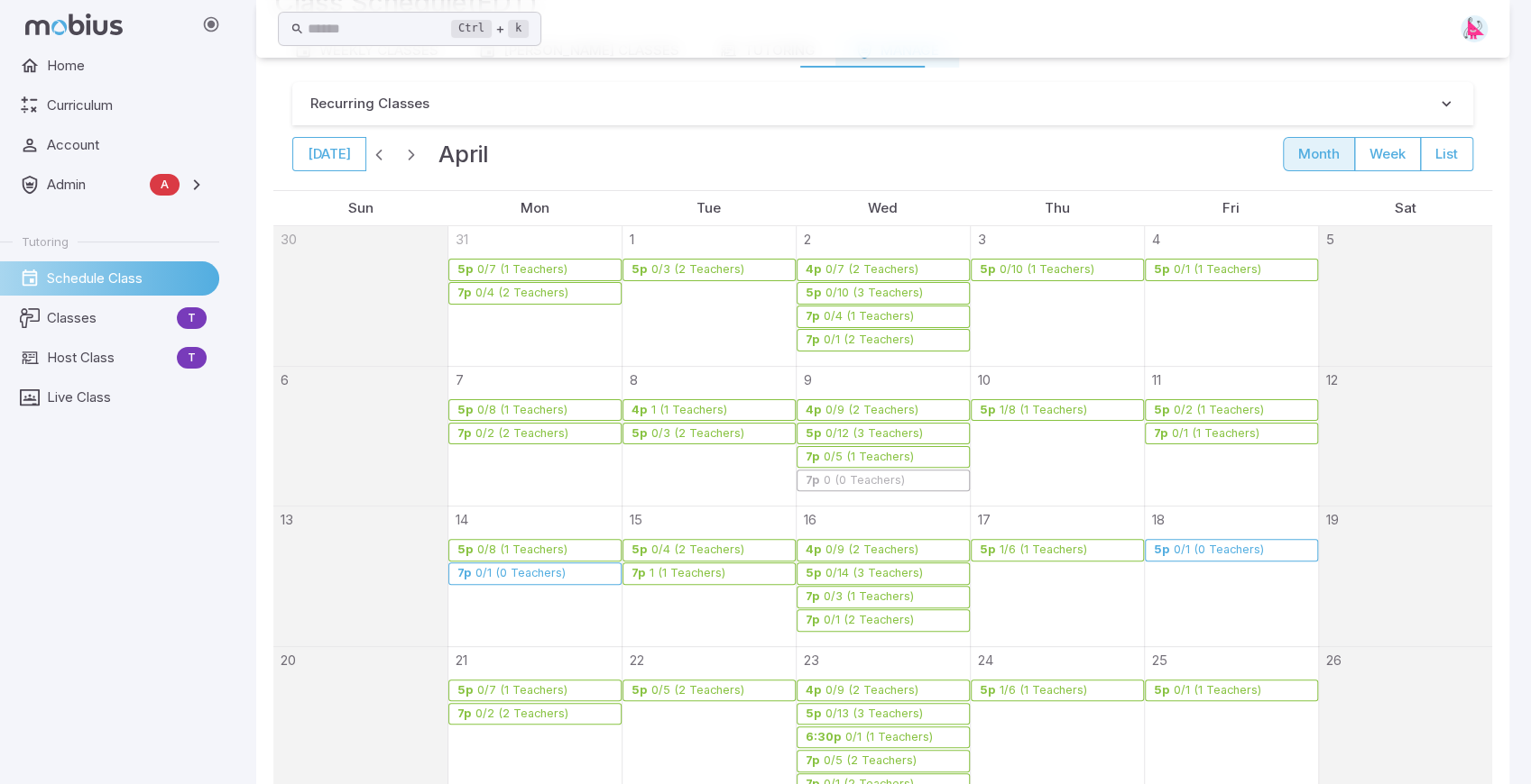
click at [407, 159] on span "button" at bounding box center [411, 155] width 18 height 18
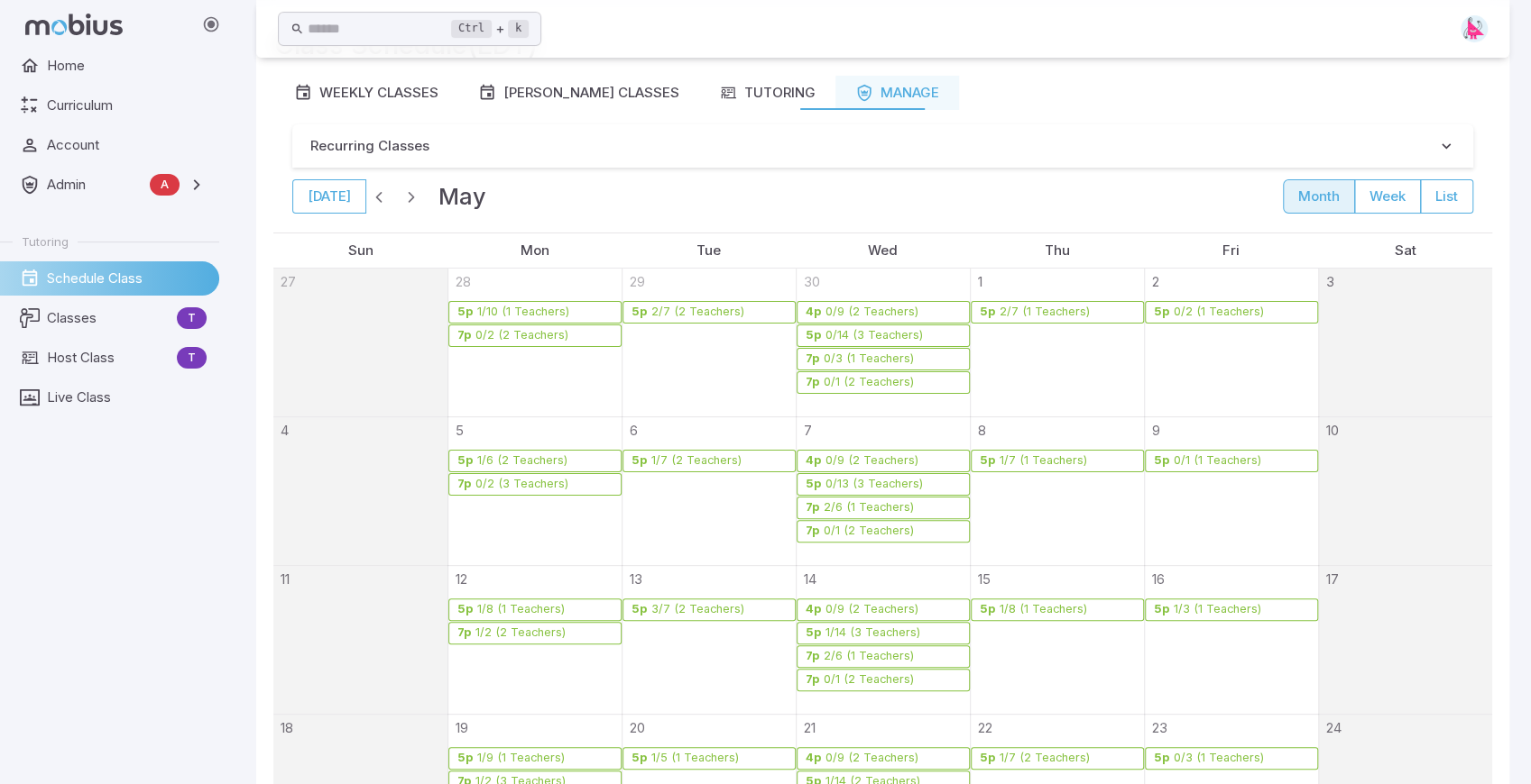
scroll to position [71, 0]
click at [407, 196] on span "button" at bounding box center [411, 197] width 18 height 18
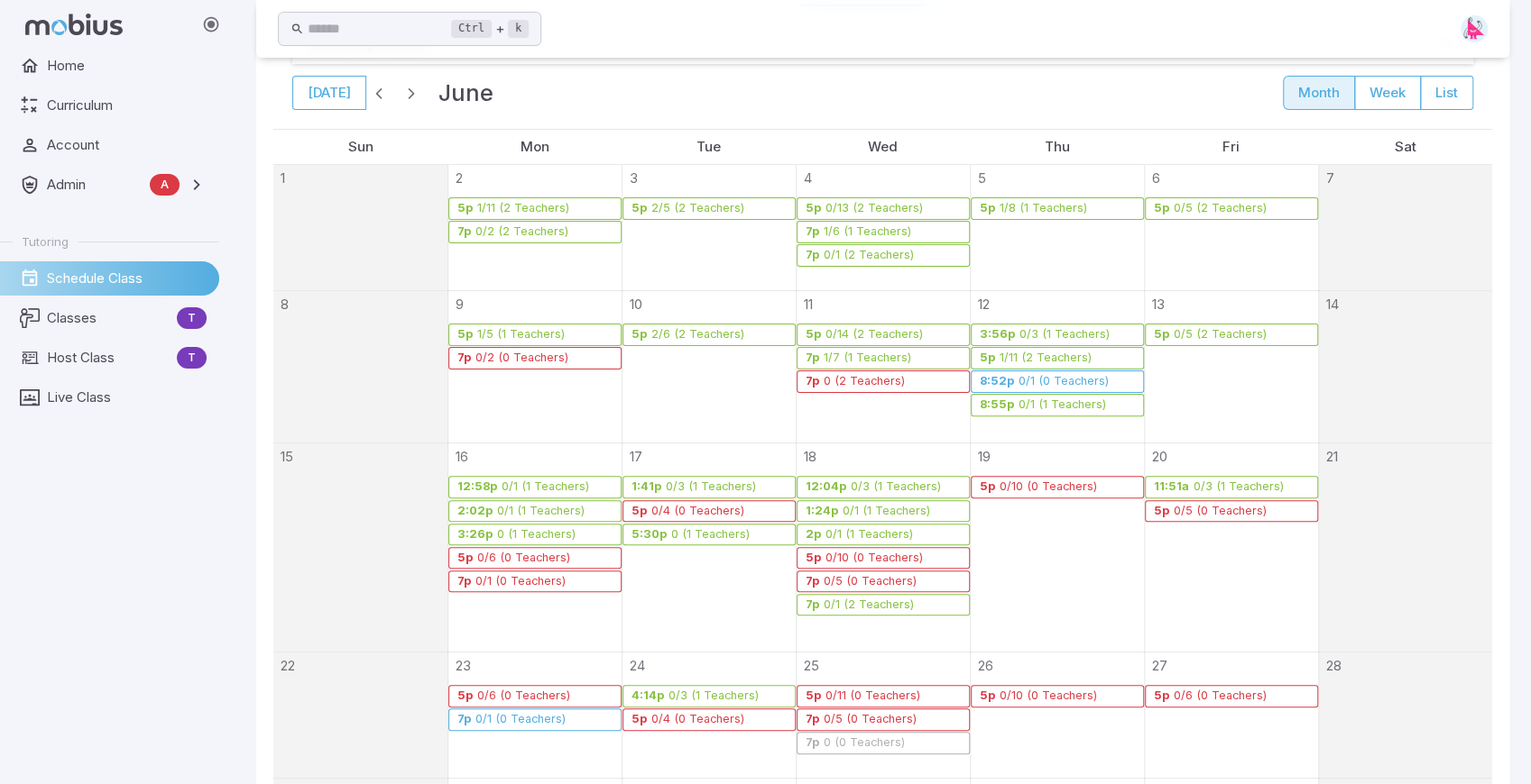
scroll to position [192, 0]
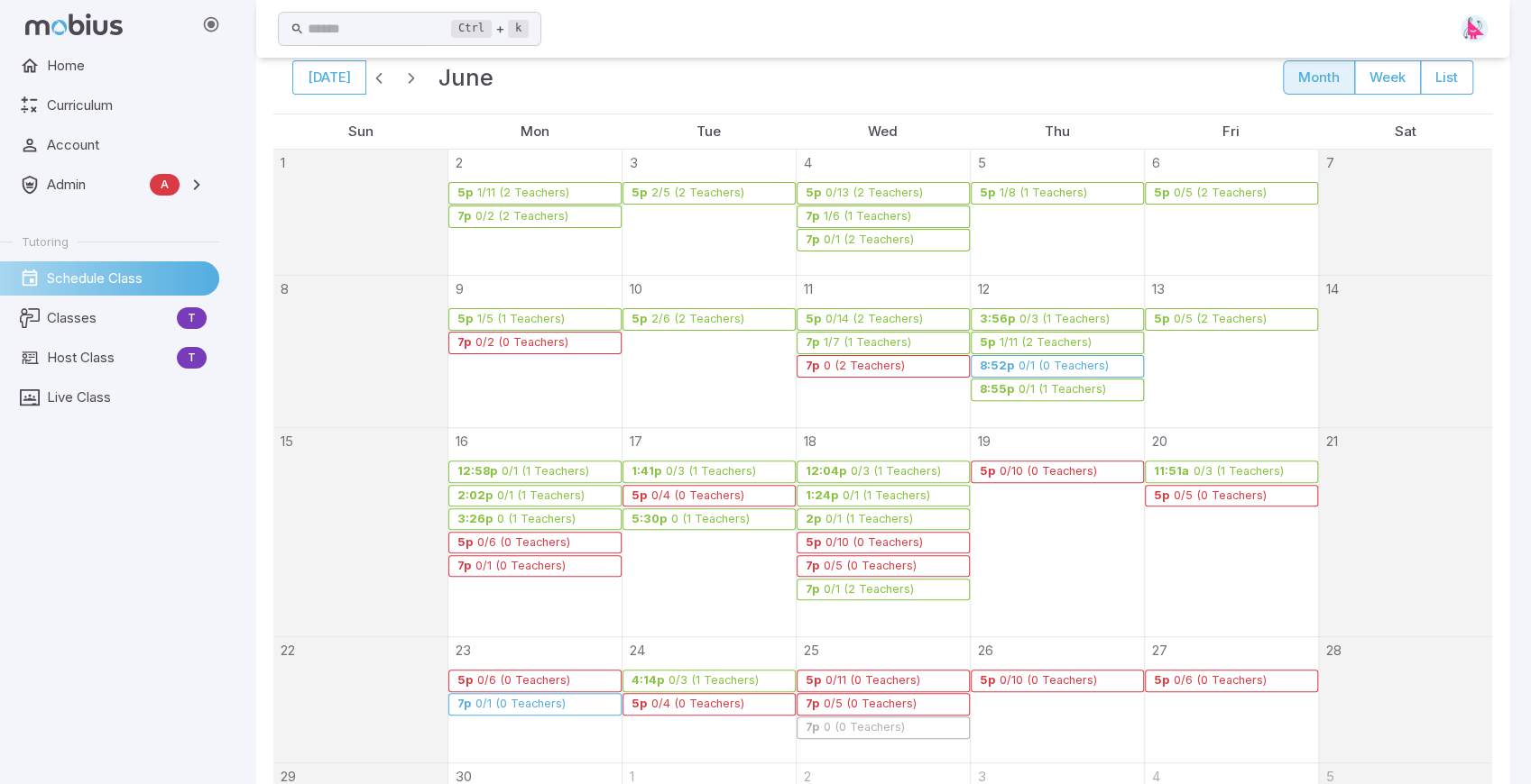
click at [889, 339] on div "1/7 (1 Teachers)" at bounding box center [866, 343] width 89 height 14
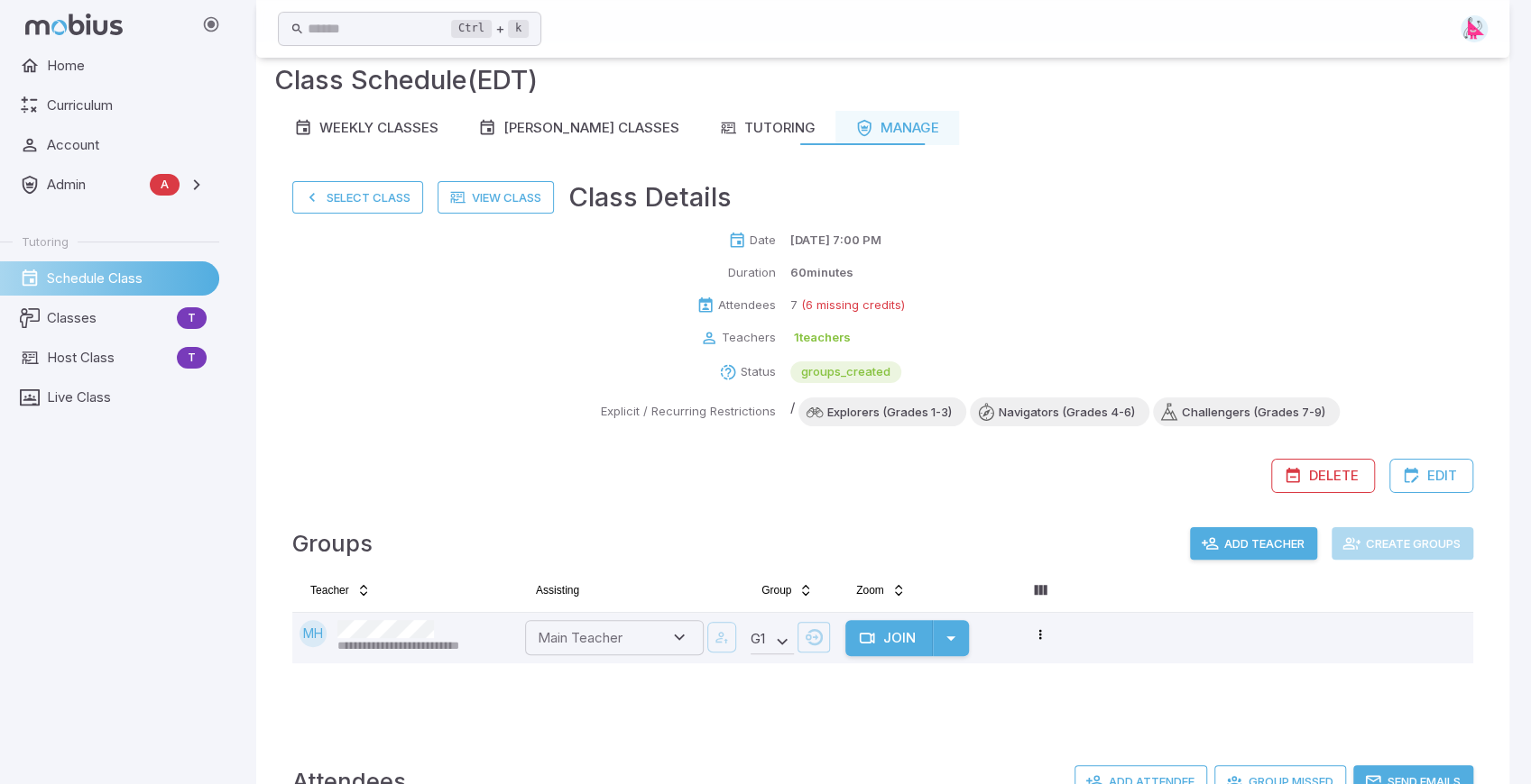
scroll to position [0, 0]
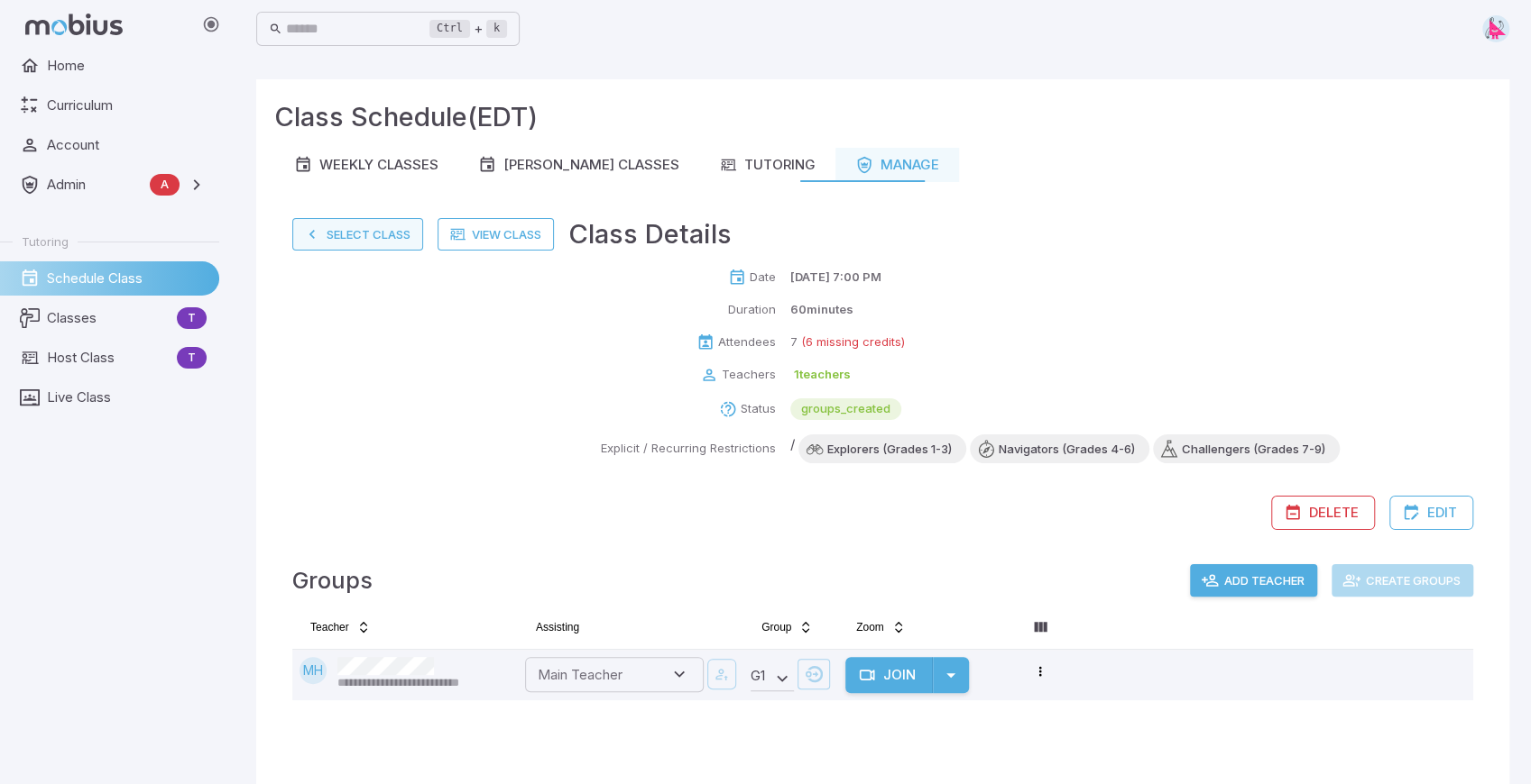
click at [322, 238] on button "Select Class" at bounding box center [357, 234] width 131 height 33
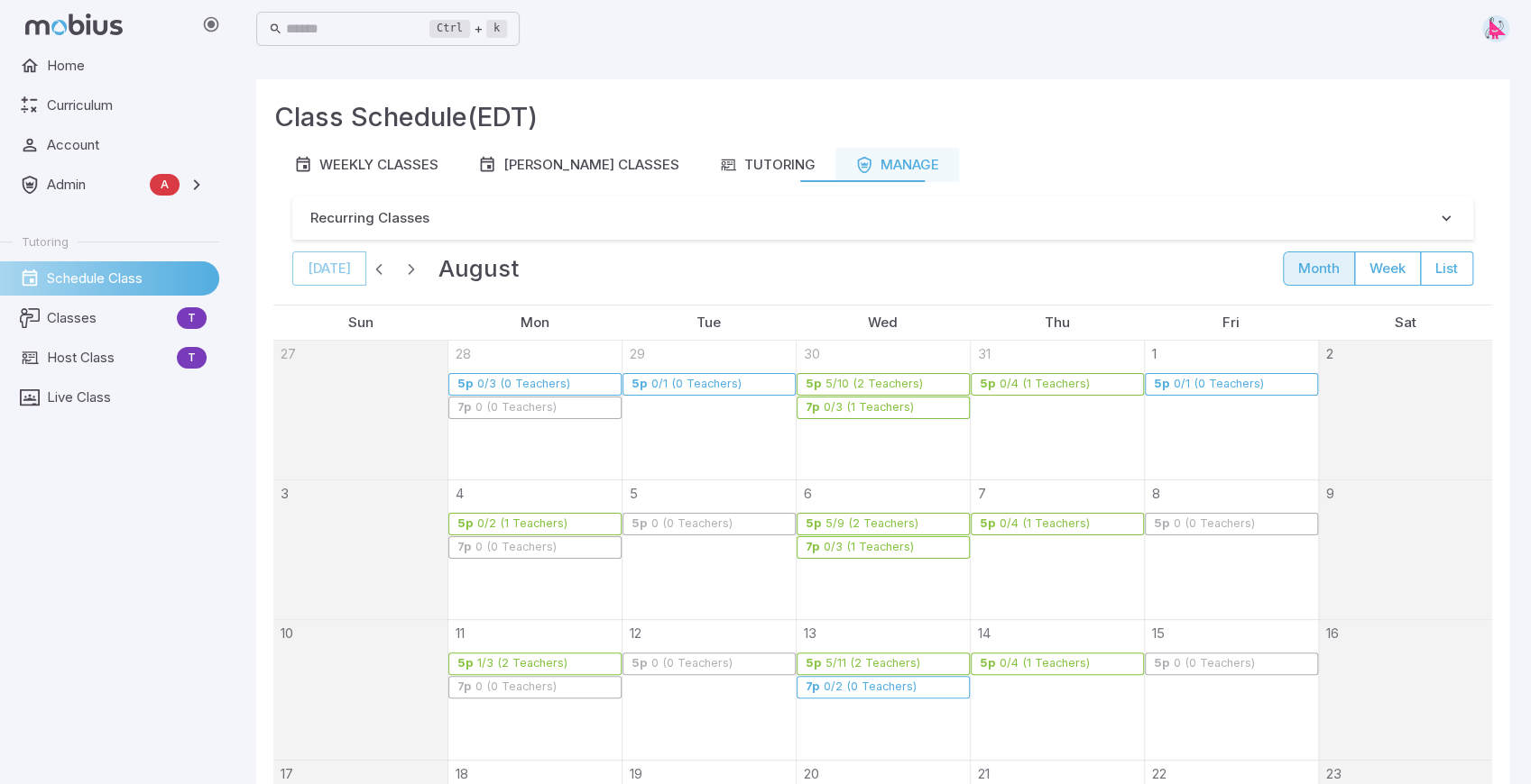
click at [372, 267] on span "button" at bounding box center [379, 268] width 18 height 18
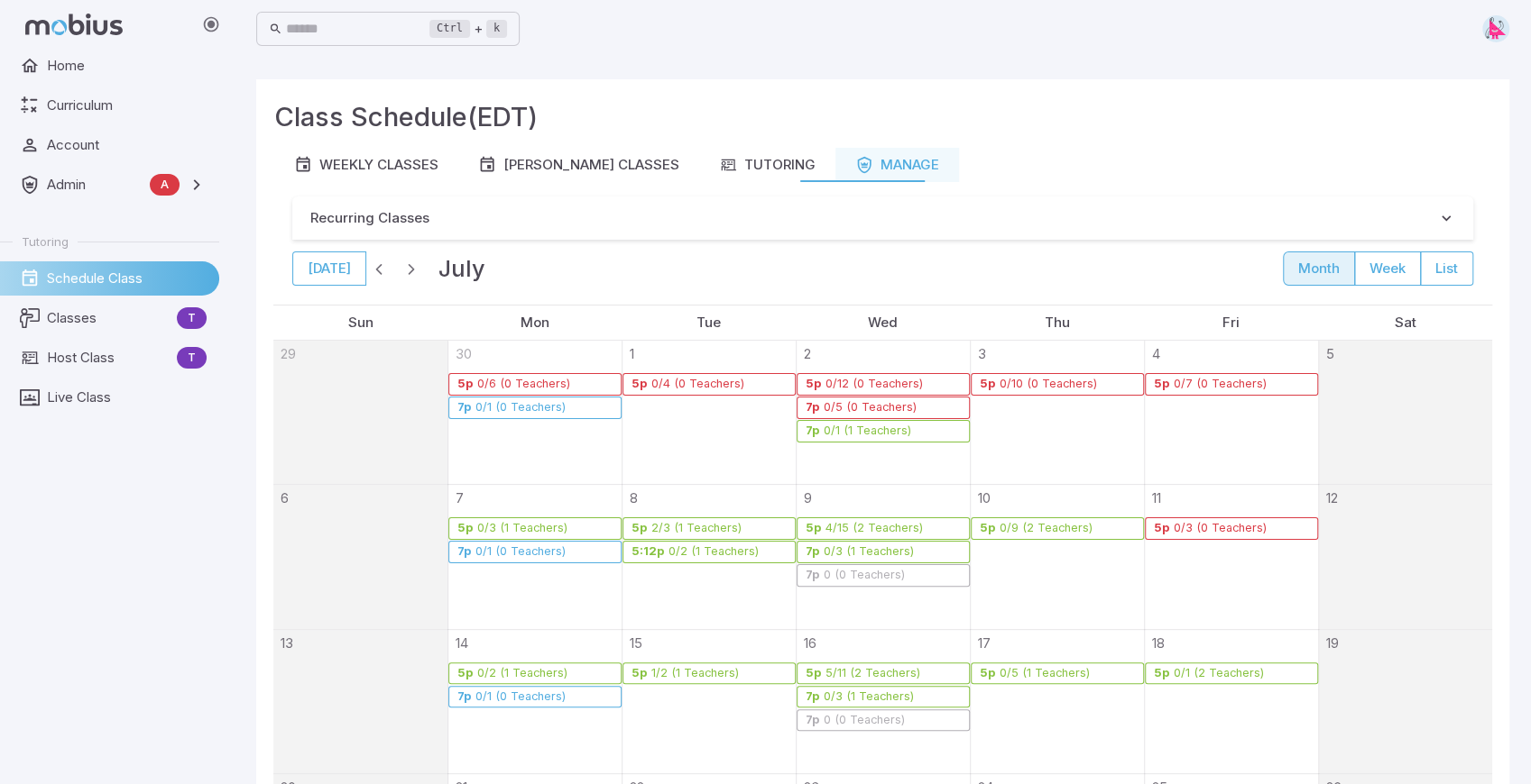
click at [372, 267] on span "button" at bounding box center [379, 268] width 18 height 18
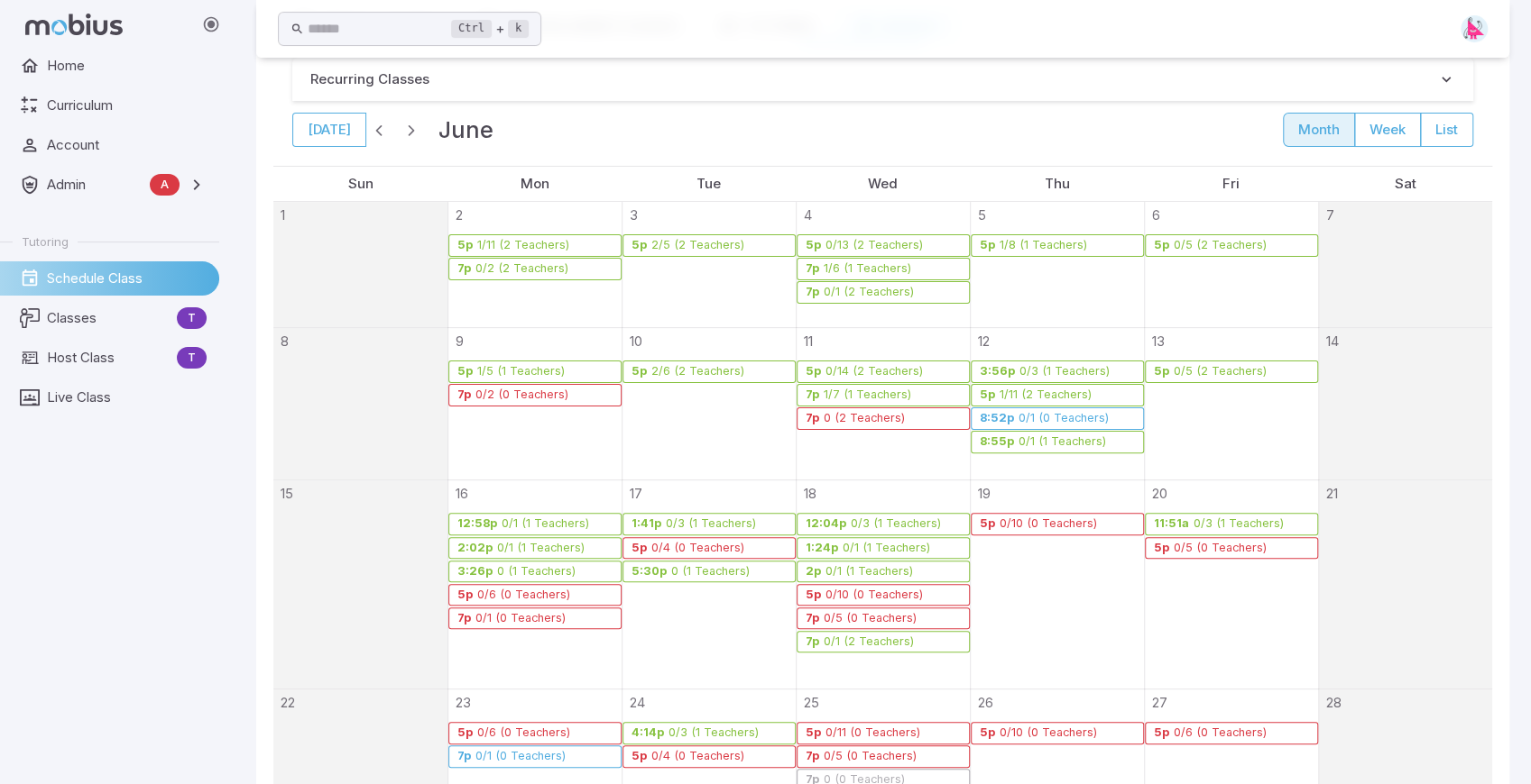
scroll to position [132, 0]
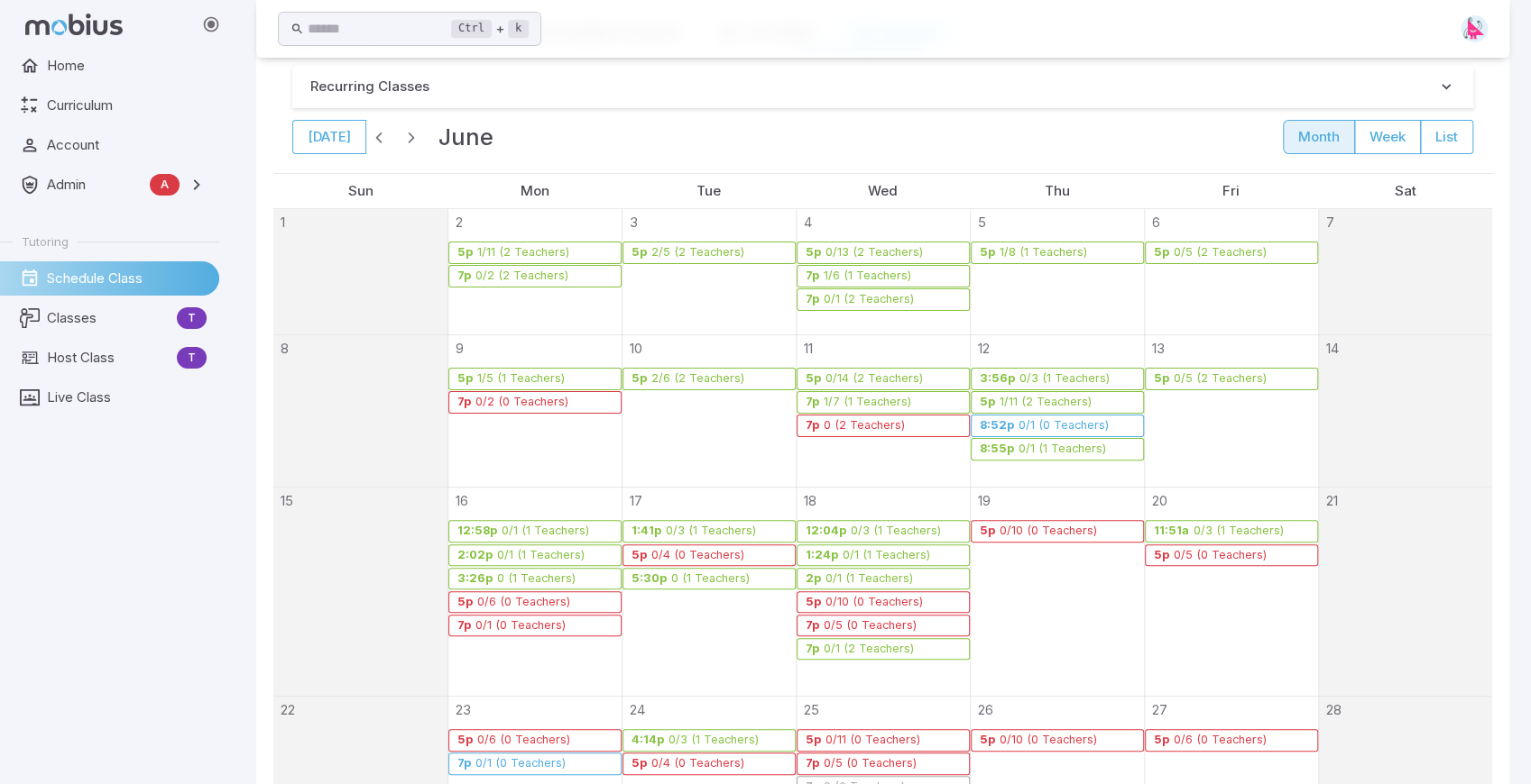
click at [408, 139] on span "button" at bounding box center [411, 137] width 18 height 18
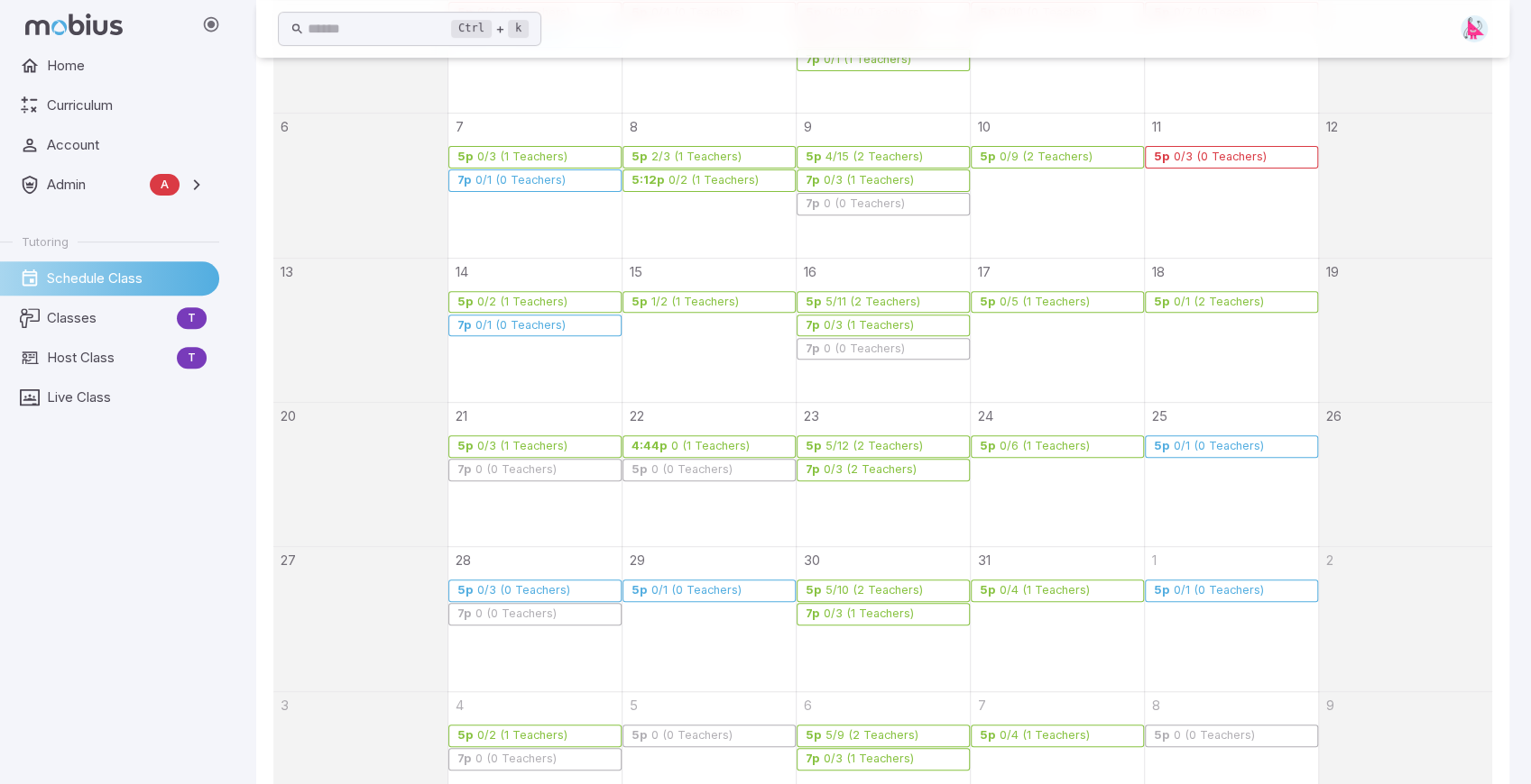
scroll to position [552, 0]
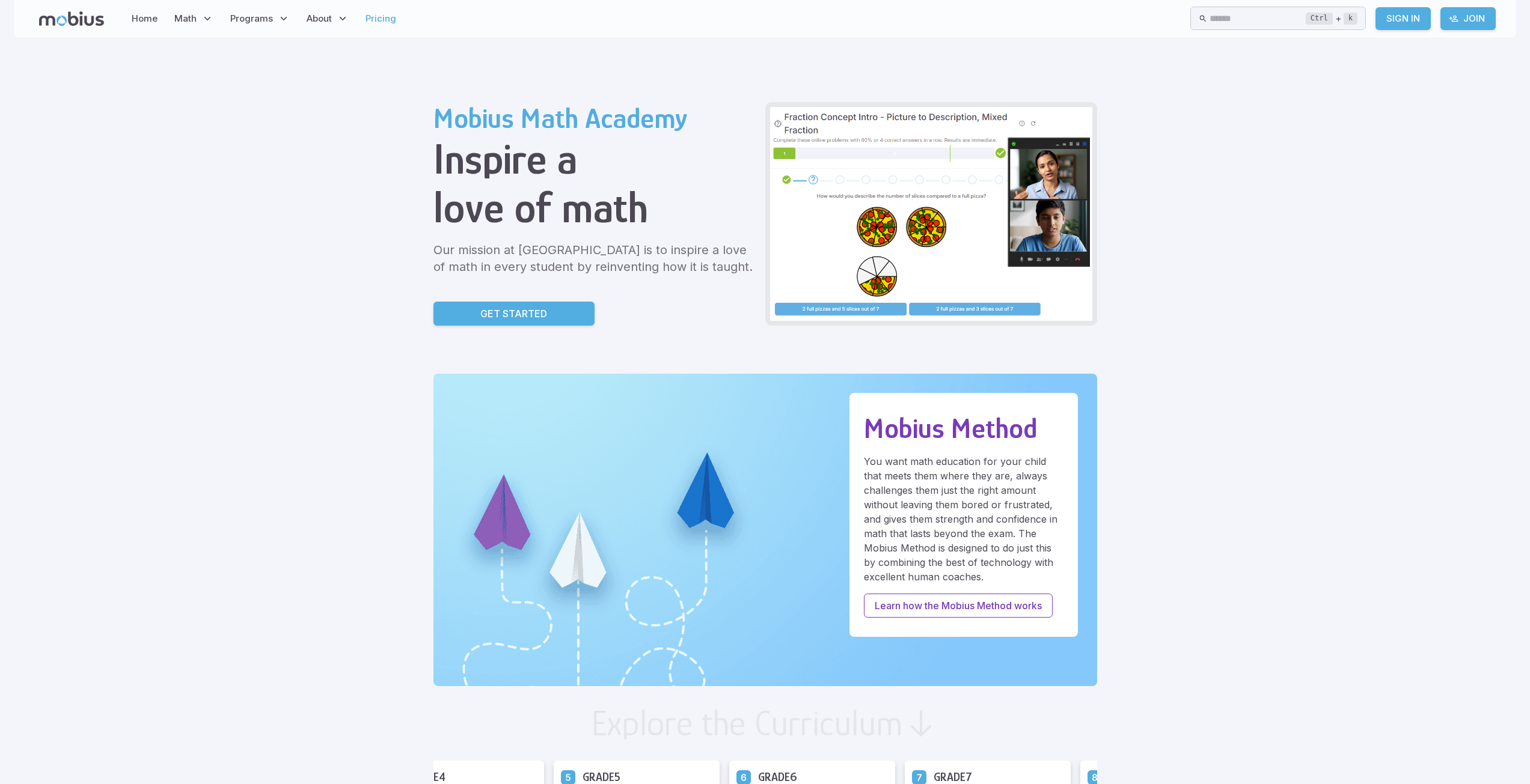
click at [375, 23] on link "Pricing" at bounding box center [381, 19] width 38 height 28
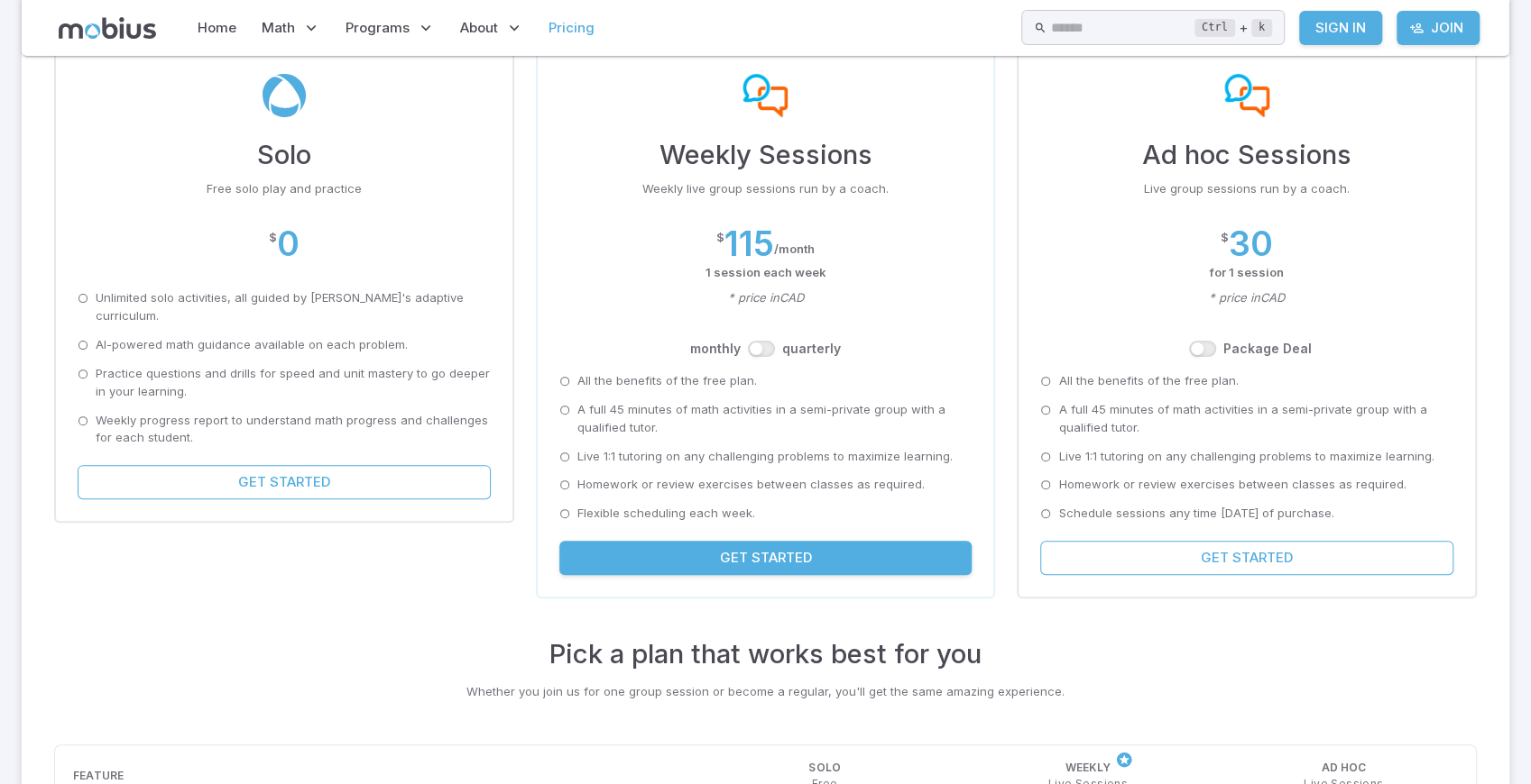
scroll to position [181, 0]
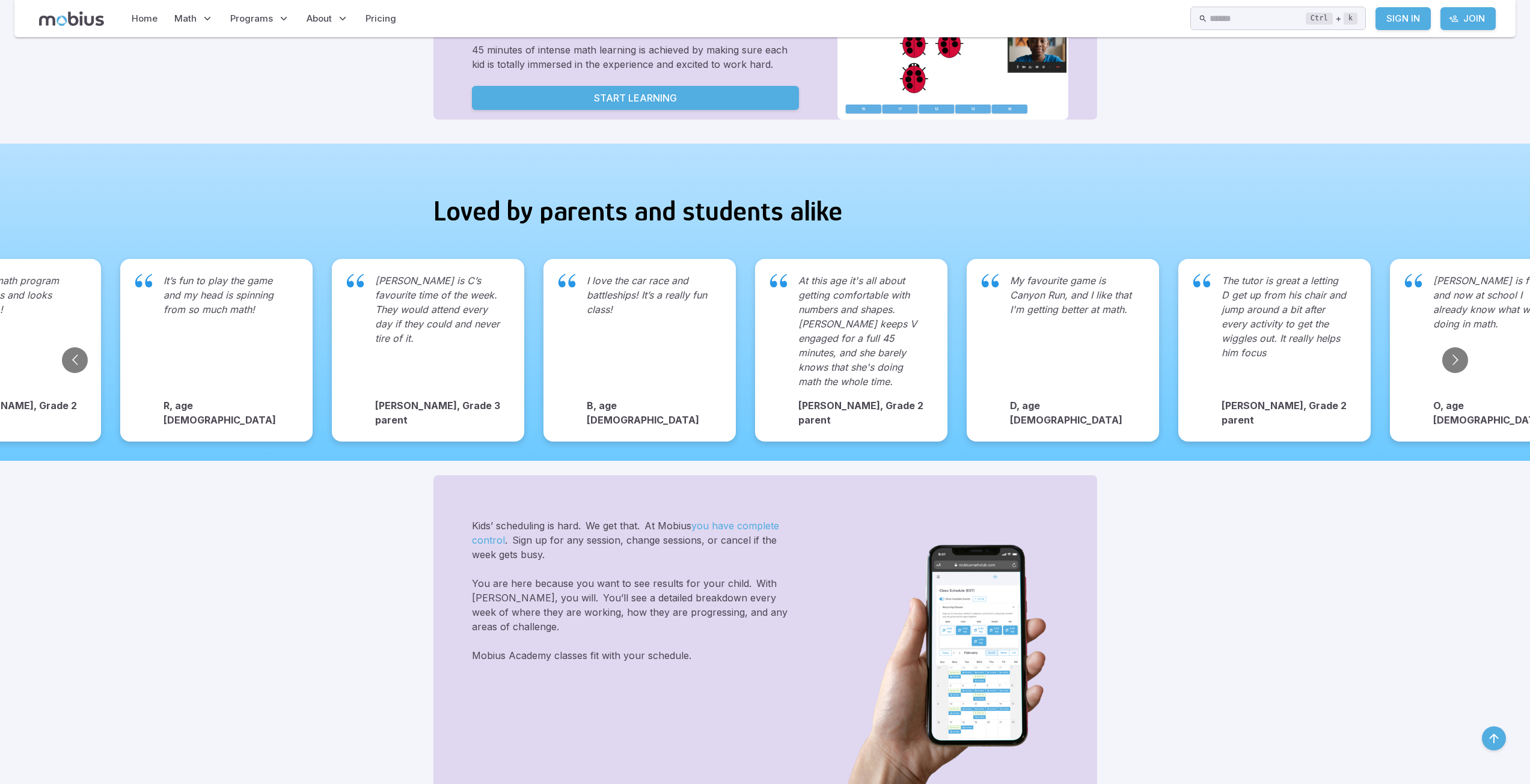
scroll to position [902, 0]
